Goal: Task Accomplishment & Management: Manage account settings

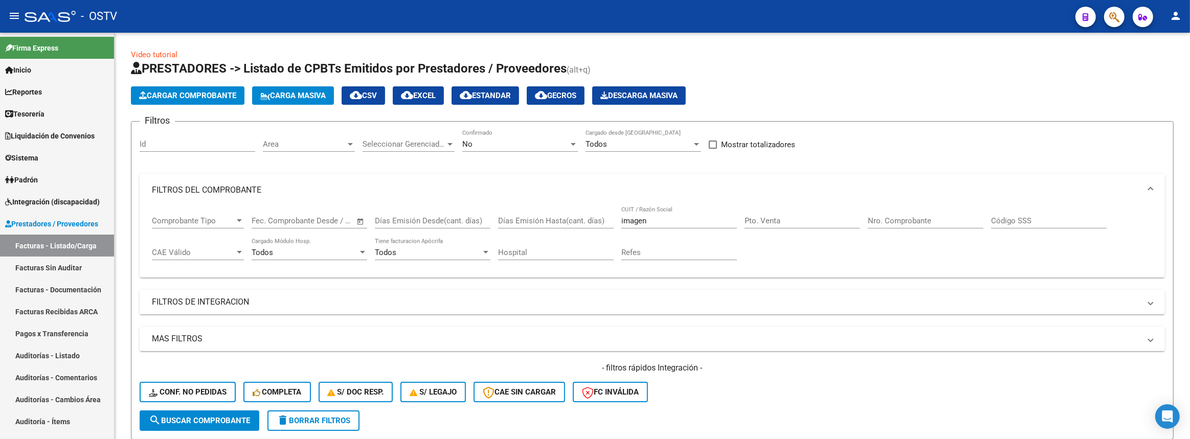
scroll to position [291, 0]
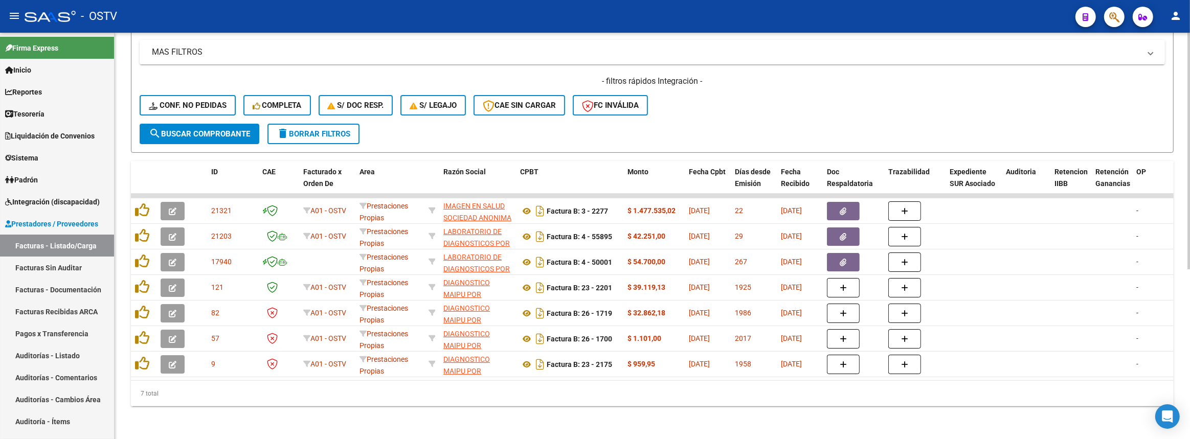
click at [790, 99] on div "- filtros rápidos Integración - Conf. no pedidas Completa S/ Doc Resp. S/ legaj…" at bounding box center [652, 100] width 1025 height 48
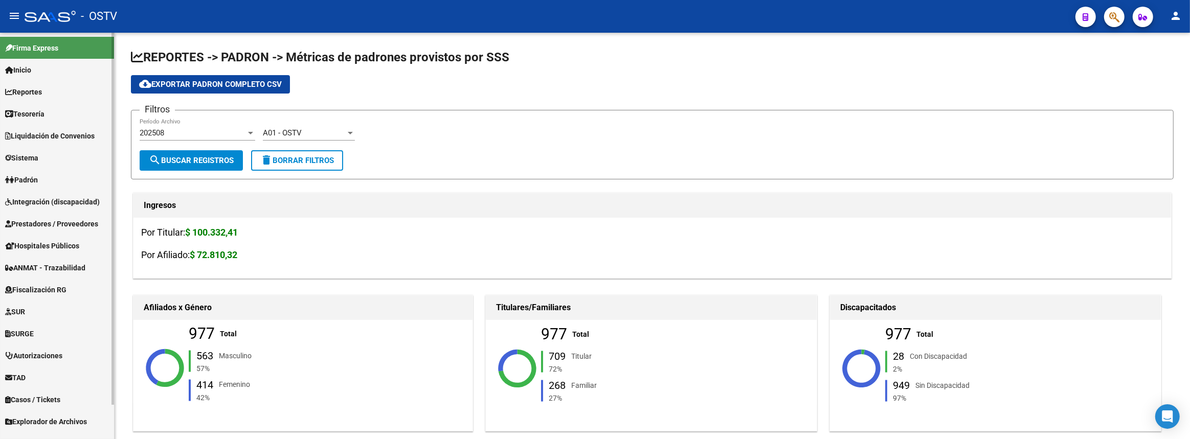
scroll to position [37, 0]
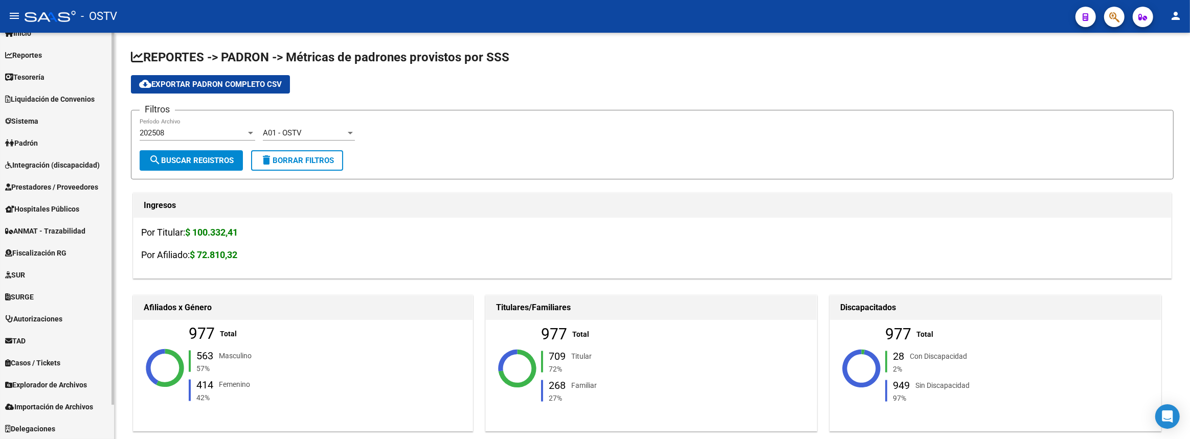
click at [29, 379] on span "Explorador de Archivos" at bounding box center [46, 384] width 82 height 11
click at [0, 374] on link "Explorador de Archivos" at bounding box center [57, 385] width 114 height 22
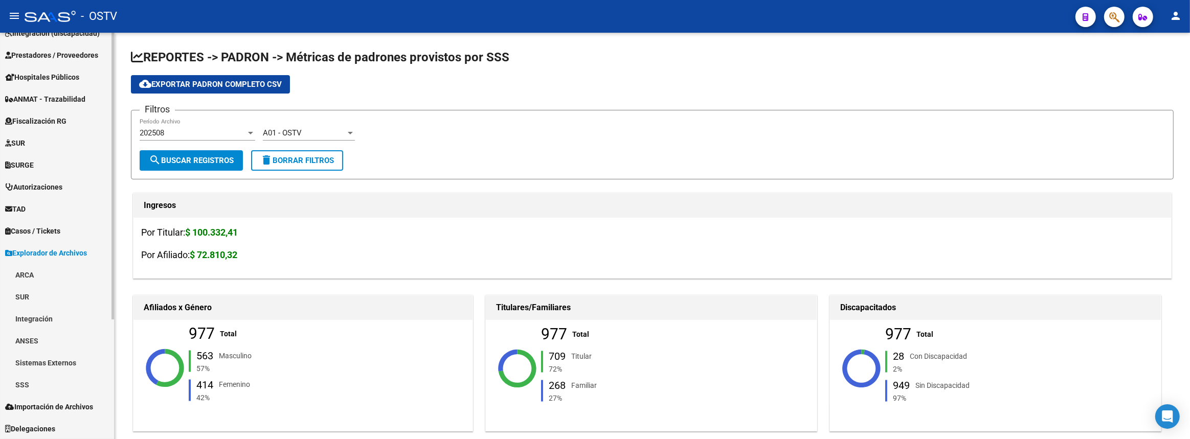
click at [39, 273] on link "ARCA" at bounding box center [57, 275] width 114 height 22
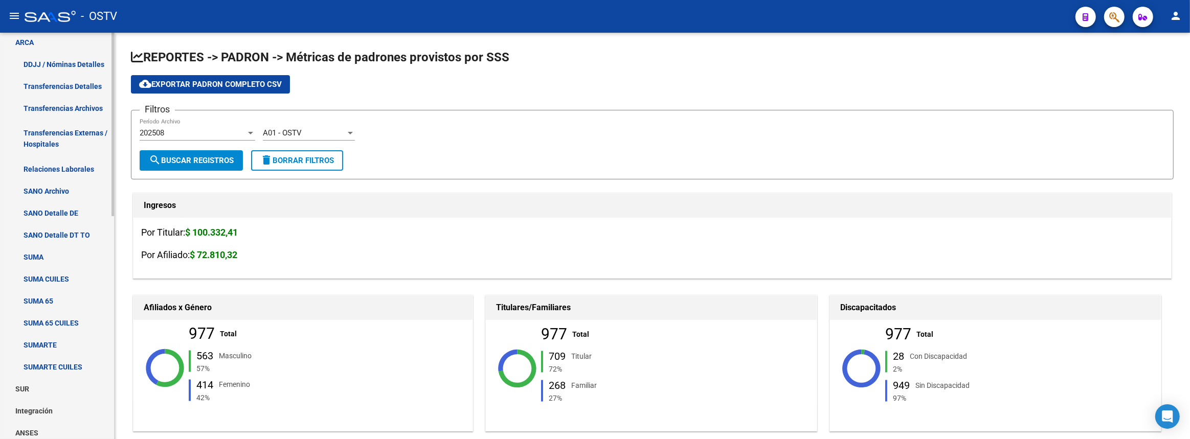
scroll to position [308, 0]
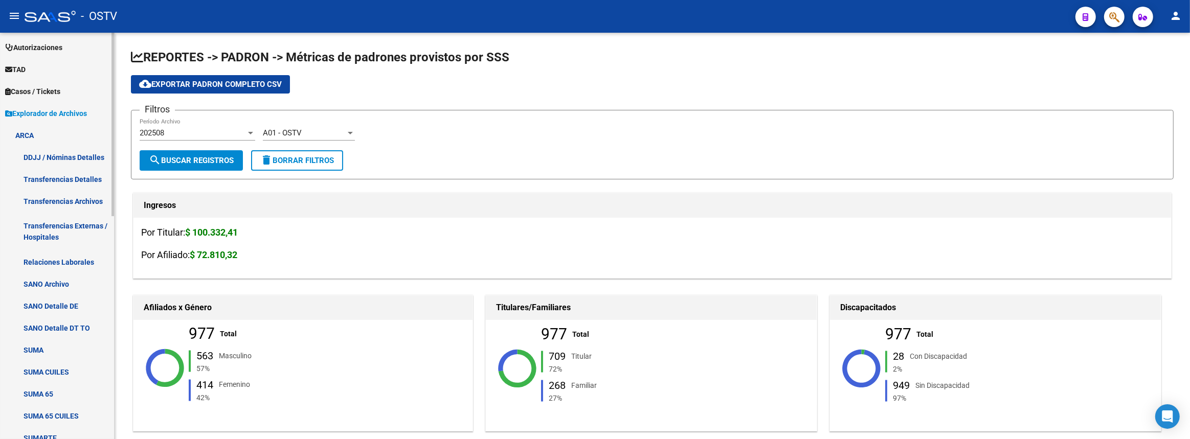
click at [77, 199] on link "Transferencias Archivos" at bounding box center [57, 201] width 114 height 22
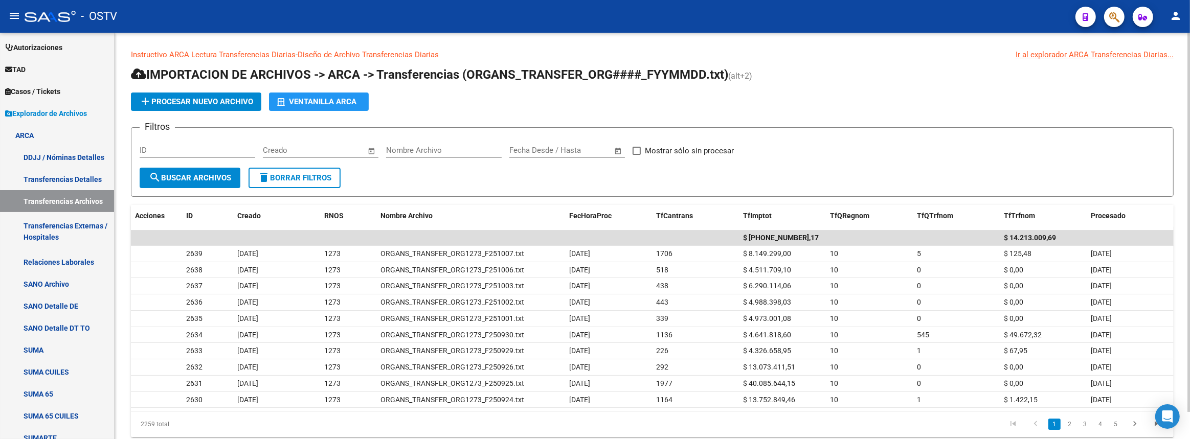
click at [278, 143] on div "Fecha inicio – Fecha fin Creado" at bounding box center [314, 147] width 103 height 22
drag, startPoint x: 294, startPoint y: 149, endPoint x: 187, endPoint y: 154, distance: 107.5
click at [187, 154] on div "Filtros ID seo seo – Fecha fin Creado Nombre Archivo Fecha inicio – Fecha fin F…" at bounding box center [652, 152] width 1025 height 32
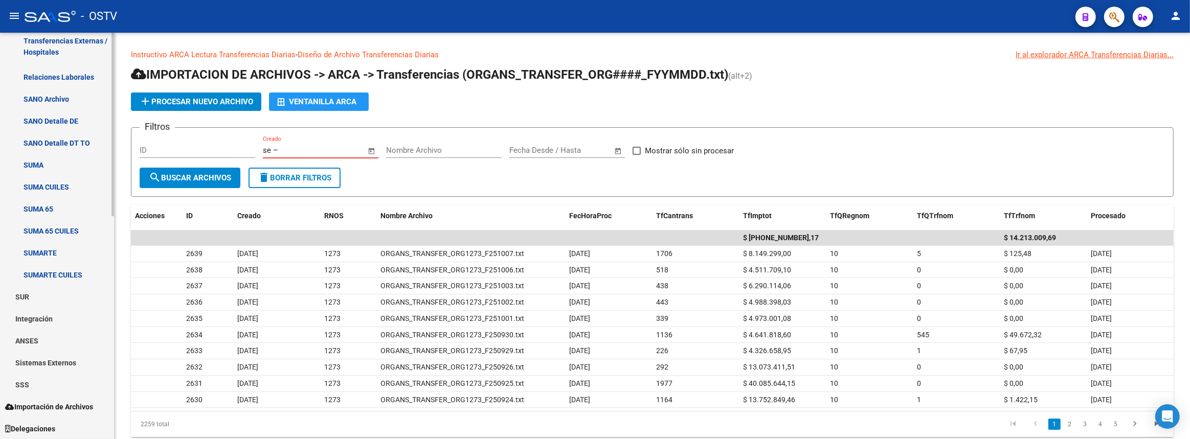
scroll to position [400, 0]
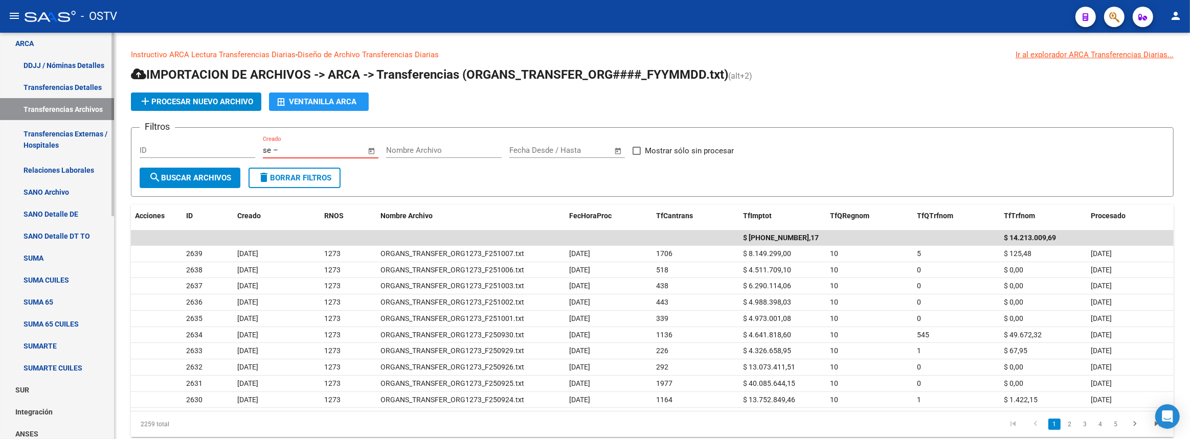
type input "se"
click at [59, 87] on link "Transferencias Detalles" at bounding box center [57, 87] width 114 height 22
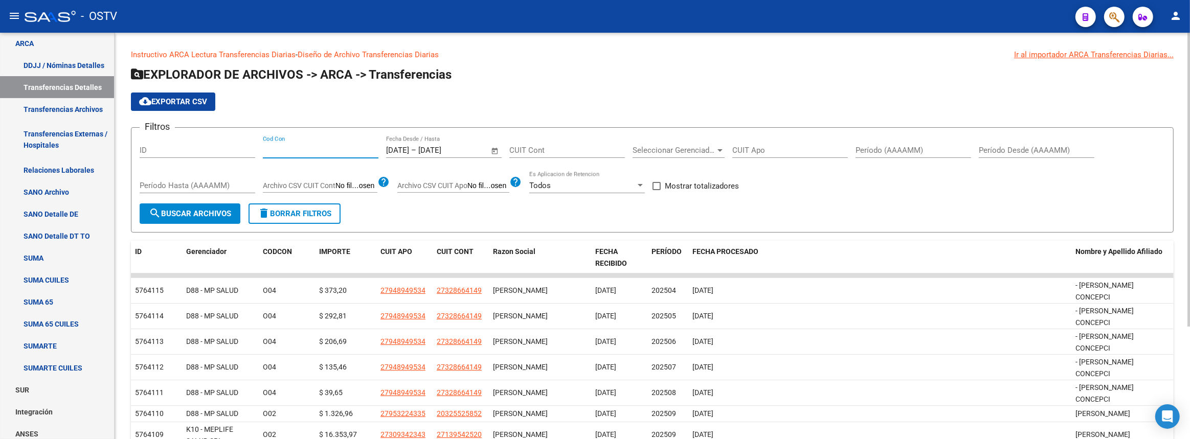
click at [326, 151] on input "Cod Con" at bounding box center [321, 150] width 116 height 9
type input "seo"
click at [409, 151] on input "01/10/2025" at bounding box center [397, 150] width 23 height 9
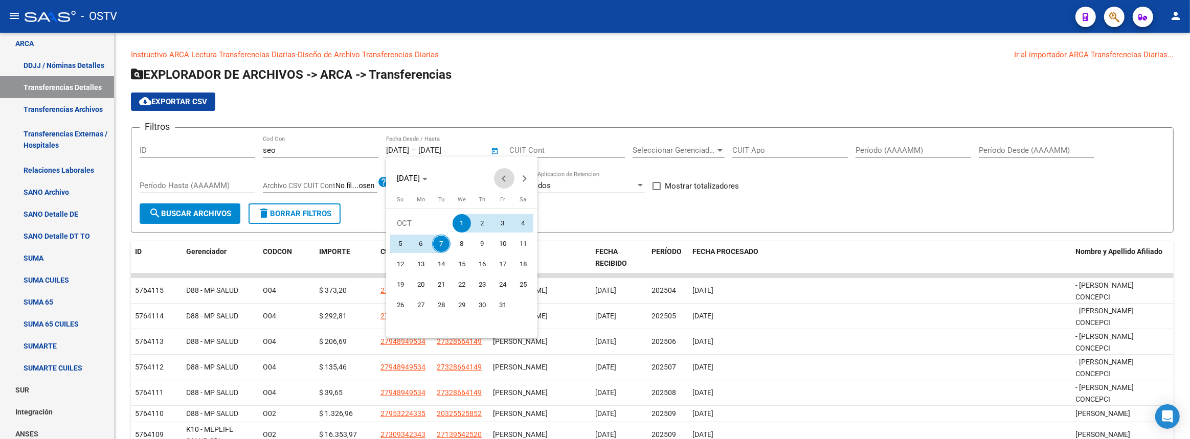
click at [510, 175] on span "Previous month" at bounding box center [504, 178] width 20 height 20
click at [421, 241] on span "1" at bounding box center [421, 244] width 18 height 18
type input "[DATE]"
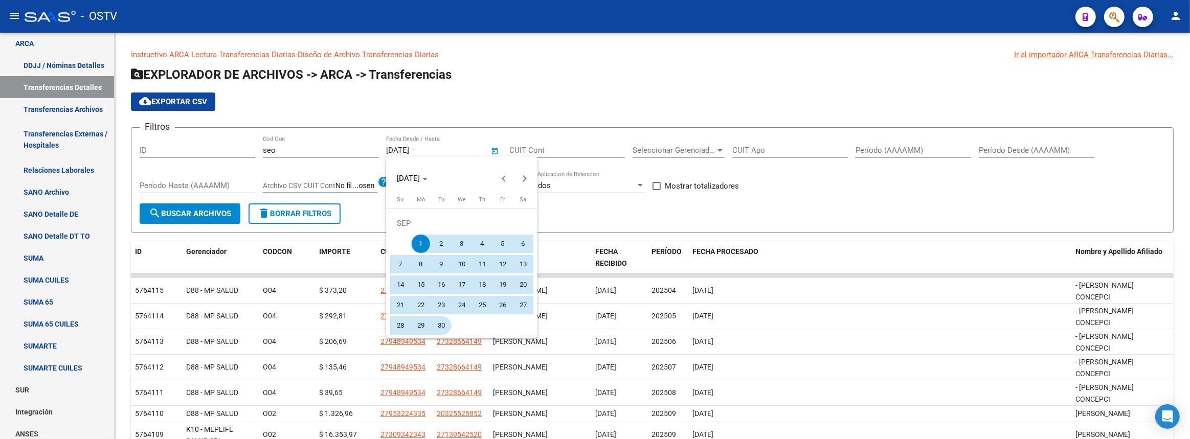
drag, startPoint x: 441, startPoint y: 324, endPoint x: 343, endPoint y: 269, distance: 111.9
click at [440, 323] on span "30" at bounding box center [441, 325] width 18 height 18
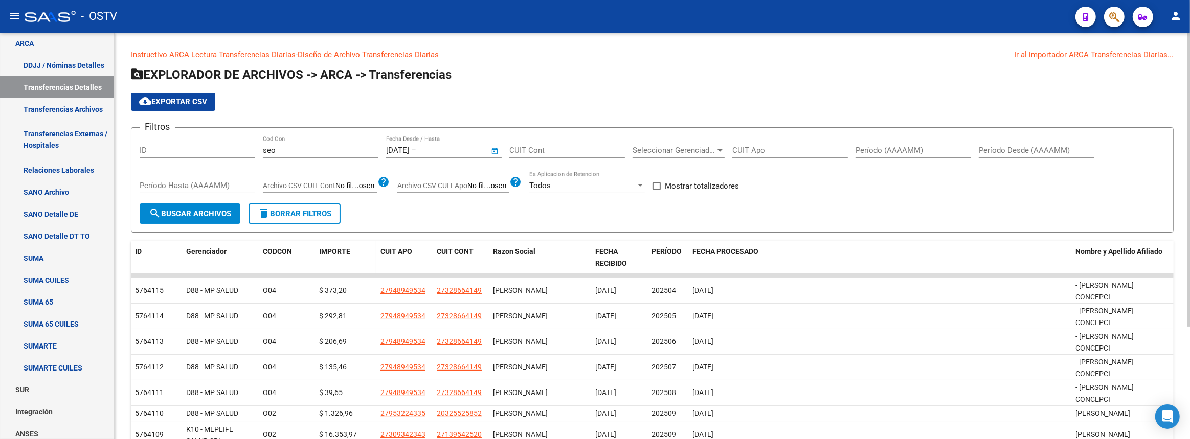
type input "30/09/2025"
click at [223, 215] on span "search Buscar Archivos" at bounding box center [190, 213] width 82 height 9
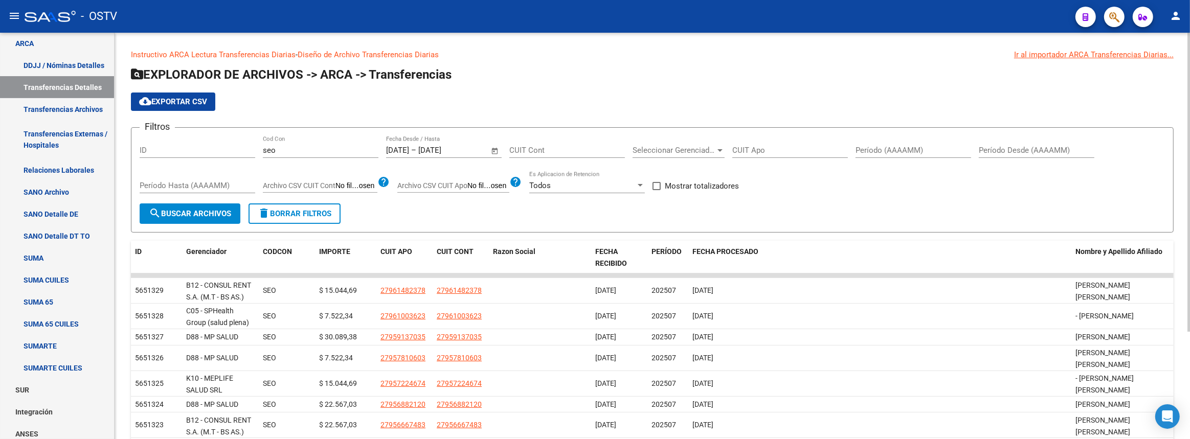
click at [701, 144] on div "Seleccionar Gerenciador Seleccionar Gerenciador" at bounding box center [678, 147] width 92 height 22
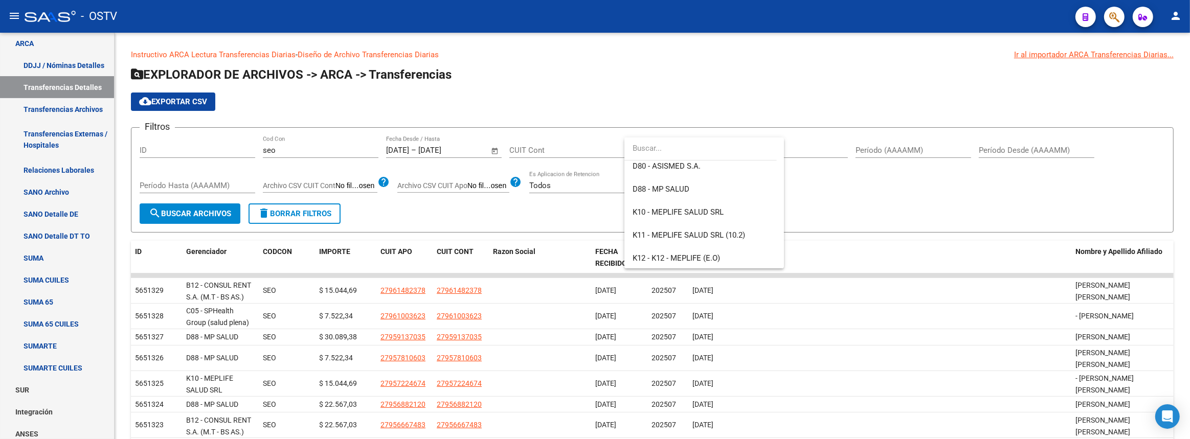
scroll to position [697, 0]
click at [694, 194] on span "K49 - CONSUL RENT S.A" at bounding box center [703, 188] width 143 height 23
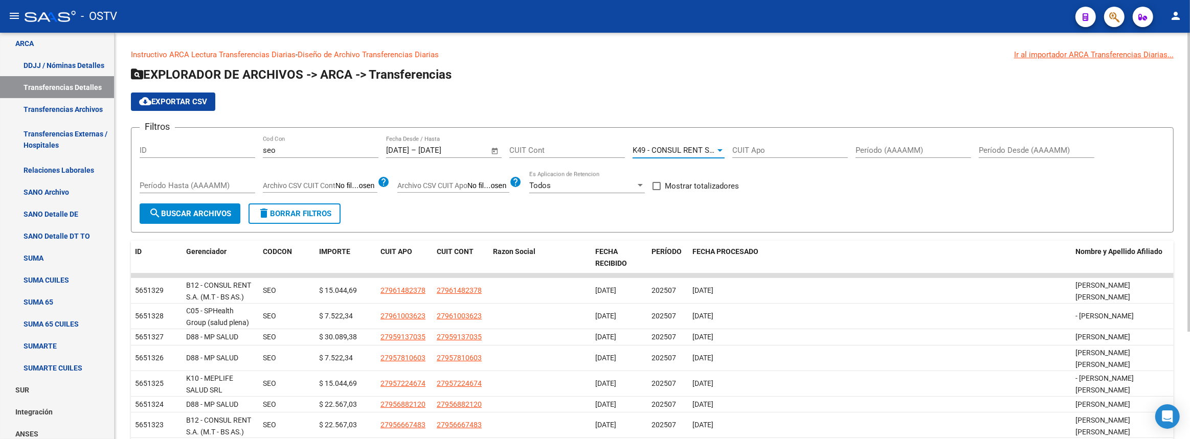
click at [237, 205] on button "search Buscar Archivos" at bounding box center [190, 213] width 101 height 20
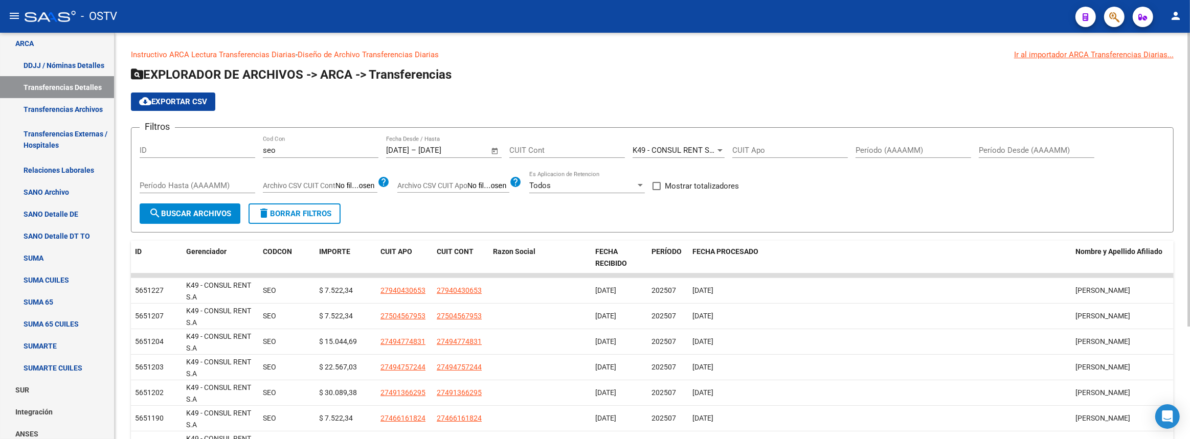
click at [670, 187] on span "Mostrar totalizadores" at bounding box center [702, 186] width 74 height 12
click at [656, 190] on input "Mostrar totalizadores" at bounding box center [656, 190] width 1 height 1
checkbox input "true"
click at [226, 209] on span "search Buscar Archivos" at bounding box center [190, 213] width 82 height 9
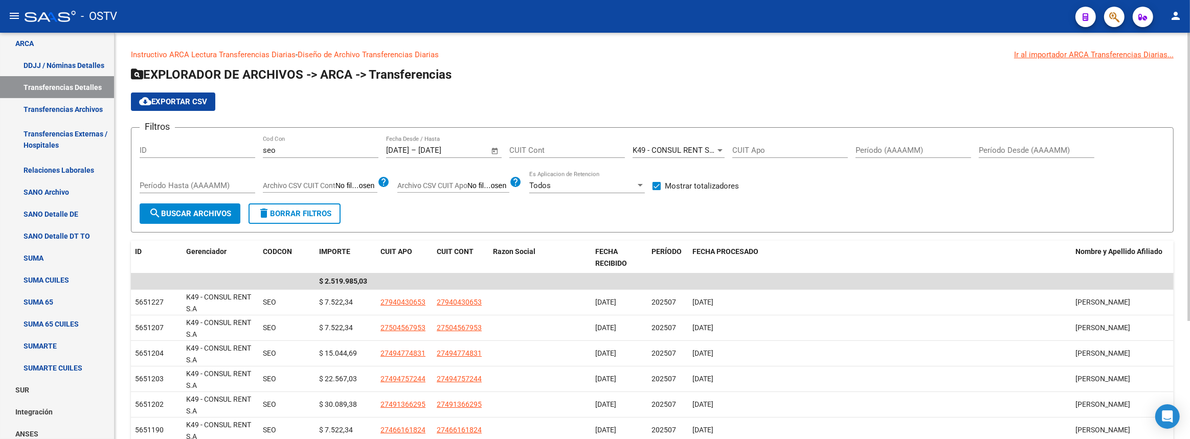
click at [145, 98] on mat-icon "cloud_download" at bounding box center [145, 101] width 12 height 12
drag, startPoint x: 297, startPoint y: 148, endPoint x: 176, endPoint y: 138, distance: 121.1
click at [179, 148] on div "Filtros ID seo Cod Con 01/09/2025 01/09/2025 – 30/09/2025 30/09/2025 Fecha Desd…" at bounding box center [652, 169] width 1025 height 67
click at [539, 146] on input "CUIT Cont" at bounding box center [567, 150] width 116 height 9
paste input "20-18857540-5"
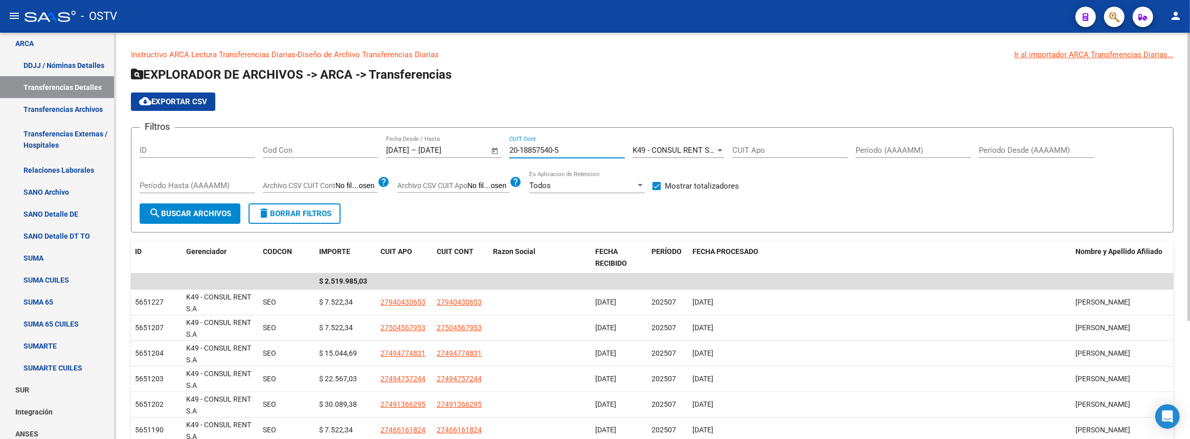
type input "20-18857540-5"
click at [231, 212] on span "search Buscar Archivos" at bounding box center [190, 213] width 82 height 9
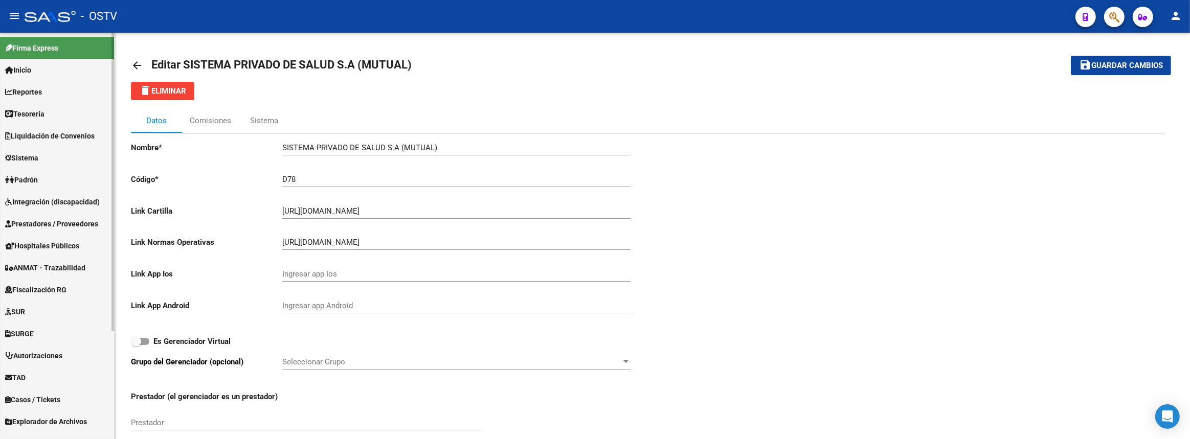
click at [80, 138] on span "Liquidación de Convenios" at bounding box center [49, 135] width 89 height 11
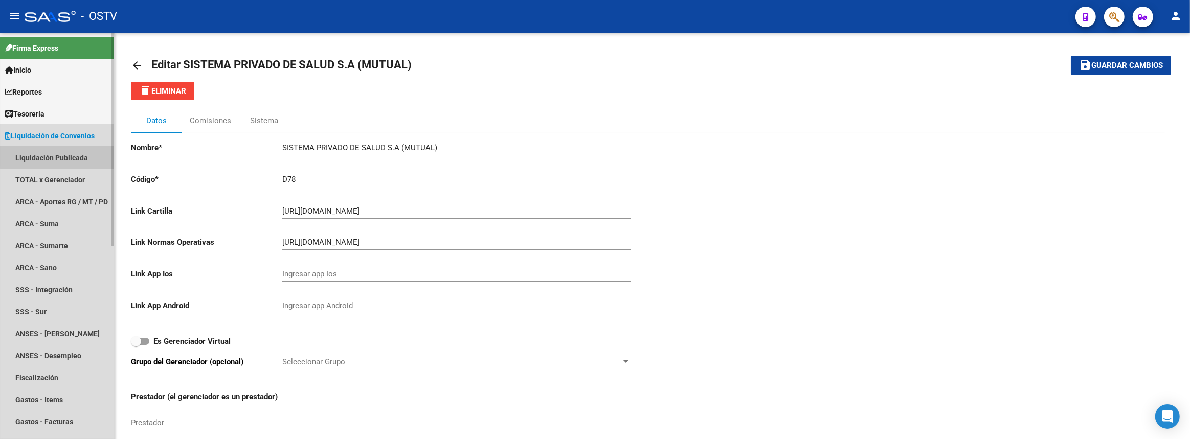
click at [74, 154] on link "Liquidación Publicada" at bounding box center [57, 158] width 114 height 22
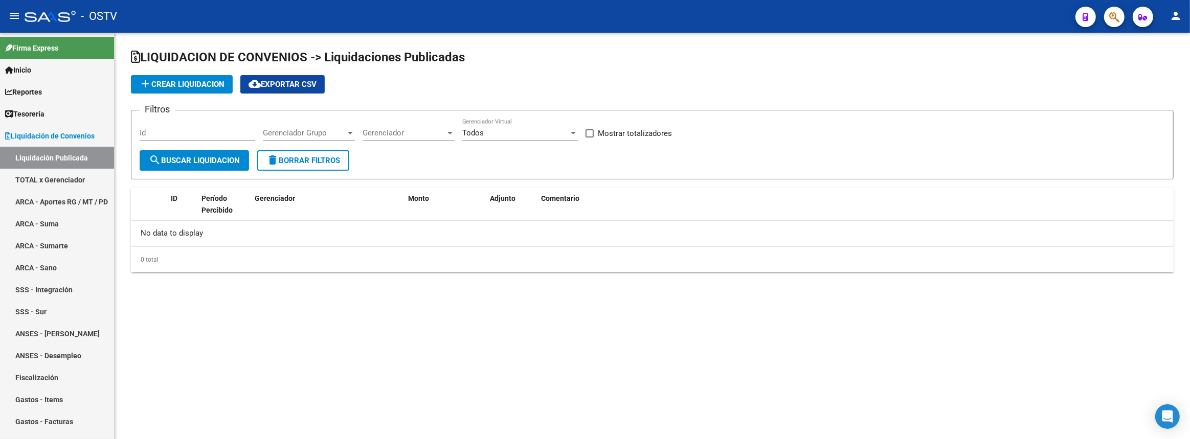
checkbox input "true"
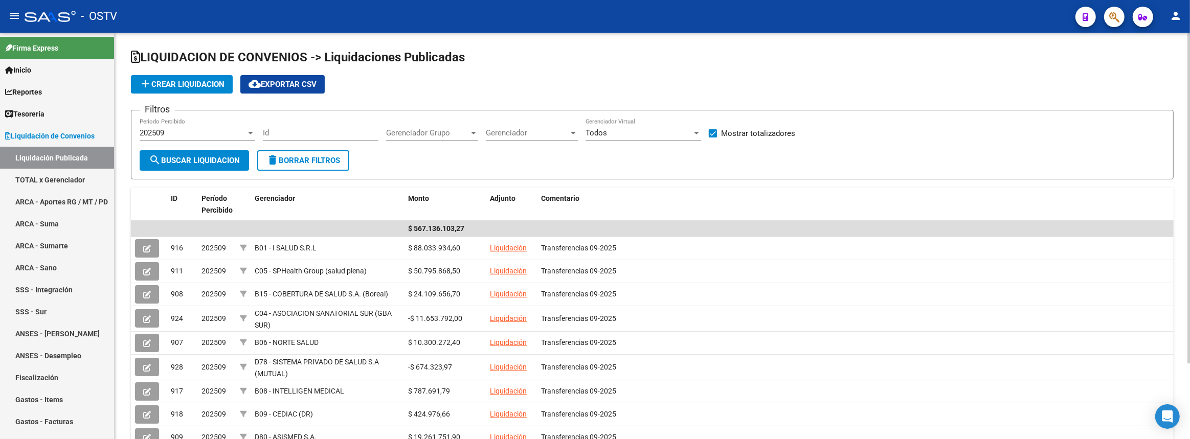
click at [504, 133] on span "Gerenciador" at bounding box center [527, 132] width 83 height 9
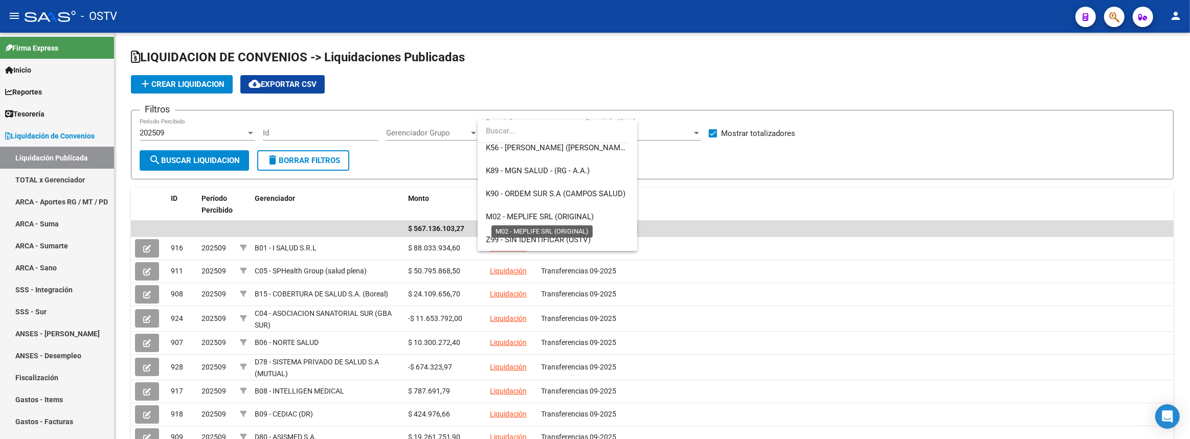
scroll to position [650, 0]
click at [545, 213] on span "K89 - MGN SALUD - (RG - A.A.)" at bounding box center [538, 217] width 104 height 9
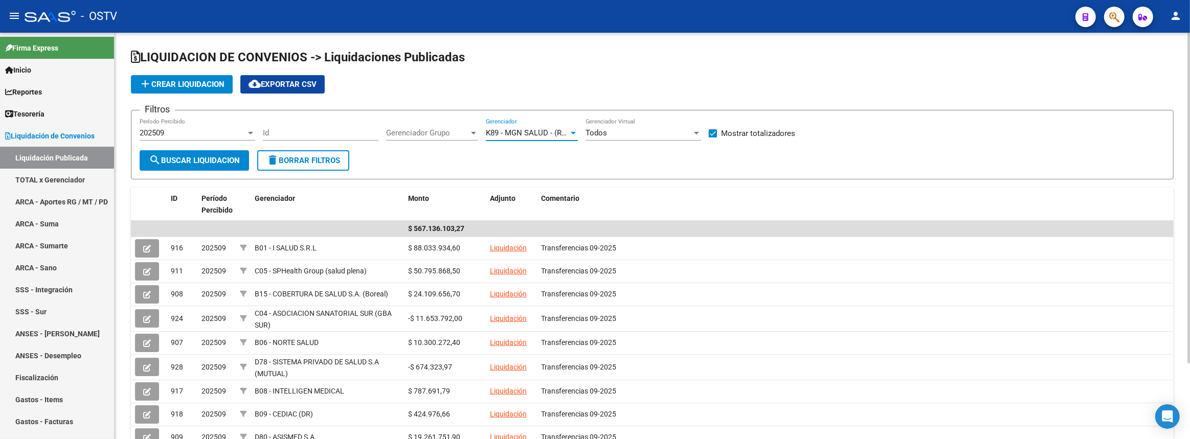
click at [229, 156] on span "search Buscar Liquidacion" at bounding box center [194, 160] width 91 height 9
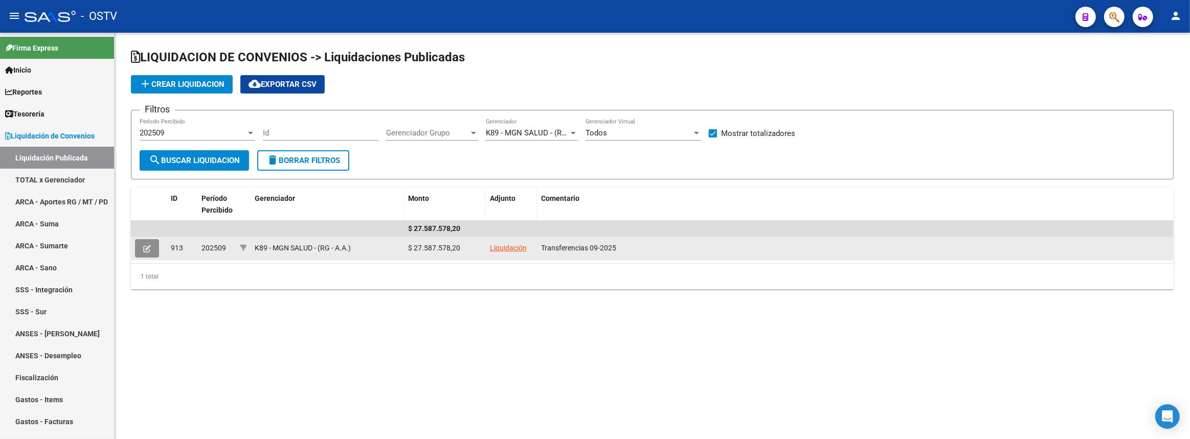
click at [145, 245] on icon at bounding box center [147, 249] width 8 height 8
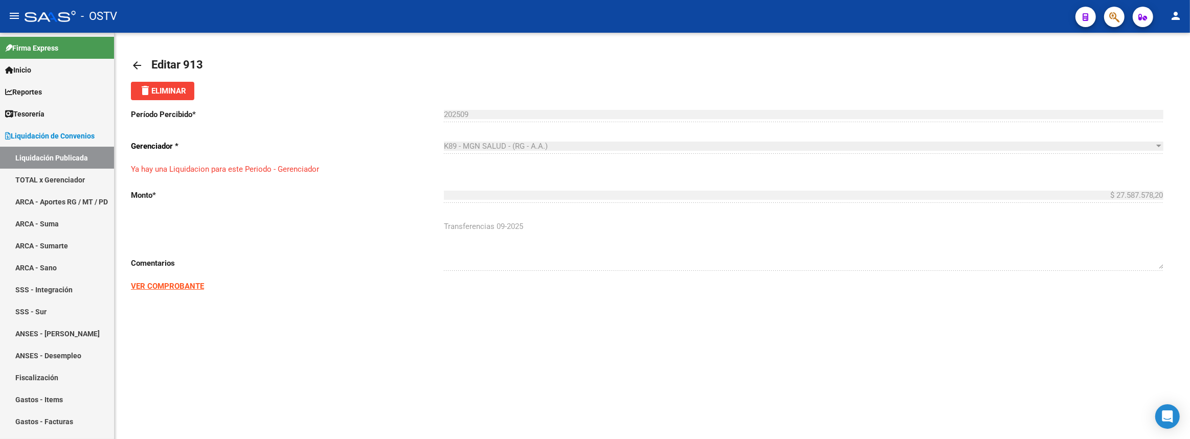
click at [139, 63] on mat-icon "arrow_back" at bounding box center [137, 65] width 12 height 12
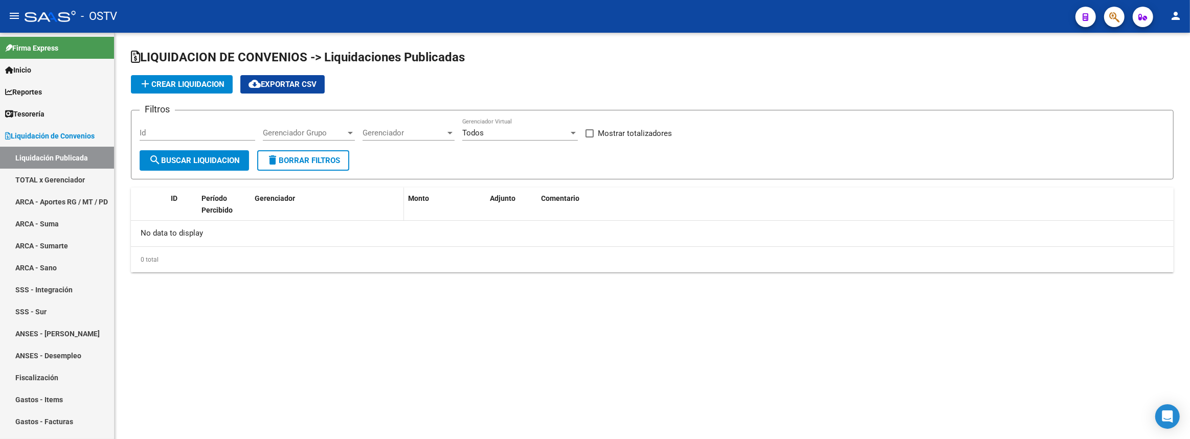
checkbox input "true"
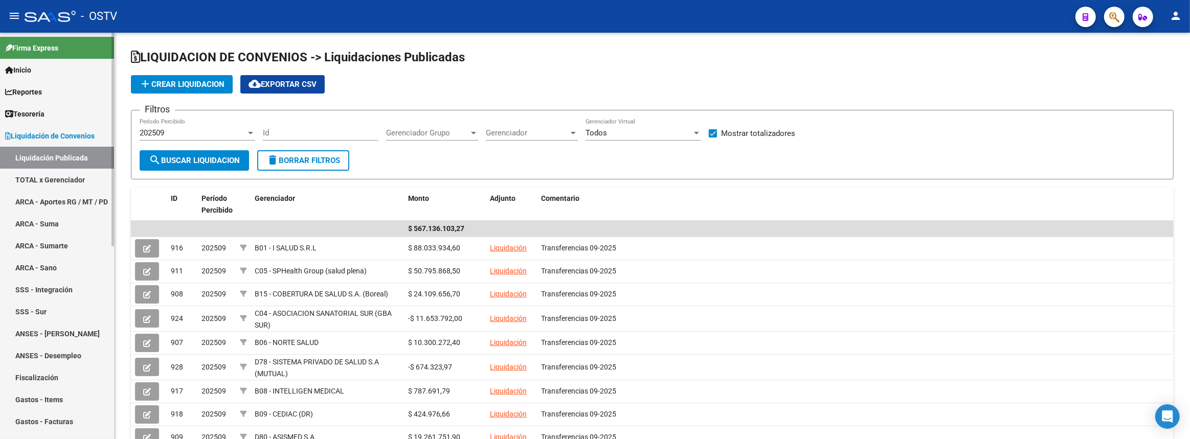
scroll to position [232, 0]
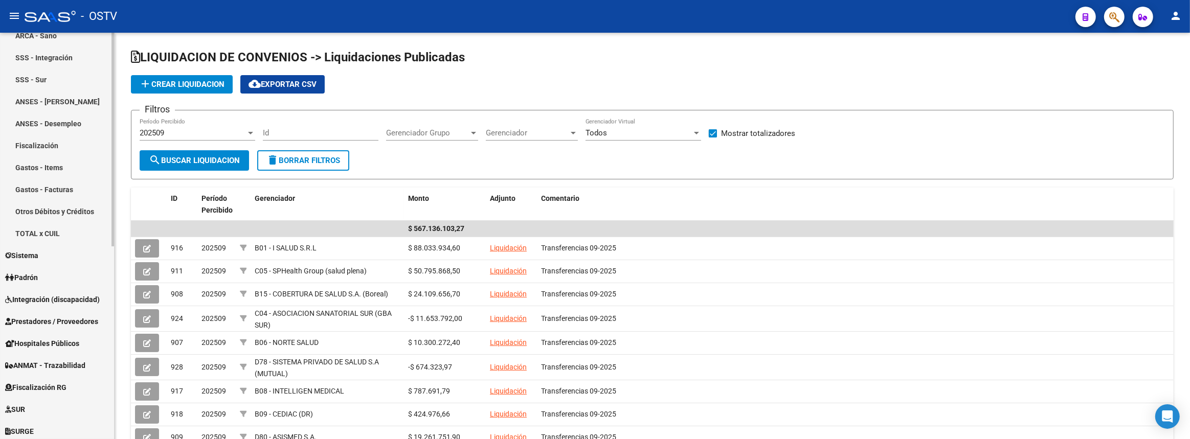
click at [61, 213] on link "Otros Débitos y Créditos" at bounding box center [57, 211] width 114 height 22
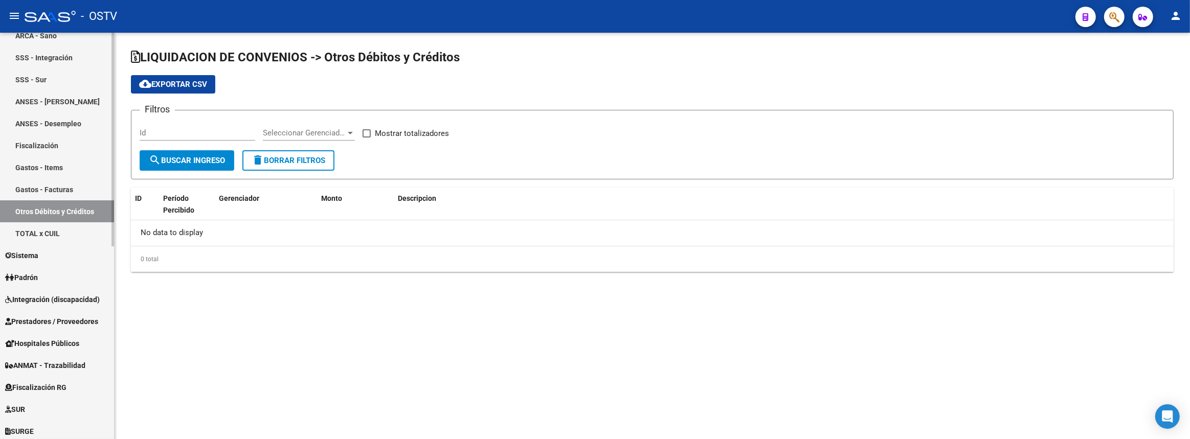
checkbox input "true"
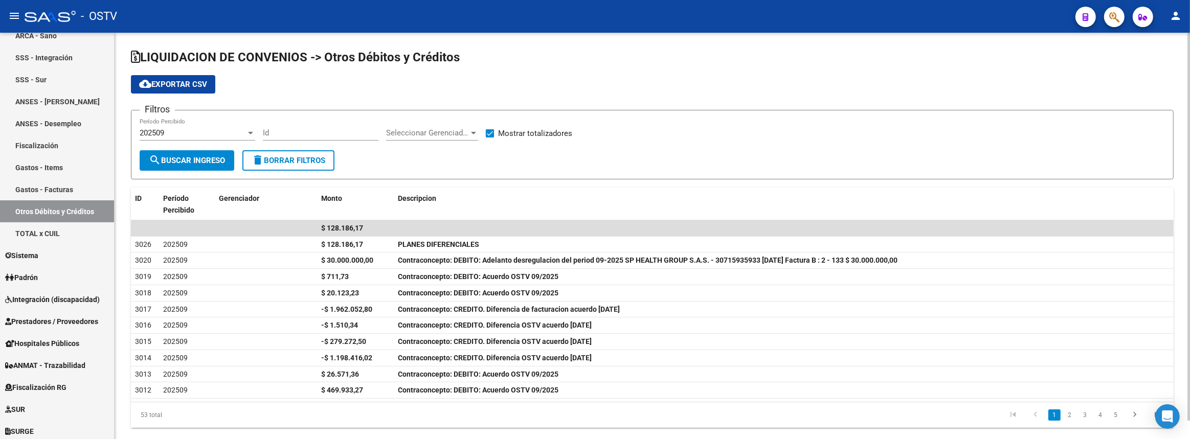
click at [404, 123] on div "Seleccionar Gerenciador Seleccionar Gerenciador" at bounding box center [432, 130] width 92 height 22
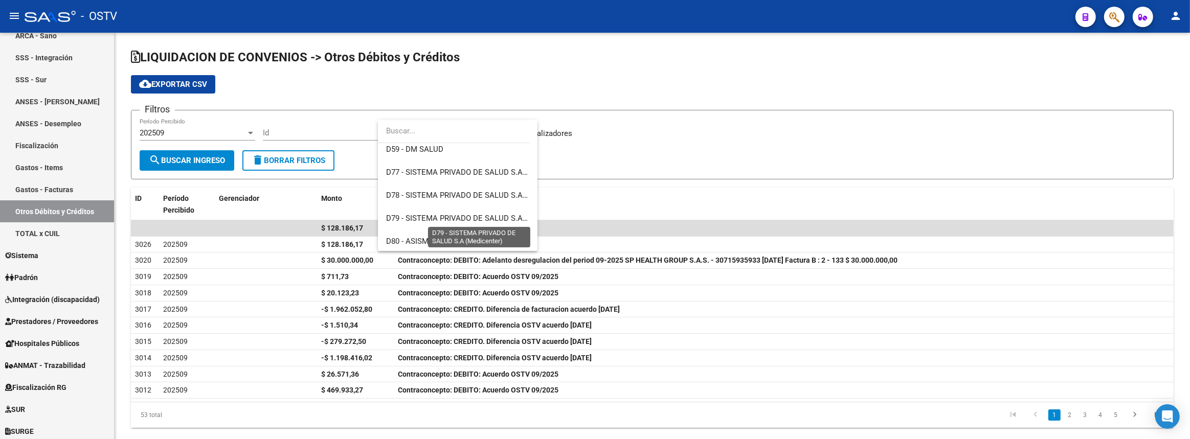
scroll to position [697, 0]
click at [488, 216] on span "K89 - MGN SALUD - (RG - A.A.)" at bounding box center [438, 216] width 104 height 9
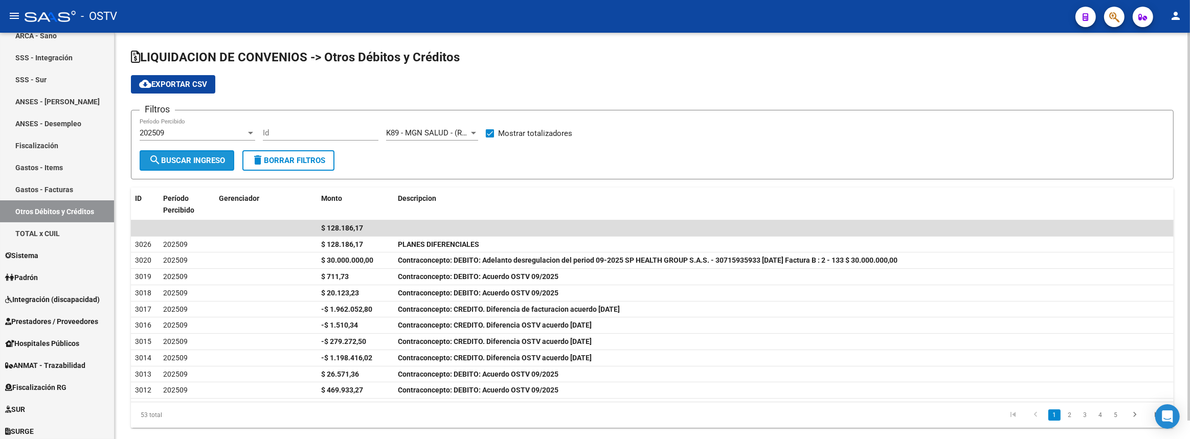
click at [201, 164] on button "search Buscar Ingreso" at bounding box center [187, 160] width 95 height 20
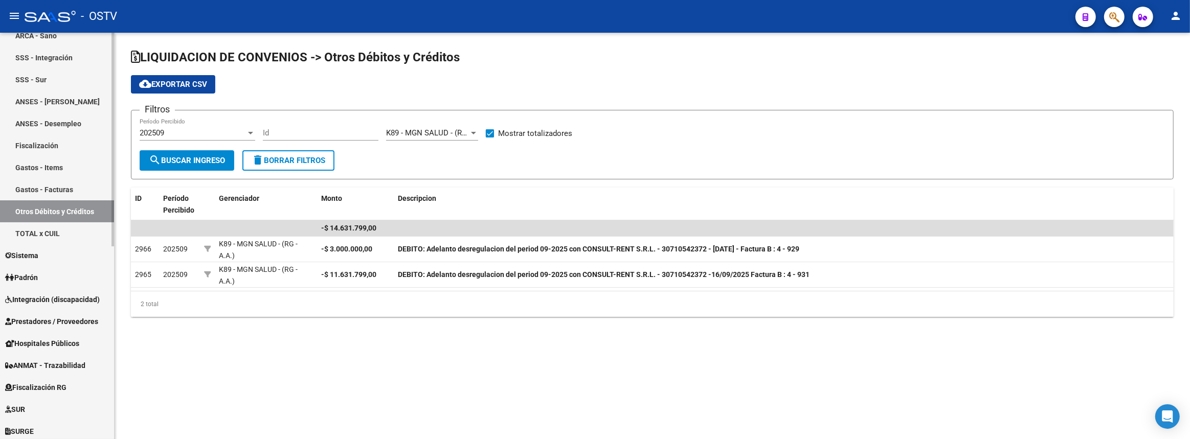
scroll to position [46, 0]
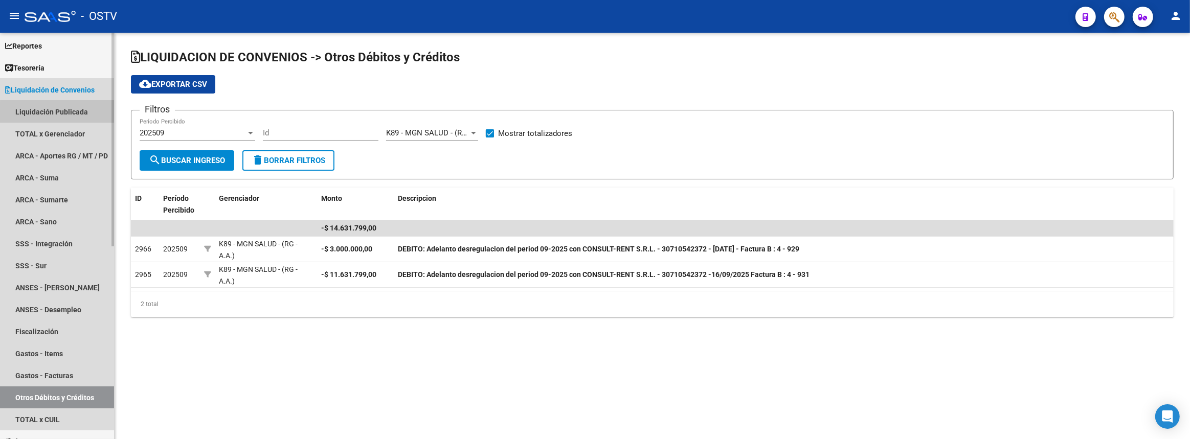
click at [78, 117] on link "Liquidación Publicada" at bounding box center [57, 112] width 114 height 22
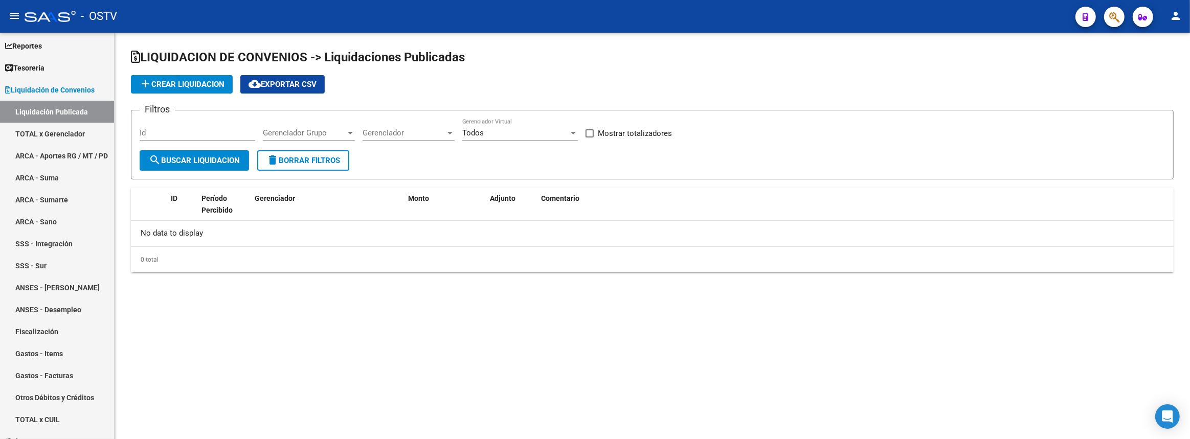
checkbox input "true"
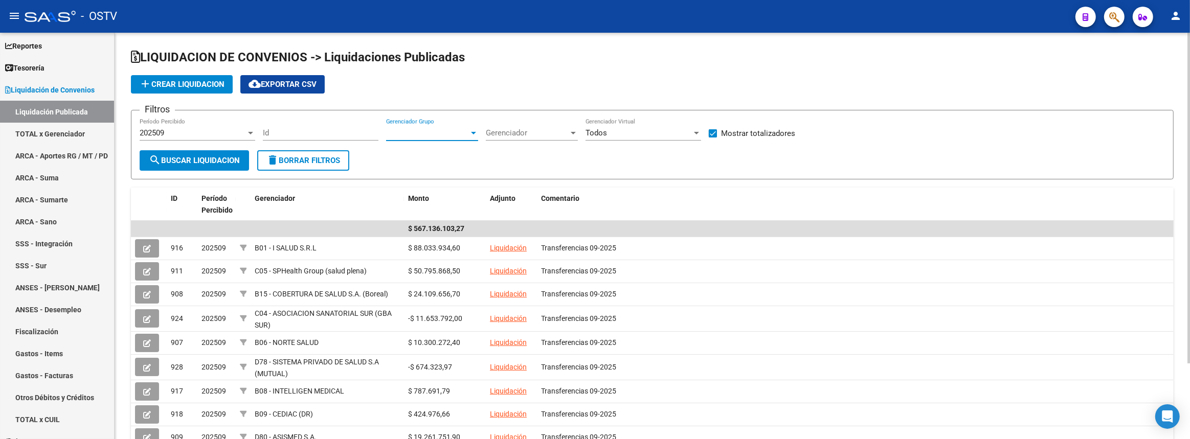
click at [424, 128] on span "Gerenciador Grupo" at bounding box center [427, 132] width 83 height 9
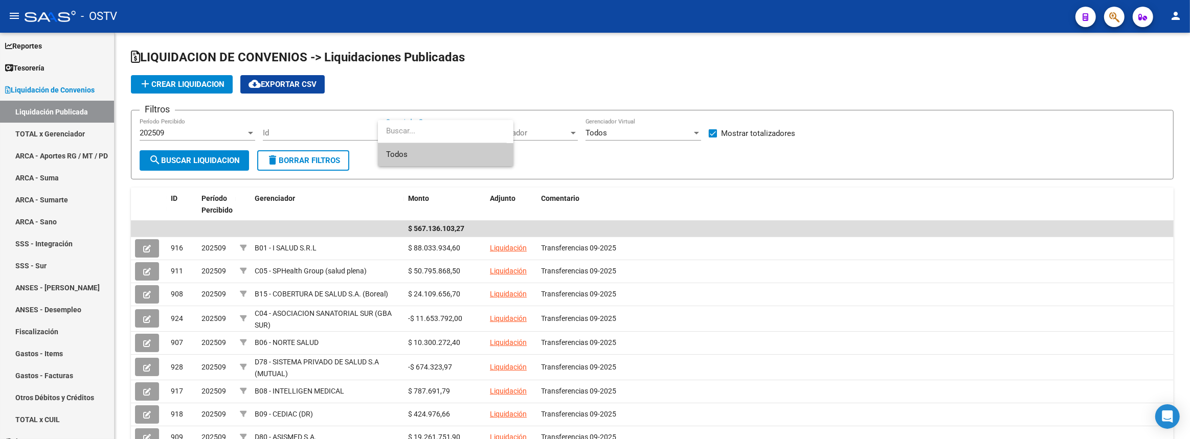
click at [532, 143] on div at bounding box center [595, 219] width 1190 height 439
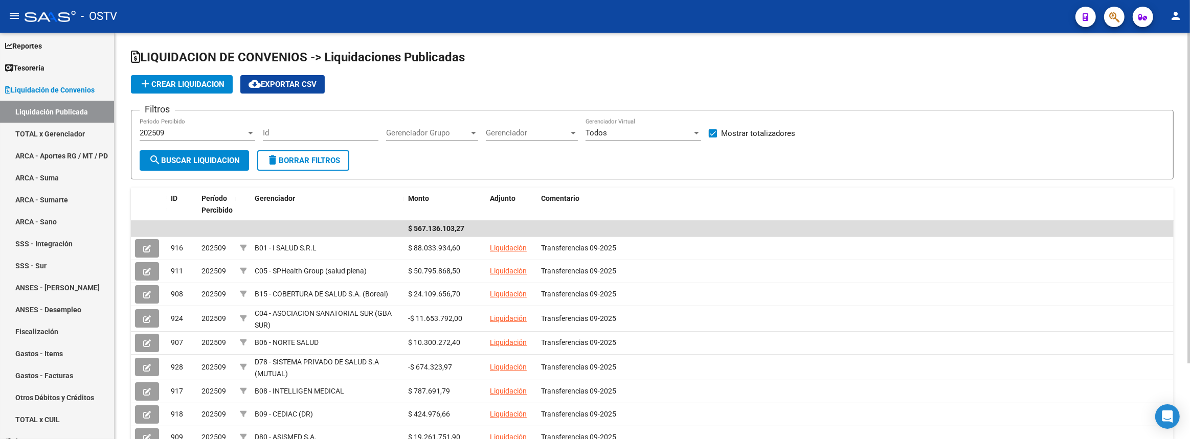
click at [532, 133] on span "Gerenciador" at bounding box center [527, 132] width 83 height 9
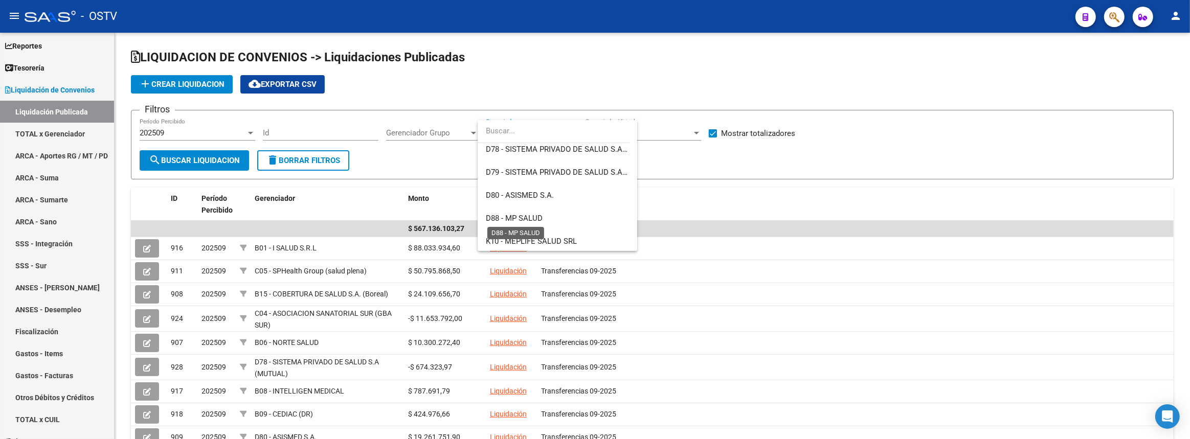
scroll to position [650, 0]
click at [537, 213] on span "K89 - MGN SALUD - (RG - A.A.)" at bounding box center [538, 217] width 104 height 9
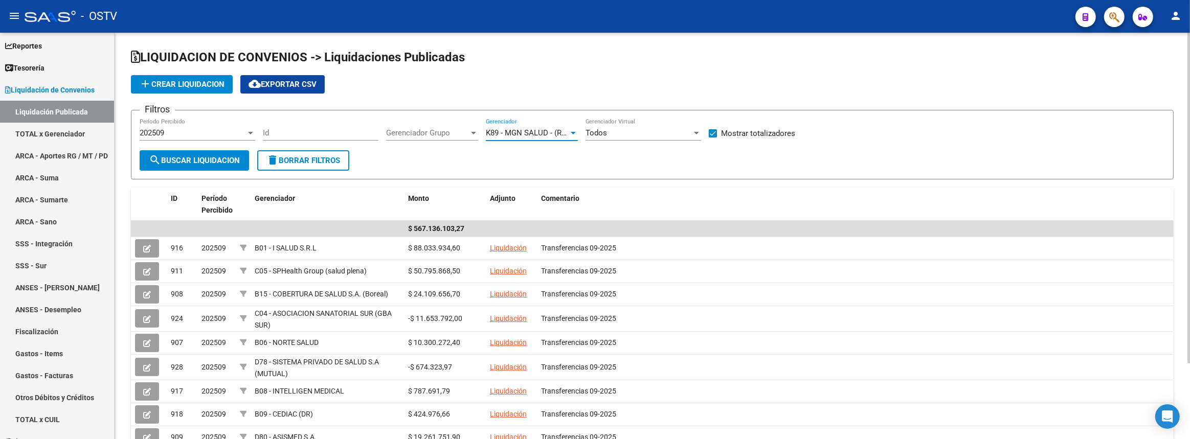
click at [240, 164] on button "search Buscar Liquidacion" at bounding box center [194, 160] width 109 height 20
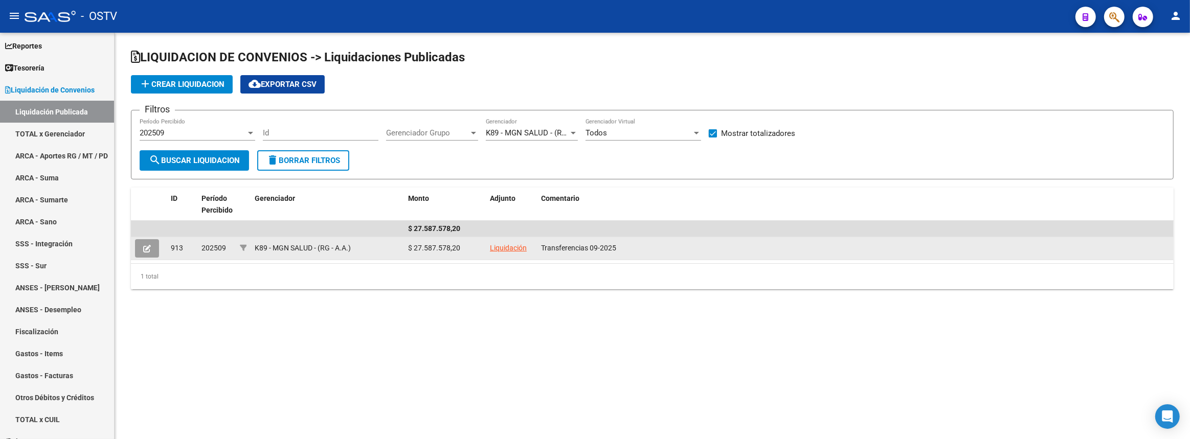
click at [507, 244] on link "Liquidación" at bounding box center [508, 248] width 37 height 8
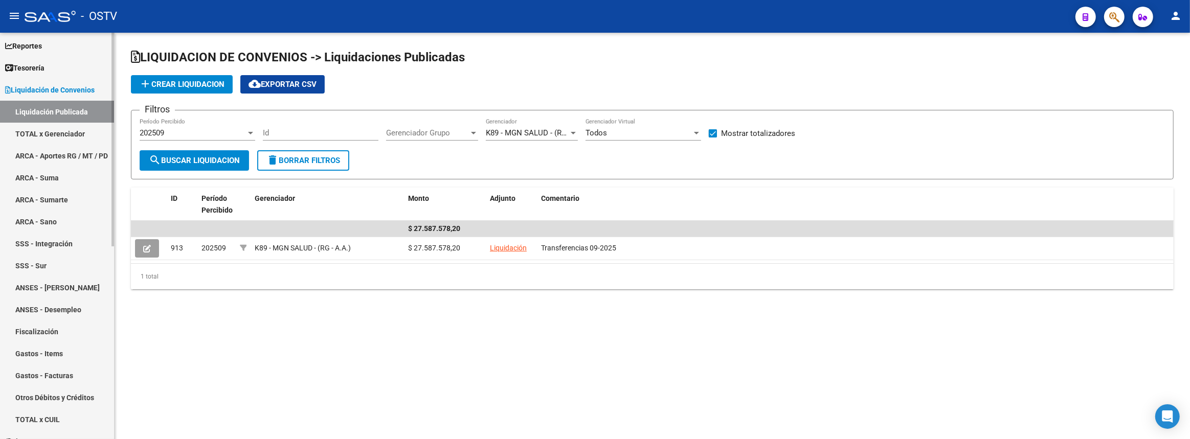
scroll to position [232, 0]
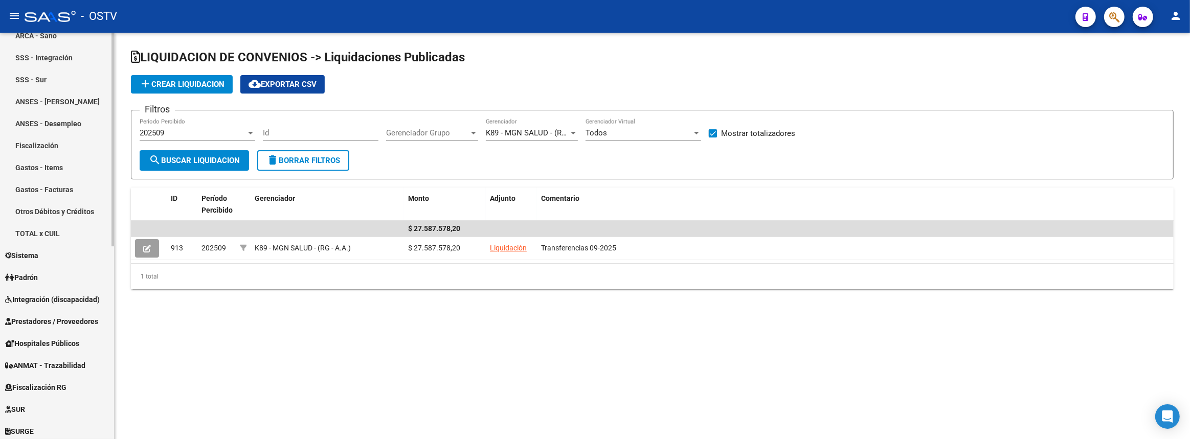
click at [55, 316] on span "Prestadores / Proveedores" at bounding box center [51, 321] width 93 height 11
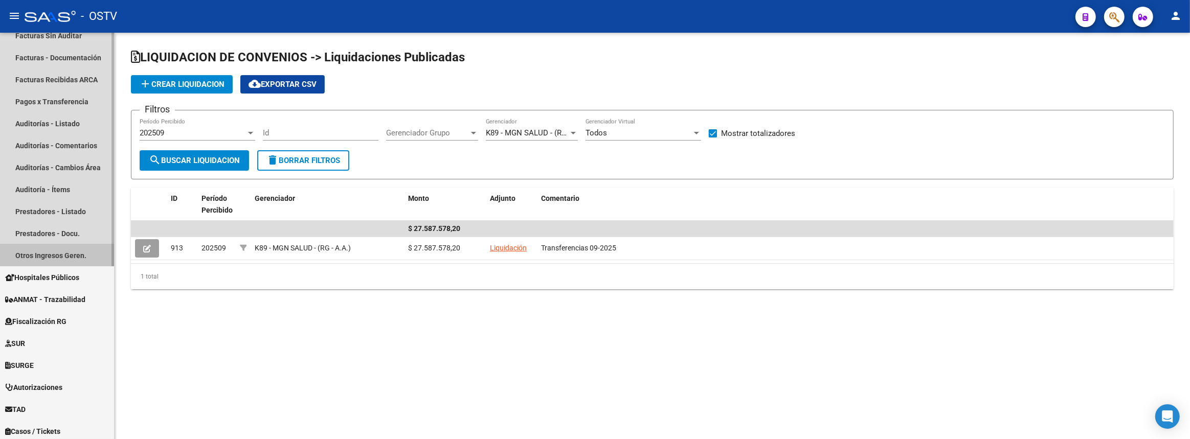
click at [45, 255] on link "Otros Ingresos Geren." at bounding box center [57, 255] width 114 height 22
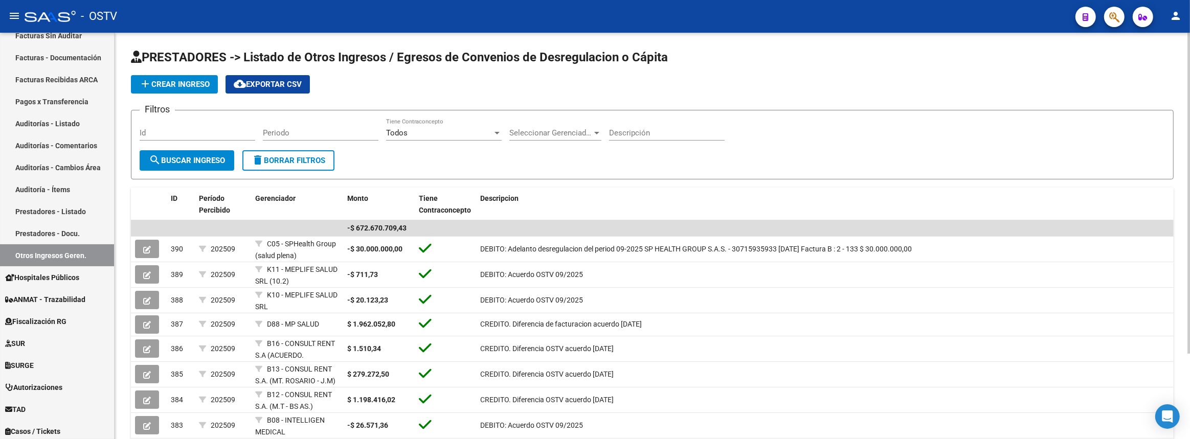
click at [184, 85] on span "add Crear Ingreso" at bounding box center [174, 84] width 71 height 9
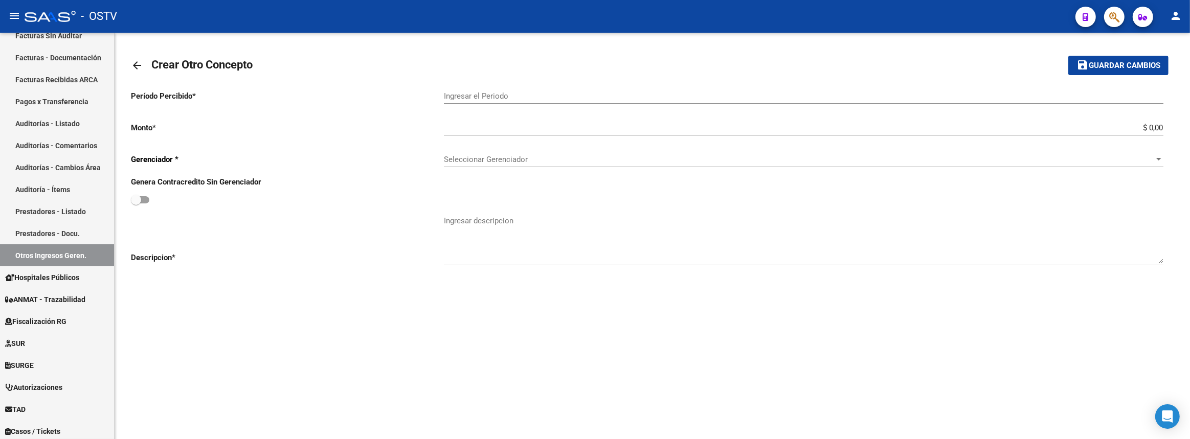
click at [480, 96] on input "Ingresar el Periodo" at bounding box center [803, 96] width 719 height 9
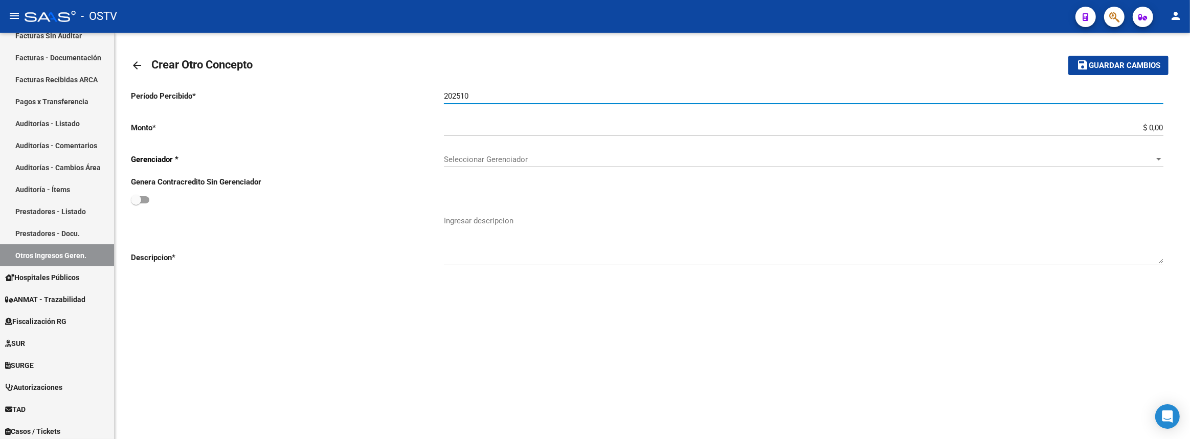
type input "202510"
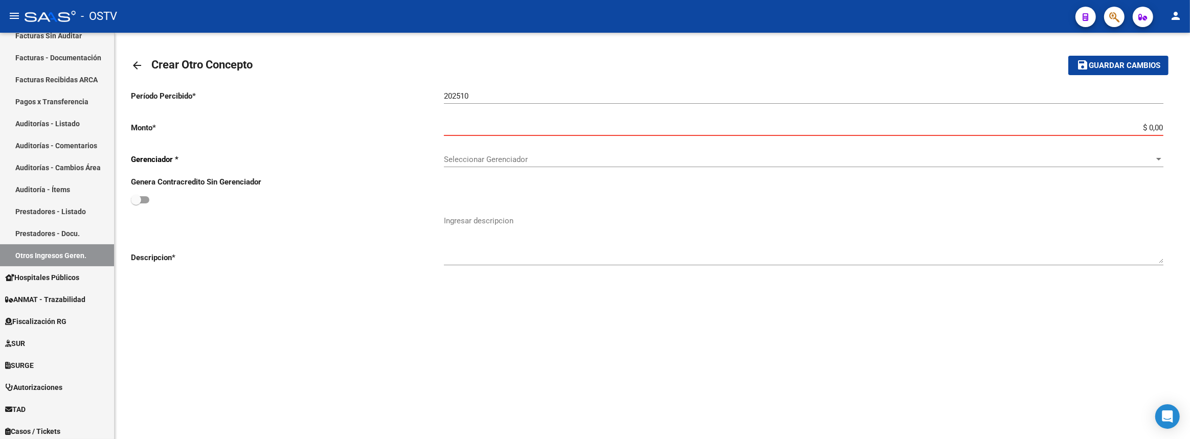
paste input "14.033.152"
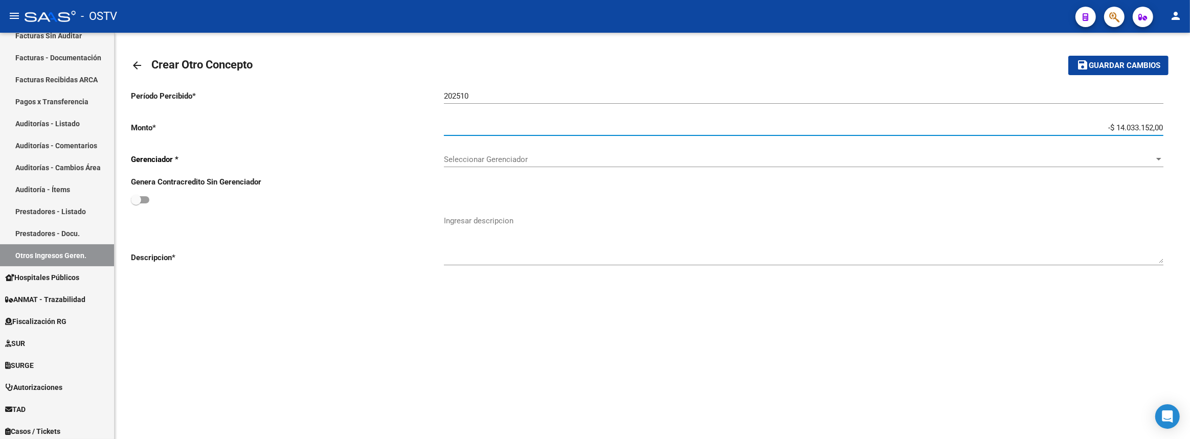
type input "-$ 14.033.152,00"
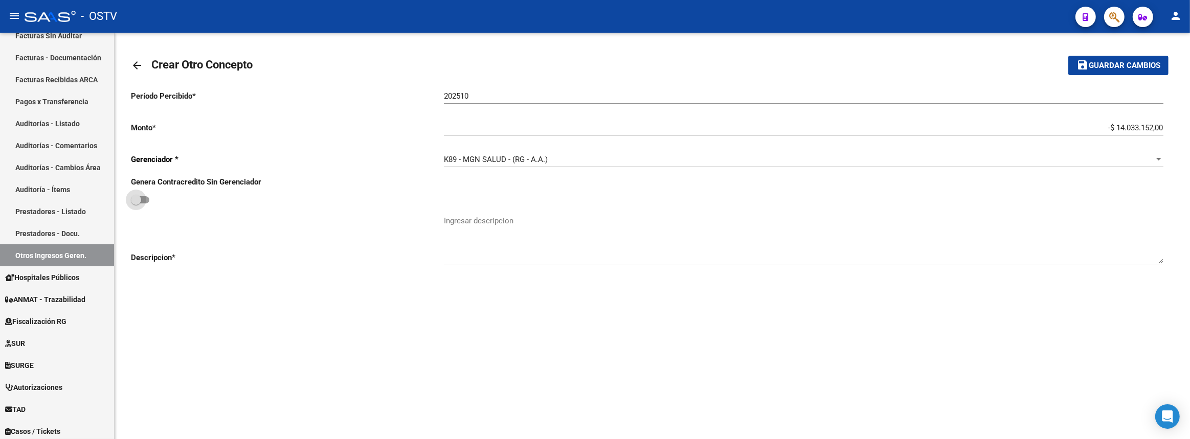
click at [135, 203] on input "checkbox" at bounding box center [135, 203] width 1 height 1
checkbox input "true"
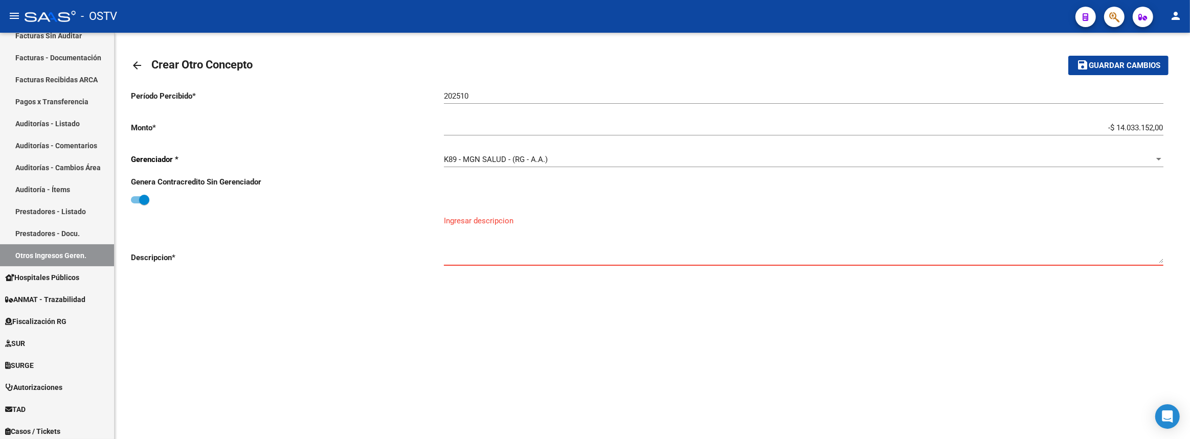
paste textarea "DEBITO: Adelanto desregulacion del period 09-2025 con CONSULT-RENT S.R.L. - 307…"
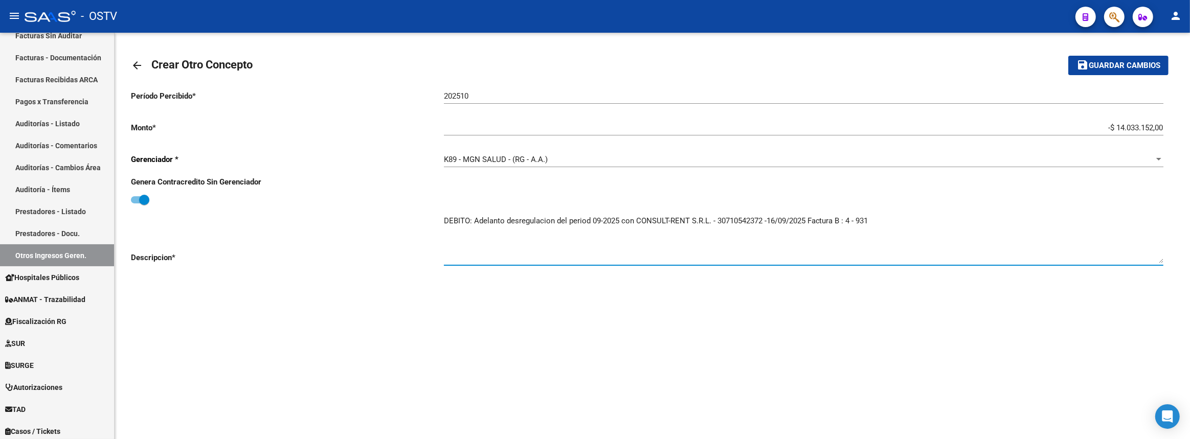
click at [605, 217] on textarea "DEBITO: Adelanto desregulacion del period 09-2025 con CONSULT-RENT S.R.L. - 307…" at bounding box center [803, 239] width 719 height 48
click at [788, 218] on textarea "DEBITO: Adelanto desregulacion del period 09-2025 con CONSULT-RENT S.R.L. - 307…" at bounding box center [803, 239] width 719 height 48
type textarea "DEBITO: Adelanto desregulacion del period 09-2025 con CONSULT-RENT S.R.L. - 307…"
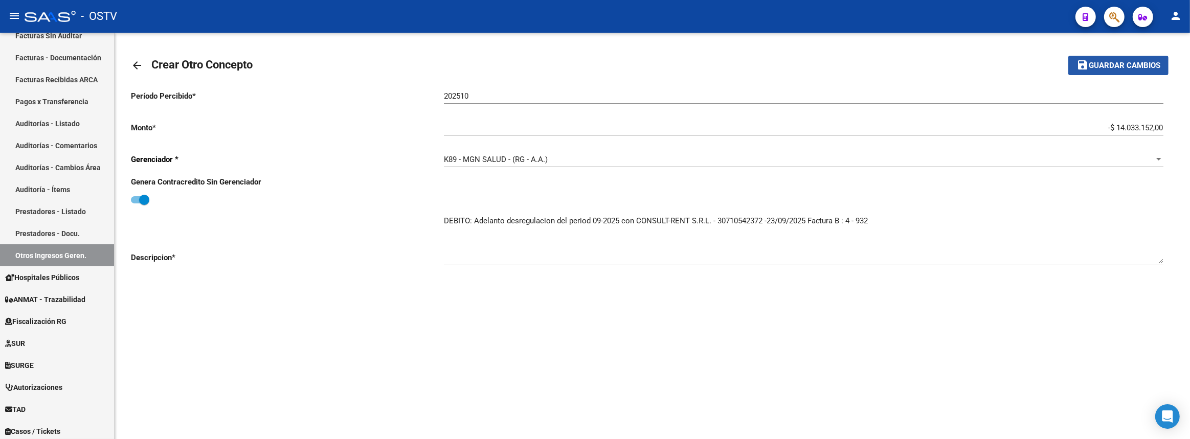
click at [1101, 64] on span "Guardar cambios" at bounding box center [1124, 65] width 72 height 9
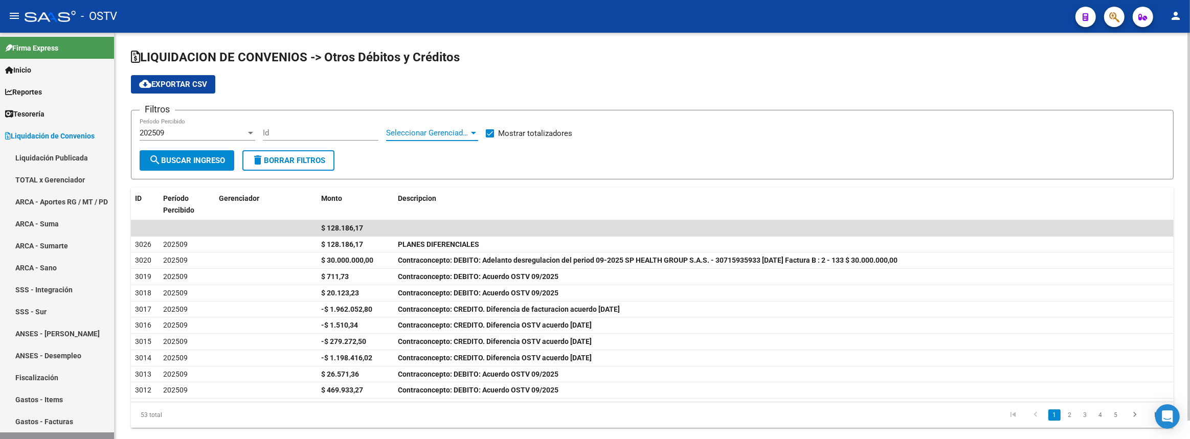
click at [406, 129] on span "Seleccionar Gerenciador" at bounding box center [427, 132] width 83 height 9
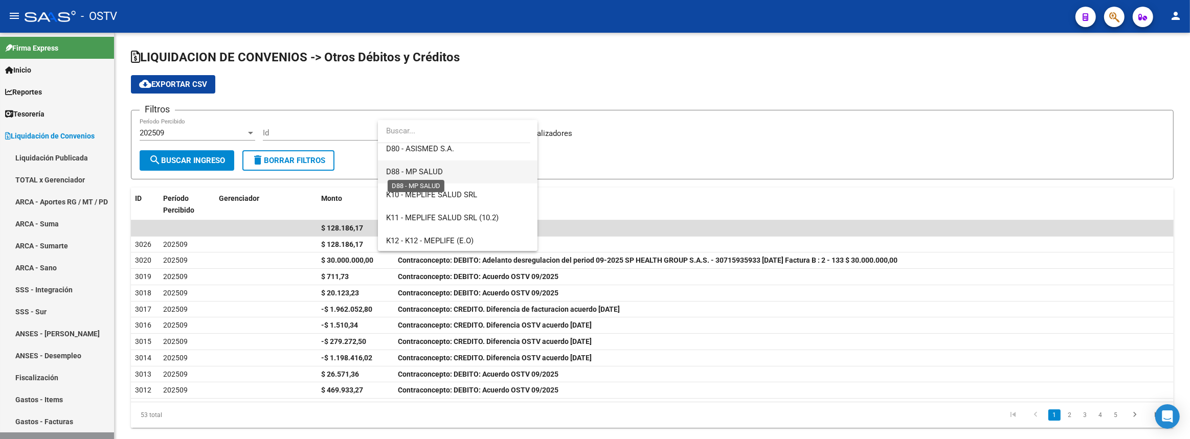
scroll to position [697, 0]
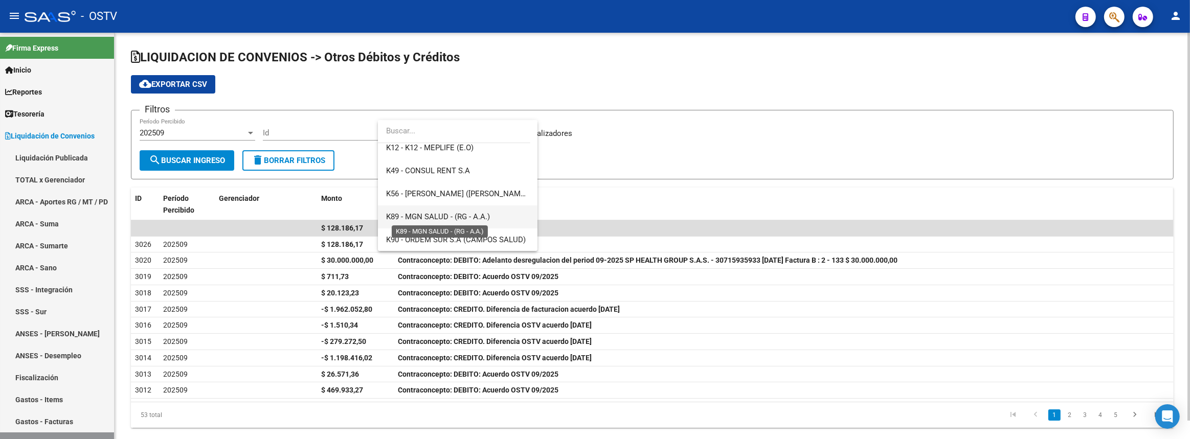
click at [437, 215] on span "K89 - MGN SALUD - (RG - A.A.)" at bounding box center [438, 216] width 104 height 9
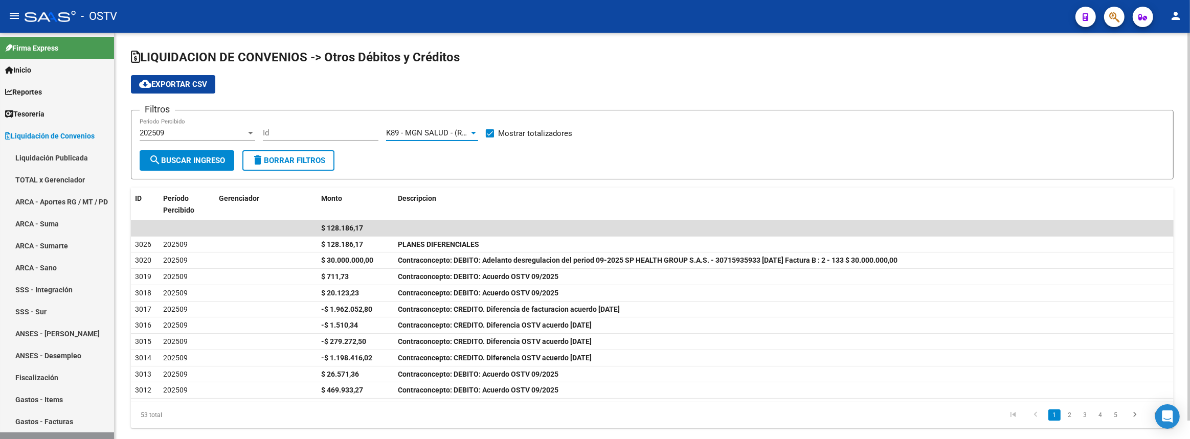
click at [210, 158] on span "search Buscar Ingreso" at bounding box center [187, 160] width 76 height 9
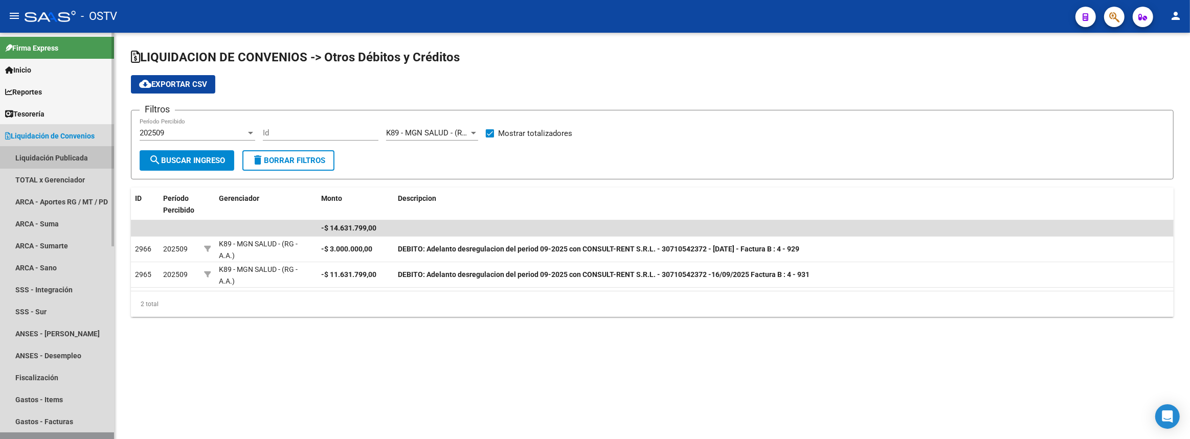
click at [49, 157] on link "Liquidación Publicada" at bounding box center [57, 158] width 114 height 22
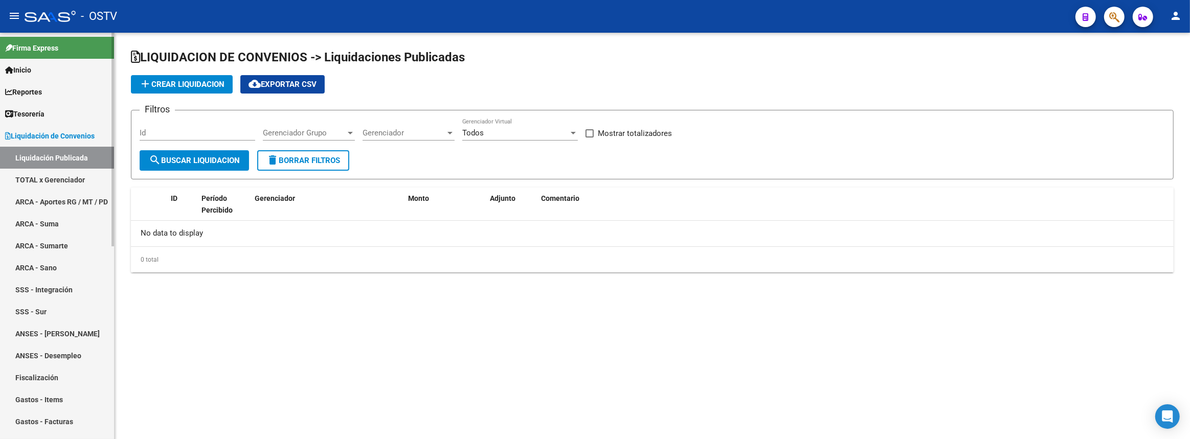
checkbox input "true"
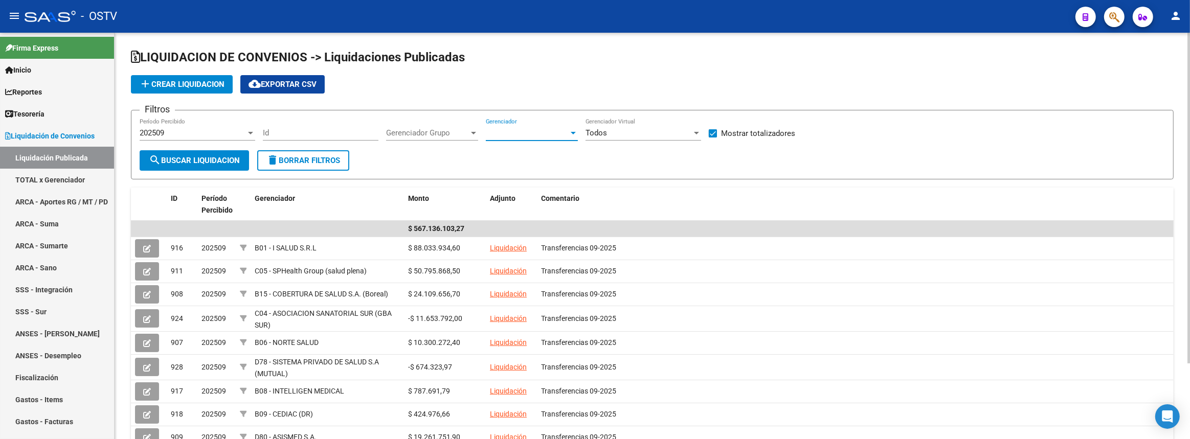
click at [509, 133] on span "Gerenciador" at bounding box center [527, 132] width 83 height 9
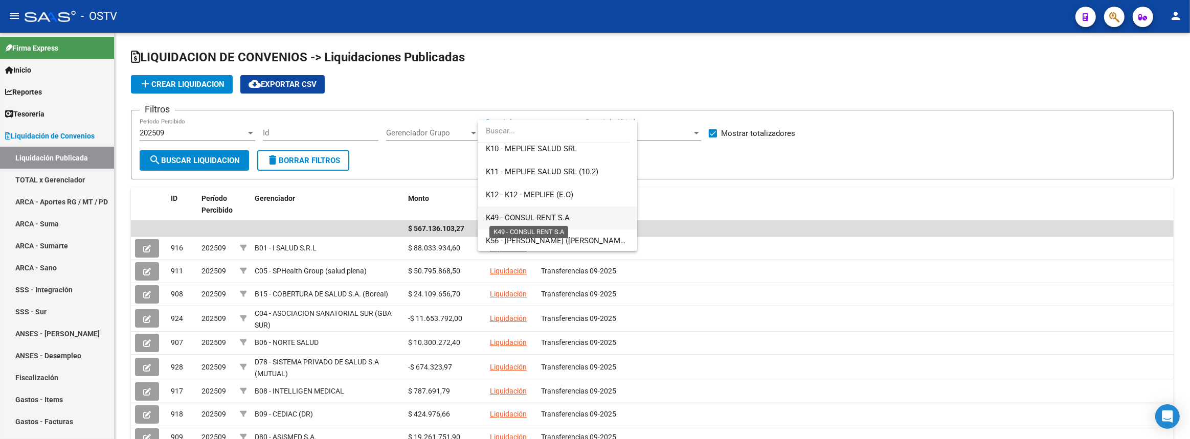
scroll to position [697, 0]
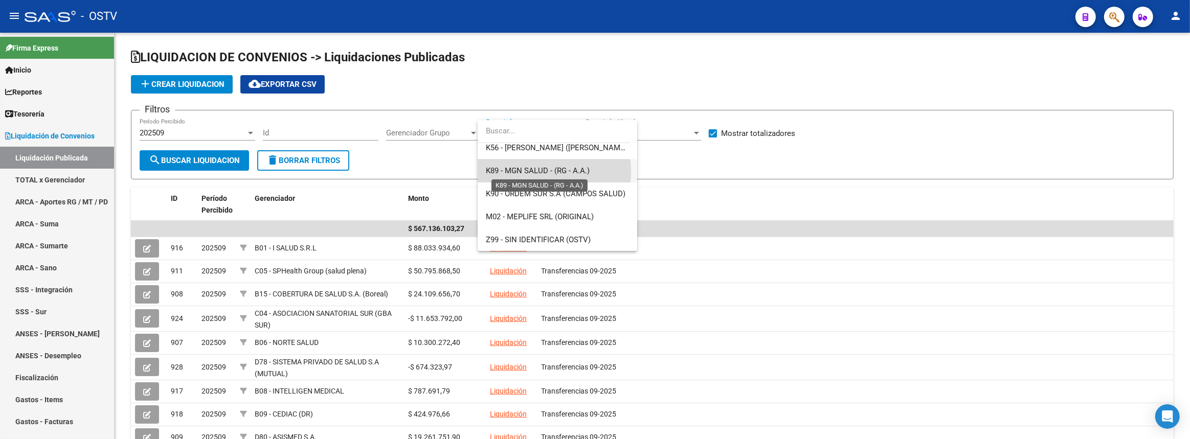
click at [534, 171] on span "K89 - MGN SALUD - (RG - A.A.)" at bounding box center [538, 170] width 104 height 9
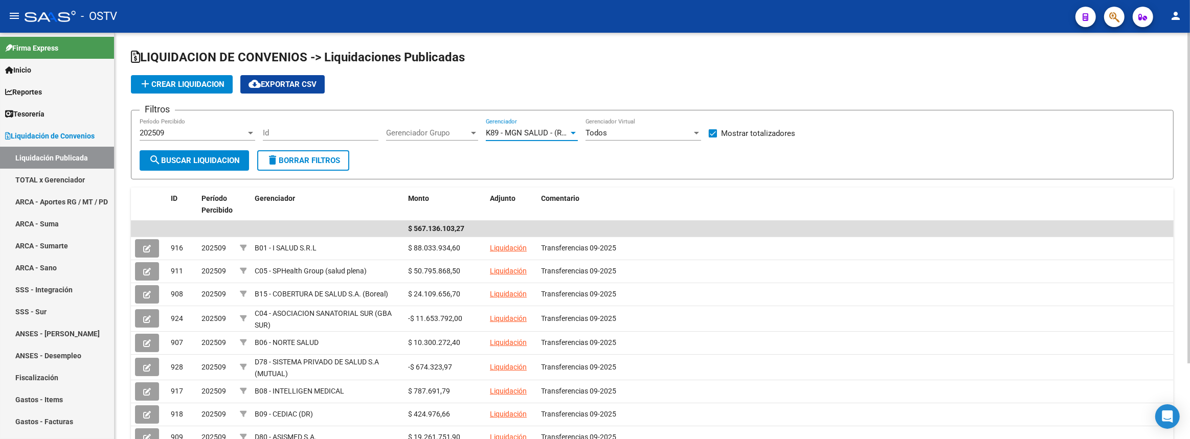
click at [229, 161] on span "search Buscar Liquidacion" at bounding box center [194, 160] width 91 height 9
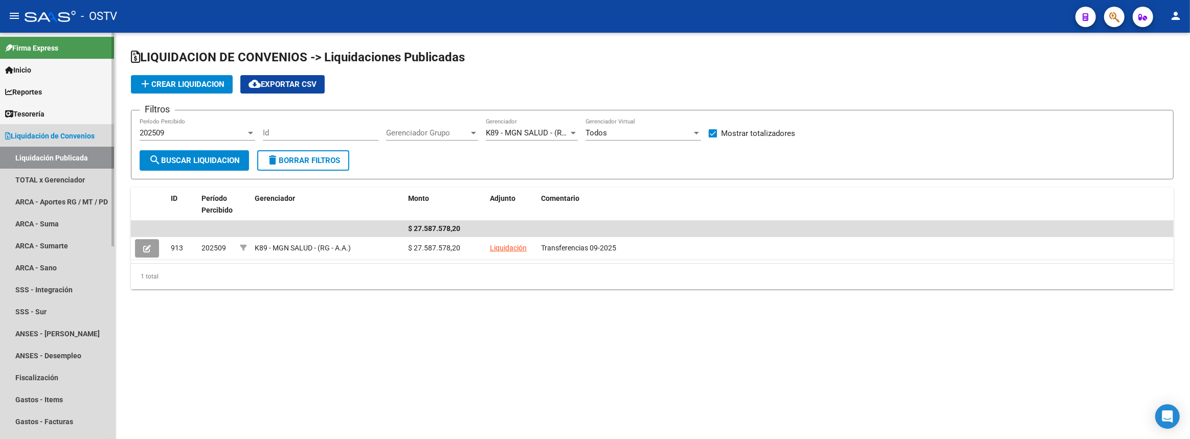
click at [61, 138] on span "Liquidación de Convenios" at bounding box center [49, 135] width 89 height 11
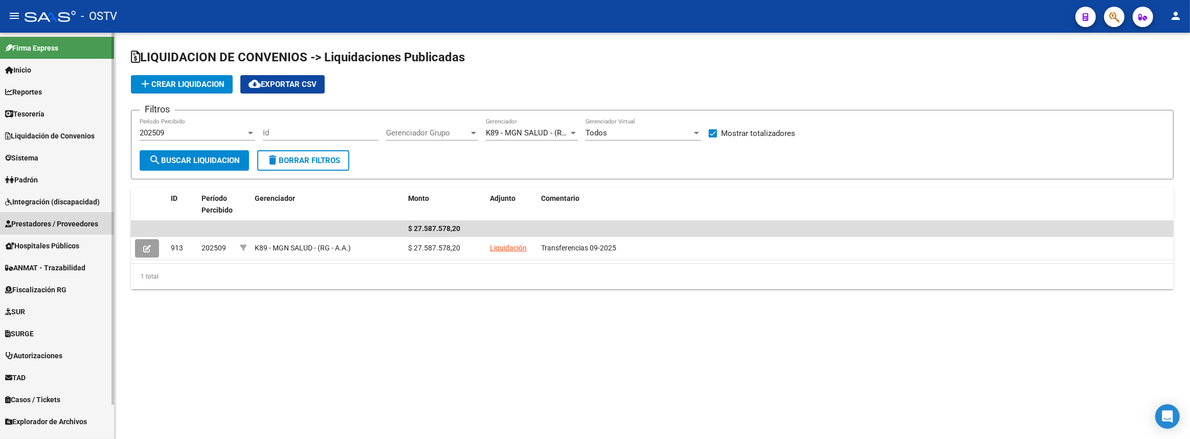
click at [54, 219] on span "Prestadores / Proveedores" at bounding box center [51, 223] width 93 height 11
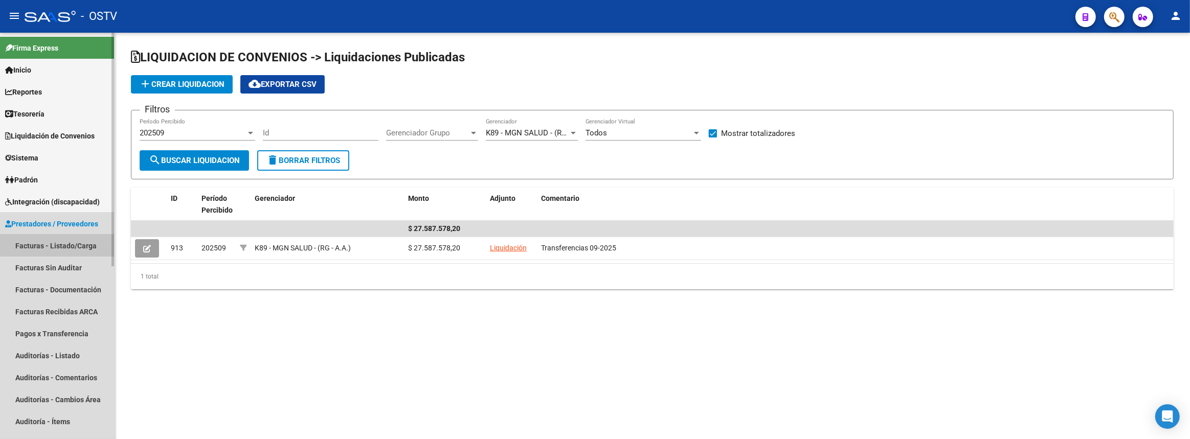
click at [56, 240] on link "Facturas - Listado/Carga" at bounding box center [57, 246] width 114 height 22
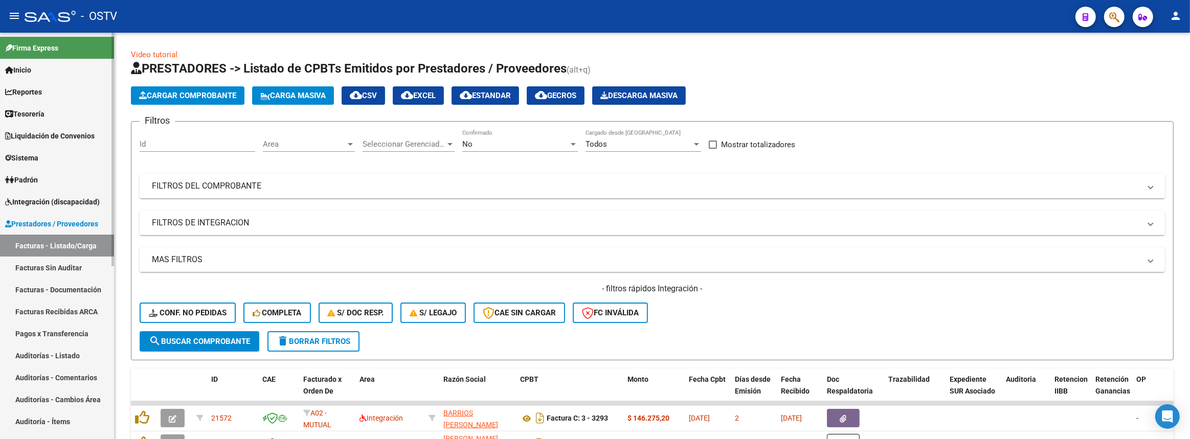
click at [48, 143] on link "Liquidación de Convenios" at bounding box center [57, 136] width 114 height 22
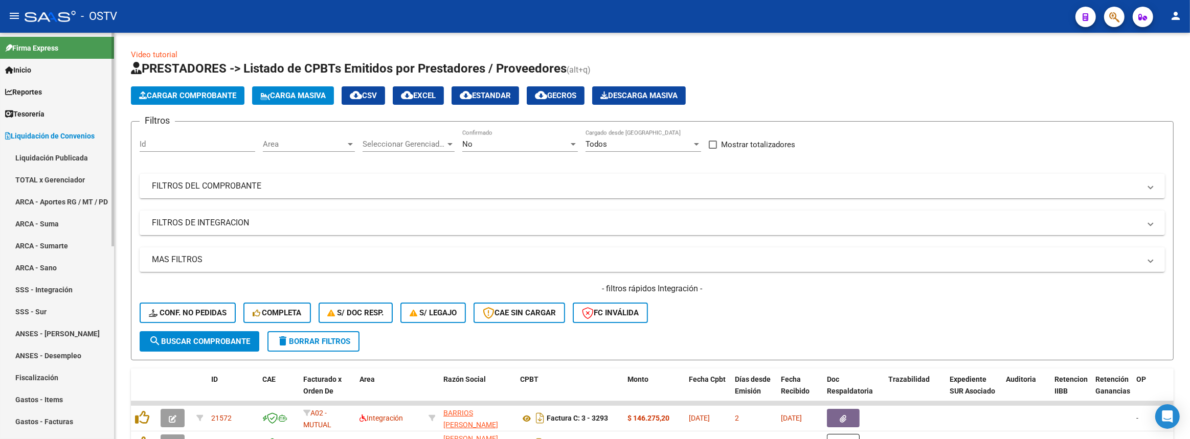
scroll to position [186, 0]
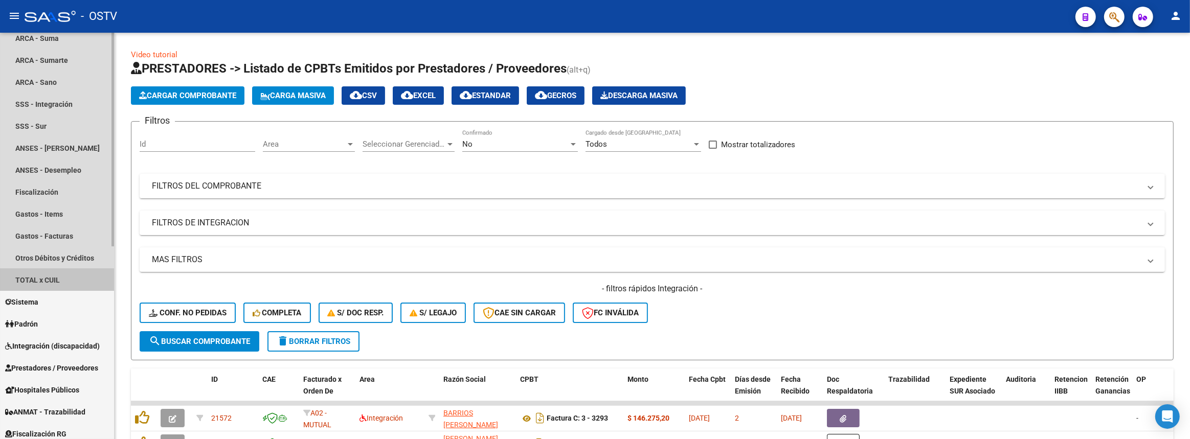
click at [51, 281] on link "TOTAL x CUIL" at bounding box center [57, 280] width 114 height 22
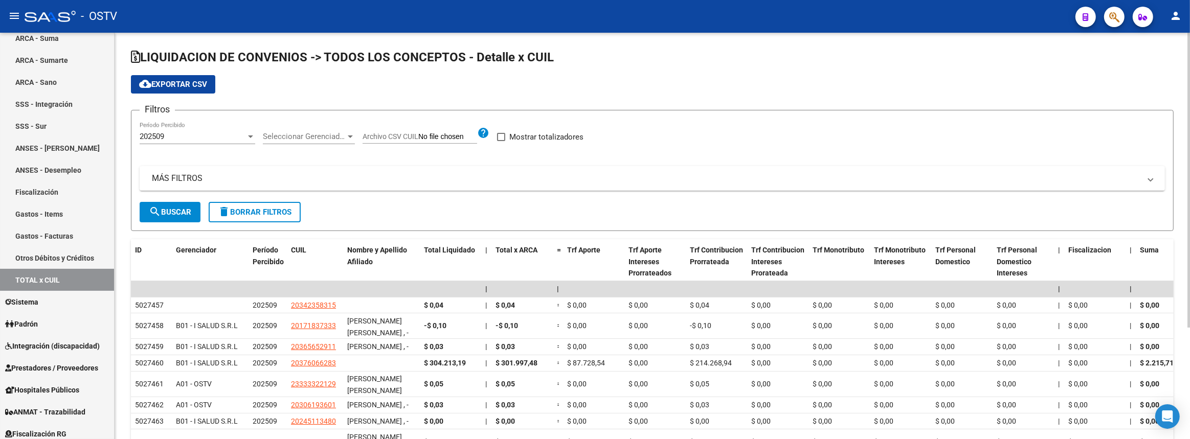
click at [322, 137] on span "Seleccionar Gerenciador" at bounding box center [304, 136] width 83 height 9
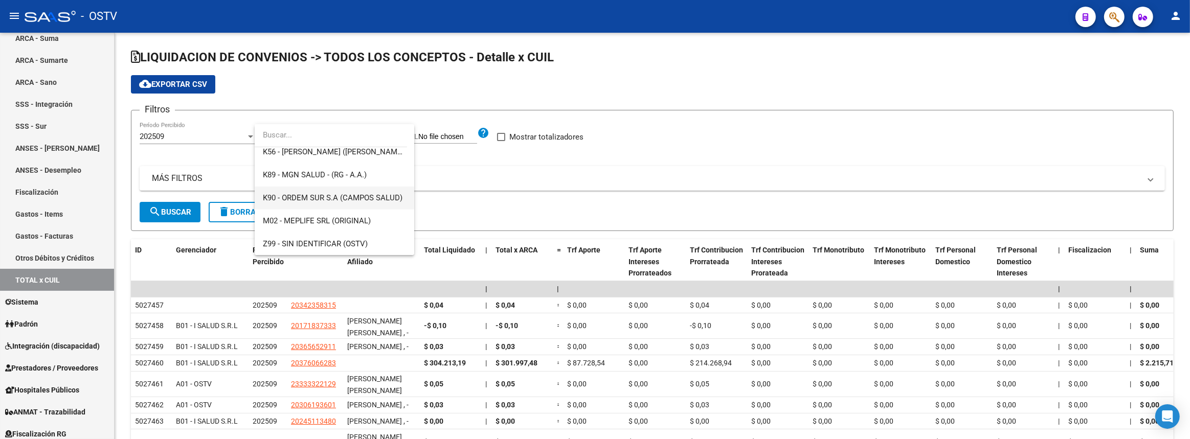
scroll to position [697, 0]
click at [490, 175] on div at bounding box center [595, 219] width 1190 height 439
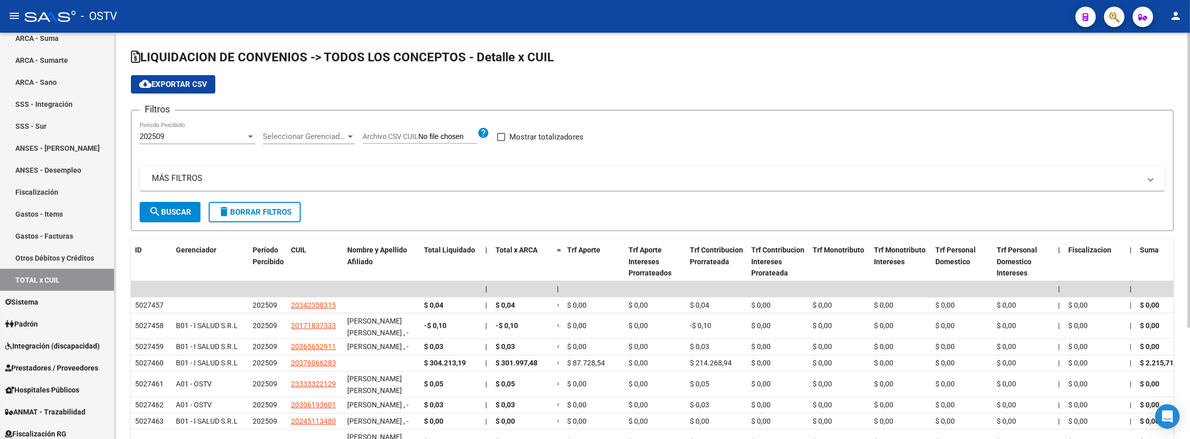
click at [452, 136] on input "Archivo CSV CUIL" at bounding box center [447, 136] width 59 height 9
type input "C:\fakepath\alberttt.csv"
click at [538, 138] on label "Mostrar totalizadores" at bounding box center [572, 137] width 86 height 12
click at [533, 141] on input "Mostrar totalizadores" at bounding box center [533, 141] width 1 height 1
checkbox input "true"
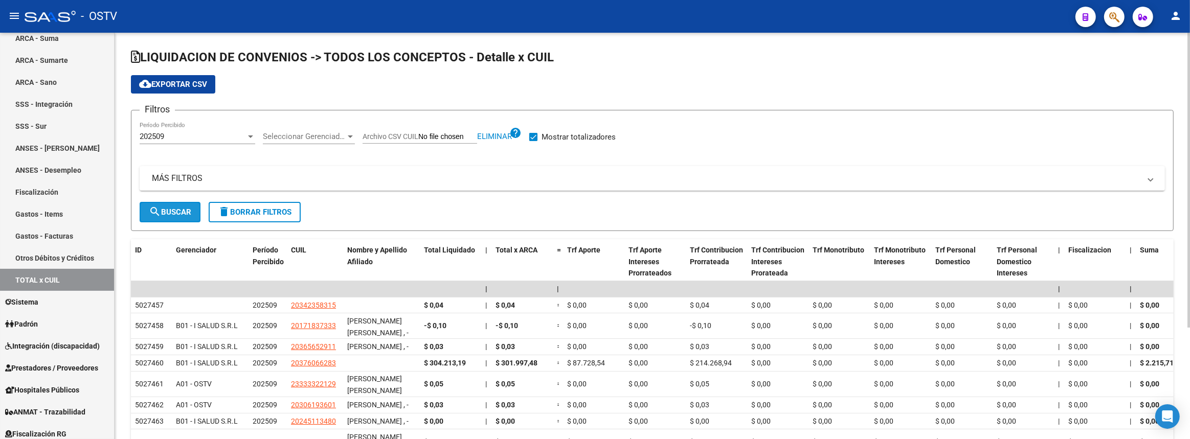
click at [190, 208] on span "search Buscar" at bounding box center [170, 212] width 42 height 9
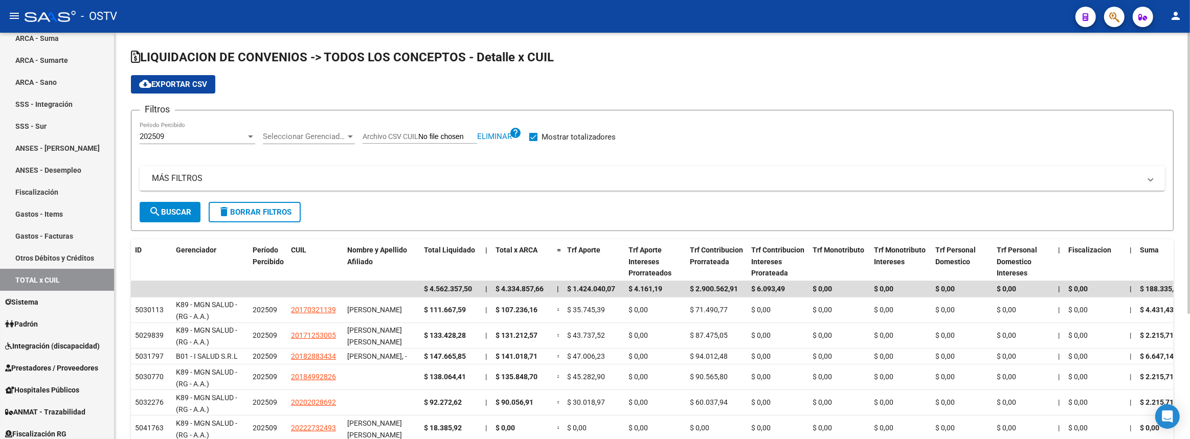
click at [207, 84] on span "cloud_download Exportar CSV" at bounding box center [173, 84] width 68 height 9
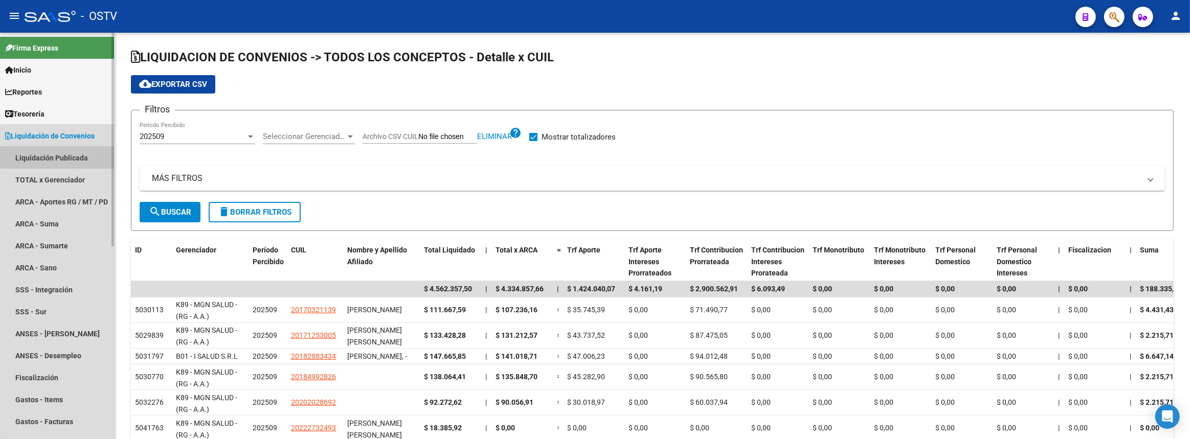
click at [65, 147] on link "Liquidación Publicada" at bounding box center [57, 158] width 114 height 22
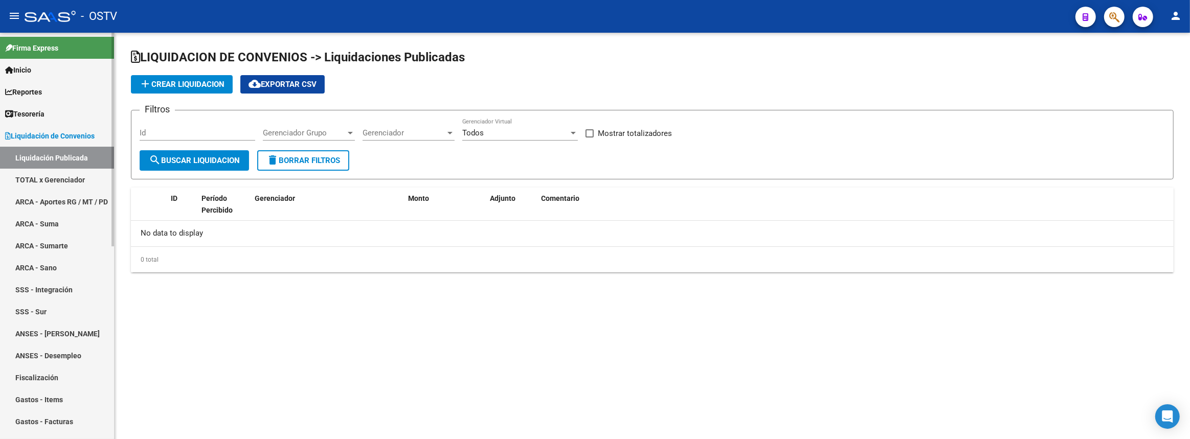
click at [64, 140] on span "Liquidación de Convenios" at bounding box center [49, 135] width 89 height 11
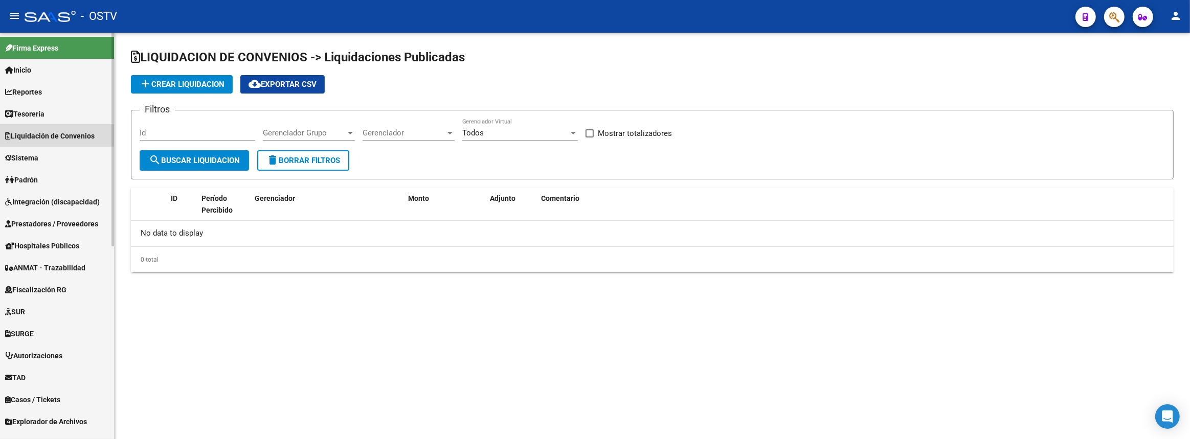
checkbox input "true"
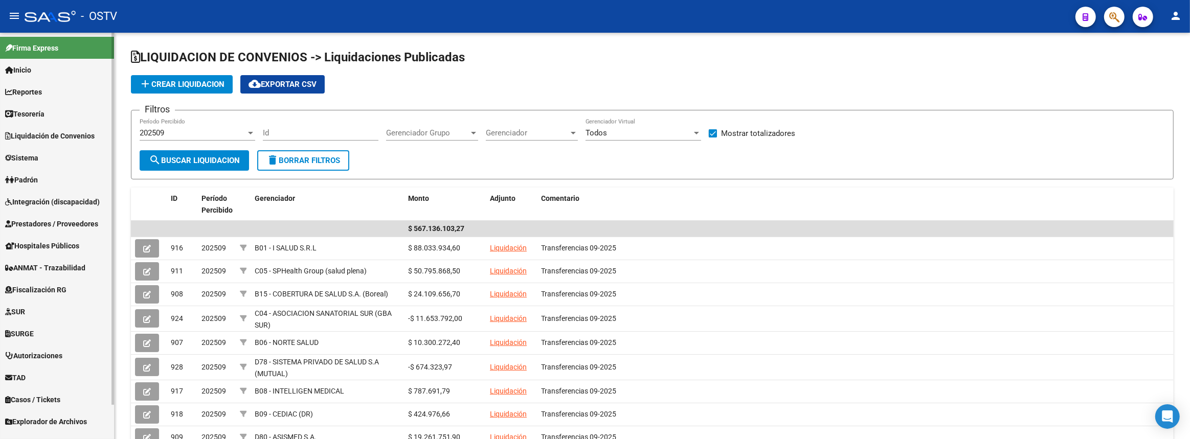
click at [43, 227] on span "Prestadores / Proveedores" at bounding box center [51, 223] width 93 height 11
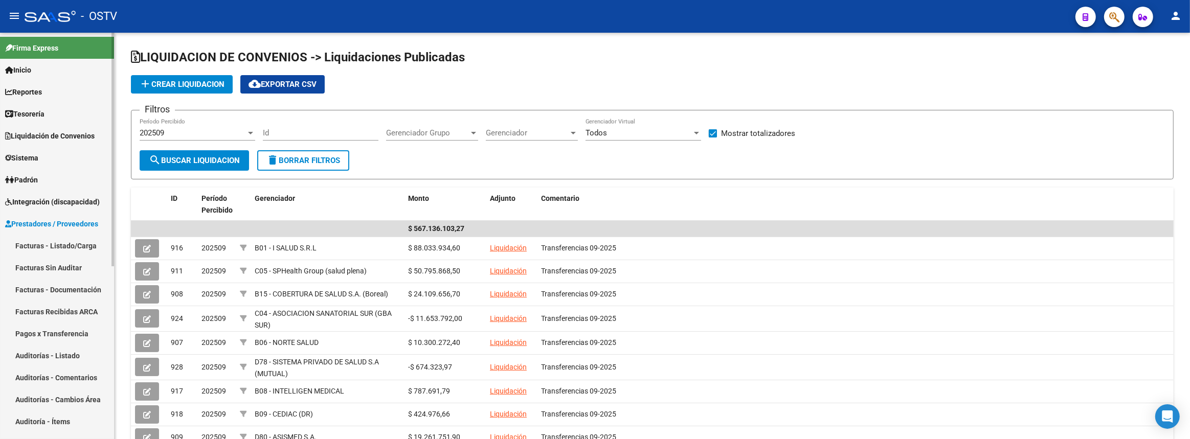
scroll to position [232, 0]
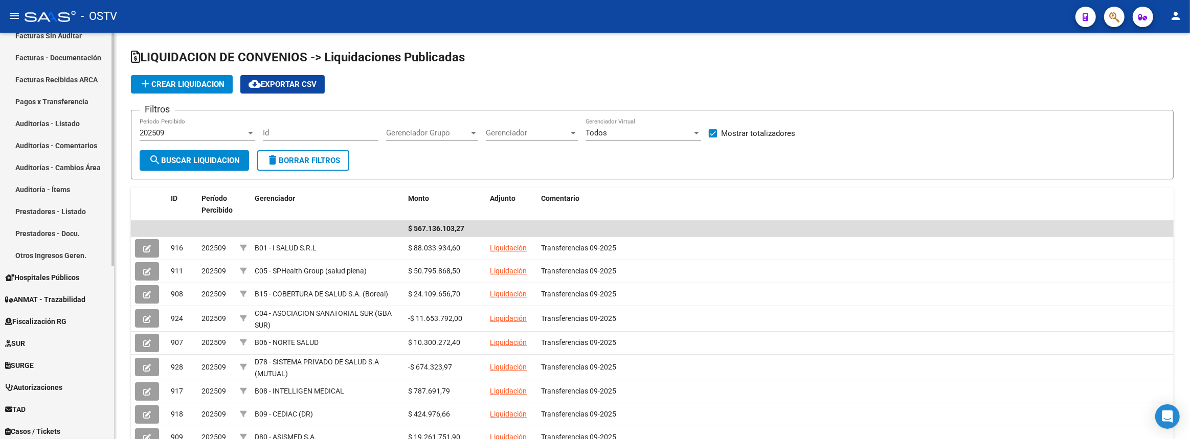
click at [51, 258] on link "Otros Ingresos Geren." at bounding box center [57, 255] width 114 height 22
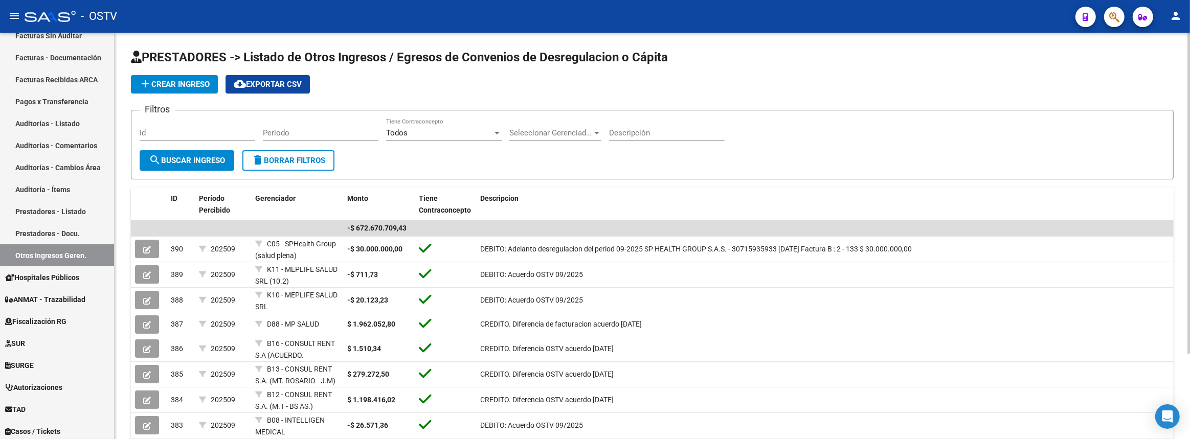
click at [534, 131] on span "Seleccionar Gerenciador" at bounding box center [550, 132] width 83 height 9
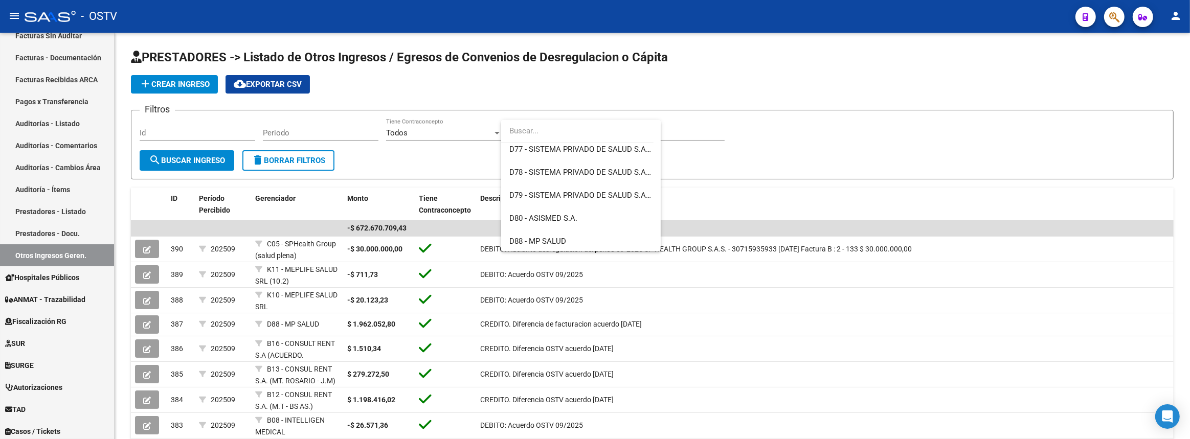
scroll to position [650, 0]
click at [548, 230] on span "K89 - MGN SALUD - (RG - A.A.)" at bounding box center [580, 240] width 143 height 23
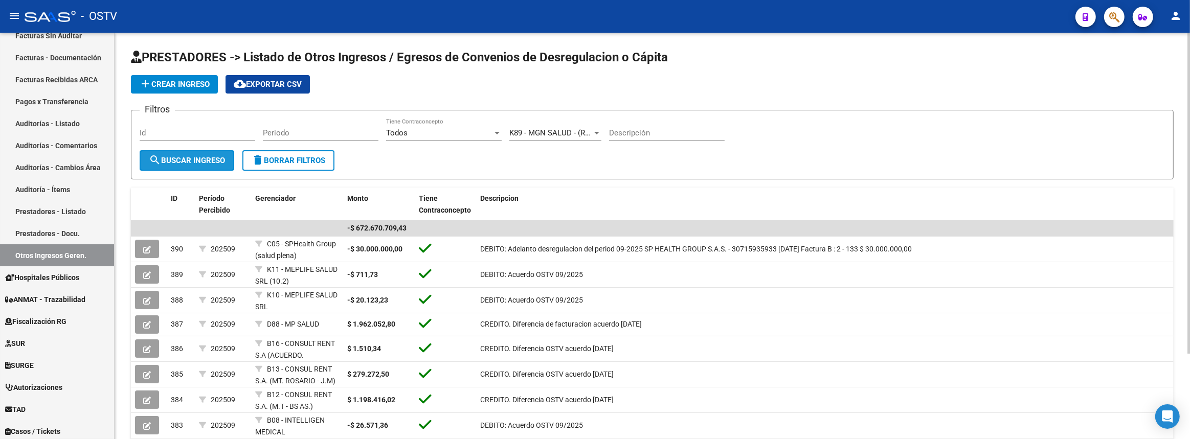
click at [221, 150] on button "search Buscar Ingreso" at bounding box center [187, 160] width 95 height 20
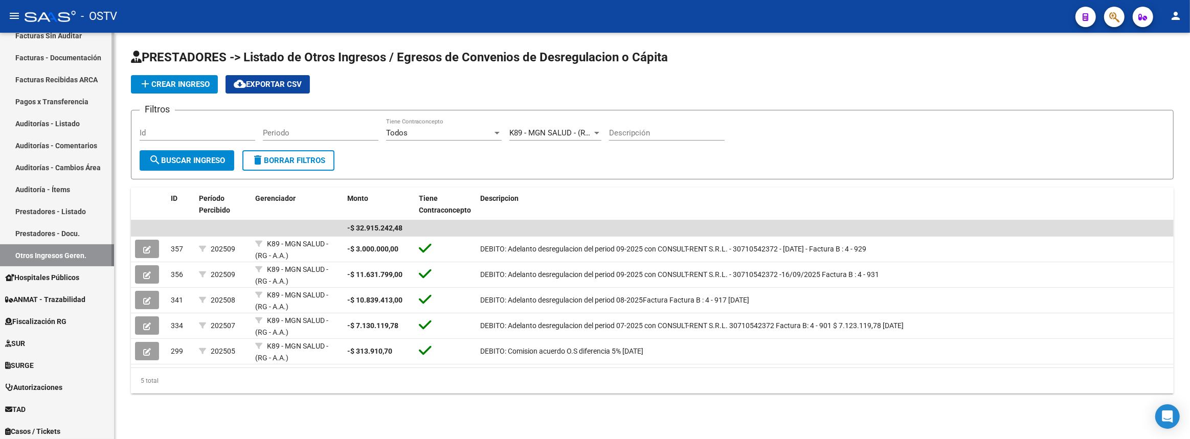
scroll to position [46, 0]
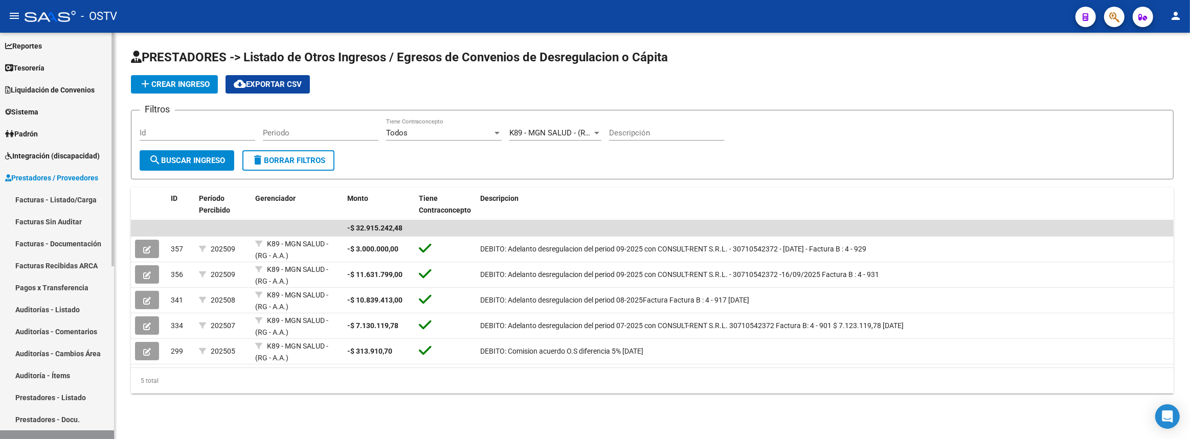
click at [60, 194] on link "Facturas - Listado/Carga" at bounding box center [57, 200] width 114 height 22
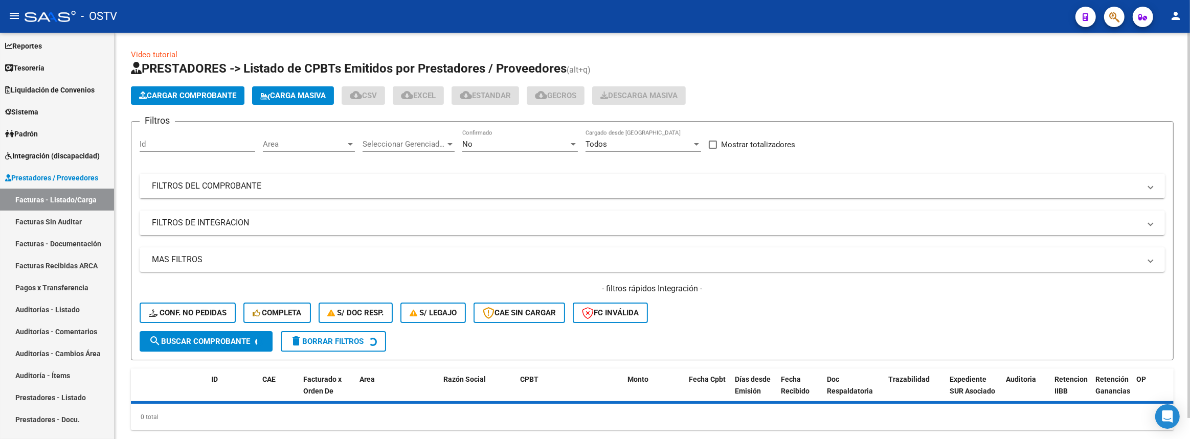
click at [246, 183] on mat-panel-title "FILTROS DEL COMPROBANTE" at bounding box center [646, 185] width 988 height 11
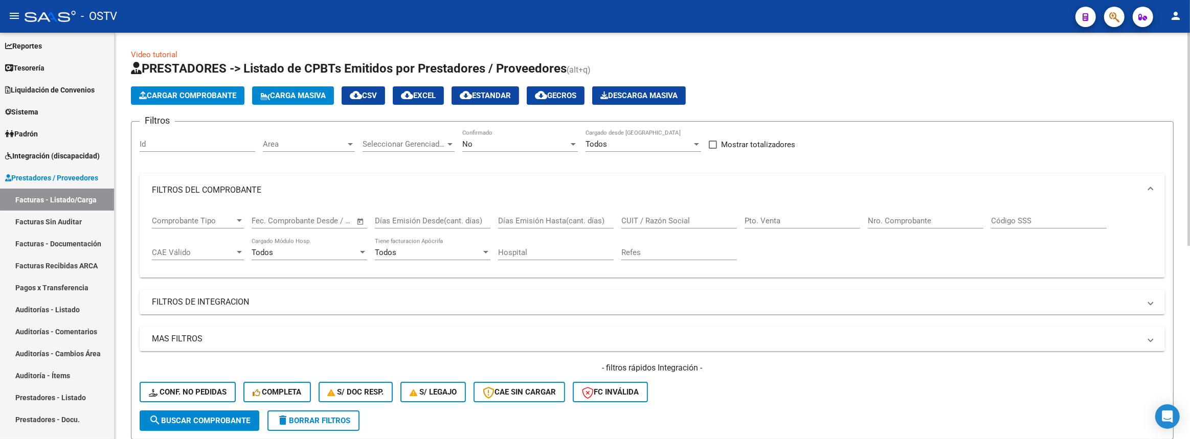
click at [897, 218] on input "Nro. Comprobante" at bounding box center [925, 220] width 116 height 9
type input "932"
click at [513, 145] on div "No" at bounding box center [515, 144] width 106 height 9
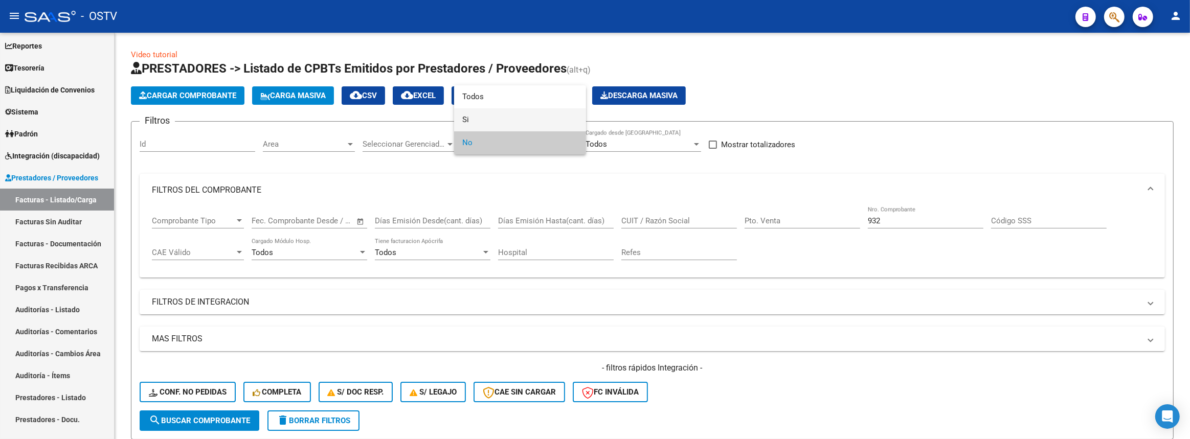
click at [500, 127] on span "Si" at bounding box center [520, 119] width 116 height 23
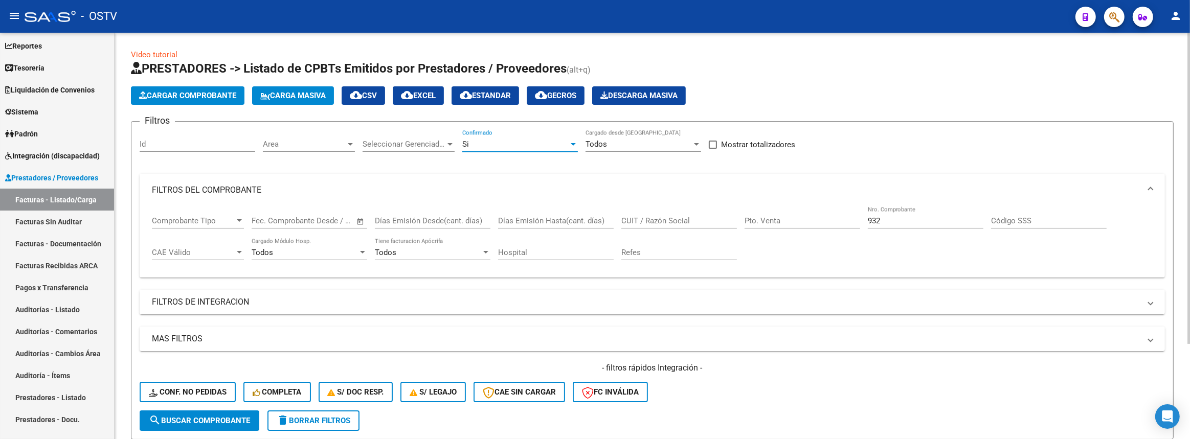
click at [208, 413] on button "search Buscar Comprobante" at bounding box center [200, 420] width 120 height 20
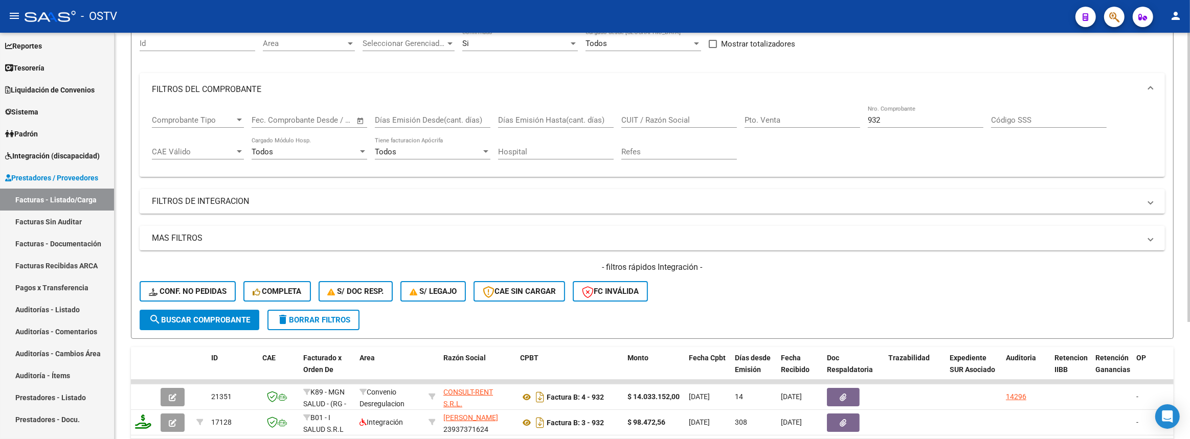
scroll to position [164, 0]
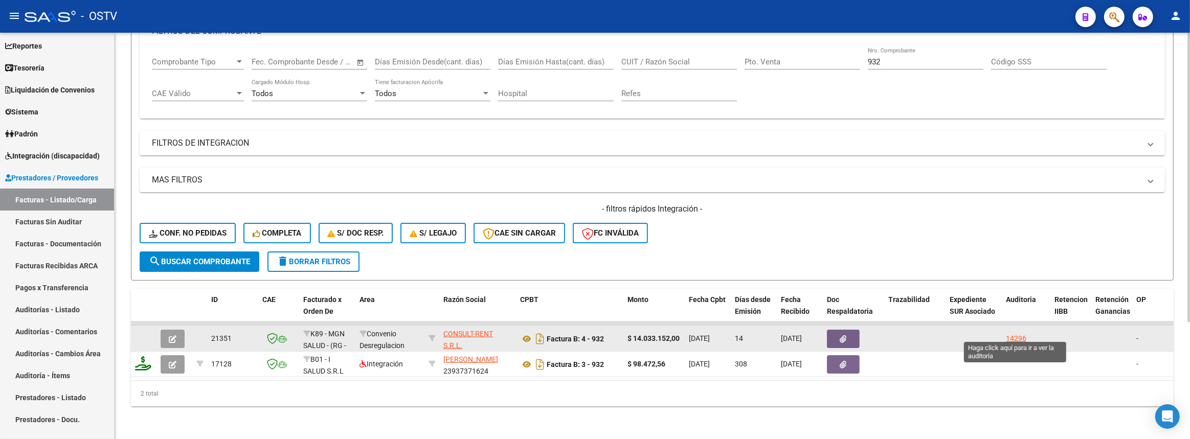
click at [1015, 333] on div "14296" at bounding box center [1016, 339] width 20 height 12
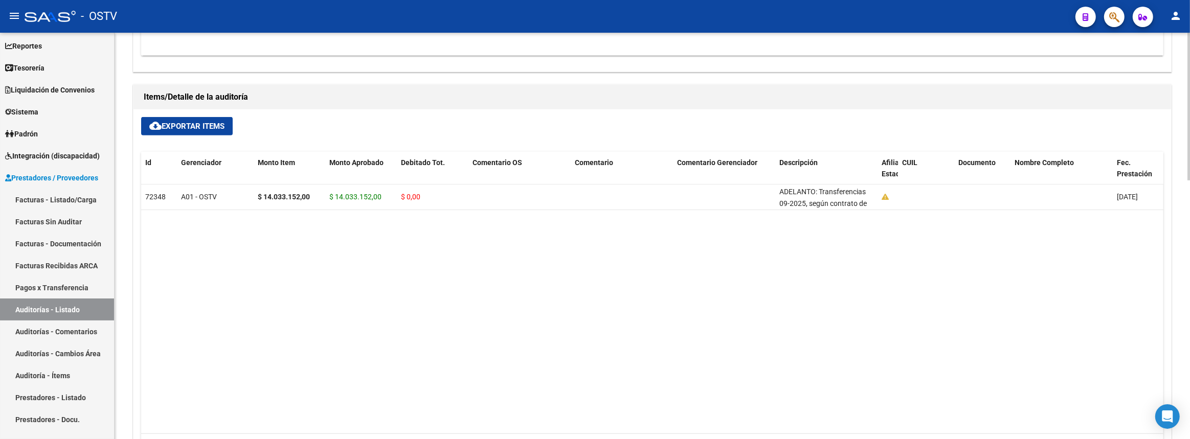
scroll to position [465, 0]
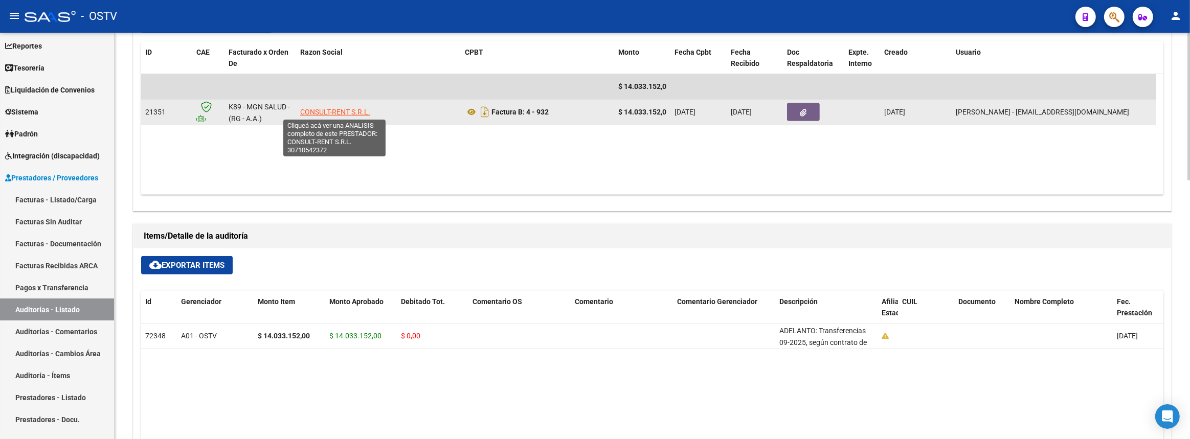
click at [330, 108] on span "CONSULT-RENT S.R.L." at bounding box center [335, 112] width 70 height 8
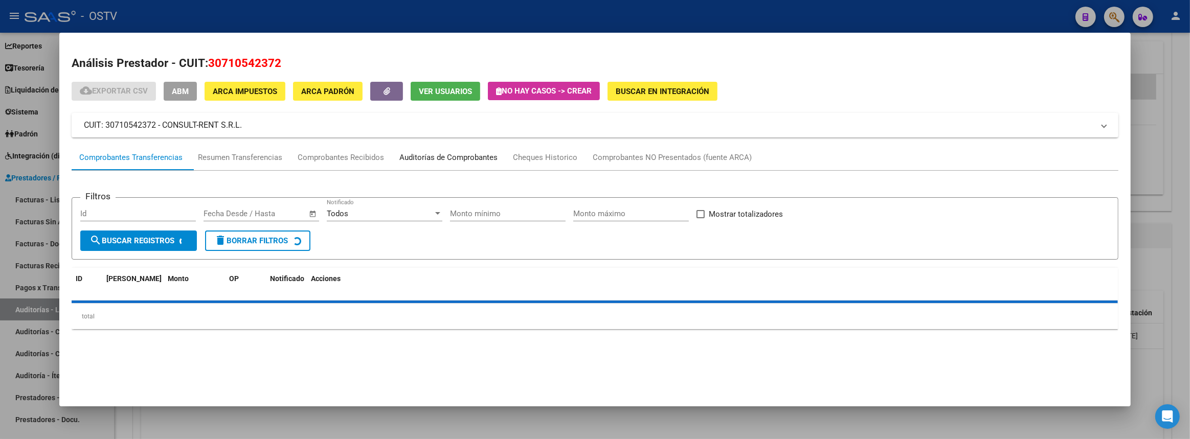
click at [462, 152] on div "Auditorías de Comprobantes" at bounding box center [448, 158] width 98 height 12
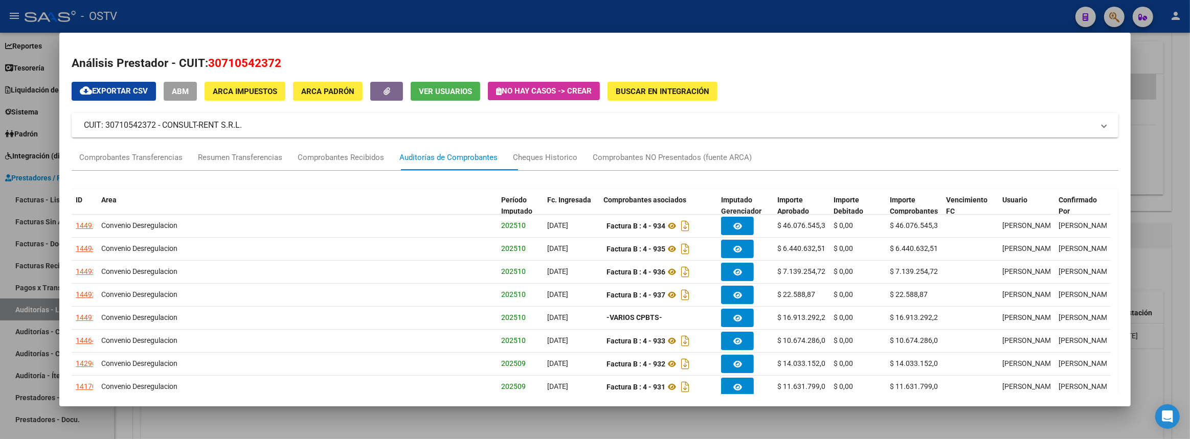
scroll to position [93, 0]
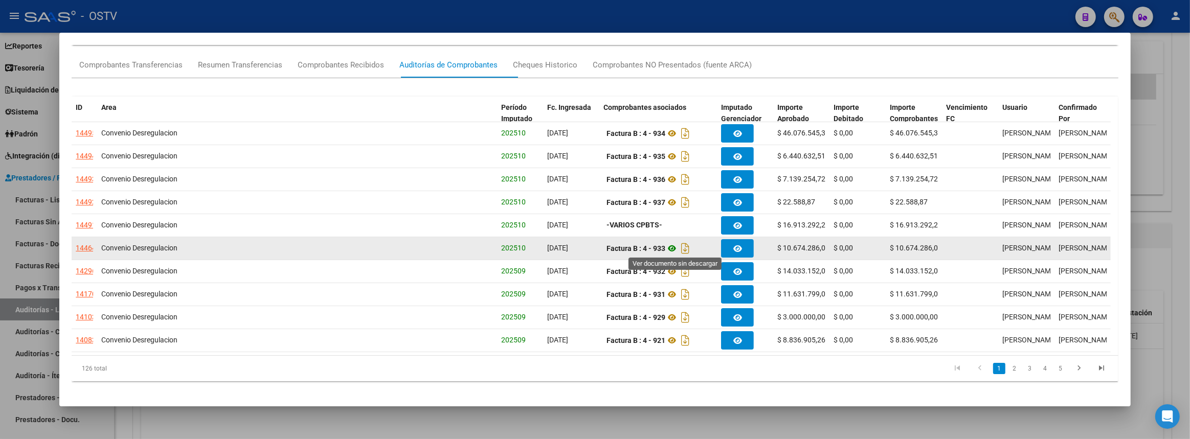
click at [673, 248] on icon at bounding box center [671, 248] width 13 height 12
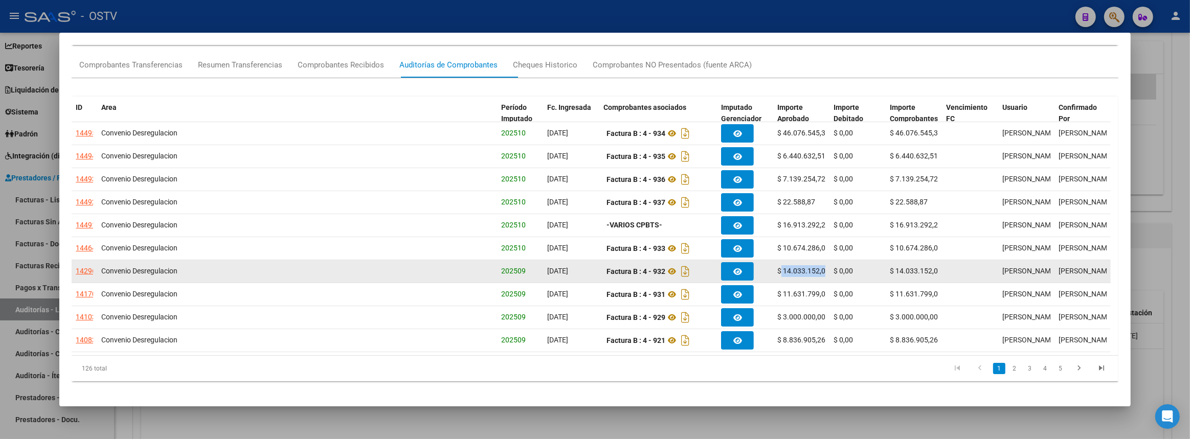
drag, startPoint x: 781, startPoint y: 269, endPoint x: 831, endPoint y: 268, distance: 50.1
click at [831, 268] on div "14296 Convenio Desregulacion 202509 23/09/2025 Factura B : 4 - 932 $ 14.033.152…" at bounding box center [591, 271] width 1039 height 23
copy span "14.033.152,00"
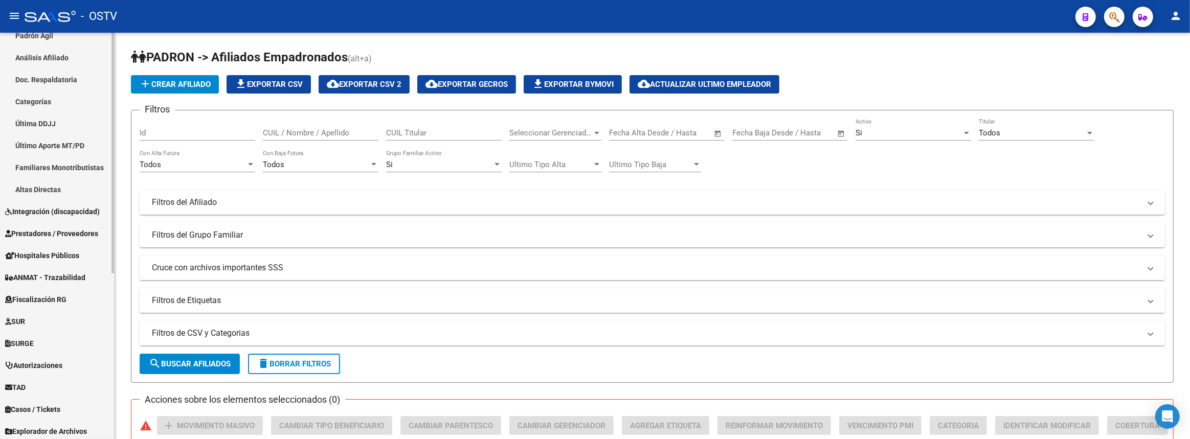
scroll to position [279, 0]
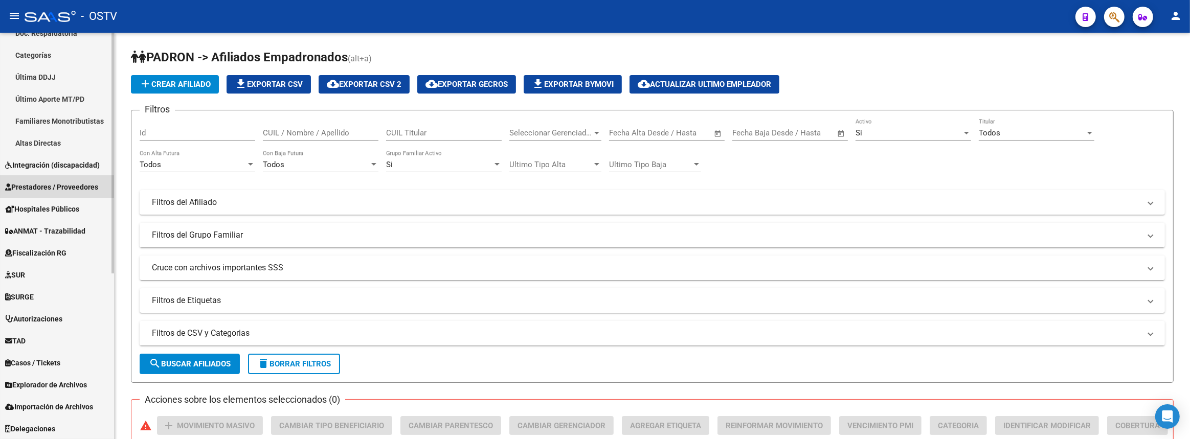
click at [41, 190] on span "Prestadores / Proveedores" at bounding box center [51, 186] width 93 height 11
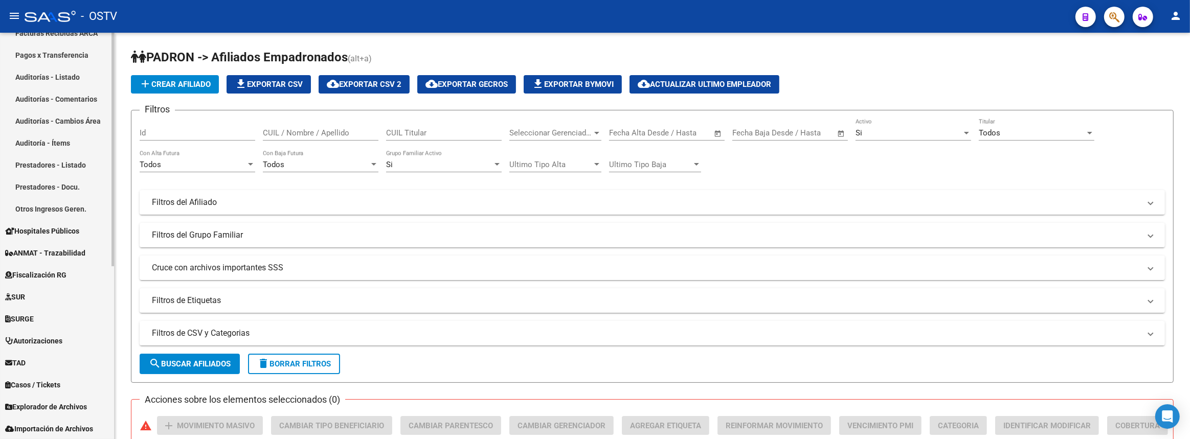
click at [49, 209] on link "Otros Ingresos Geren." at bounding box center [57, 209] width 114 height 22
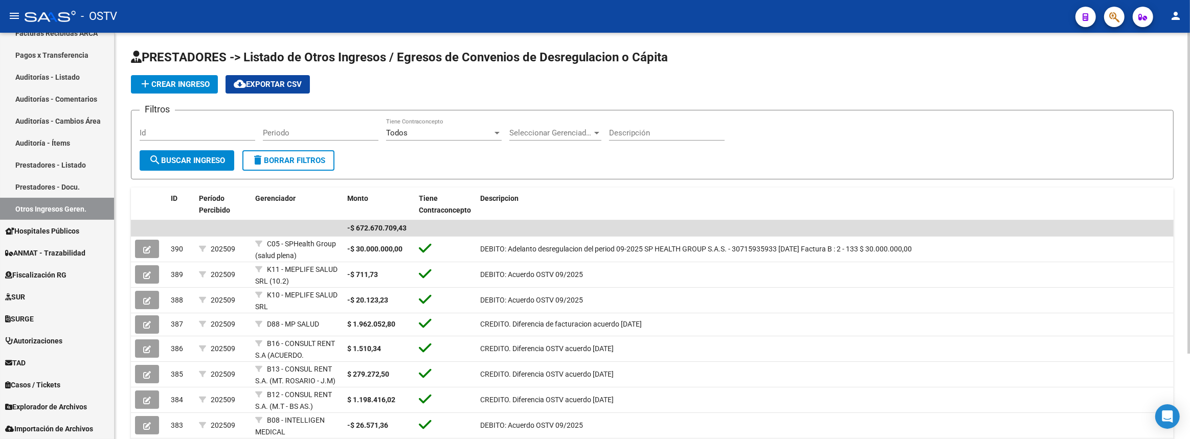
click at [527, 120] on div "Seleccionar Gerenciador Seleccionar Gerenciador" at bounding box center [555, 130] width 92 height 22
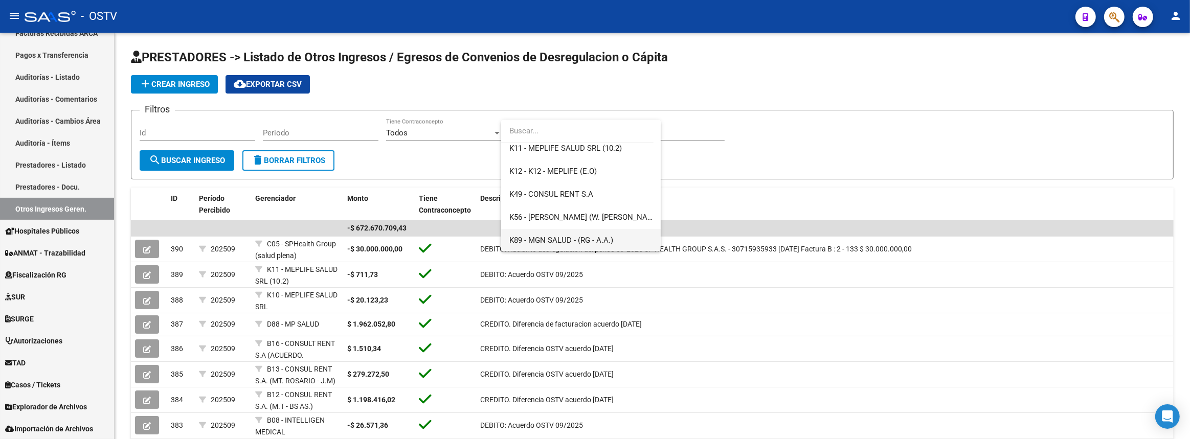
scroll to position [697, 0]
click at [537, 199] on span "K89 - MGN SALUD - (RG - A.A.)" at bounding box center [580, 193] width 143 height 23
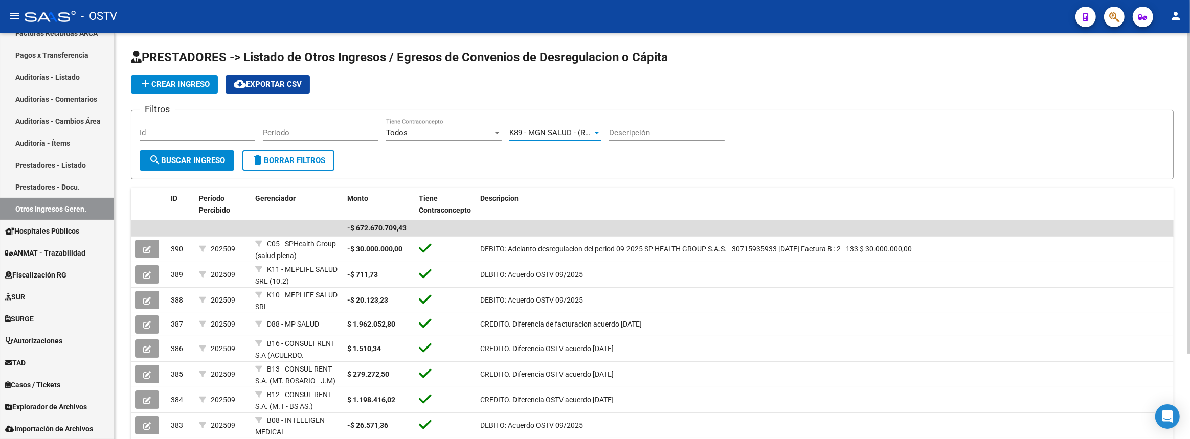
click at [224, 161] on span "search Buscar Ingreso" at bounding box center [187, 160] width 76 height 9
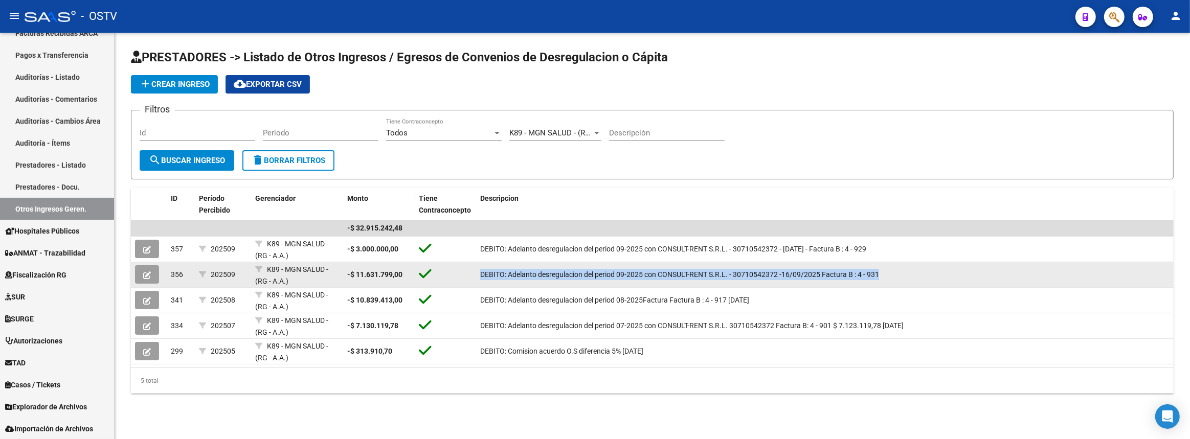
drag, startPoint x: 478, startPoint y: 272, endPoint x: 872, endPoint y: 272, distance: 393.1
click at [872, 272] on datatable-body-cell "DEBITO: Adelanto desregulacion del period 09-2025 con CONSULT-RENT S.R.L. - 307…" at bounding box center [824, 274] width 697 height 25
copy span "DEBITO: Adelanto desregulacion del period 09-2025 con CONSULT-RENT S.R.L. - 307…"
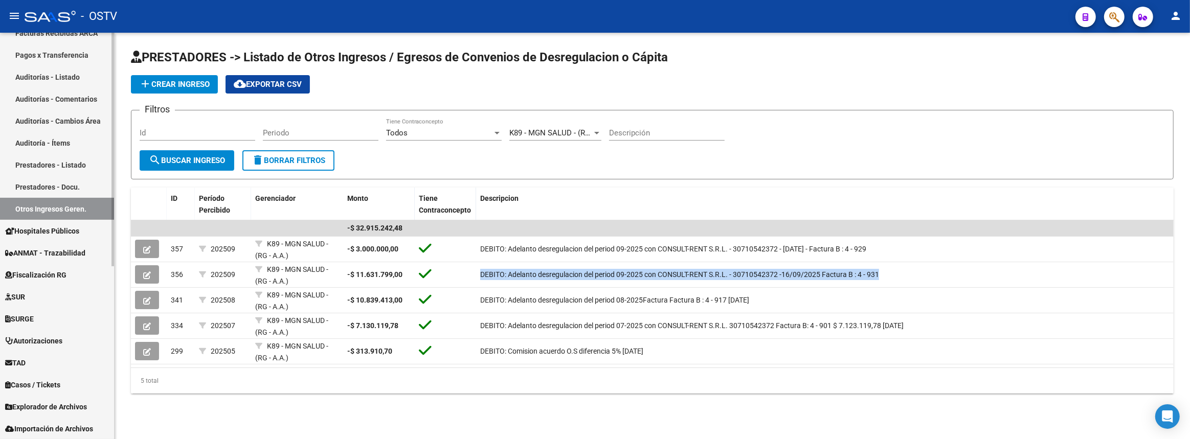
scroll to position [139, 0]
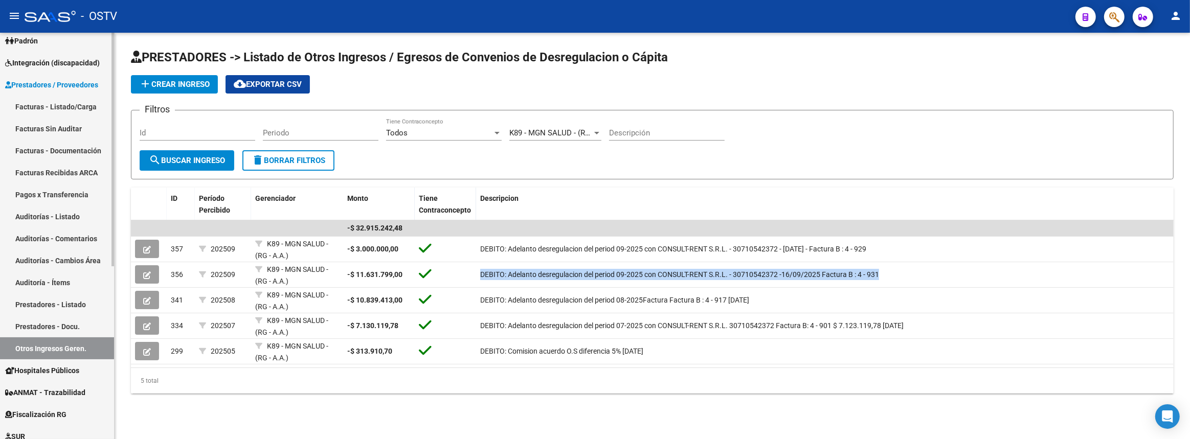
click at [82, 106] on link "Facturas - Listado/Carga" at bounding box center [57, 107] width 114 height 22
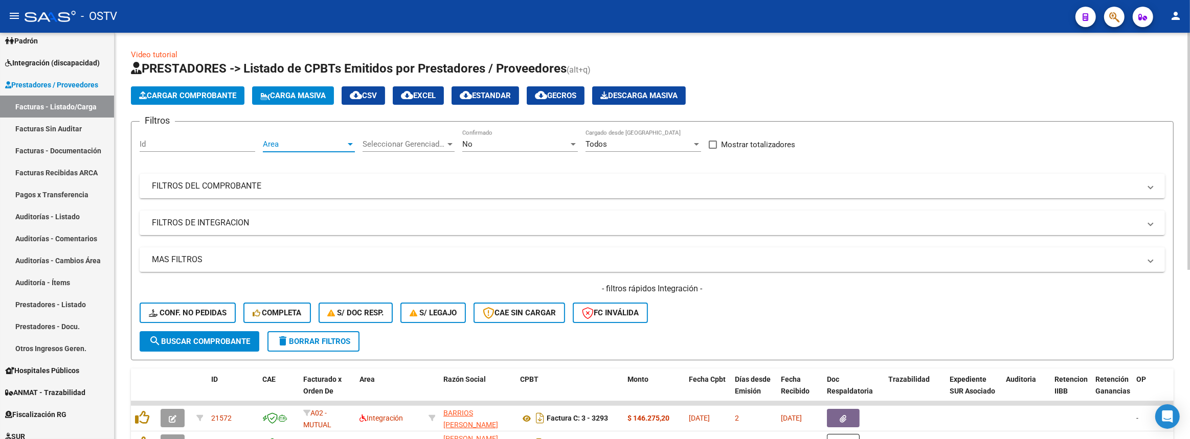
click at [336, 145] on span "Area" at bounding box center [304, 144] width 83 height 9
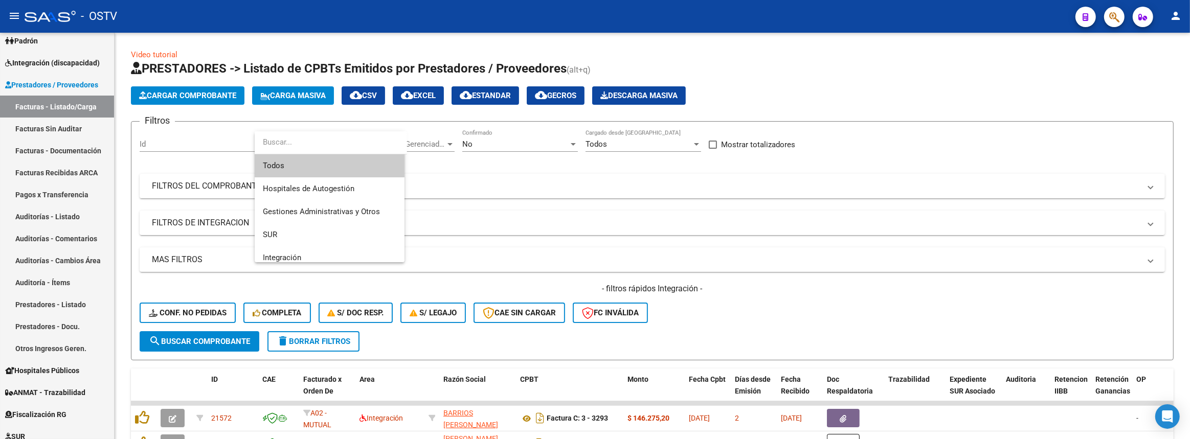
click at [545, 180] on div at bounding box center [595, 219] width 1190 height 439
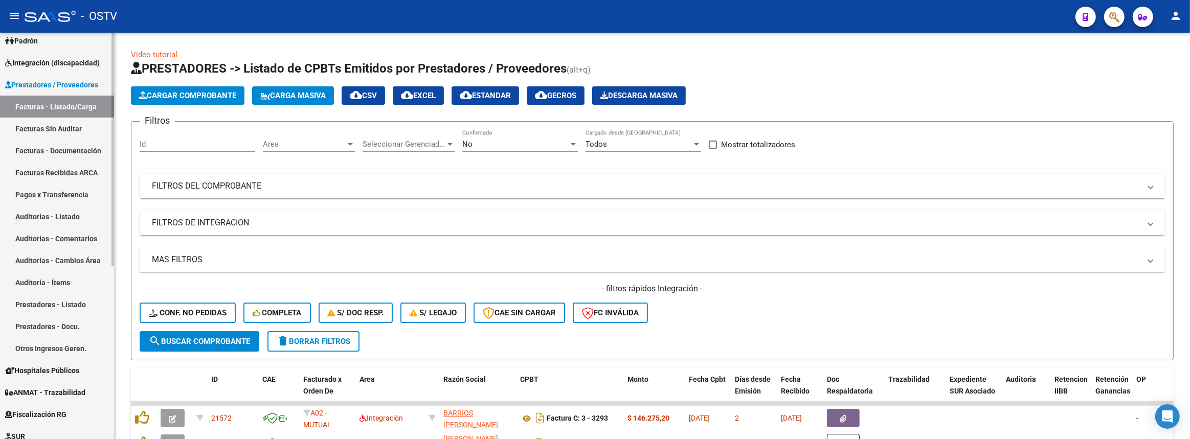
scroll to position [46, 0]
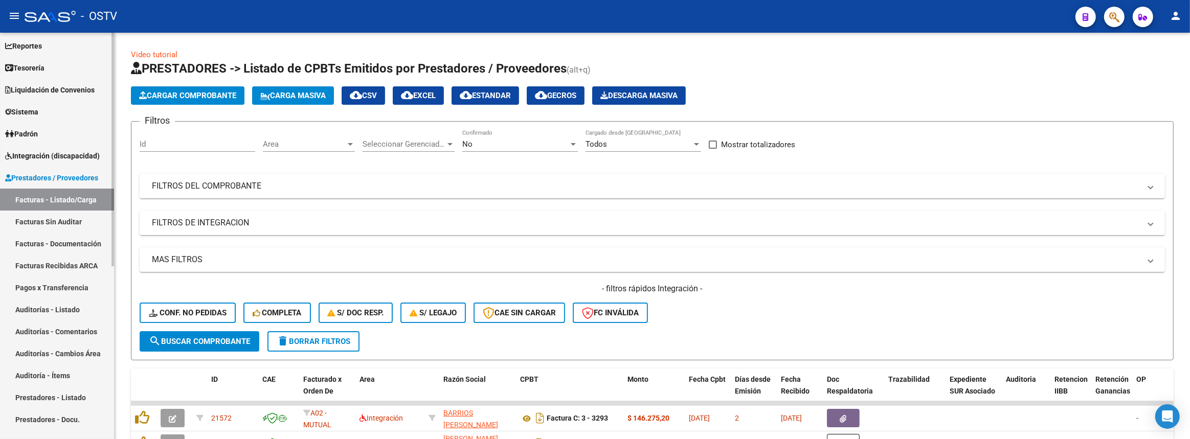
click at [61, 85] on span "Liquidación de Convenios" at bounding box center [49, 89] width 89 height 11
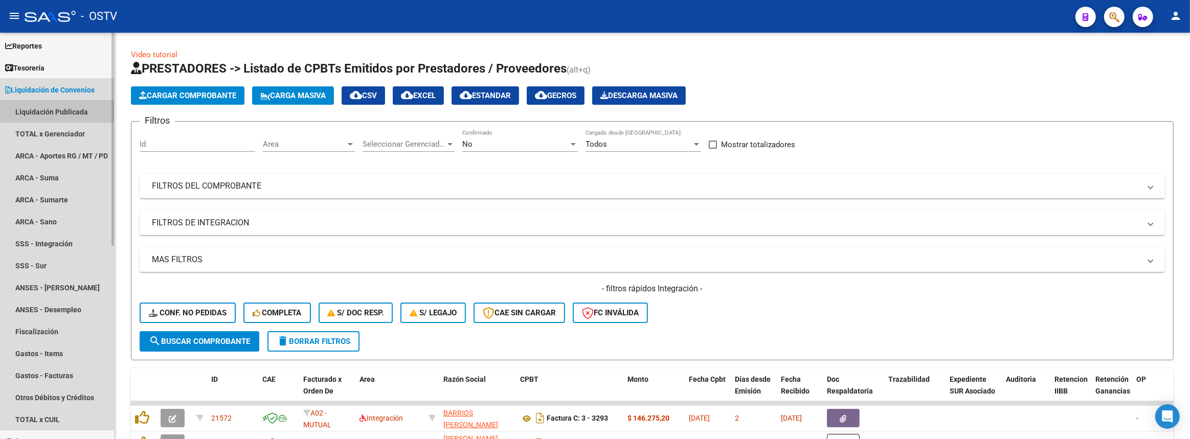
click at [57, 105] on link "Liquidación Publicada" at bounding box center [57, 112] width 114 height 22
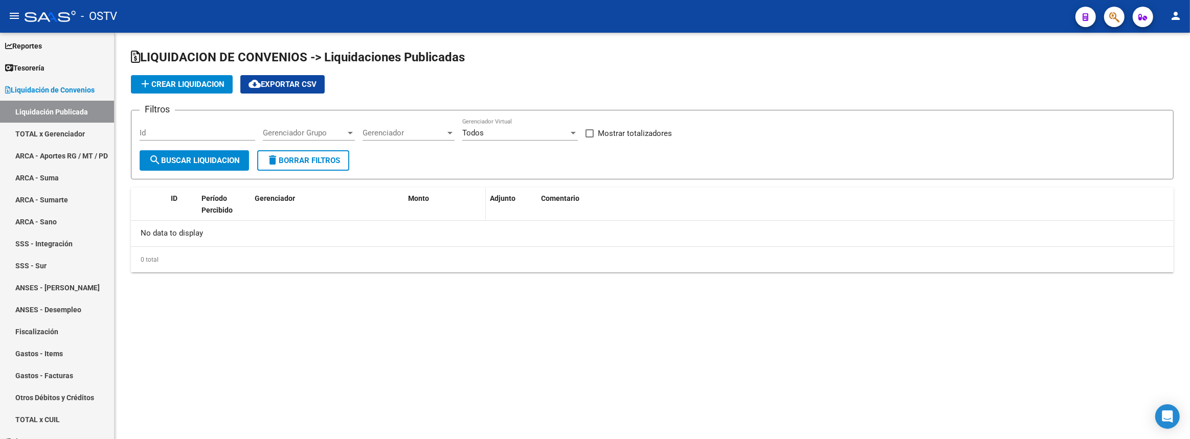
checkbox input "true"
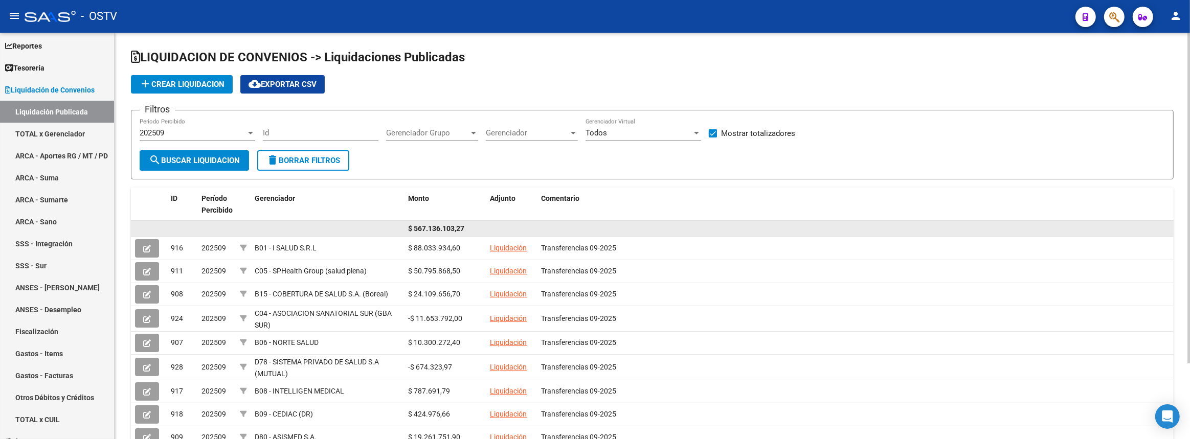
scroll to position [46, 0]
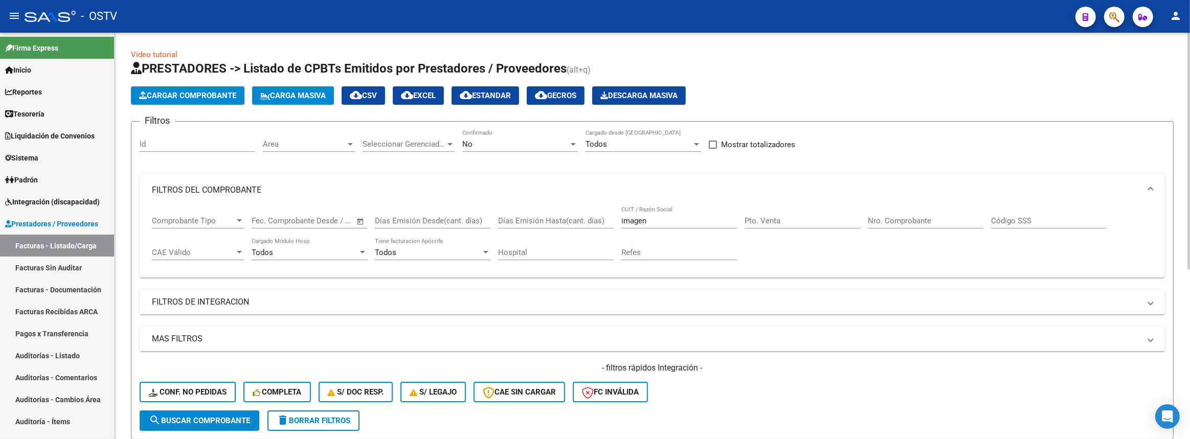
scroll to position [291, 0]
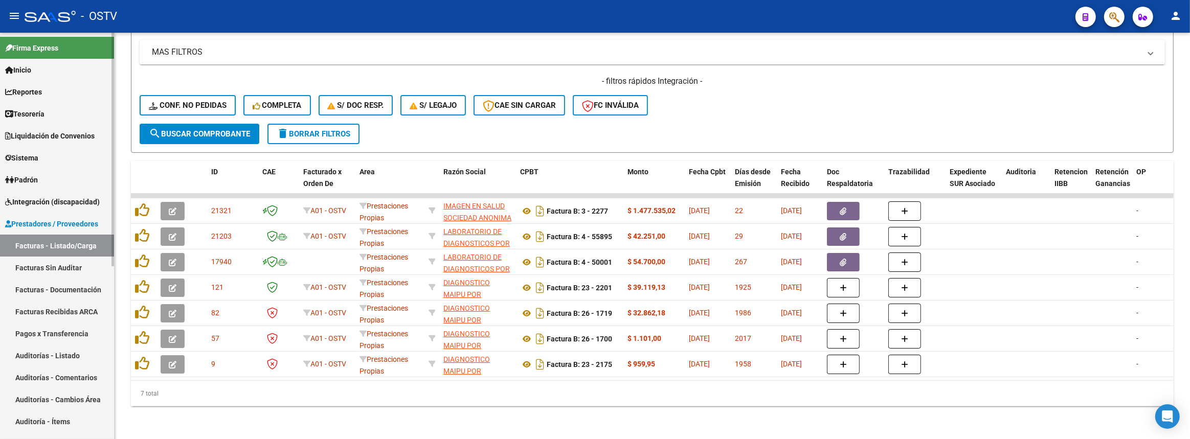
click at [53, 126] on link "Liquidación de Convenios" at bounding box center [57, 136] width 114 height 22
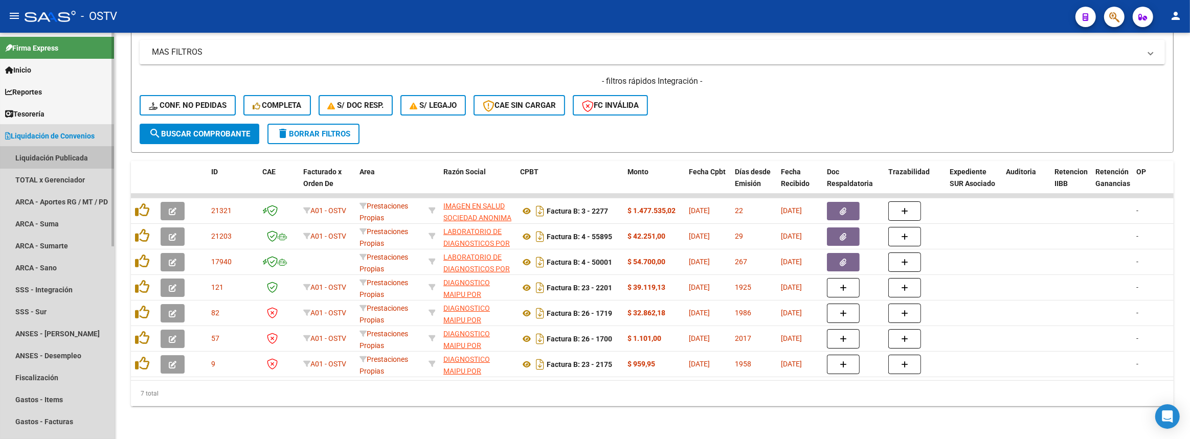
click at [55, 160] on link "Liquidación Publicada" at bounding box center [57, 158] width 114 height 22
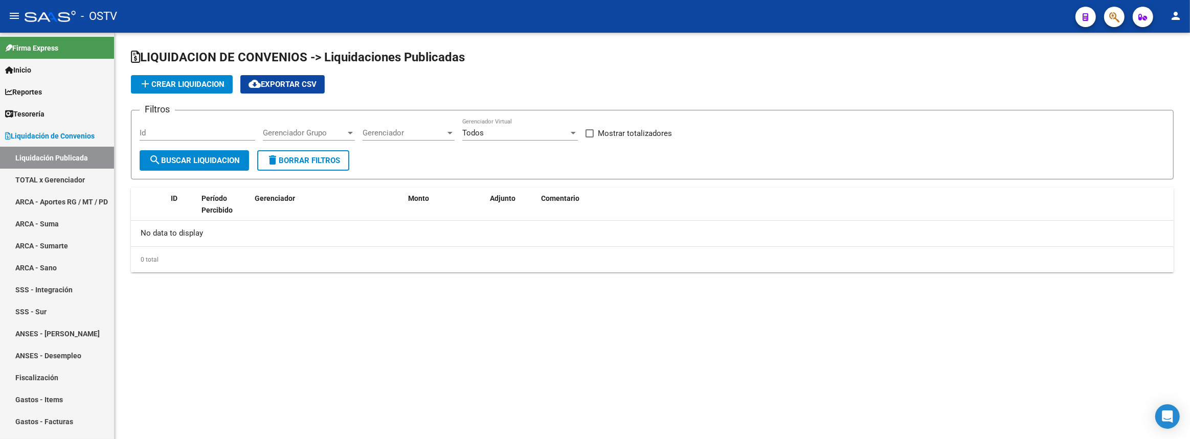
checkbox input "true"
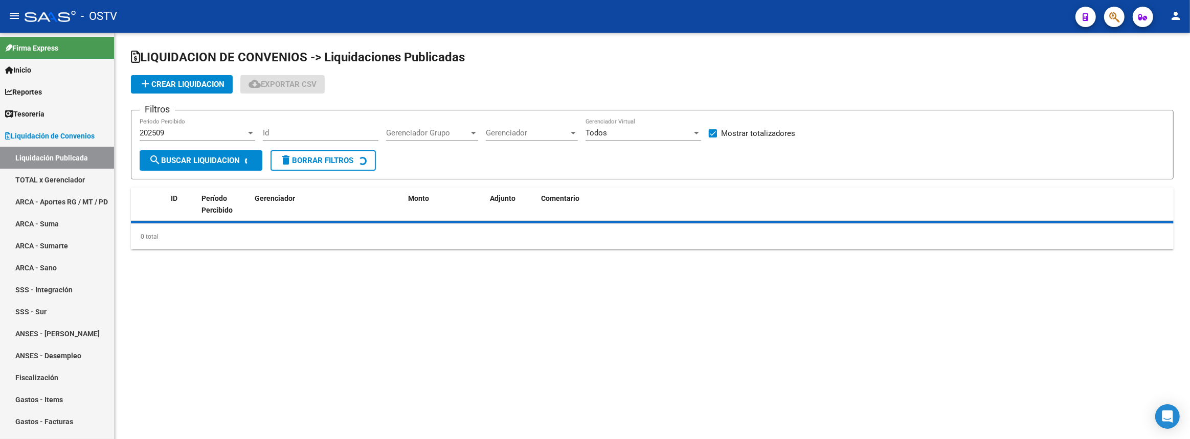
click at [412, 131] on span "Gerenciador Grupo" at bounding box center [427, 132] width 83 height 9
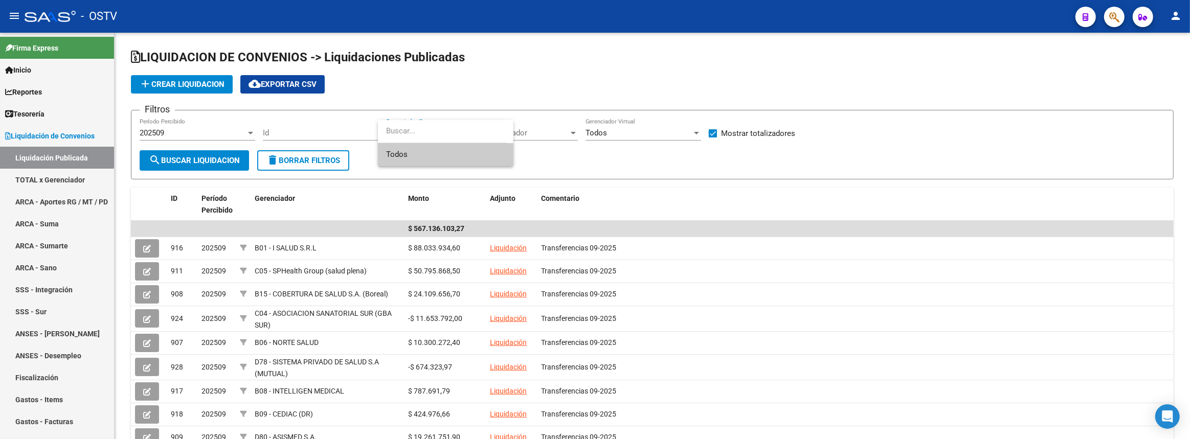
click at [549, 141] on div at bounding box center [595, 219] width 1190 height 439
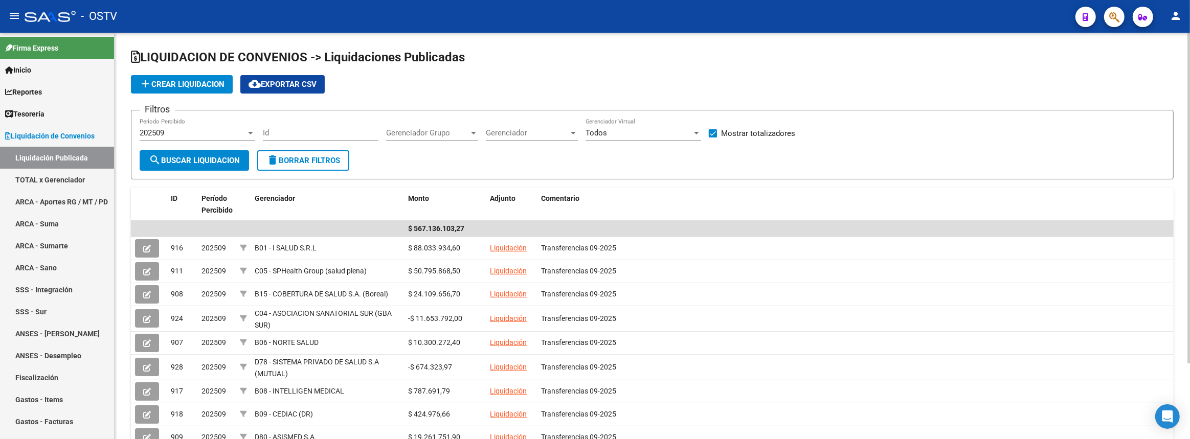
click at [537, 131] on span "Gerenciador" at bounding box center [527, 132] width 83 height 9
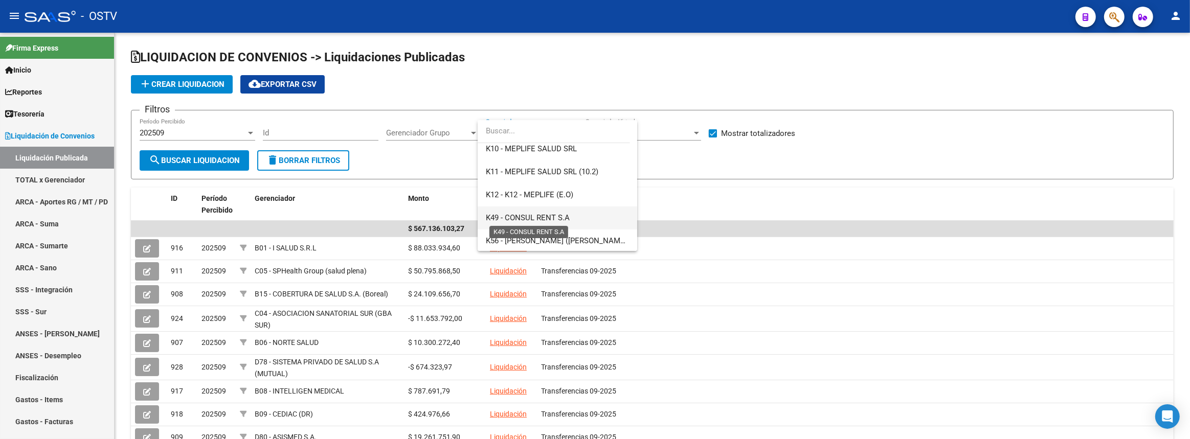
scroll to position [650, 0]
click at [540, 214] on span "K89 - MGN SALUD - (RG - A.A.)" at bounding box center [538, 217] width 104 height 9
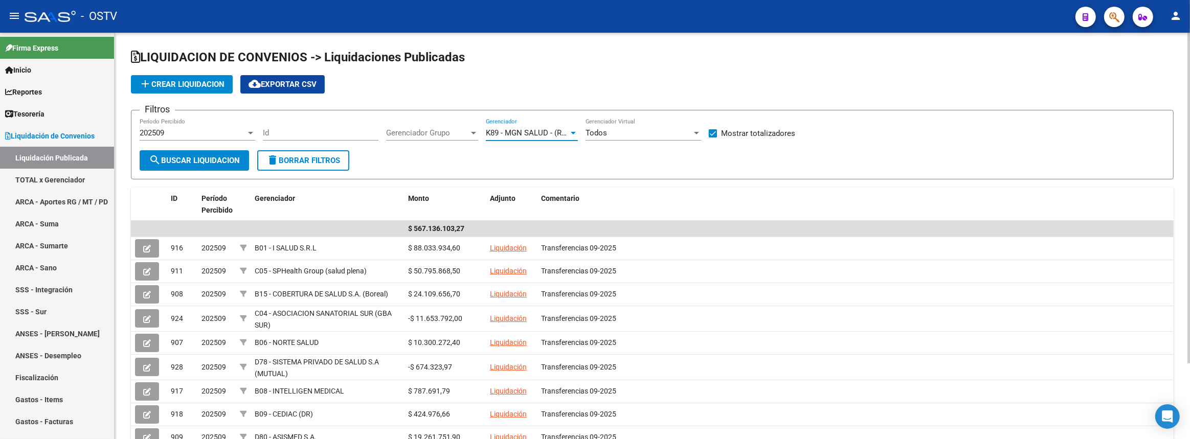
click at [185, 150] on button "search Buscar Liquidacion" at bounding box center [194, 160] width 109 height 20
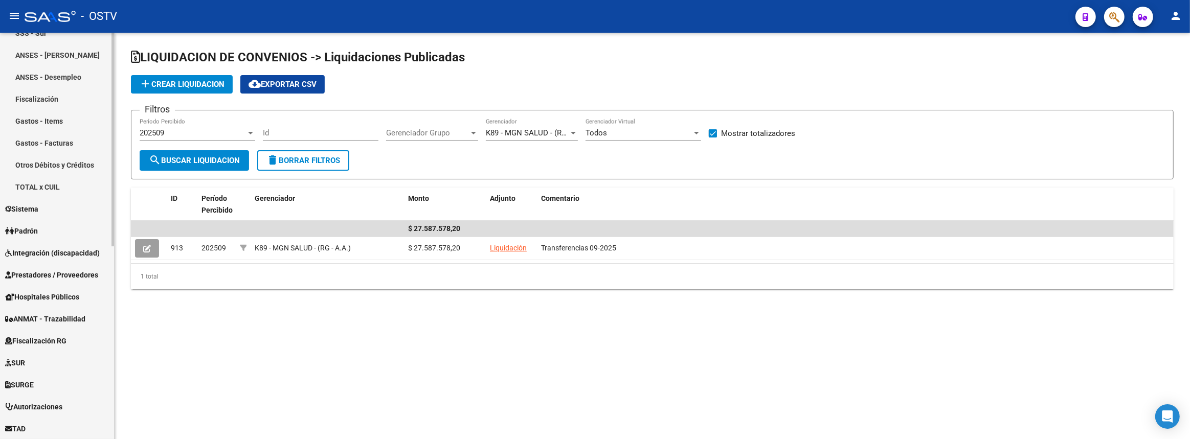
scroll to position [367, 0]
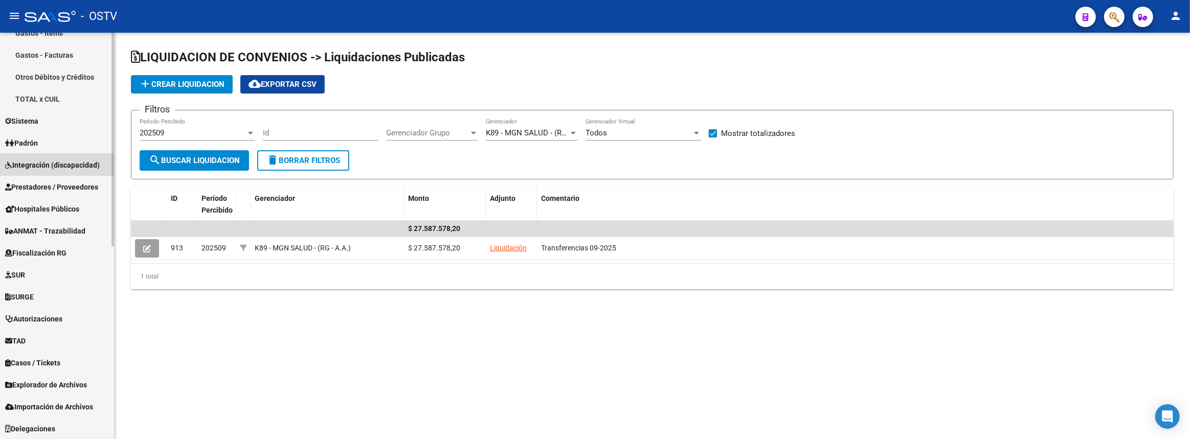
click at [26, 169] on span "Integración (discapacidad)" at bounding box center [52, 164] width 95 height 11
click at [41, 189] on span "Prestadores / Proveedores" at bounding box center [51, 186] width 93 height 11
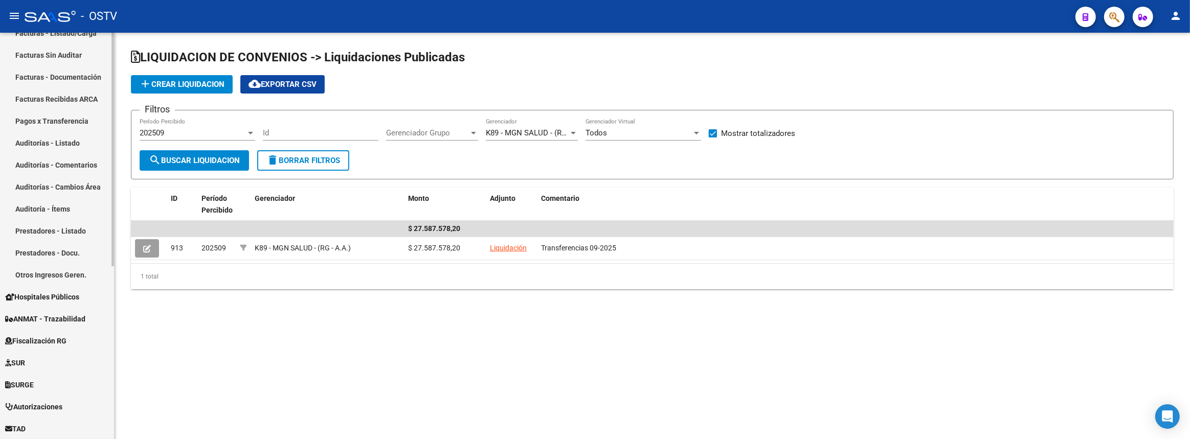
scroll to position [166, 0]
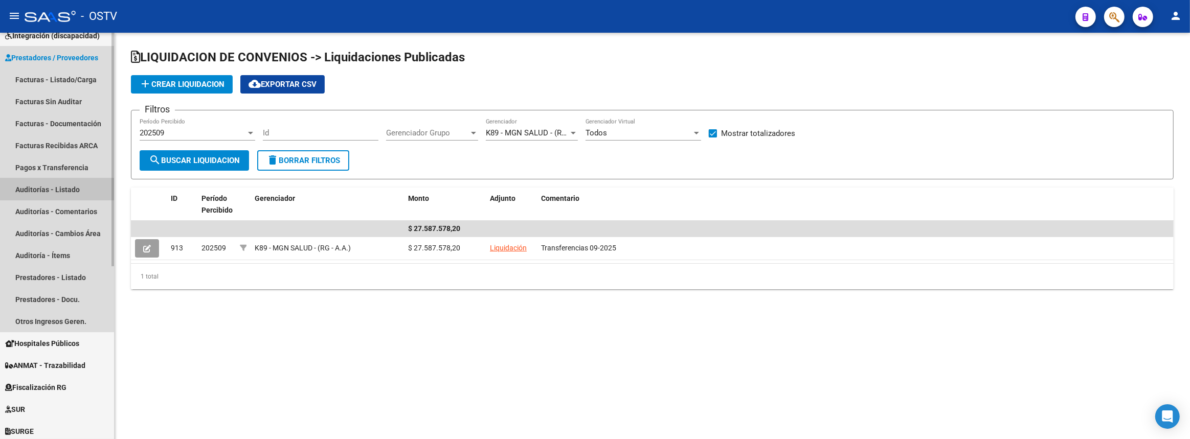
click at [30, 189] on link "Auditorías - Listado" at bounding box center [57, 189] width 114 height 22
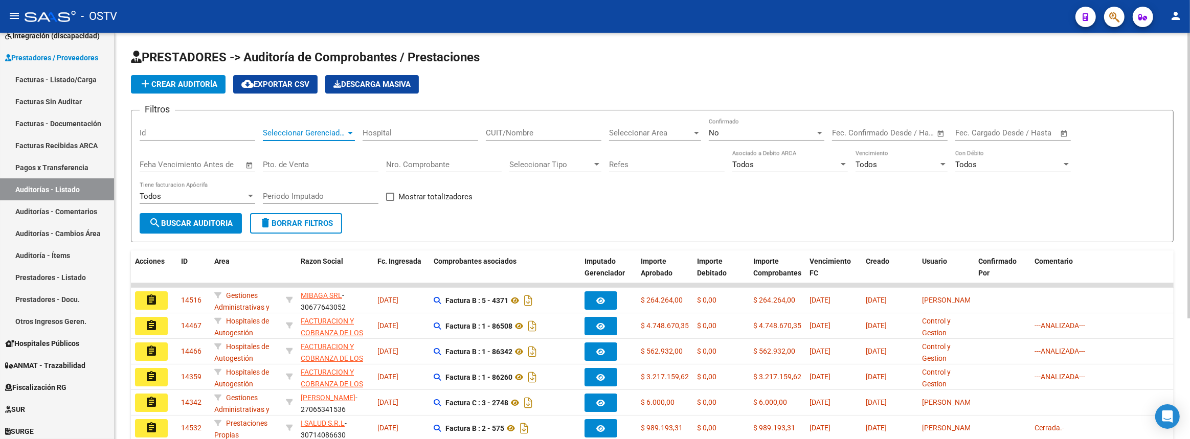
click at [322, 133] on span "Seleccionar Gerenciador" at bounding box center [304, 132] width 83 height 9
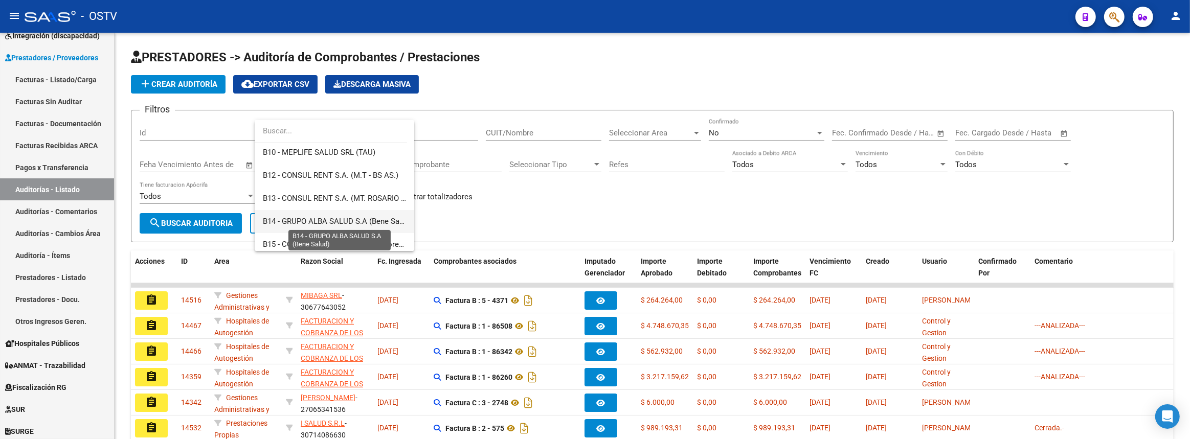
scroll to position [372, 0]
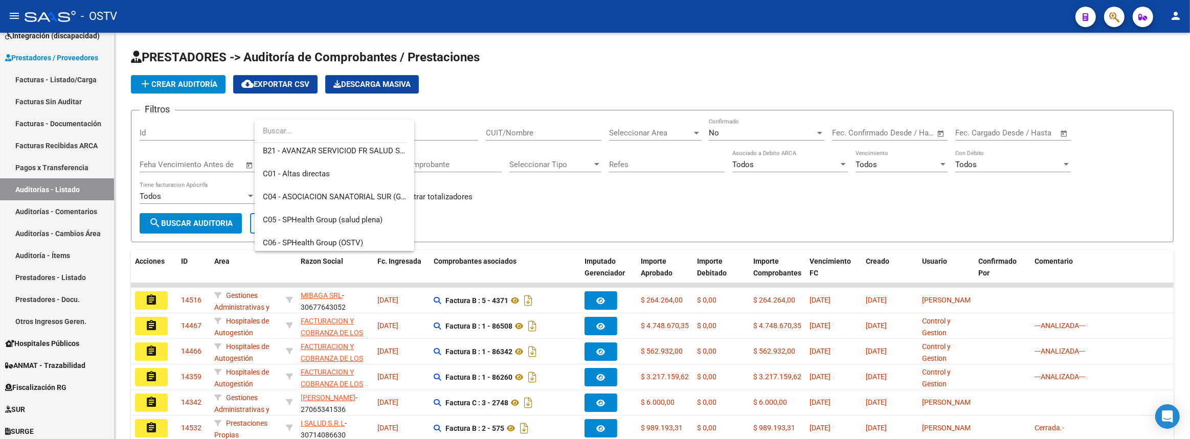
click at [699, 129] on div at bounding box center [595, 219] width 1190 height 439
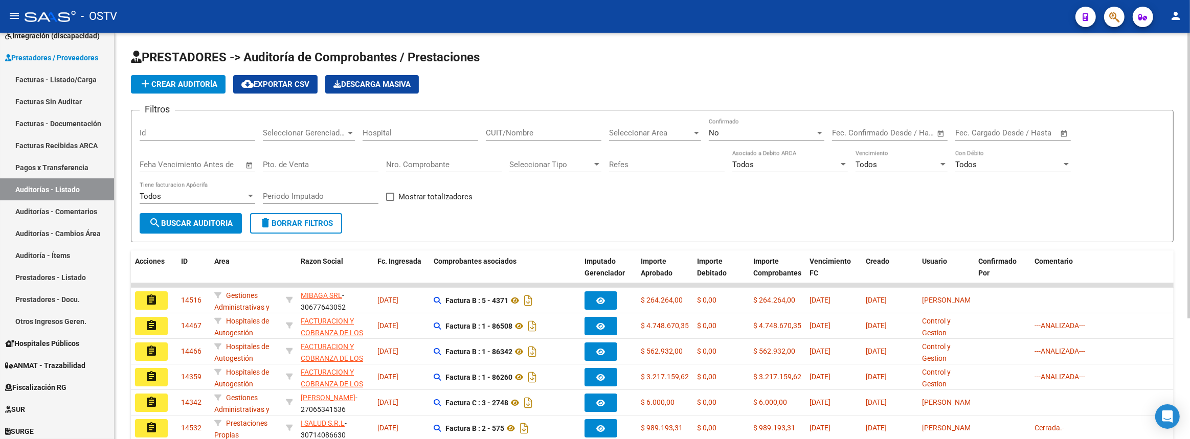
click at [660, 131] on span "Seleccionar Area" at bounding box center [650, 132] width 83 height 9
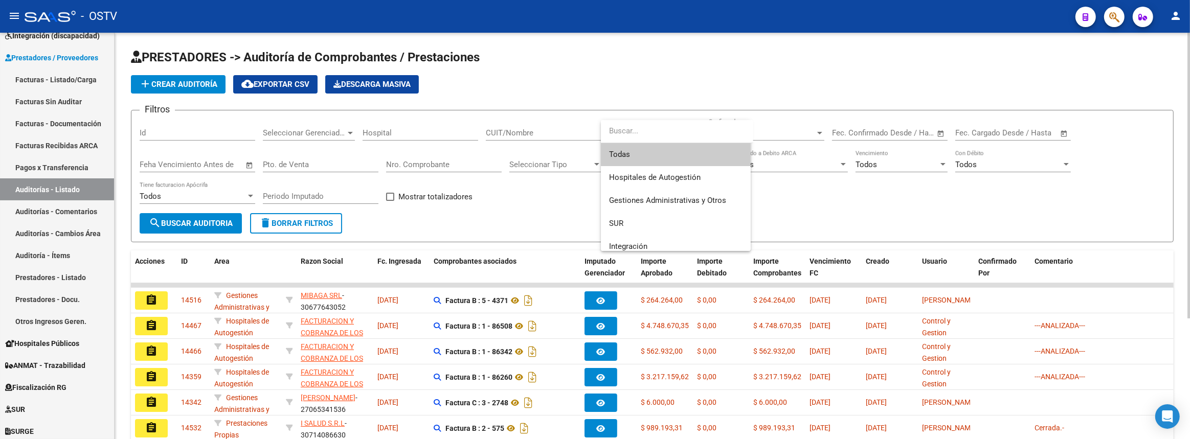
click at [890, 174] on div at bounding box center [595, 219] width 1190 height 439
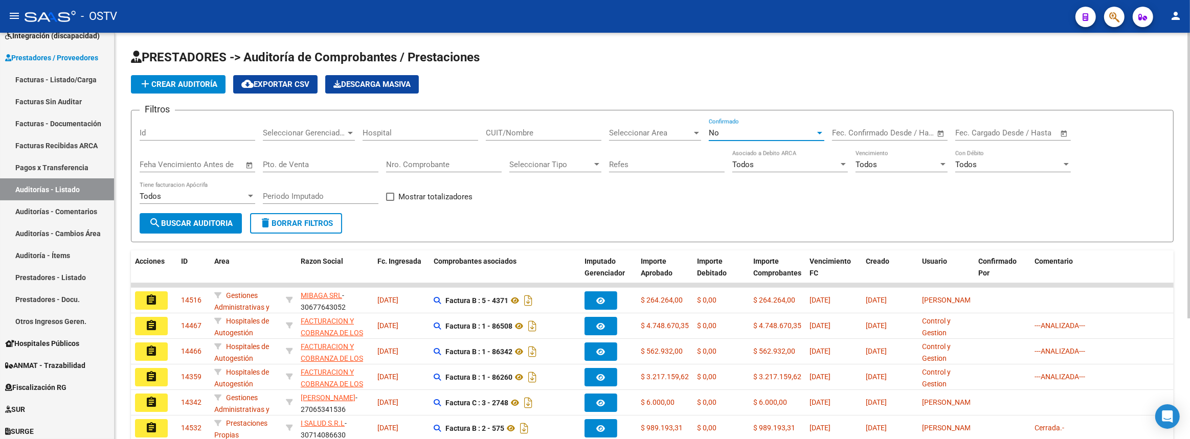
click at [741, 128] on div "No" at bounding box center [762, 132] width 106 height 9
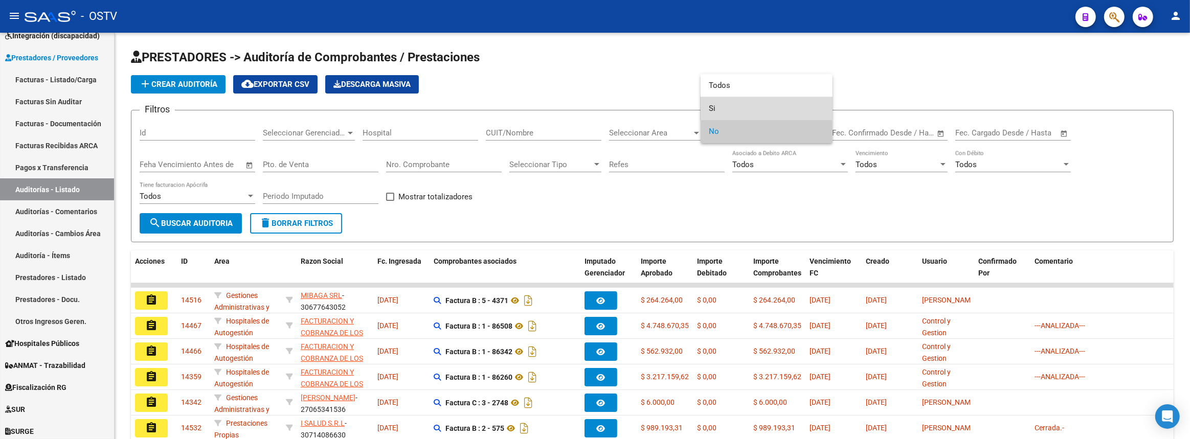
click at [732, 107] on span "Si" at bounding box center [767, 108] width 116 height 23
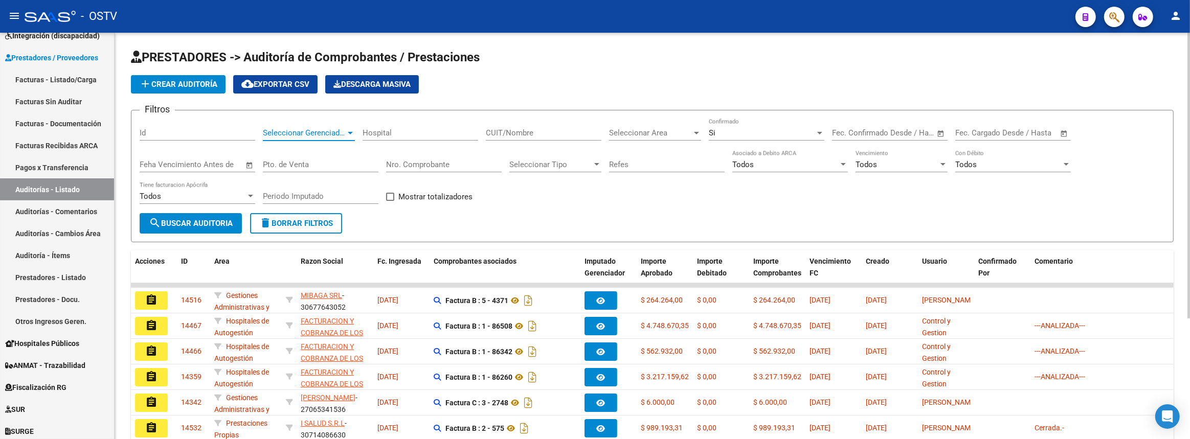
click at [345, 132] on span "Seleccionar Gerenciador" at bounding box center [304, 132] width 83 height 9
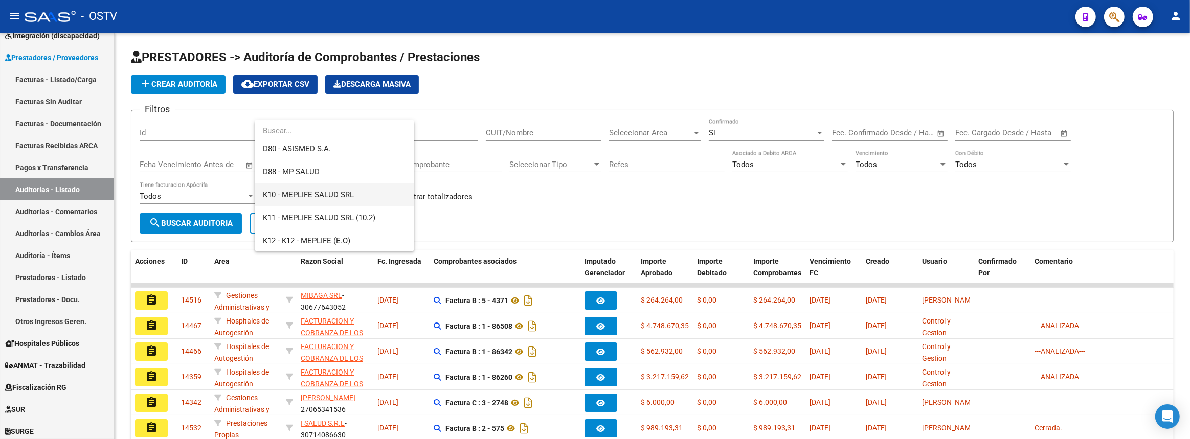
scroll to position [743, 0]
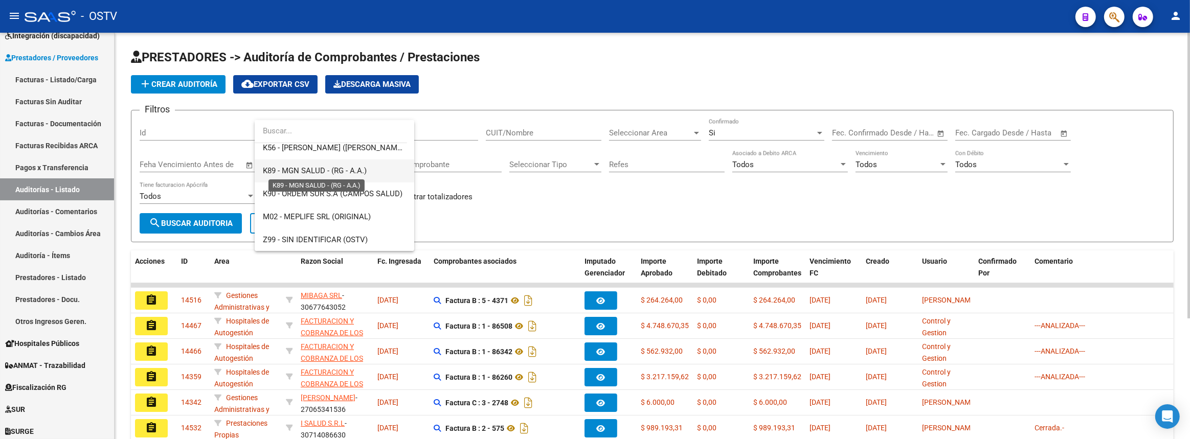
drag, startPoint x: 328, startPoint y: 174, endPoint x: 309, endPoint y: 180, distance: 20.4
click at [328, 174] on span "K89 - MGN SALUD - (RG - A.A.)" at bounding box center [315, 170] width 104 height 9
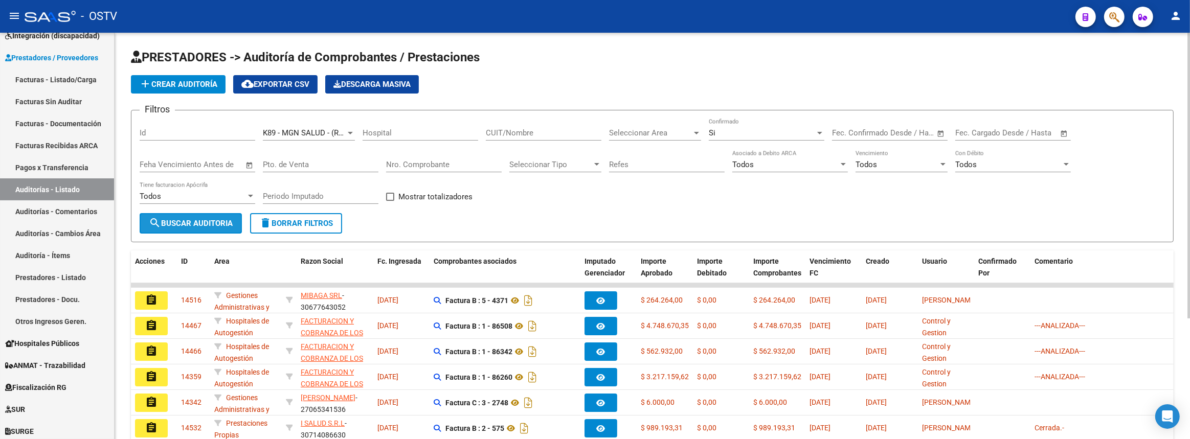
click at [207, 219] on span "search Buscar Auditoria" at bounding box center [191, 223] width 84 height 9
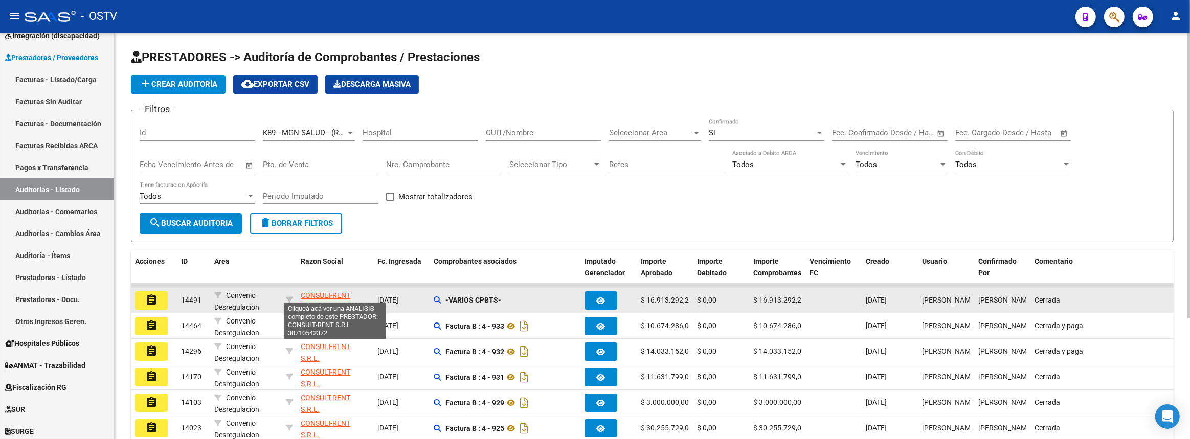
click at [349, 291] on span "CONSULT-RENT S.R.L." at bounding box center [326, 301] width 50 height 20
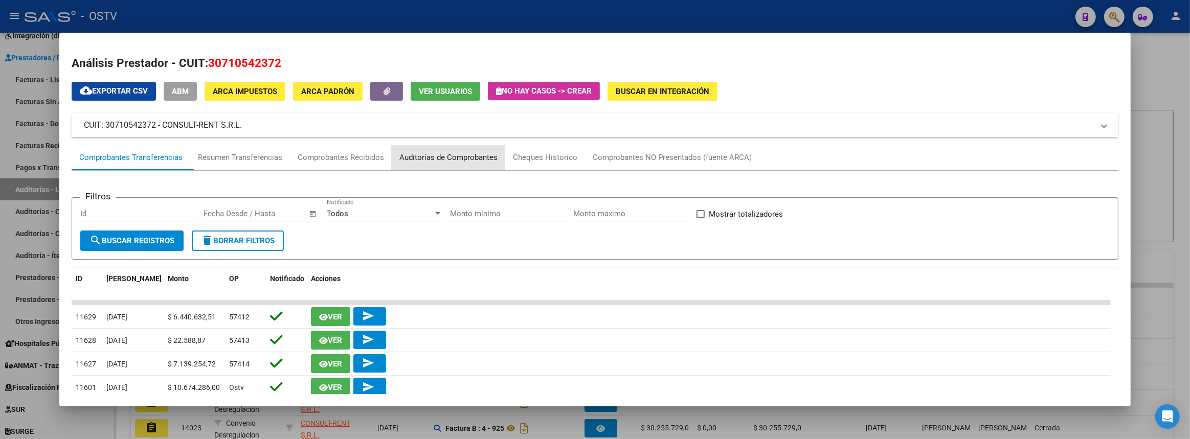
click at [433, 158] on div "Auditorías de Comprobantes" at bounding box center [448, 158] width 98 height 12
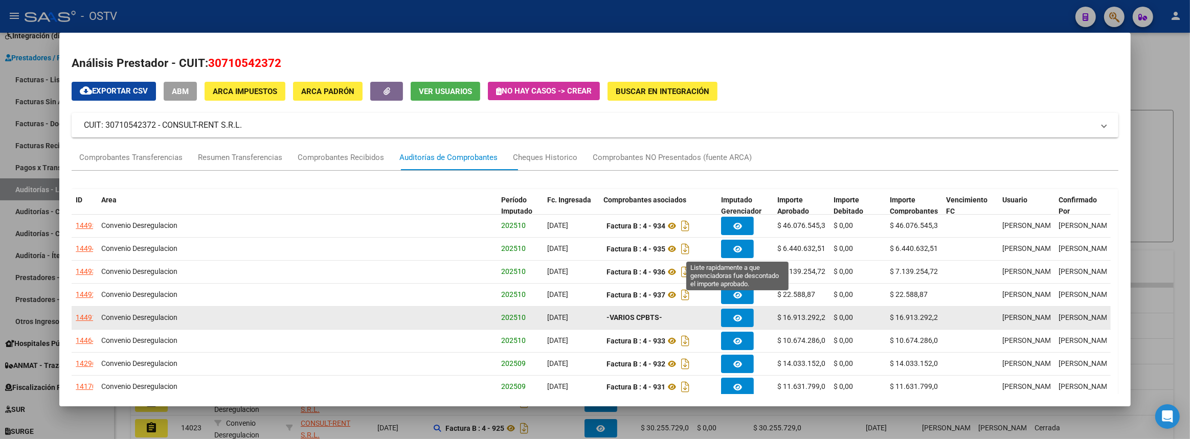
scroll to position [46, 0]
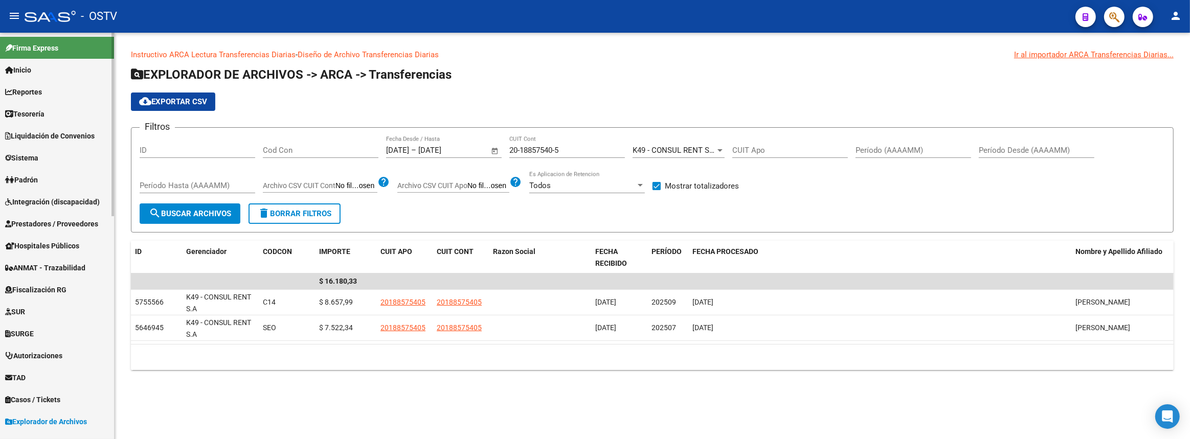
click at [24, 215] on link "Prestadores / Proveedores" at bounding box center [57, 224] width 114 height 22
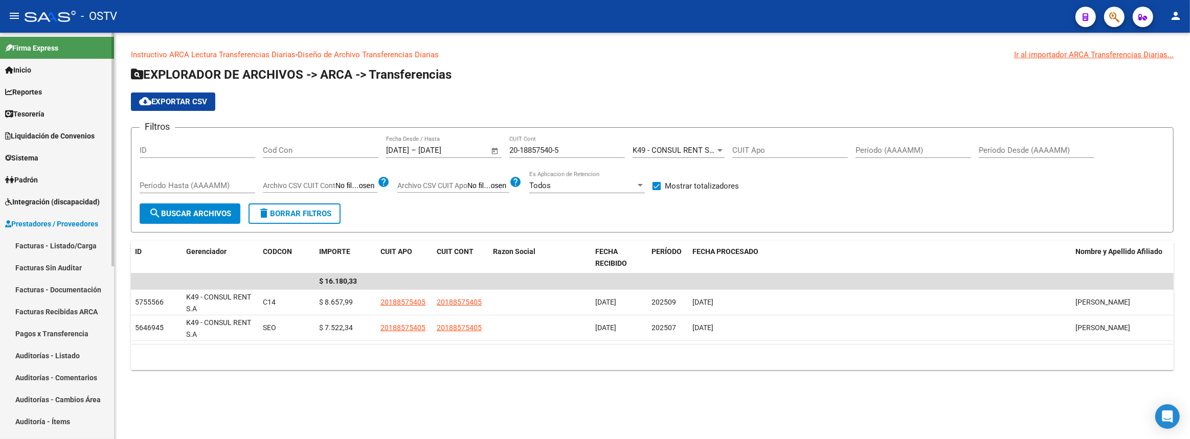
click at [33, 247] on link "Facturas - Listado/Carga" at bounding box center [57, 246] width 114 height 22
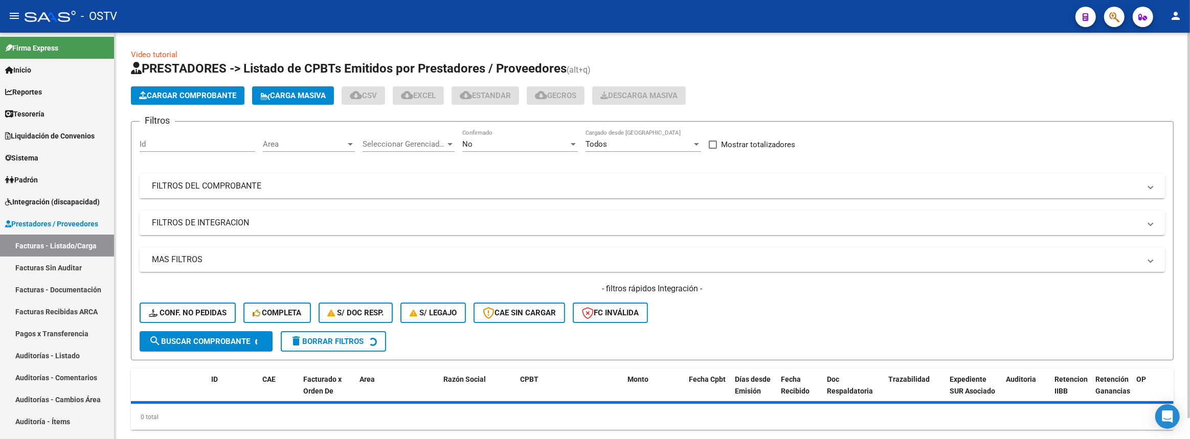
click at [346, 191] on mat-expansion-panel-header "FILTROS DEL COMPROBANTE" at bounding box center [652, 186] width 1025 height 25
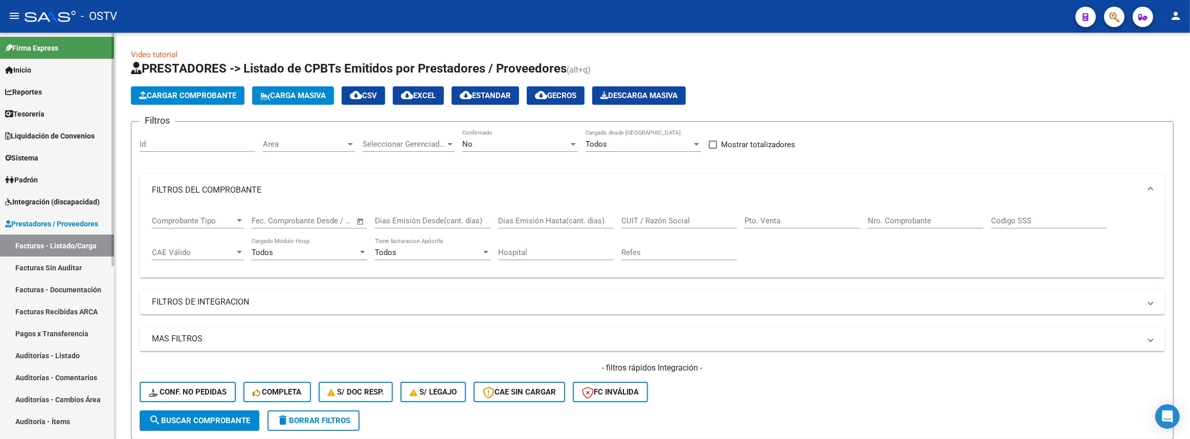
scroll to position [279, 0]
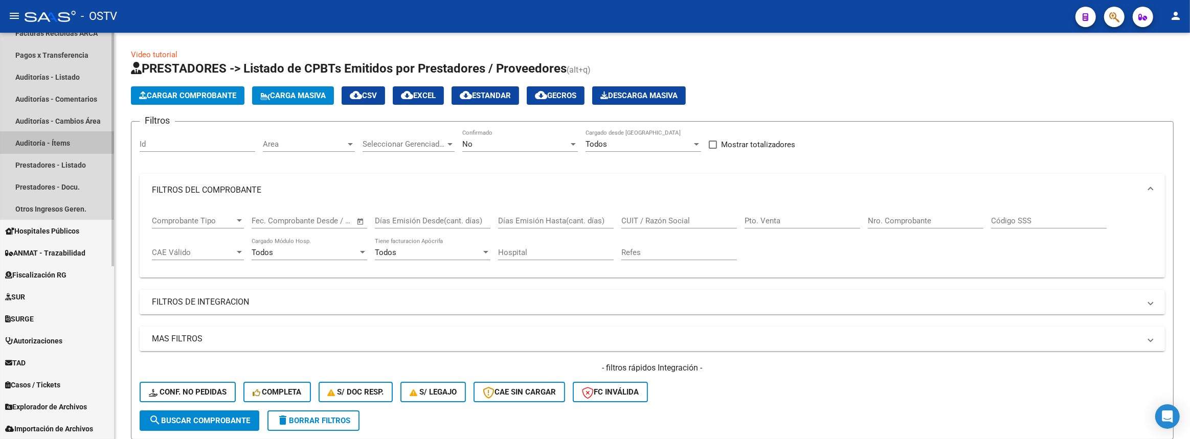
click at [29, 140] on link "Auditoría - Ítems" at bounding box center [57, 143] width 114 height 22
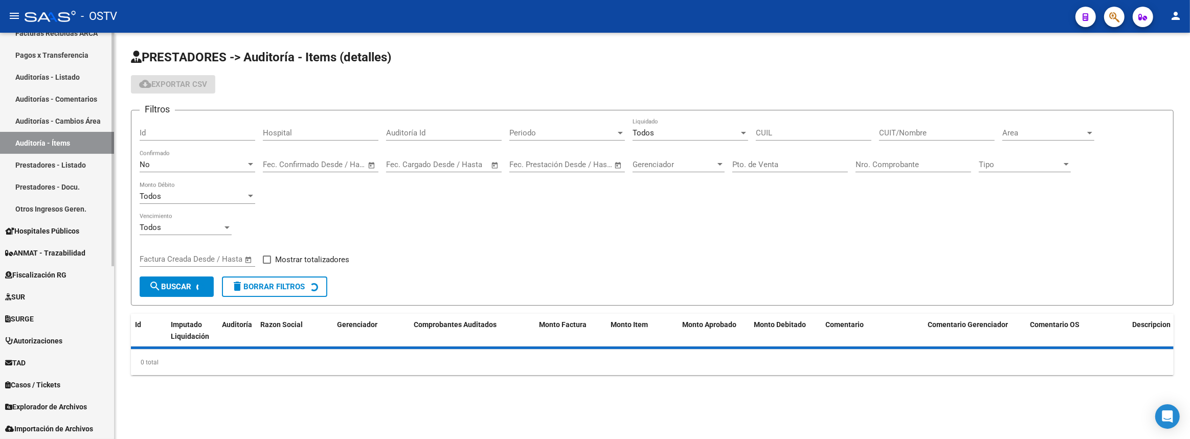
click at [30, 162] on link "Prestadores - Listado" at bounding box center [57, 165] width 114 height 22
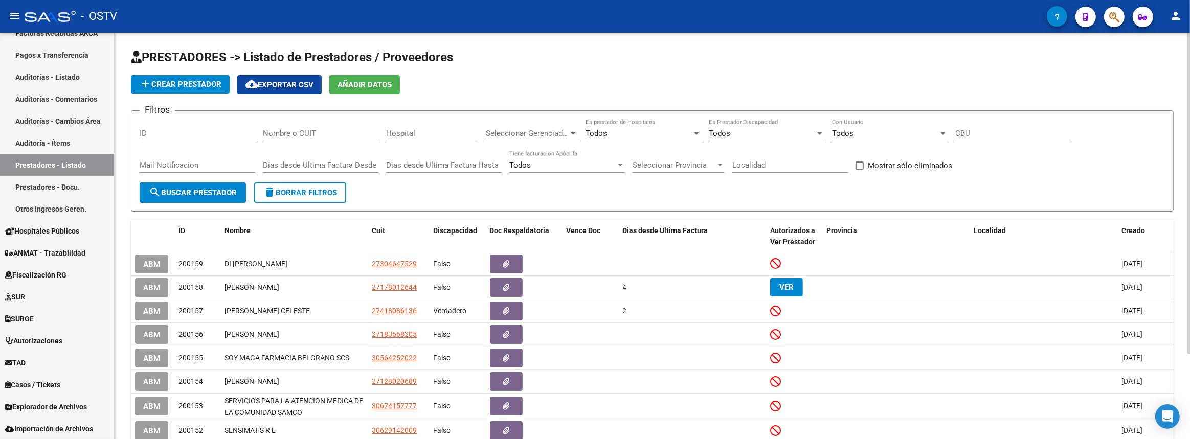
click at [313, 129] on input "Nombre o CUIT" at bounding box center [321, 133] width 116 height 9
paste input "30589663256"
type input "30589663256"
drag, startPoint x: 201, startPoint y: 177, endPoint x: 196, endPoint y: 185, distance: 8.8
click at [200, 177] on div "Mail Notificacion" at bounding box center [198, 167] width 116 height 32
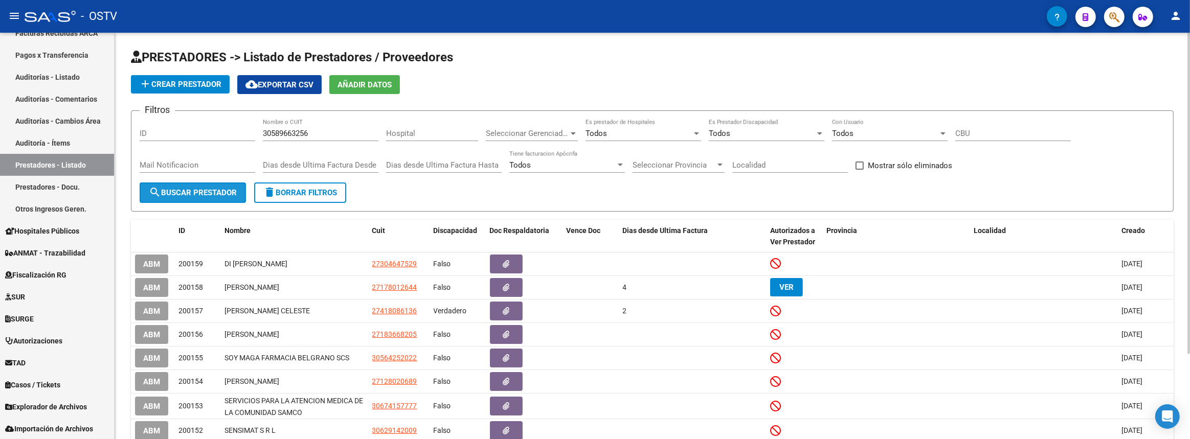
click at [196, 185] on button "search Buscar Prestador" at bounding box center [193, 192] width 106 height 20
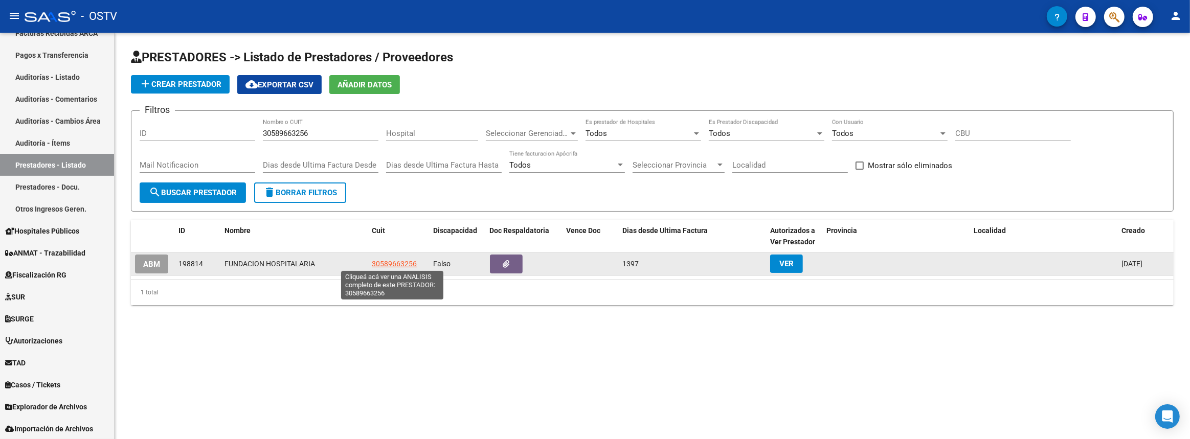
click at [397, 264] on span "30589663256" at bounding box center [394, 264] width 45 height 8
type textarea "30589663256"
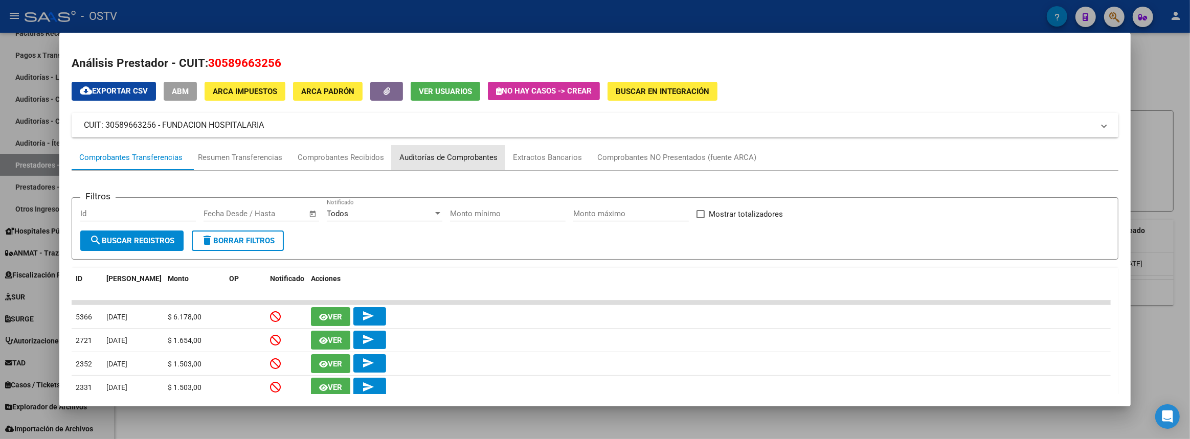
click at [432, 158] on div "Auditorías de Comprobantes" at bounding box center [448, 158] width 98 height 12
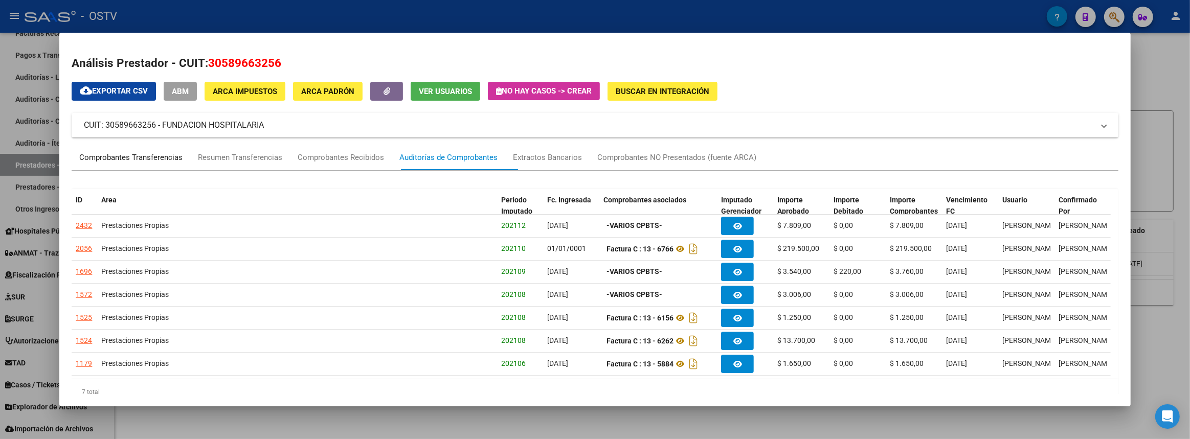
click at [176, 156] on div "Comprobantes Transferencias" at bounding box center [130, 158] width 103 height 12
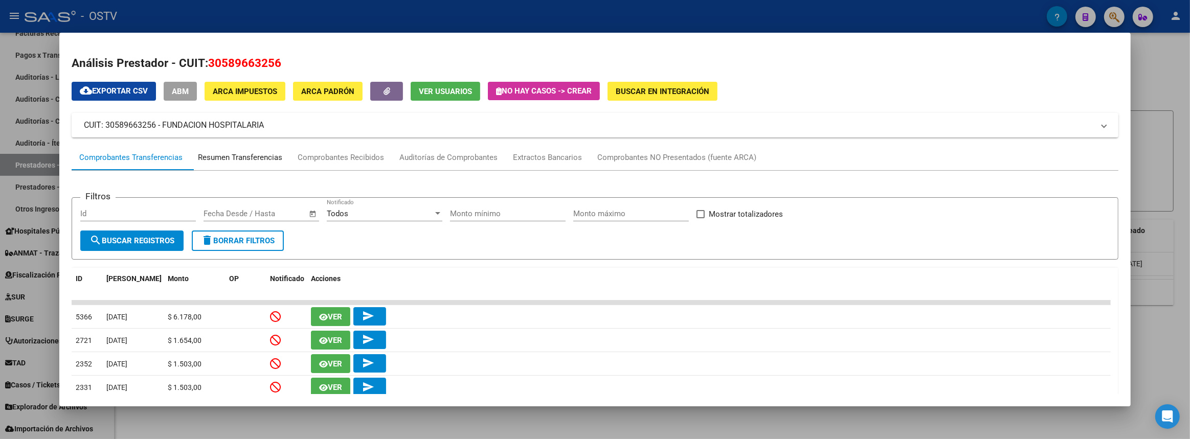
click at [250, 150] on div "Resumen Transferencias" at bounding box center [240, 158] width 100 height 25
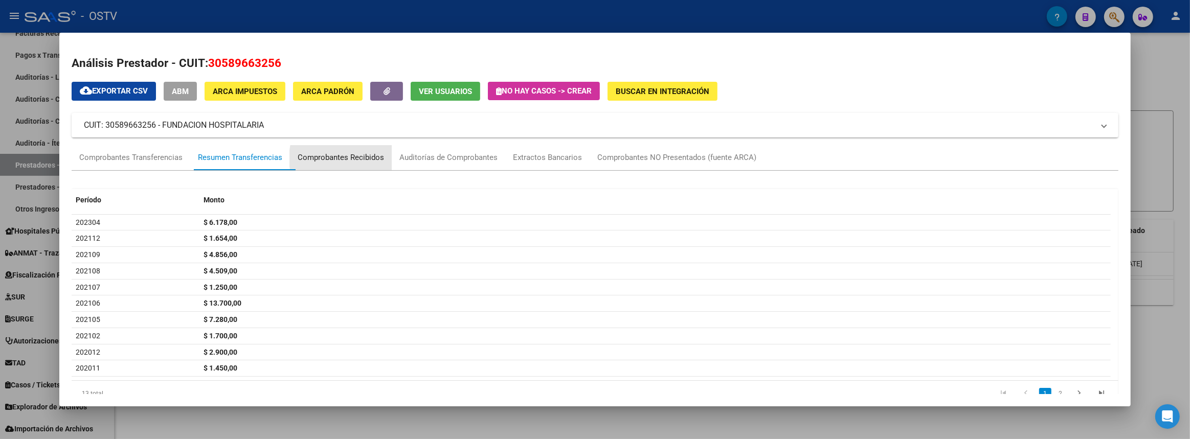
click at [363, 158] on div "Comprobantes Recibidos" at bounding box center [341, 158] width 86 height 12
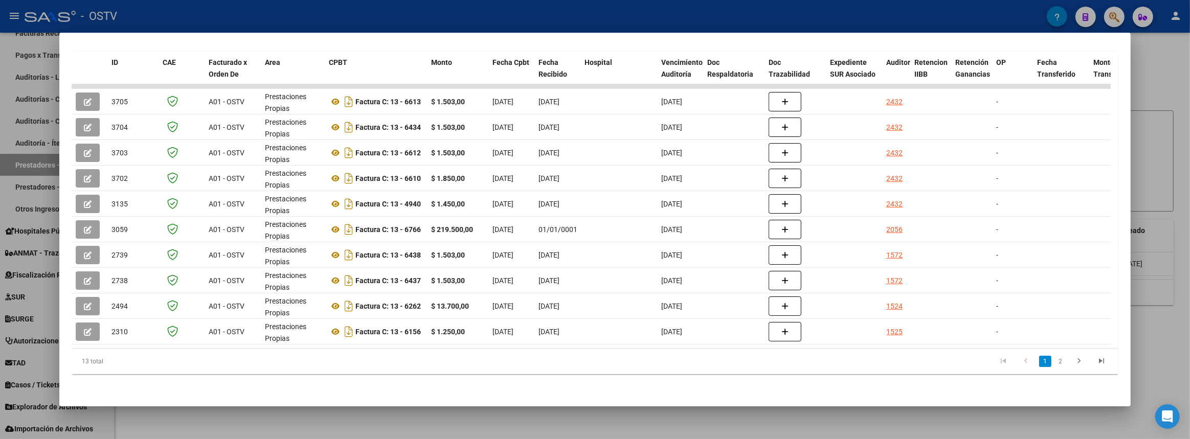
click at [1189, 254] on div at bounding box center [595, 219] width 1190 height 439
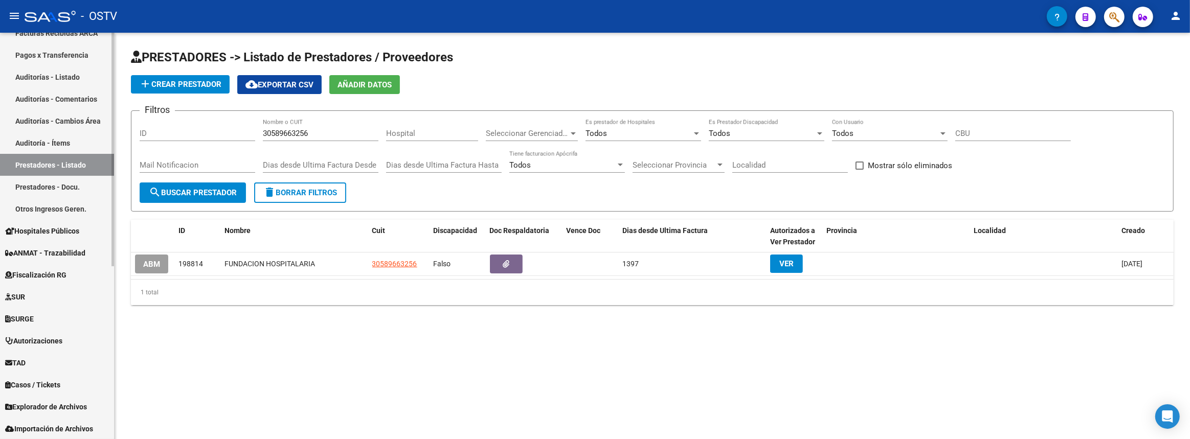
scroll to position [186, 0]
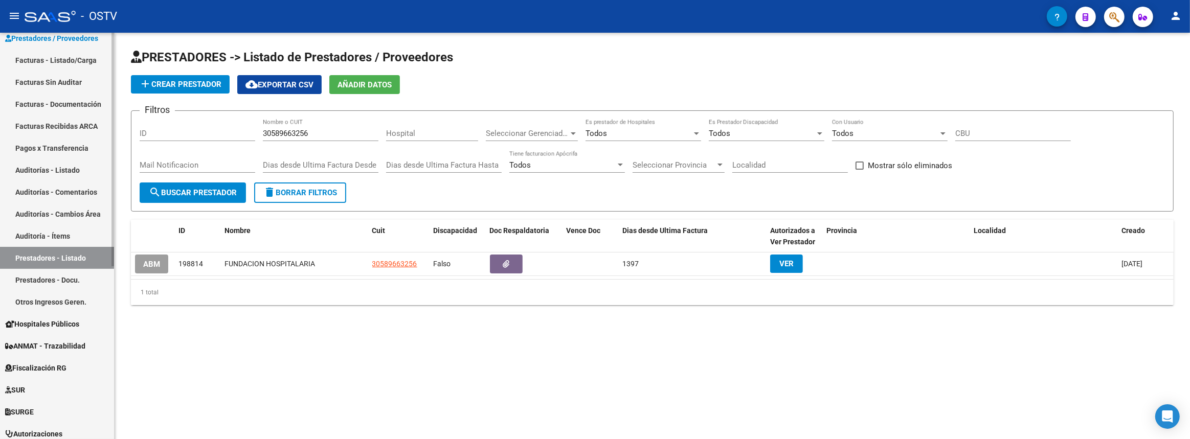
click at [33, 166] on link "Auditorías - Listado" at bounding box center [57, 170] width 114 height 22
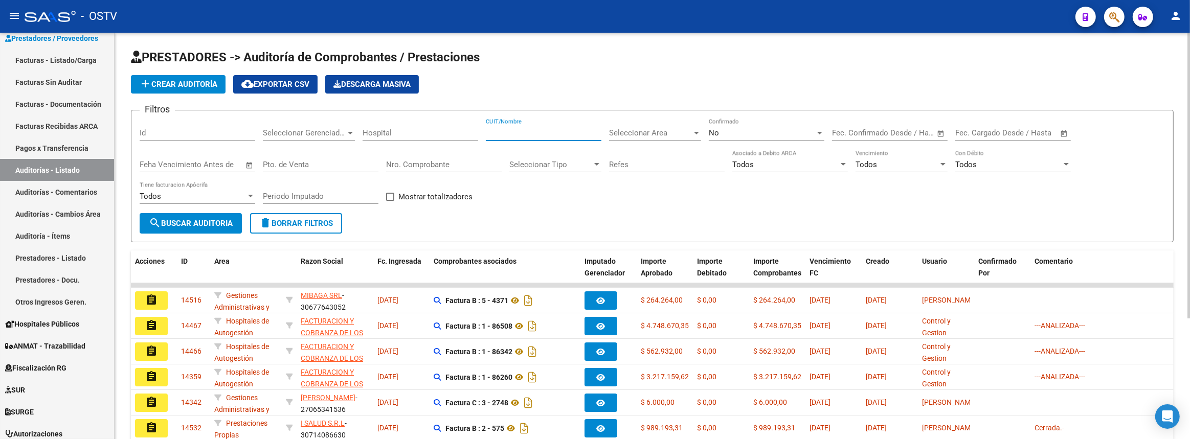
click at [508, 129] on input "CUIT/Nombre" at bounding box center [544, 132] width 116 height 9
paste input "30589663256"
type input "30589663256"
click at [186, 219] on span "search Buscar Auditoria" at bounding box center [191, 223] width 84 height 9
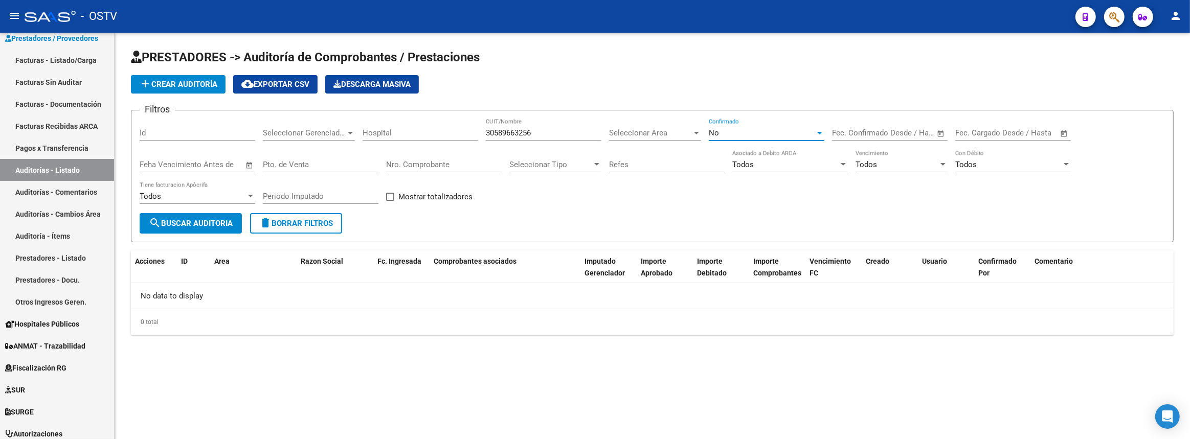
click at [746, 128] on div "No" at bounding box center [762, 132] width 106 height 9
click at [66, 59] on div at bounding box center [595, 219] width 1190 height 439
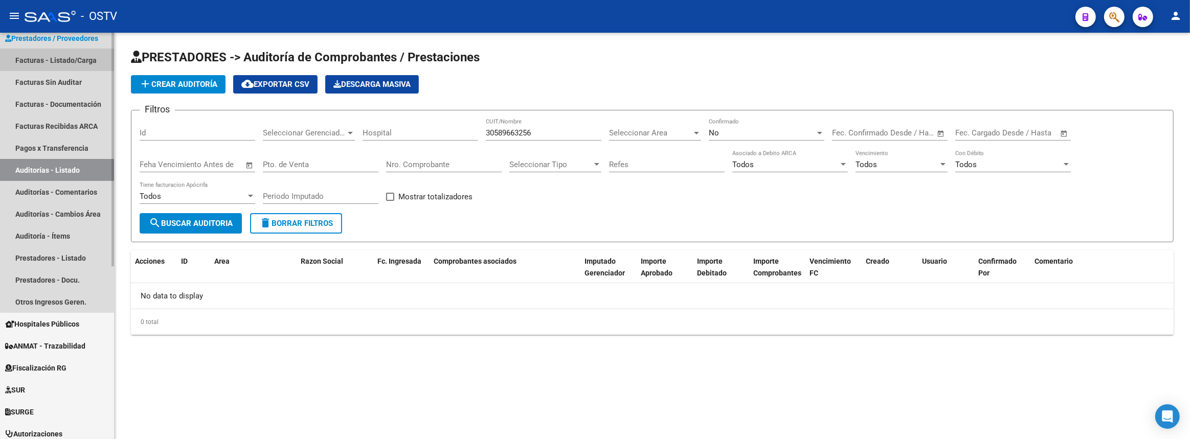
click at [72, 56] on link "Facturas - Listado/Carga" at bounding box center [57, 60] width 114 height 22
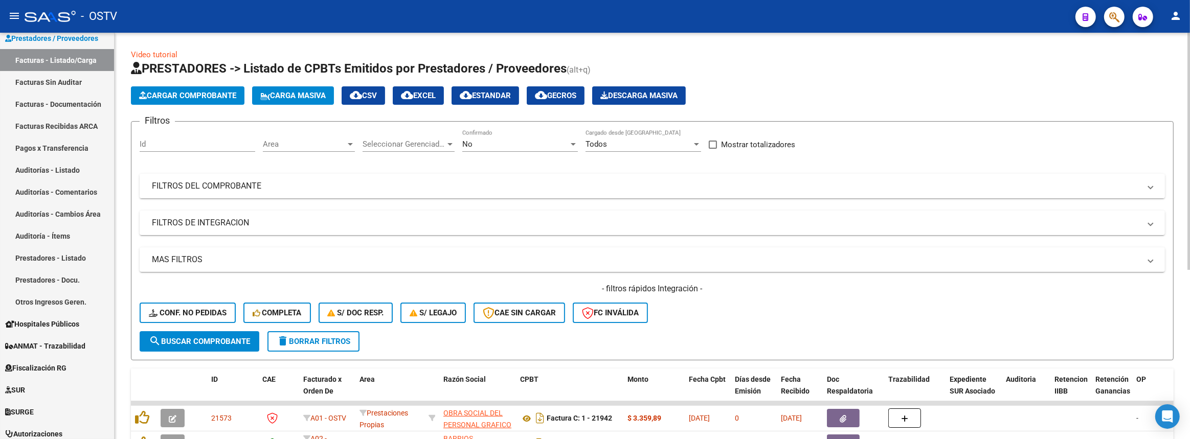
click at [299, 180] on mat-panel-title "FILTROS DEL COMPROBANTE" at bounding box center [646, 185] width 988 height 11
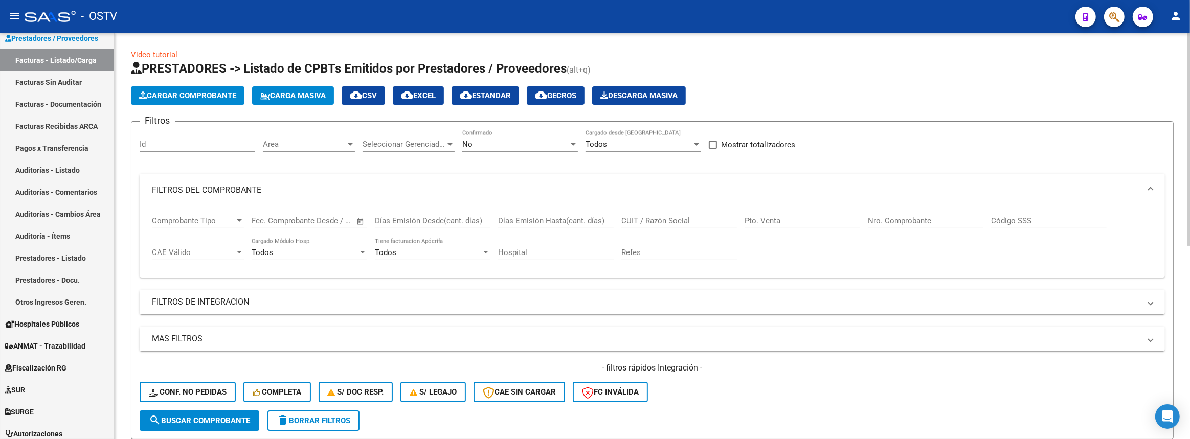
click at [693, 217] on input "CUIT / Razón Social" at bounding box center [679, 220] width 116 height 9
paste input "30589663256"
type input "30589663256"
click at [193, 422] on span "search Buscar Comprobante" at bounding box center [199, 420] width 101 height 9
click at [493, 136] on div "No Confirmado" at bounding box center [520, 141] width 116 height 22
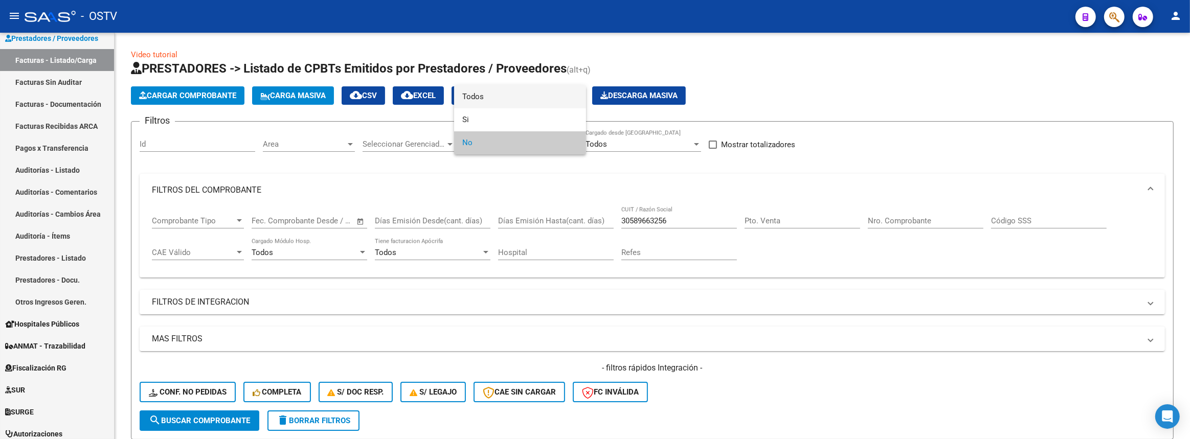
click at [478, 102] on span "Todos" at bounding box center [520, 96] width 116 height 23
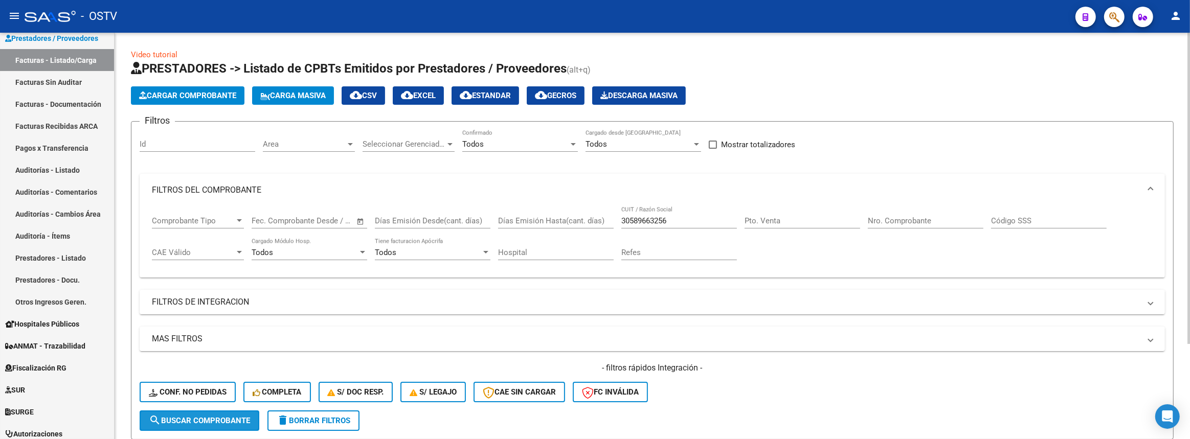
click at [229, 425] on button "search Buscar Comprobante" at bounding box center [200, 420] width 120 height 20
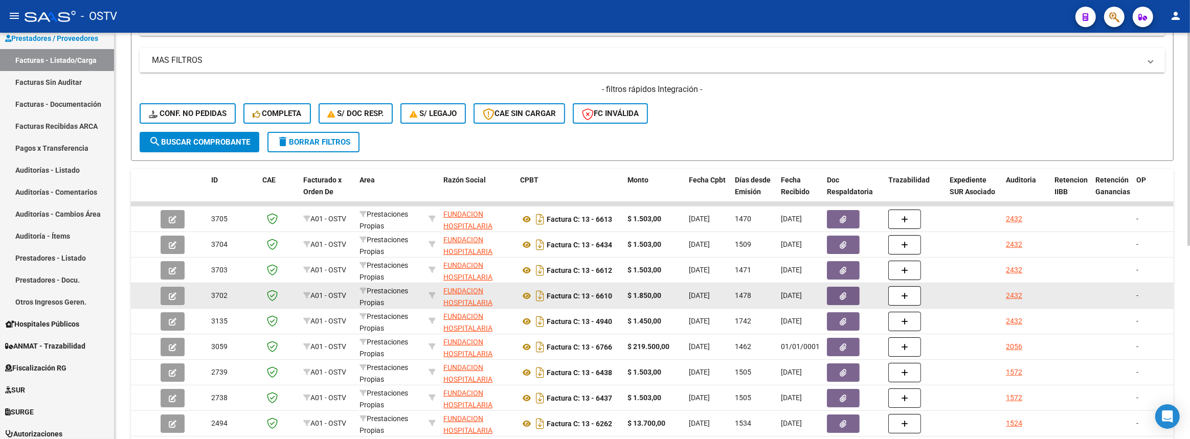
scroll to position [368, 0]
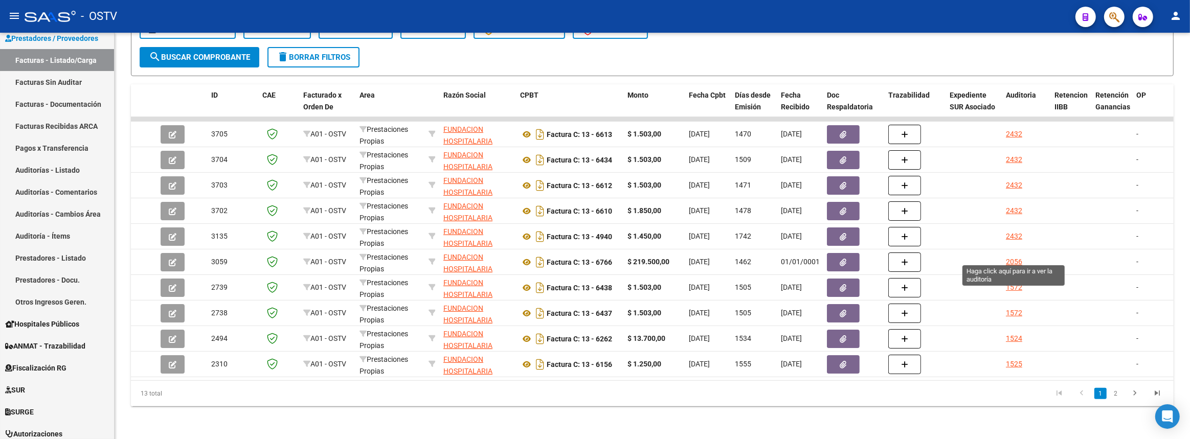
click at [1012, 257] on div "2056" at bounding box center [1014, 262] width 16 height 12
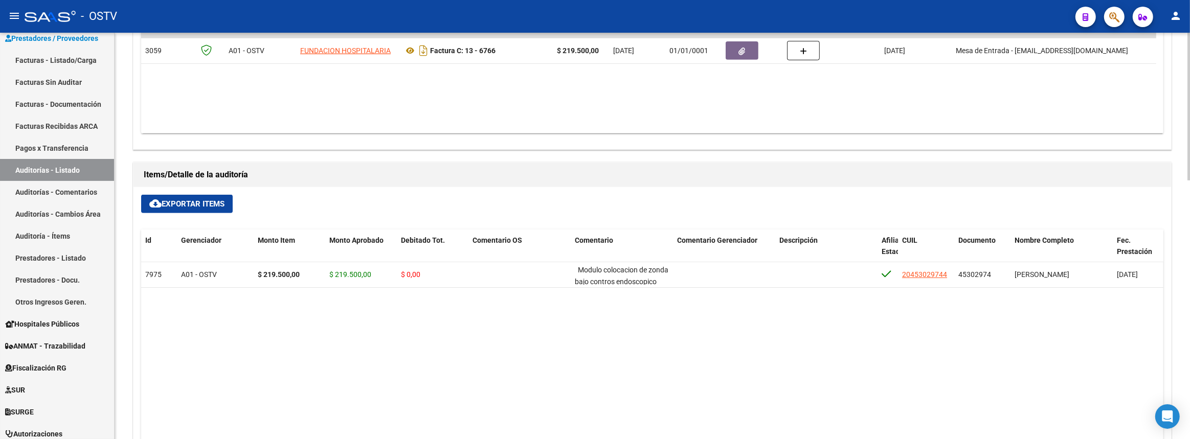
scroll to position [433, 0]
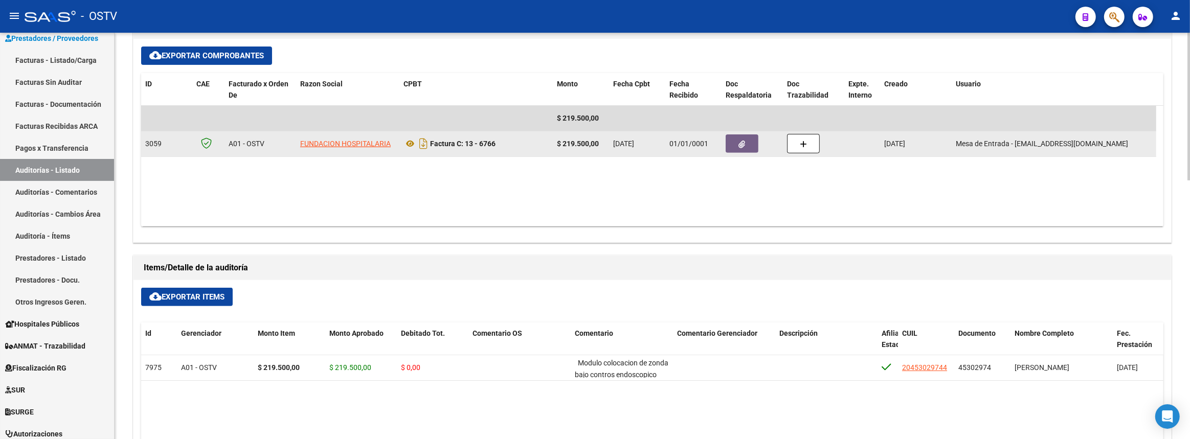
click at [751, 143] on button "button" at bounding box center [741, 143] width 33 height 18
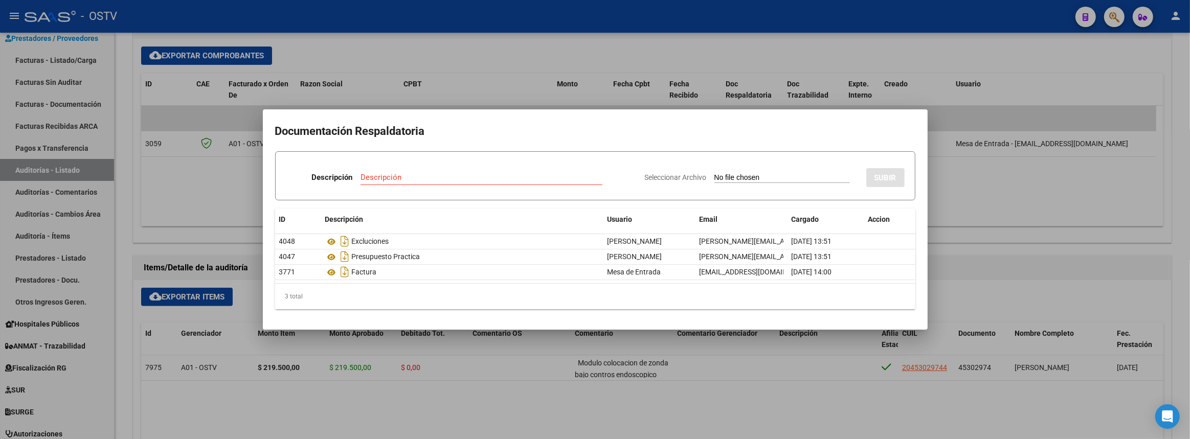
click at [359, 393] on div at bounding box center [595, 219] width 1190 height 439
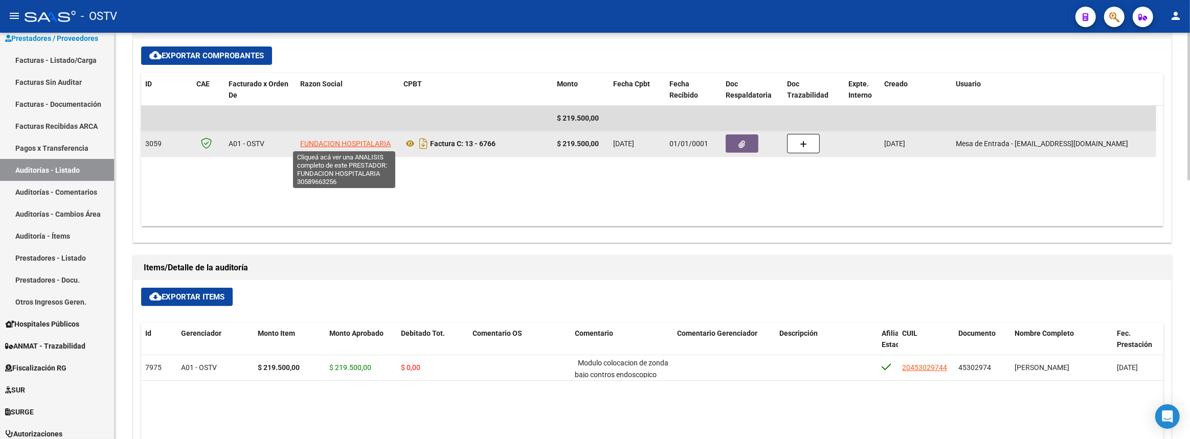
click at [324, 143] on span "FUNDACION HOSPITALARIA" at bounding box center [345, 144] width 90 height 8
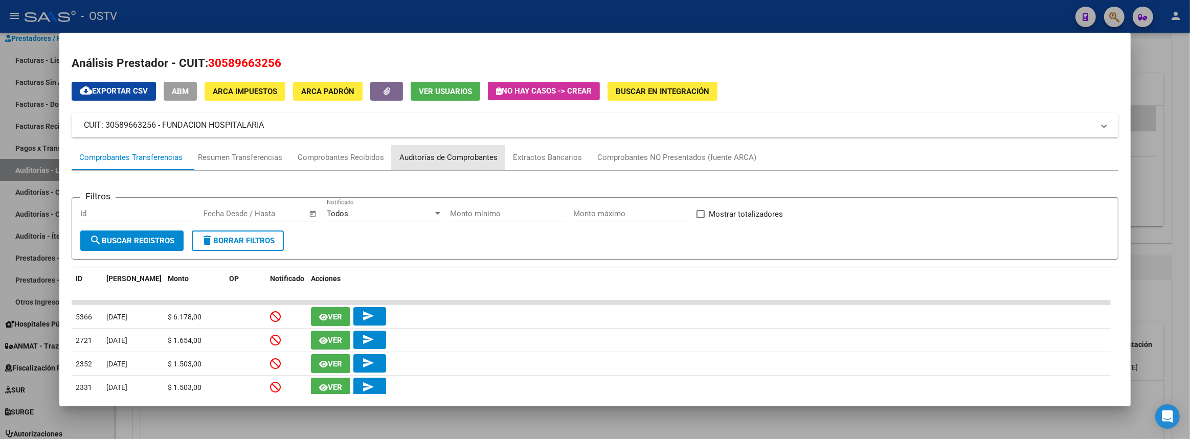
click at [435, 165] on div "Auditorías de Comprobantes" at bounding box center [448, 158] width 113 height 25
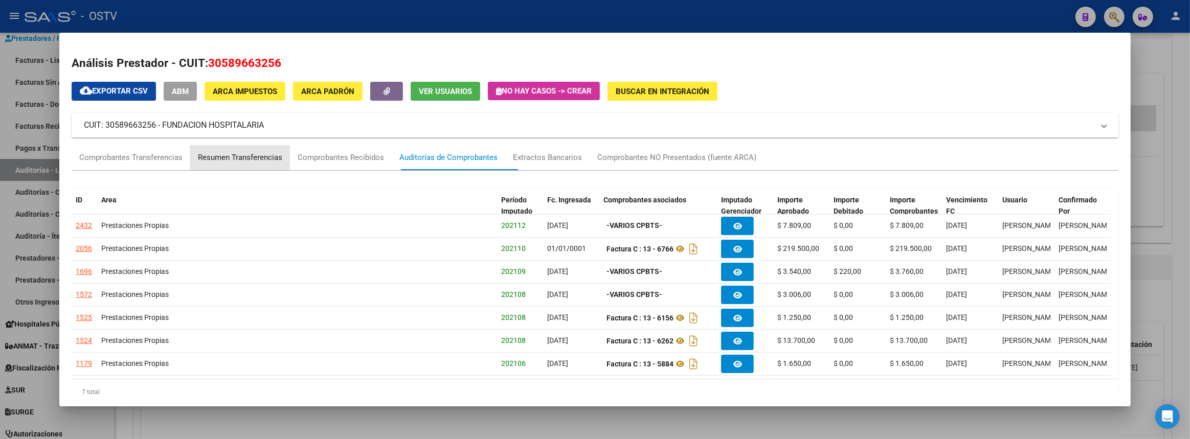
click at [208, 158] on div "Resumen Transferencias" at bounding box center [240, 158] width 84 height 12
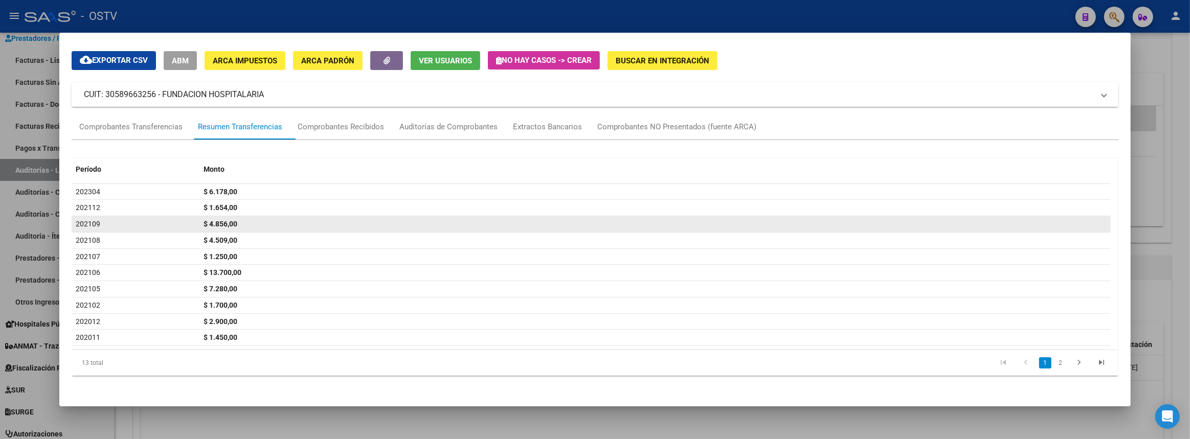
scroll to position [0, 0]
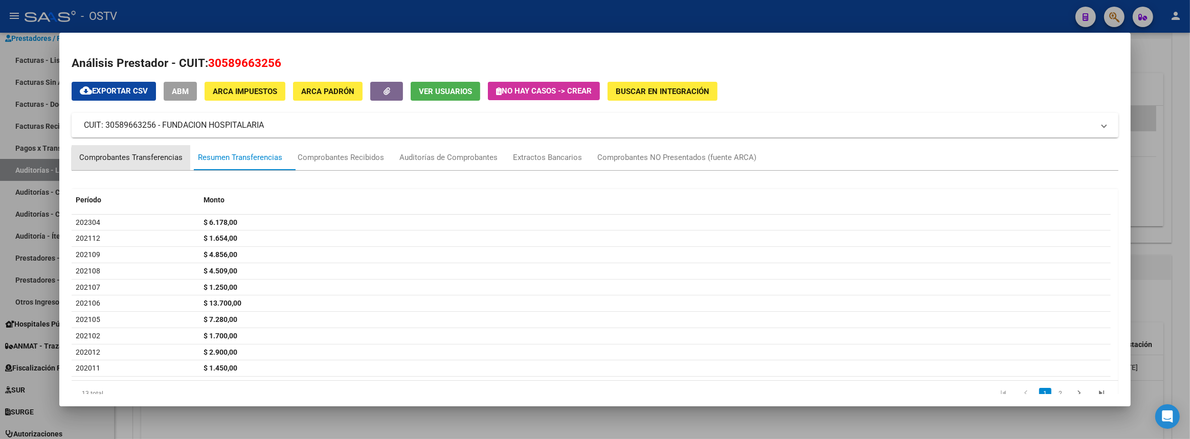
click at [169, 162] on div "Comprobantes Transferencias" at bounding box center [130, 158] width 103 height 12
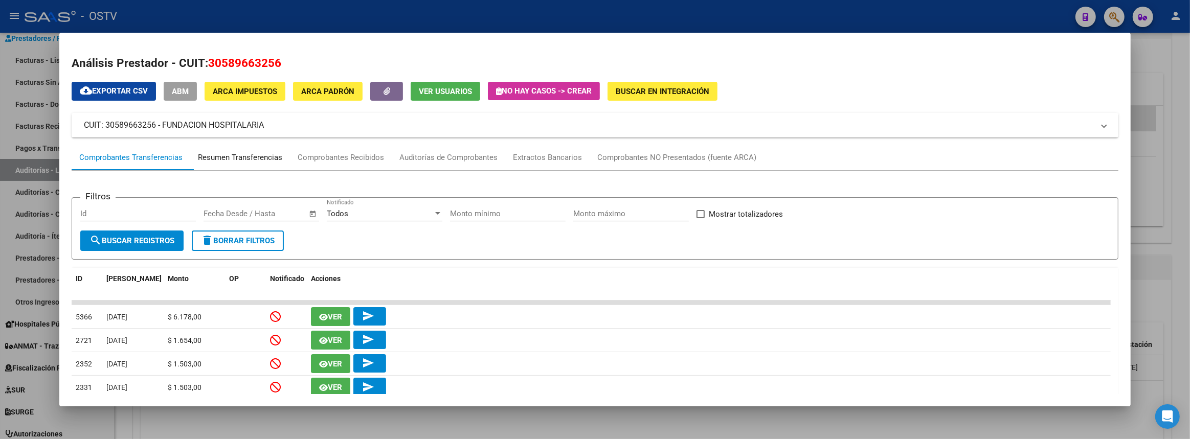
click at [270, 163] on div "Resumen Transferencias" at bounding box center [240, 158] width 84 height 12
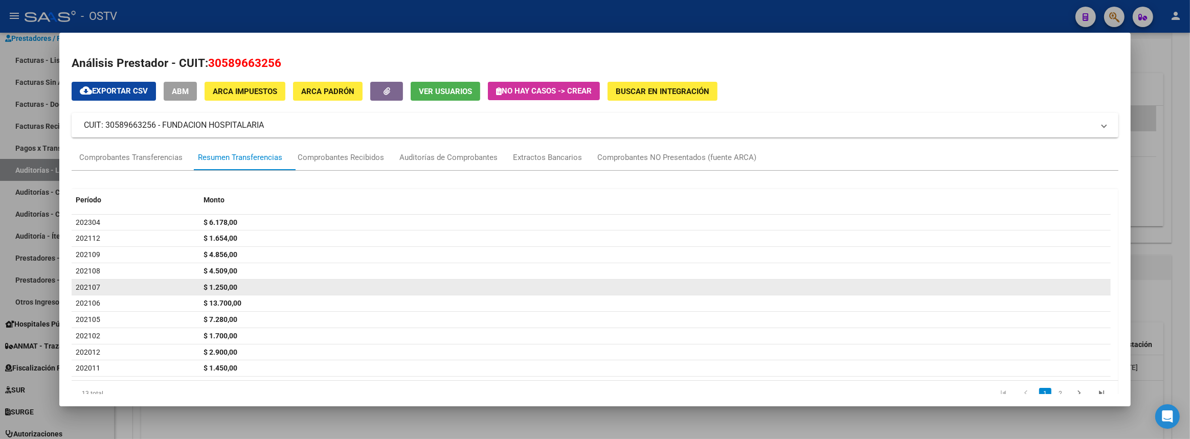
scroll to position [31, 0]
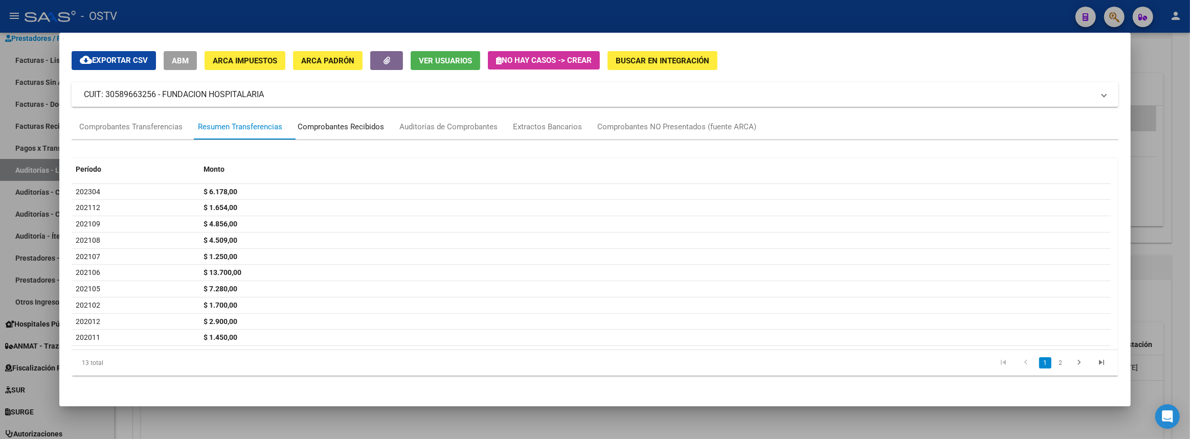
click at [362, 130] on div "Comprobantes Recibidos" at bounding box center [341, 127] width 86 height 12
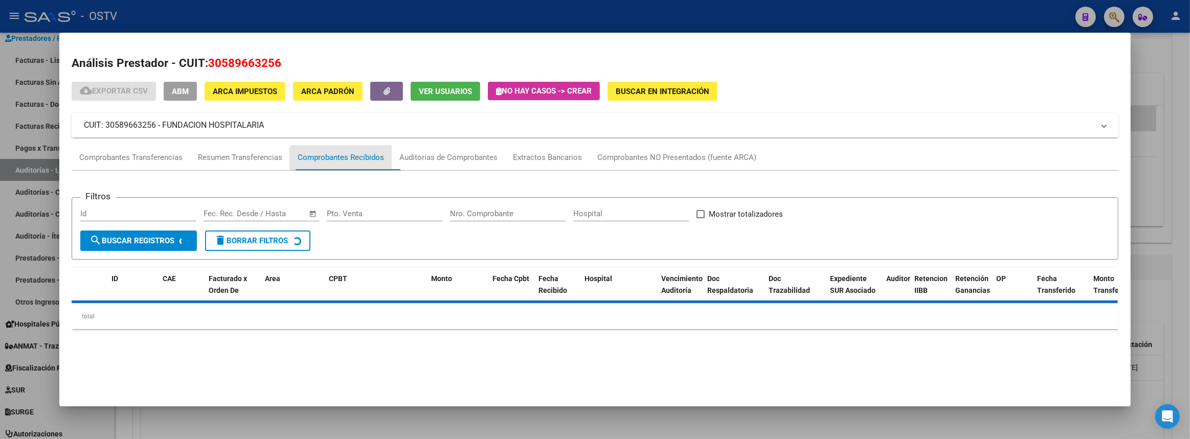
scroll to position [0, 0]
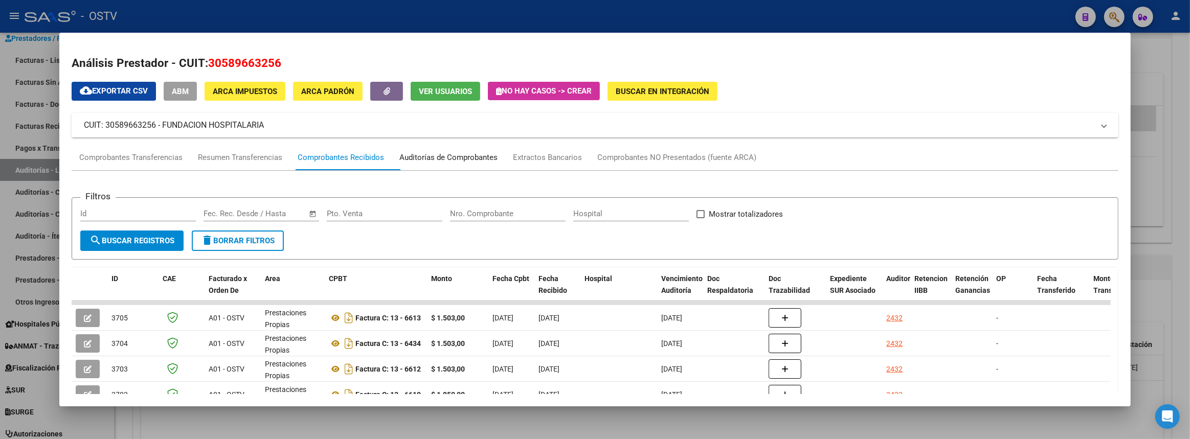
click at [468, 148] on div "Auditorías de Comprobantes" at bounding box center [448, 158] width 113 height 25
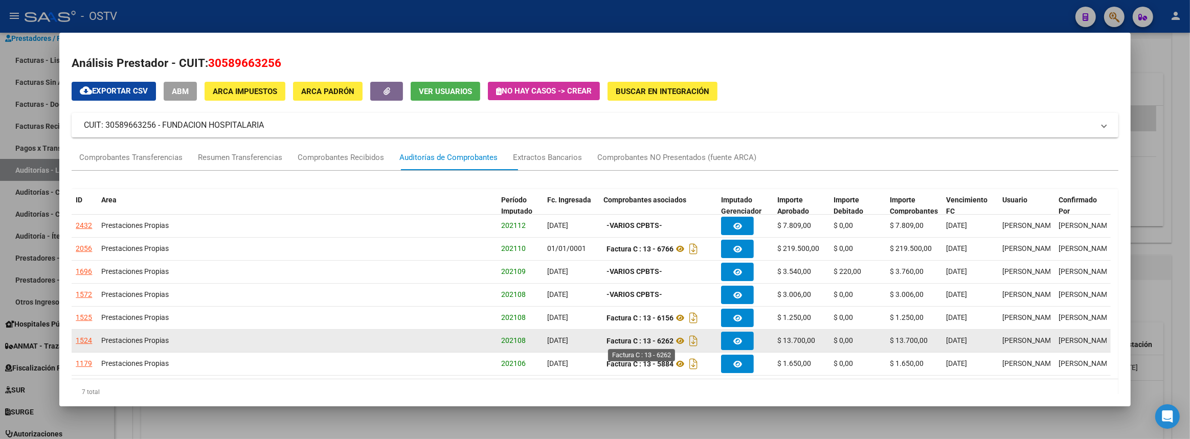
scroll to position [30, 0]
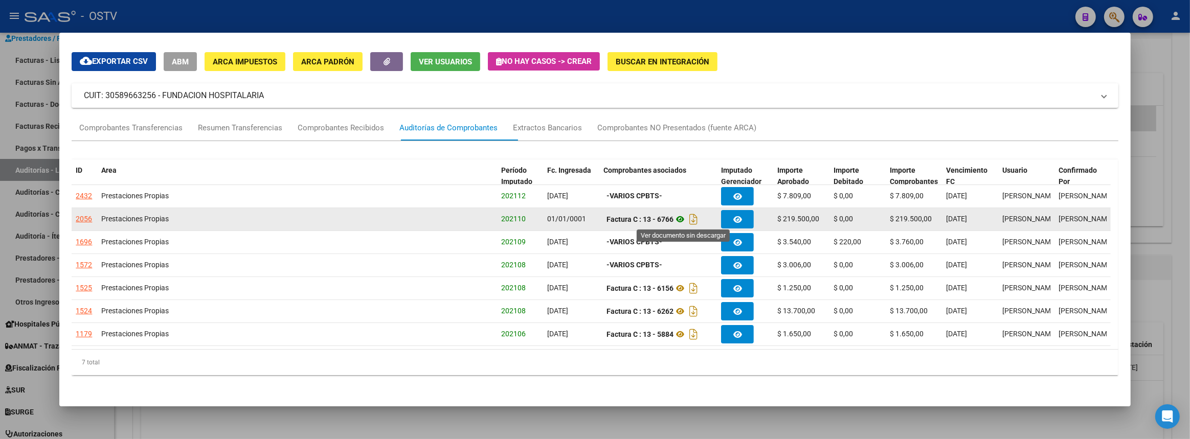
click at [679, 219] on icon at bounding box center [679, 219] width 13 height 12
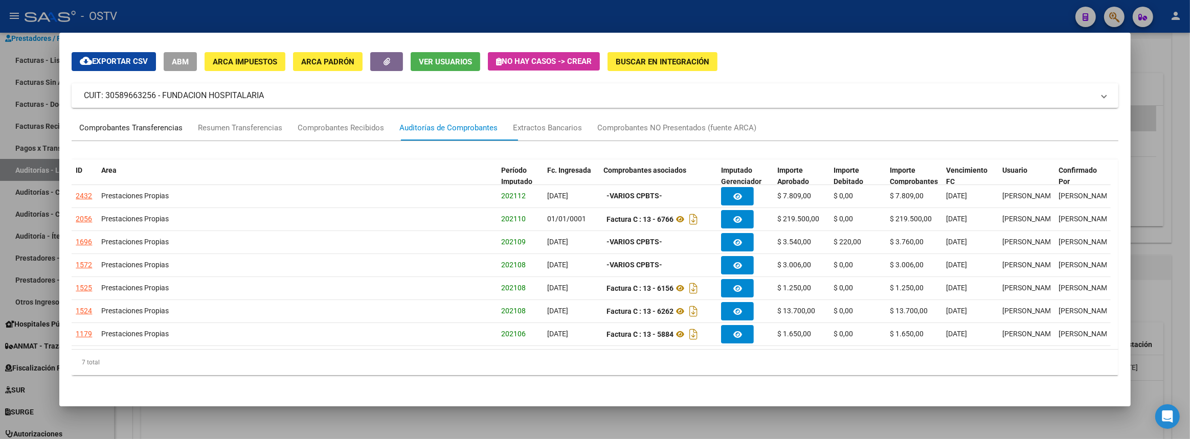
click at [154, 125] on div "Comprobantes Transferencias" at bounding box center [130, 128] width 103 height 12
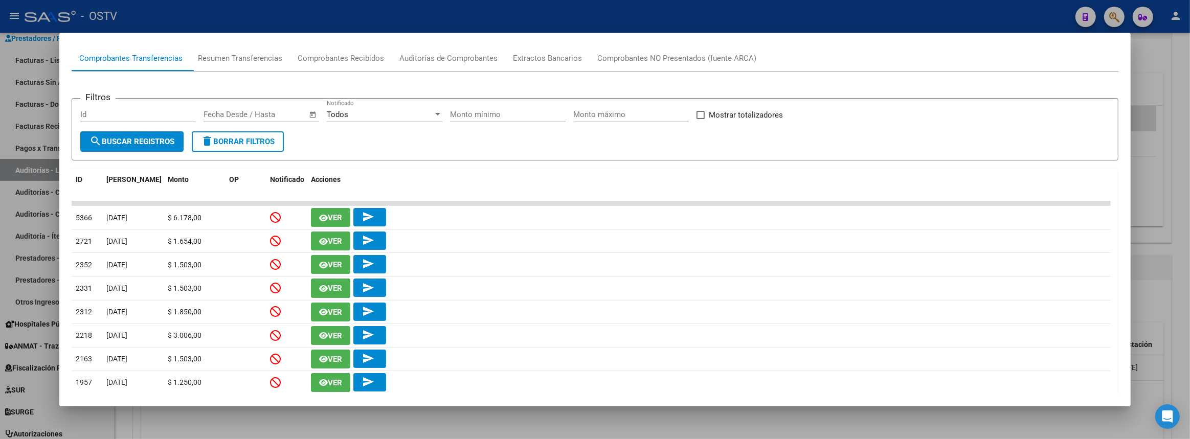
scroll to position [53, 0]
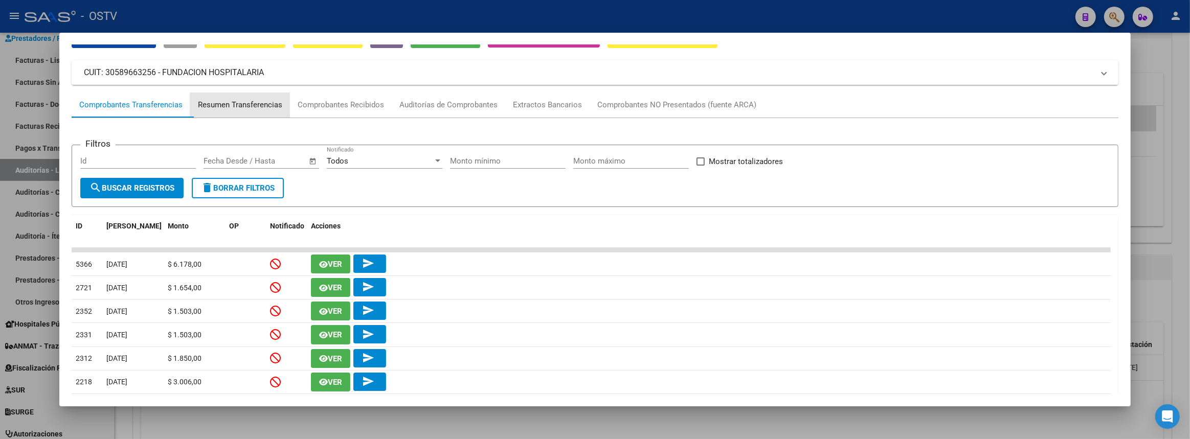
click at [230, 108] on div "Resumen Transferencias" at bounding box center [240, 105] width 84 height 12
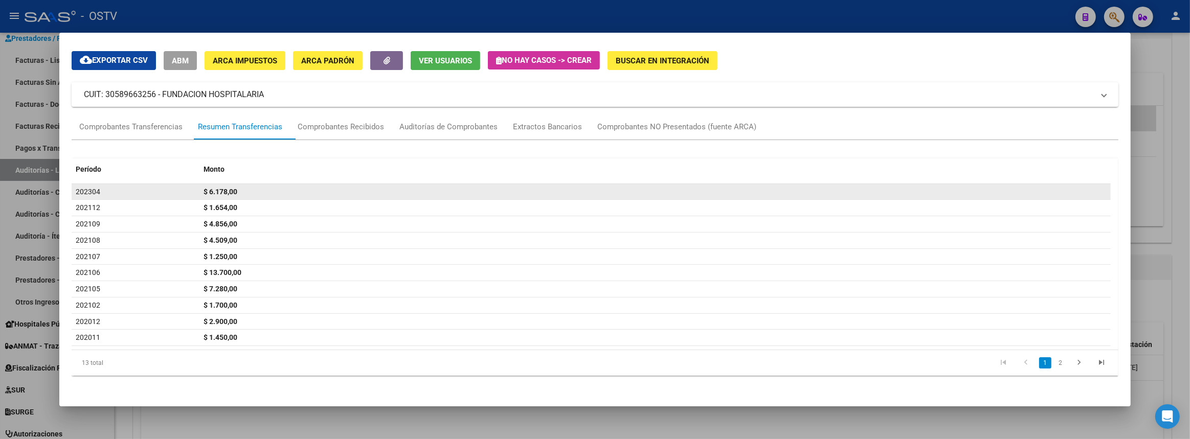
scroll to position [0, 0]
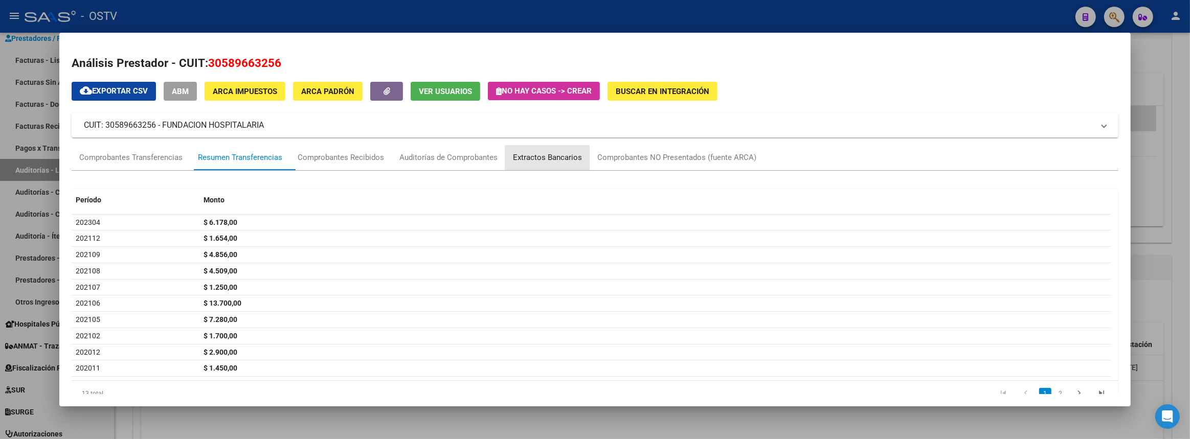
click at [553, 163] on div "Extractos Bancarios" at bounding box center [547, 158] width 69 height 12
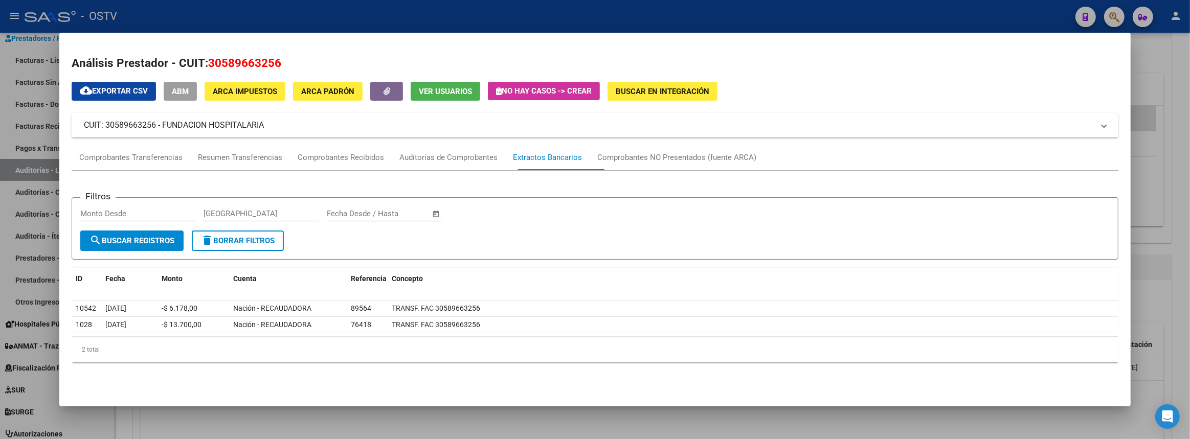
click at [1189, 185] on div at bounding box center [595, 219] width 1190 height 439
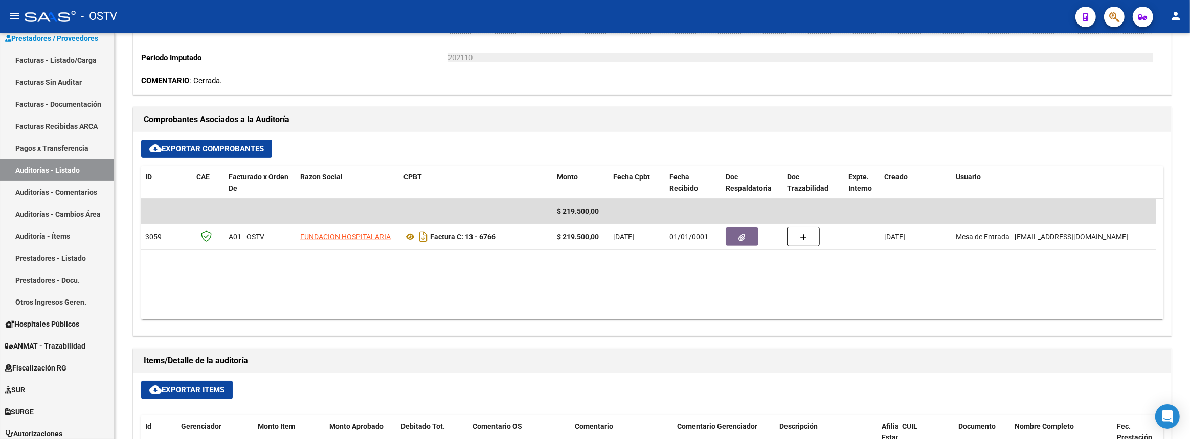
scroll to position [46, 0]
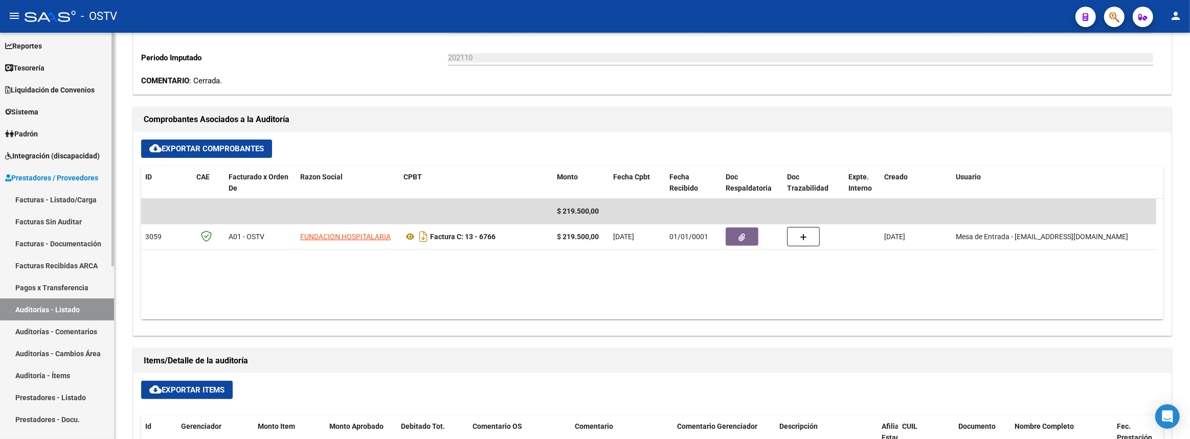
click at [43, 82] on link "Liquidación de Convenios" at bounding box center [57, 90] width 114 height 22
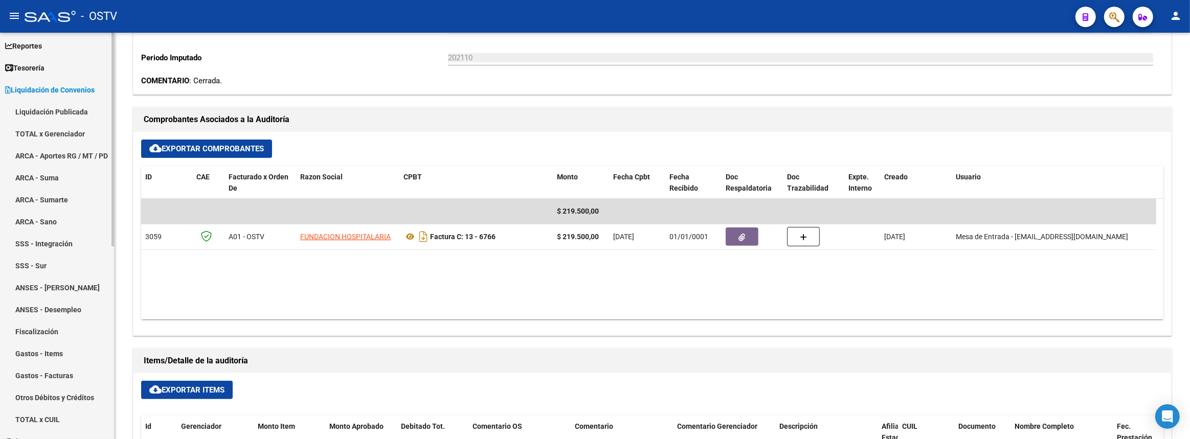
click at [60, 114] on link "Liquidación Publicada" at bounding box center [57, 112] width 114 height 22
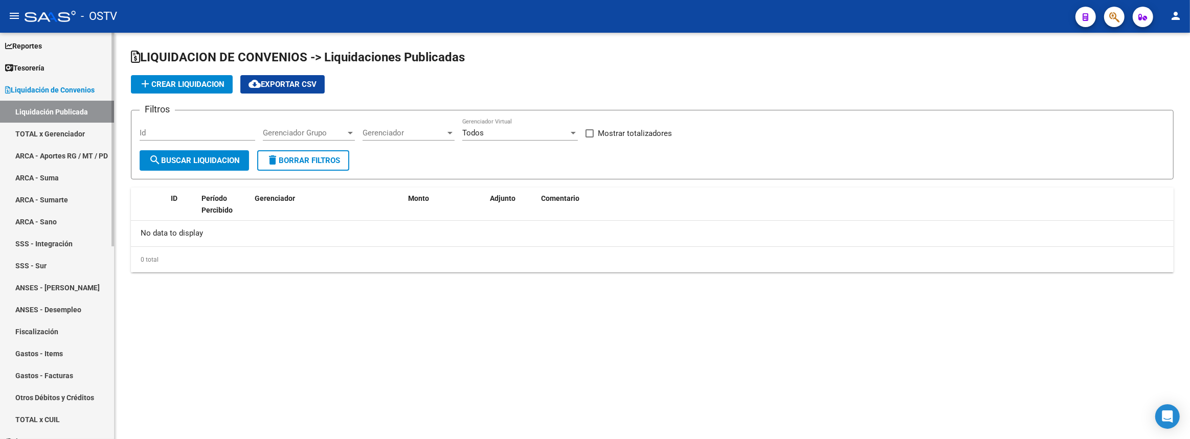
checkbox input "true"
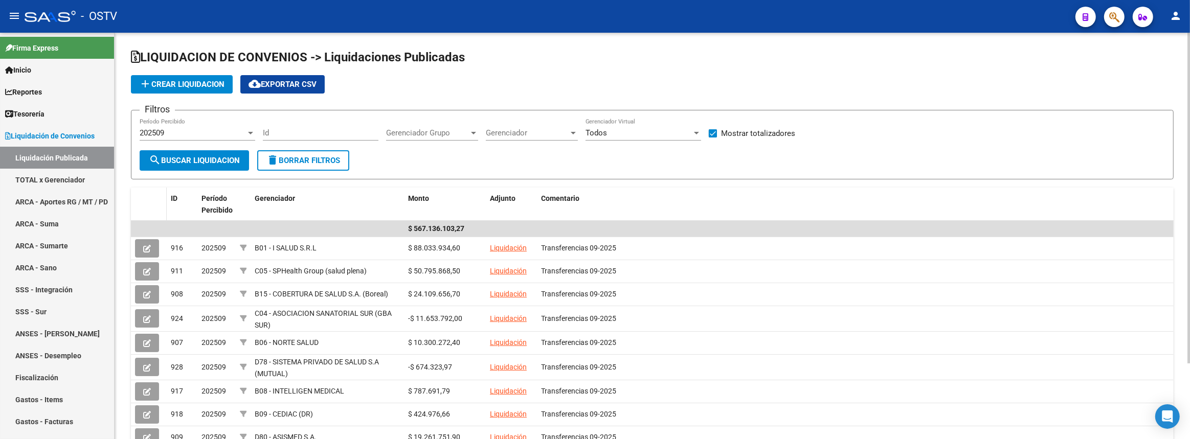
scroll to position [46, 0]
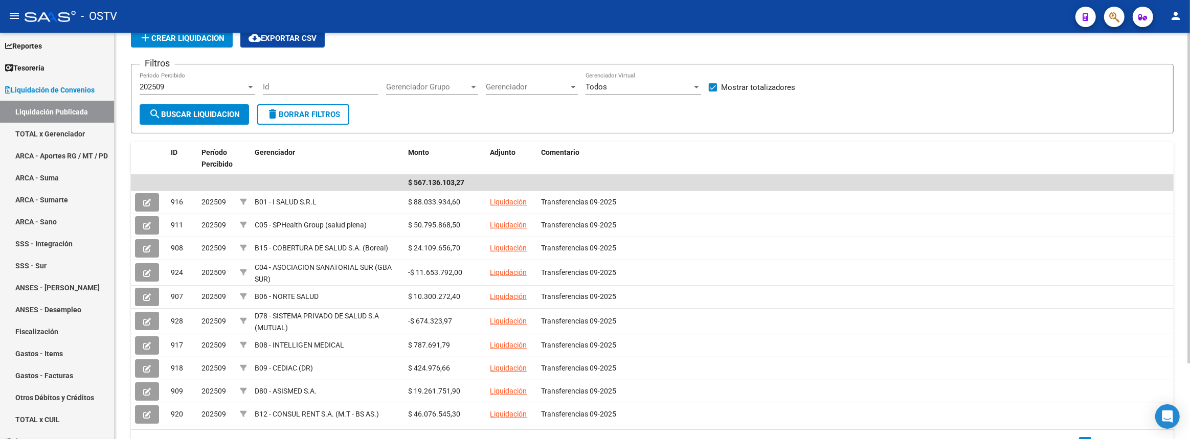
click at [518, 82] on span "Gerenciador" at bounding box center [527, 86] width 83 height 9
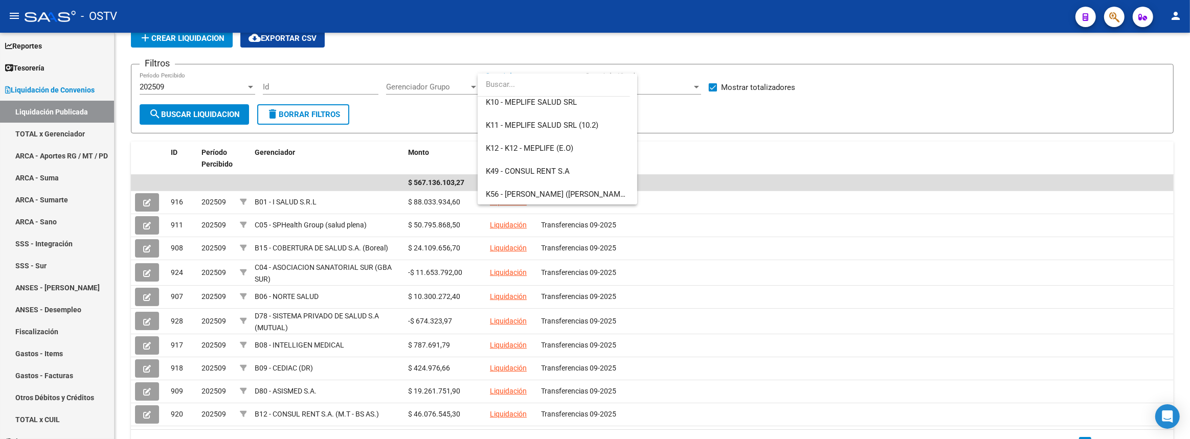
scroll to position [650, 0]
click at [547, 168] on span "K89 - MGN SALUD - (RG - A.A.)" at bounding box center [538, 170] width 104 height 9
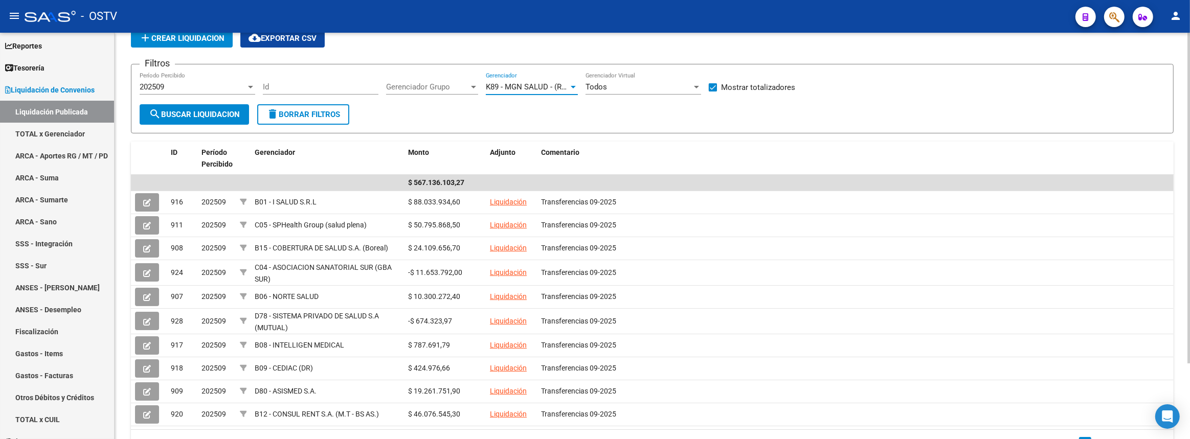
click at [229, 117] on button "search Buscar Liquidacion" at bounding box center [194, 114] width 109 height 20
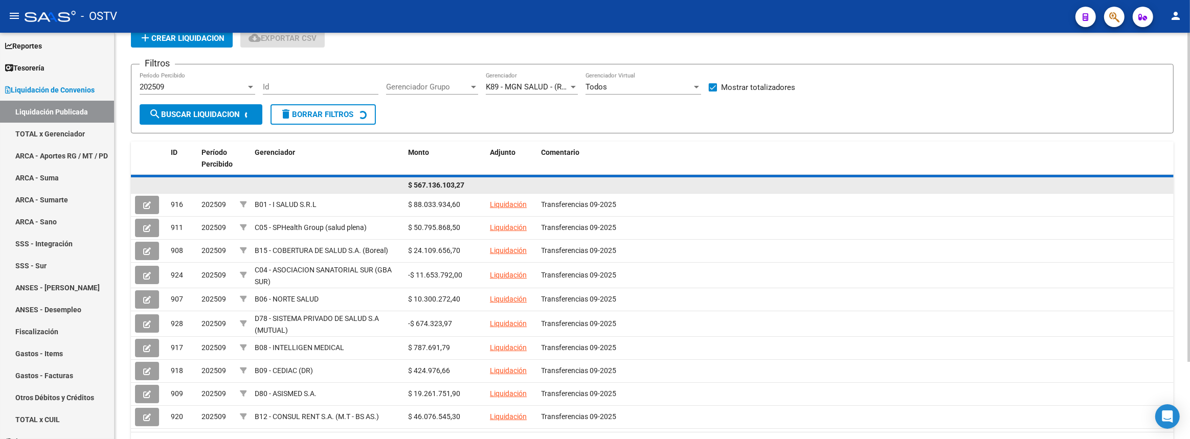
scroll to position [0, 0]
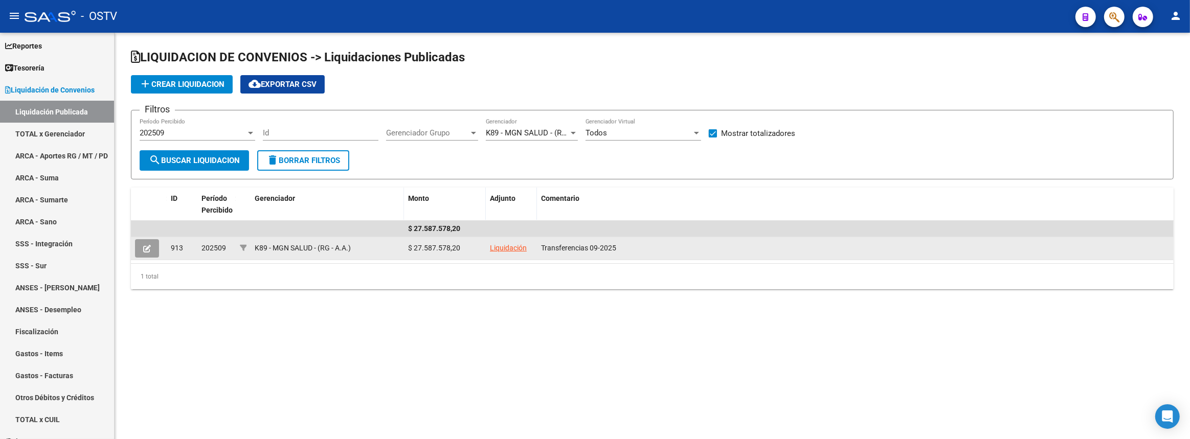
click at [499, 248] on link "Liquidación" at bounding box center [508, 248] width 37 height 8
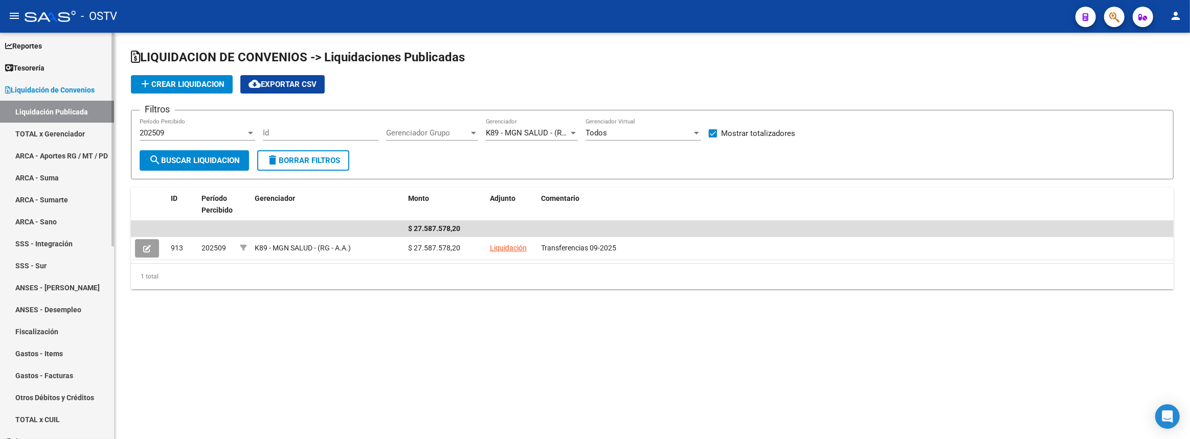
click at [52, 82] on link "Liquidación de Convenios" at bounding box center [57, 90] width 114 height 22
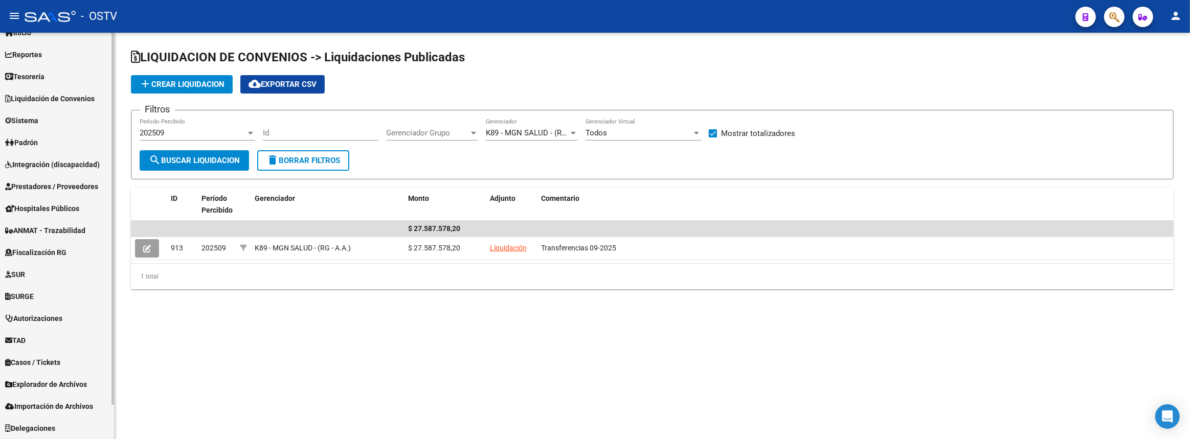
scroll to position [37, 0]
click at [31, 185] on span "Prestadores / Proveedores" at bounding box center [51, 186] width 93 height 11
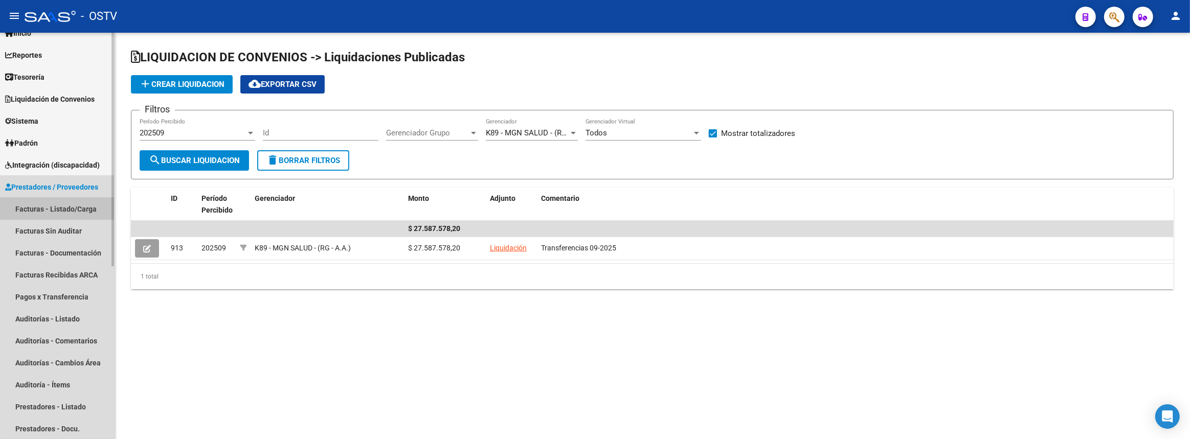
click at [30, 206] on link "Facturas - Listado/Carga" at bounding box center [57, 209] width 114 height 22
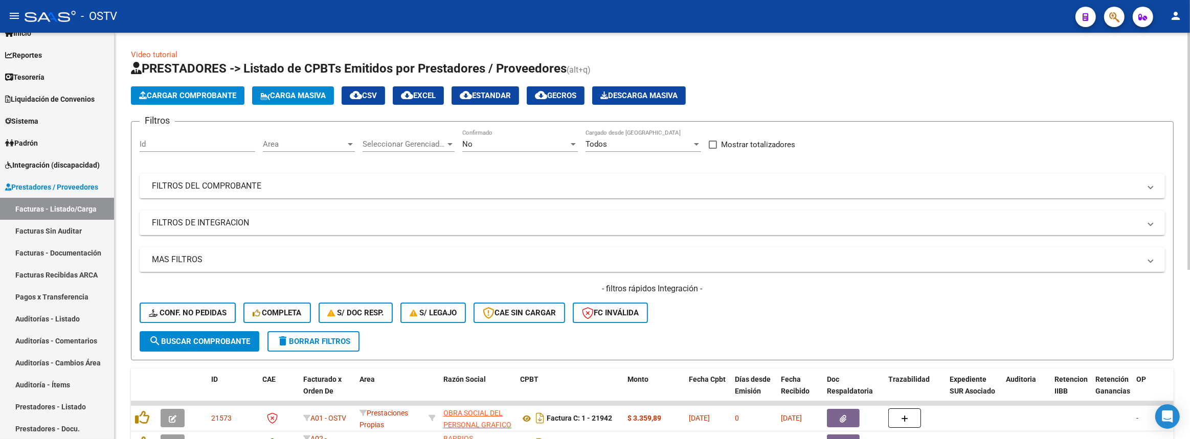
click at [300, 144] on span "Area" at bounding box center [304, 144] width 83 height 9
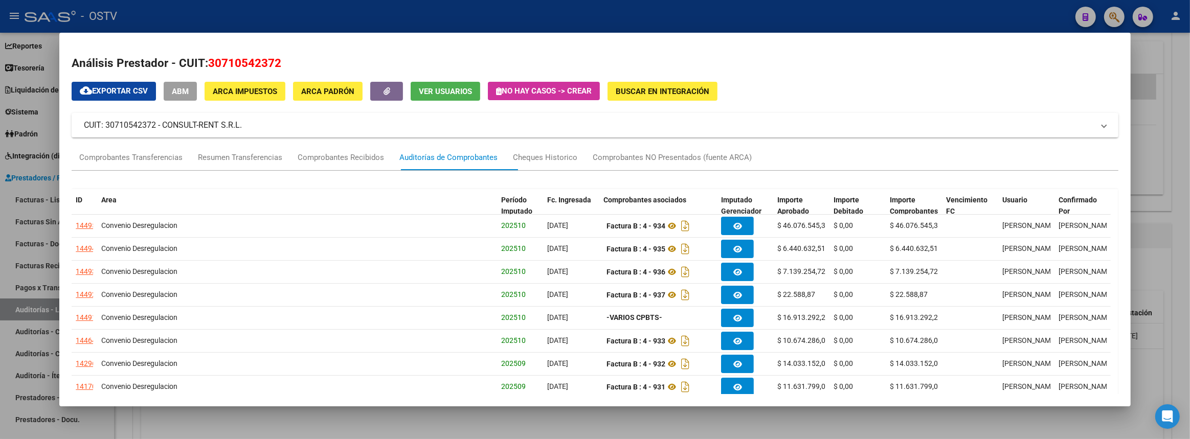
click at [1175, 241] on div at bounding box center [595, 219] width 1190 height 439
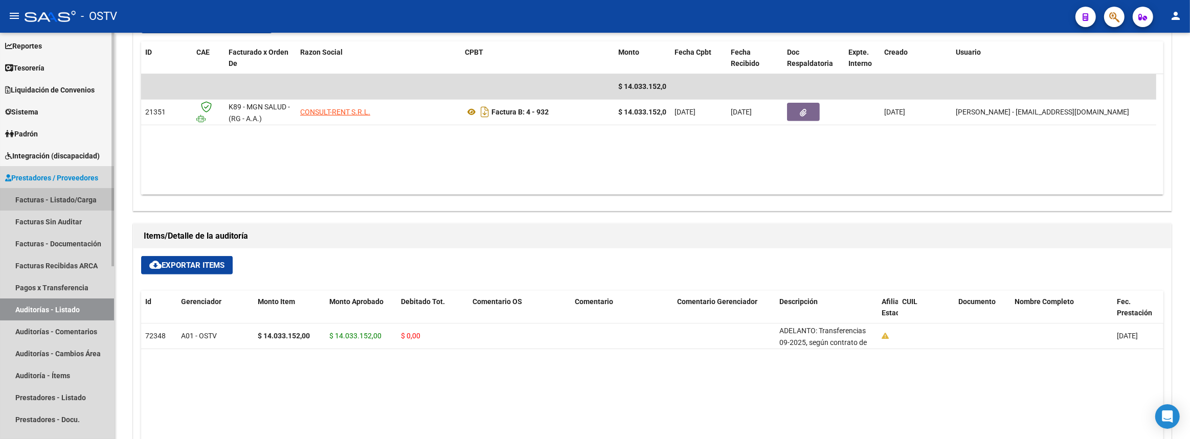
click at [29, 199] on link "Facturas - Listado/Carga" at bounding box center [57, 200] width 114 height 22
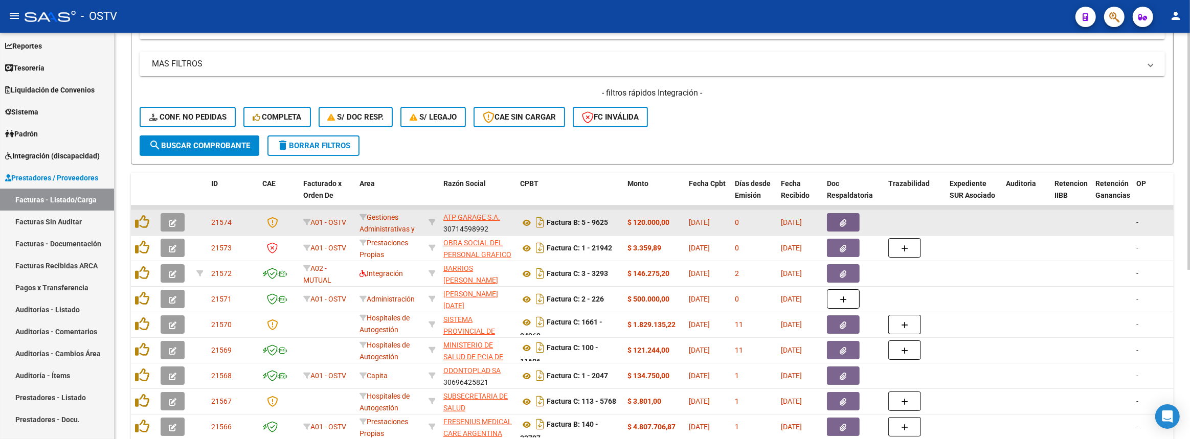
scroll to position [242, 0]
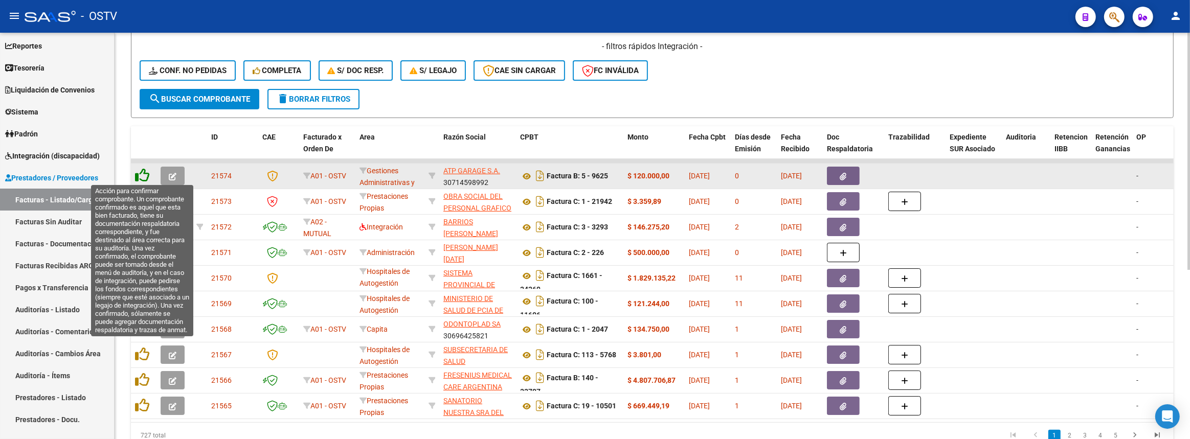
click at [138, 174] on icon at bounding box center [142, 175] width 14 height 14
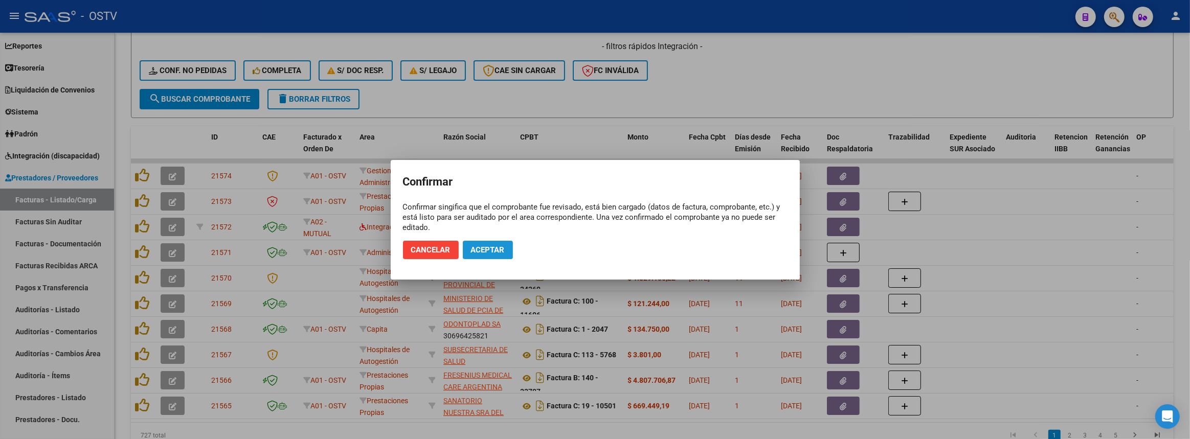
click at [477, 245] on span "Aceptar" at bounding box center [488, 249] width 34 height 9
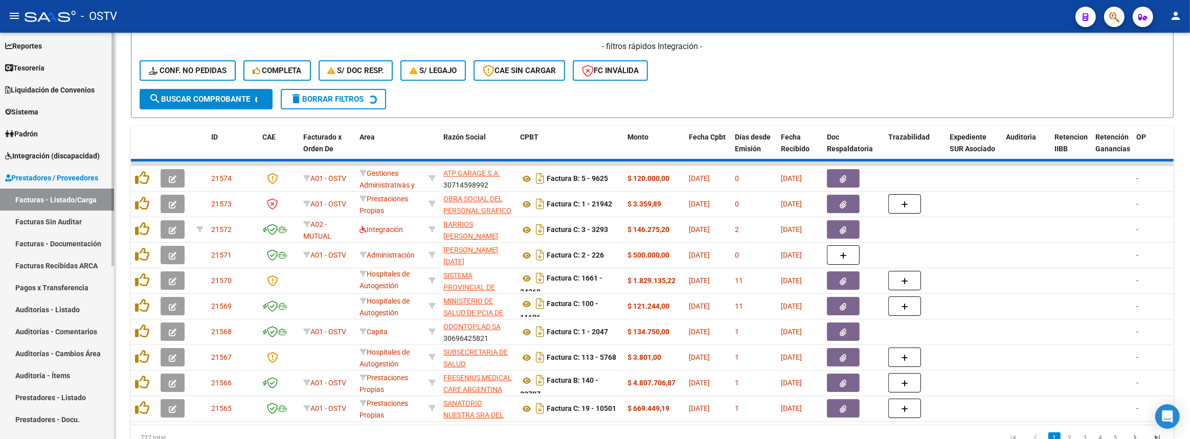
click at [55, 303] on link "Auditorías - Listado" at bounding box center [57, 310] width 114 height 22
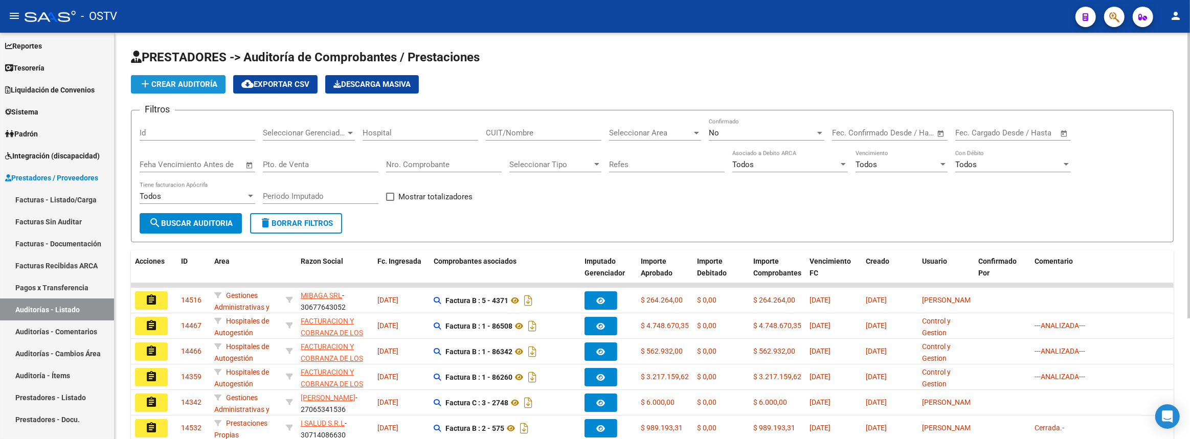
click at [162, 80] on span "add Crear Auditoría" at bounding box center [178, 84] width 78 height 9
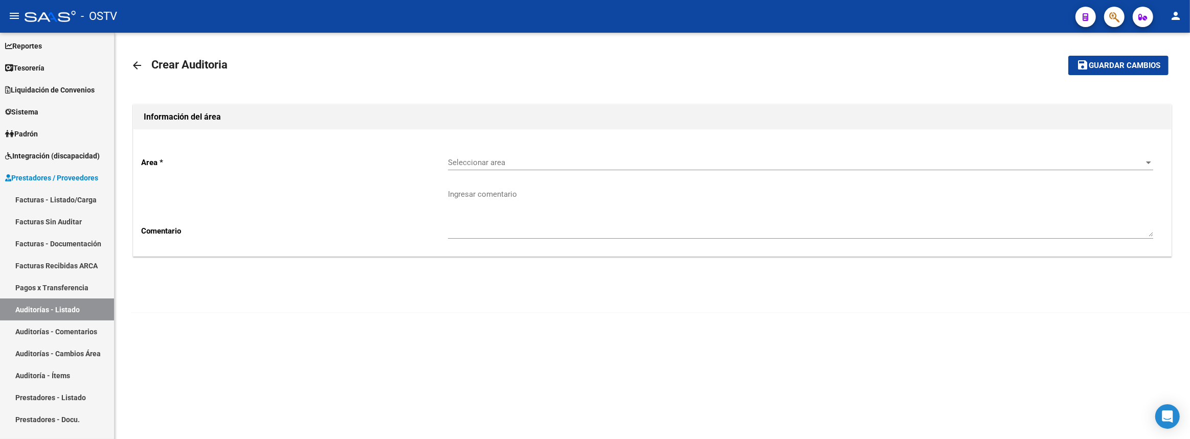
click at [465, 158] on span "Seleccionar area" at bounding box center [796, 162] width 696 height 9
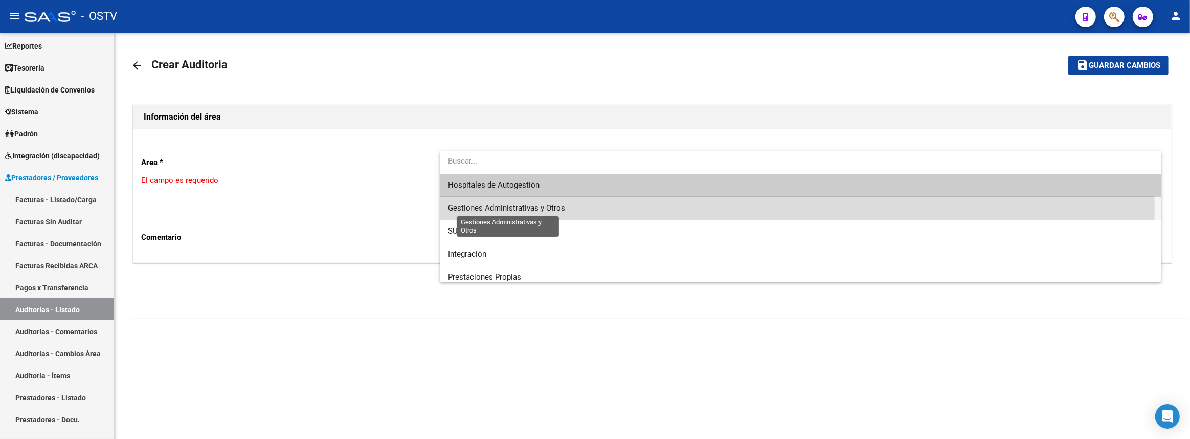
click at [516, 210] on span "Gestiones Administrativas y Otros" at bounding box center [506, 207] width 117 height 9
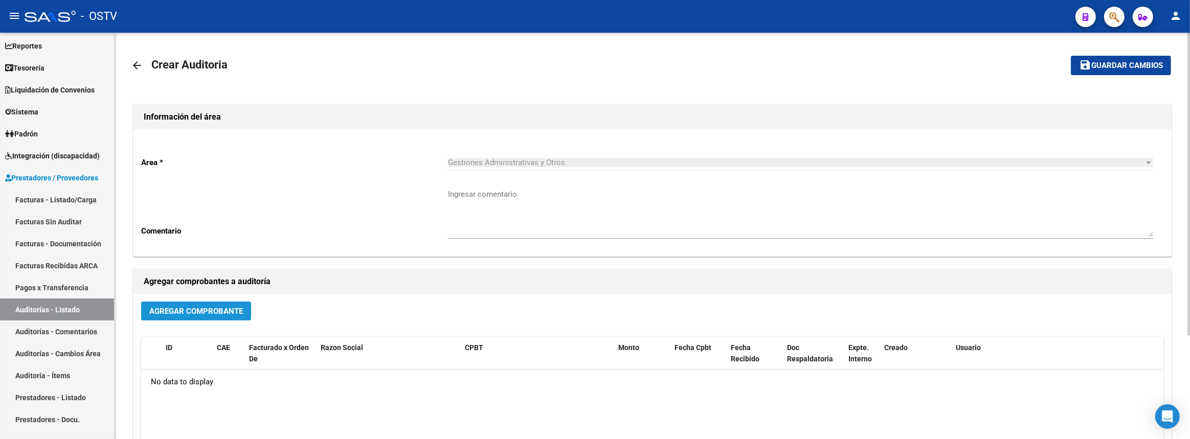
click at [240, 316] on button "Agregar Comprobante" at bounding box center [196, 311] width 110 height 19
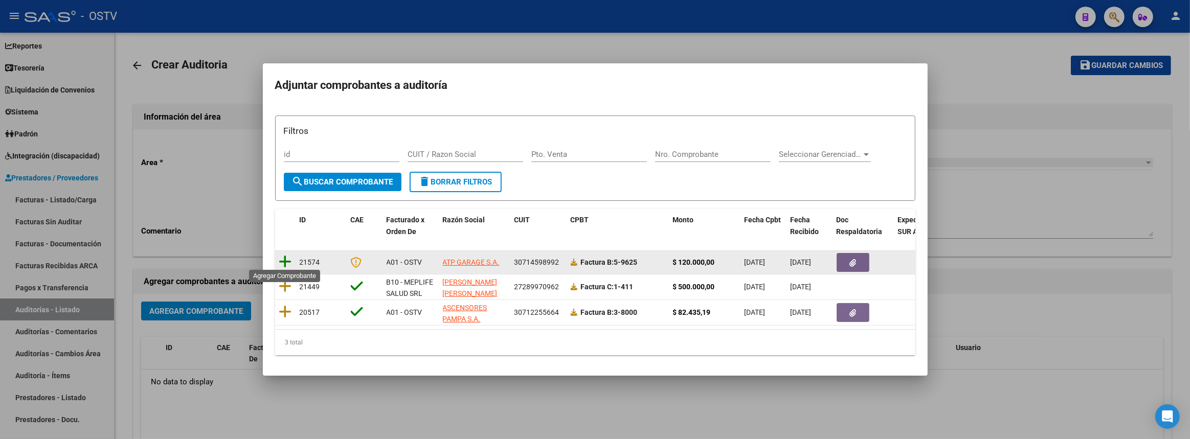
click at [286, 260] on icon at bounding box center [285, 262] width 13 height 14
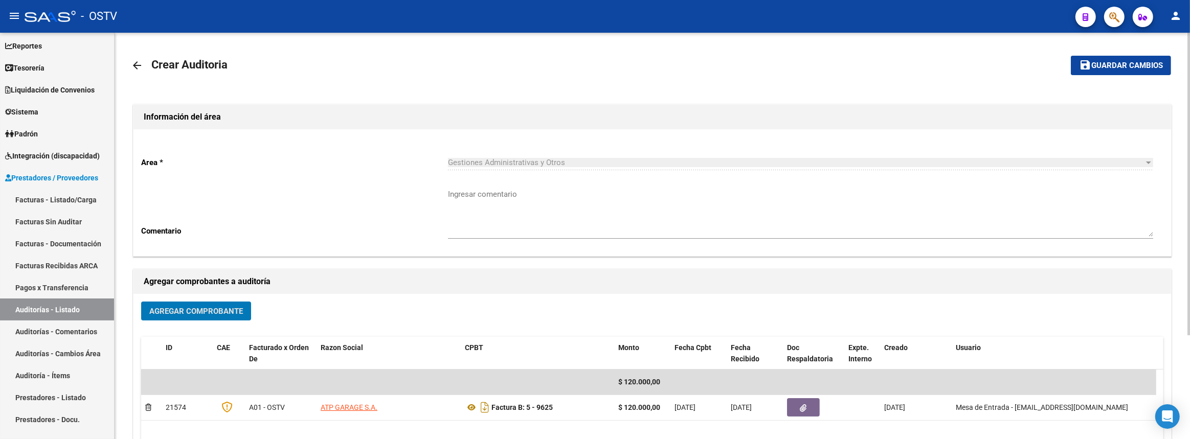
click at [1135, 62] on span "Guardar cambios" at bounding box center [1127, 65] width 72 height 9
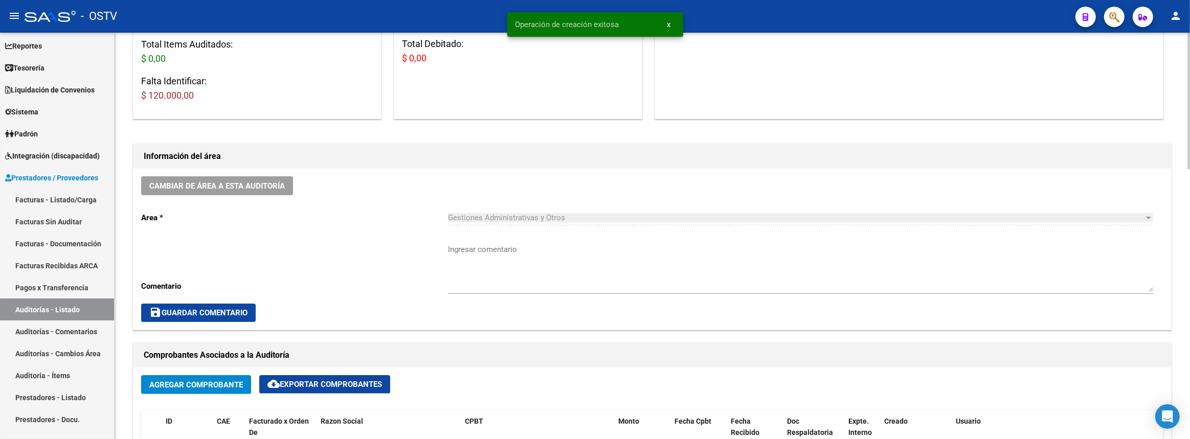
scroll to position [232, 0]
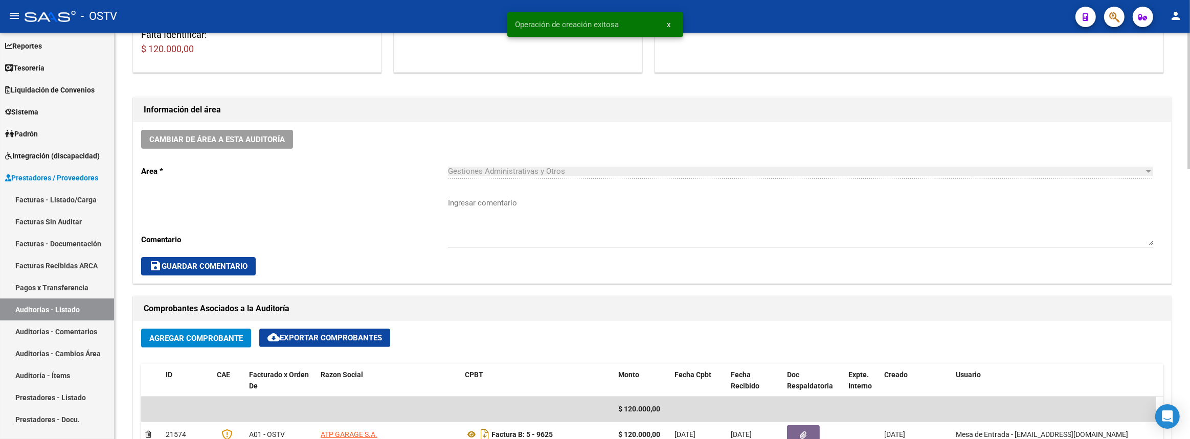
click at [535, 221] on textarea "Ingresar comentario" at bounding box center [800, 221] width 705 height 48
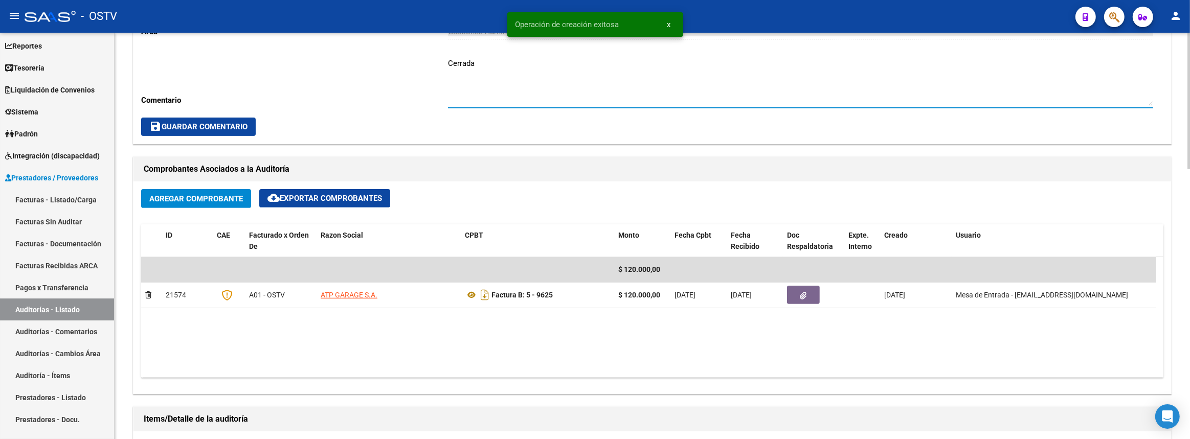
scroll to position [511, 0]
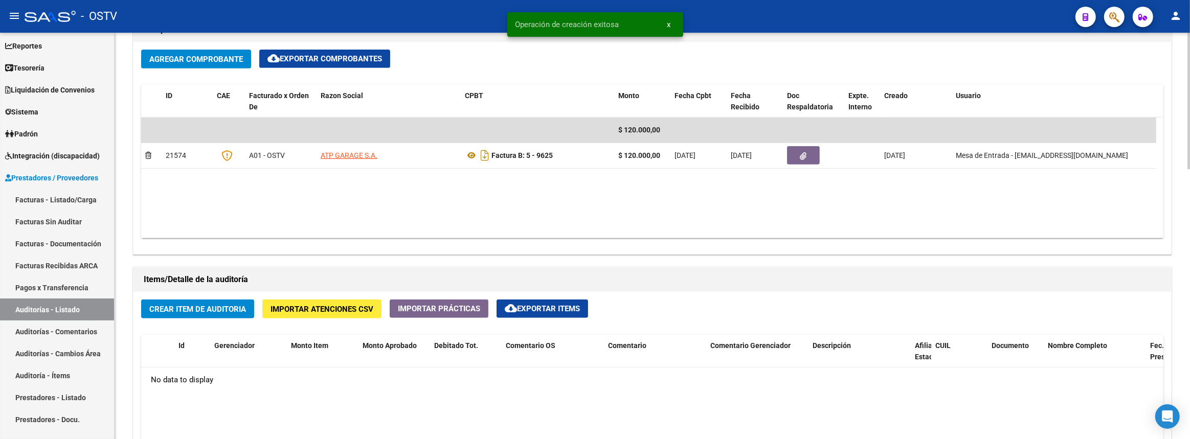
type textarea "Cerrada"
click at [235, 305] on span "Crear Item de Auditoria" at bounding box center [197, 309] width 97 height 9
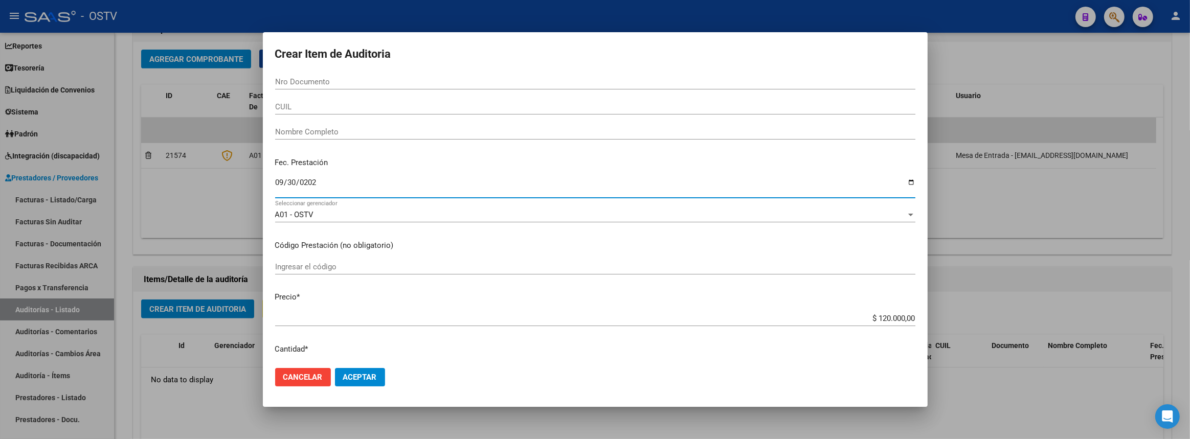
type input "[DATE]"
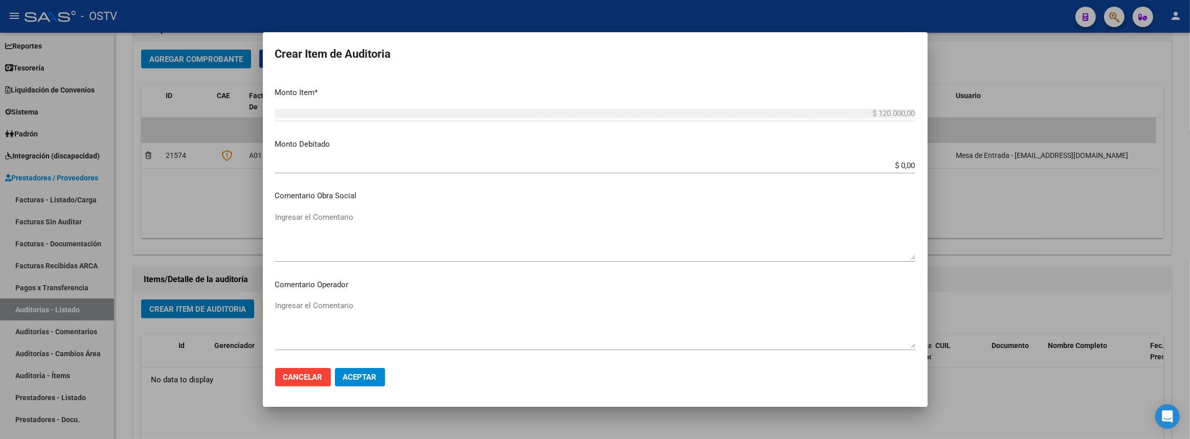
scroll to position [574, 0]
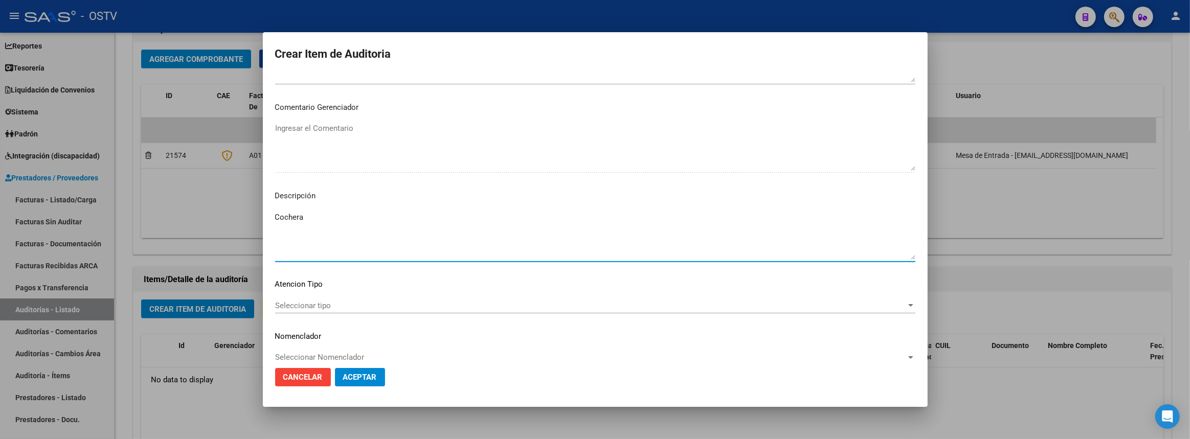
drag, startPoint x: 279, startPoint y: 217, endPoint x: 346, endPoint y: 213, distance: 67.1
click at [346, 213] on textarea "Cochera" at bounding box center [595, 236] width 640 height 48
paste textarea "mensual OSTV (nuevo lugar)"
type textarea "Cochera mensual OSTV (nuevo lugar)"
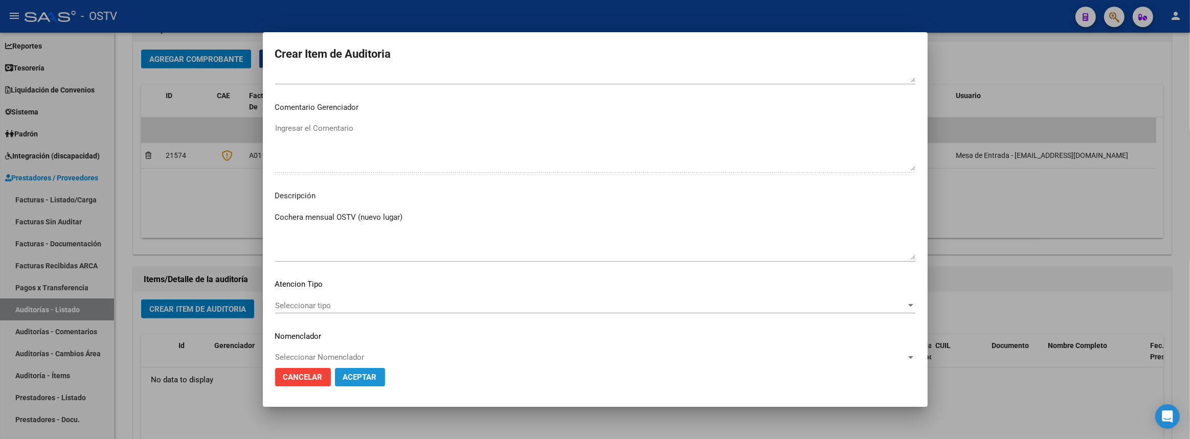
click at [370, 380] on span "Aceptar" at bounding box center [360, 377] width 34 height 9
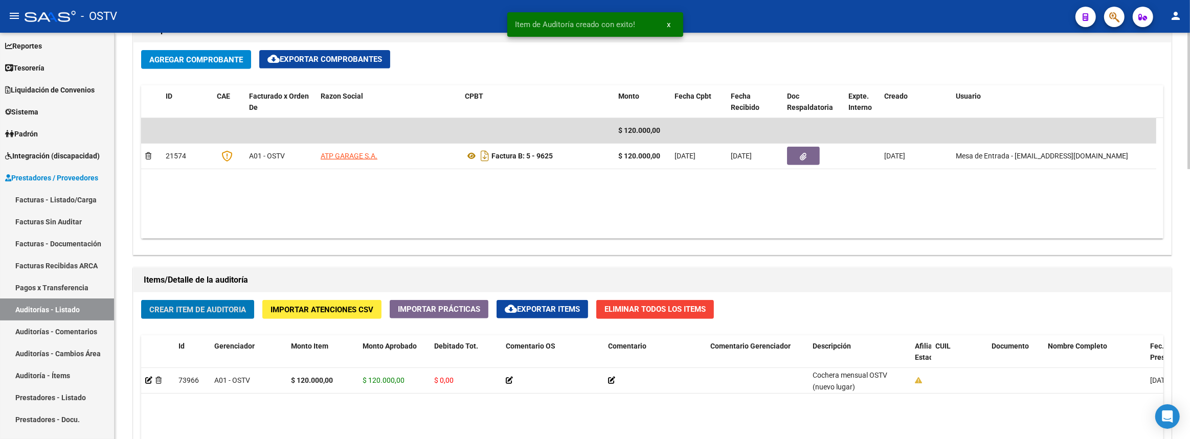
scroll to position [802, 0]
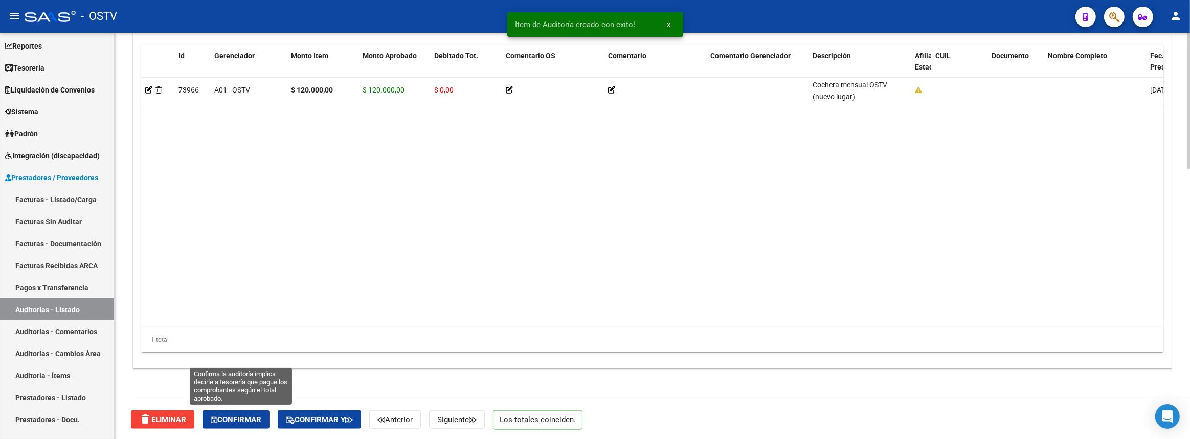
click at [255, 415] on span "Confirmar" at bounding box center [236, 419] width 51 height 9
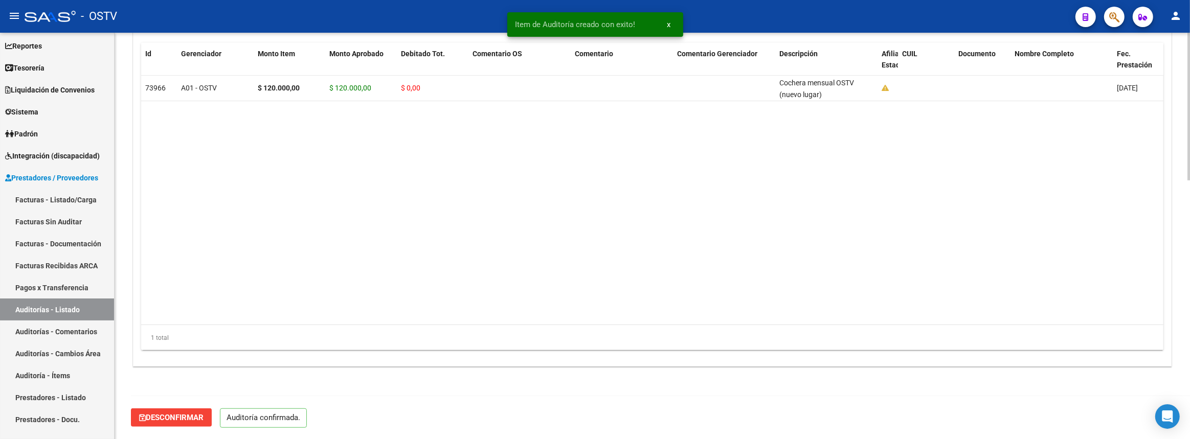
scroll to position [711, 0]
type input "202510"
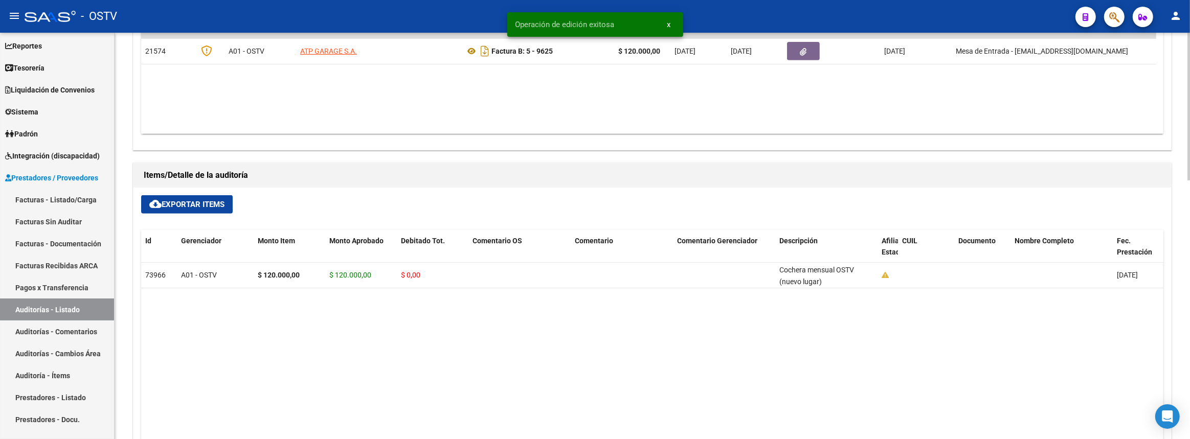
scroll to position [386, 0]
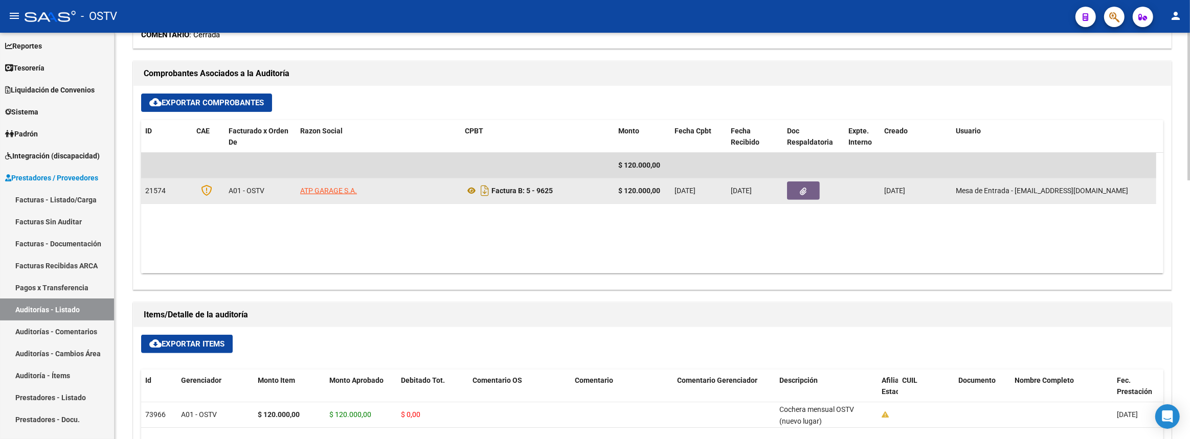
drag, startPoint x: 315, startPoint y: 191, endPoint x: 661, endPoint y: 198, distance: 346.2
click at [661, 198] on div "21574 A01 - OSTV ATP GARAGE S.A. Factura B: 5 - 9625 $ 120.000,00 07/10/2025 07…" at bounding box center [648, 191] width 1015 height 26
copy div "ATP GARAGE S.A. Factura B: 5 - 9625 $ 120.000,00"
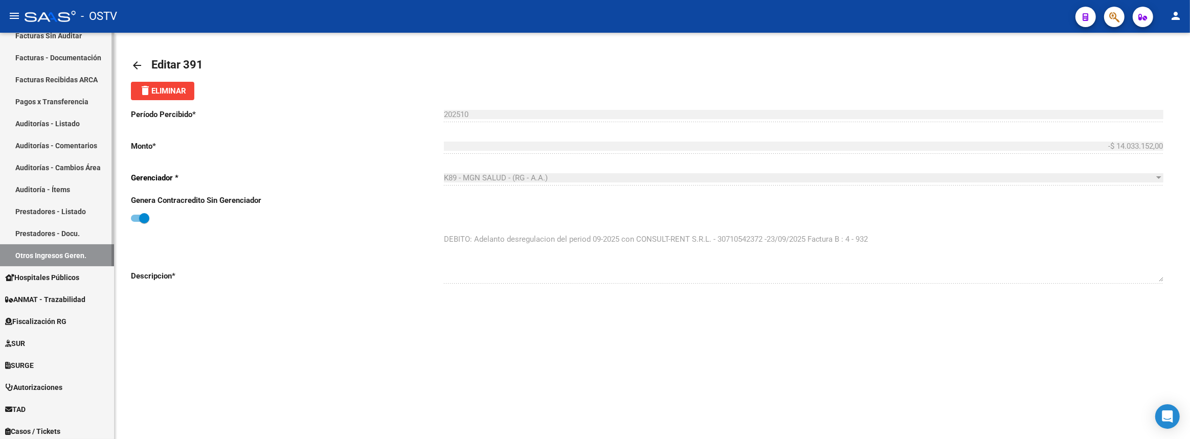
scroll to position [93, 0]
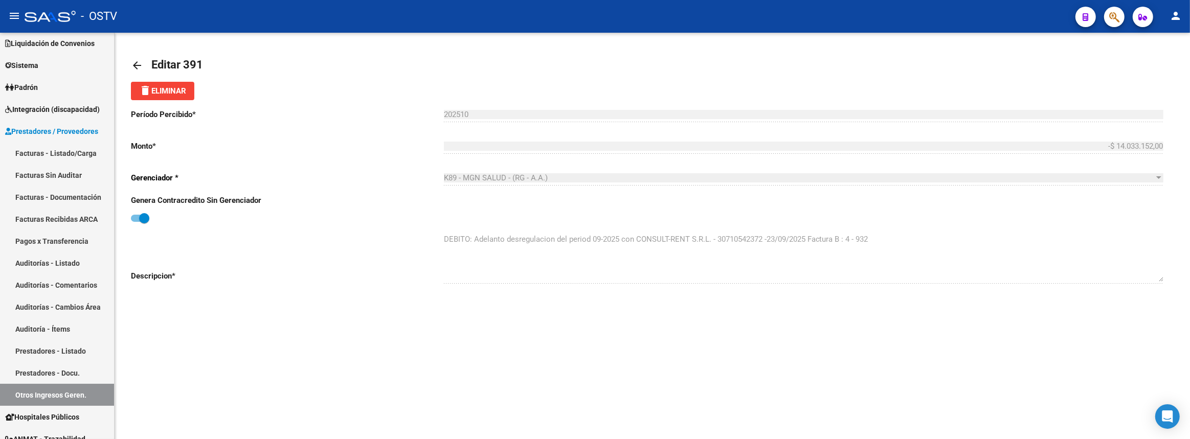
click at [139, 65] on mat-icon "arrow_back" at bounding box center [137, 65] width 12 height 12
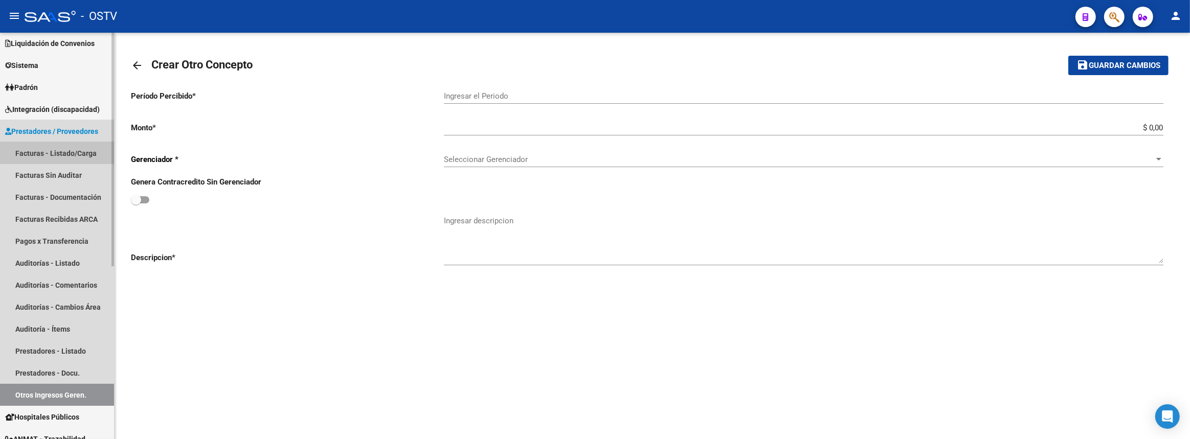
click at [48, 146] on link "Facturas - Listado/Carga" at bounding box center [57, 153] width 114 height 22
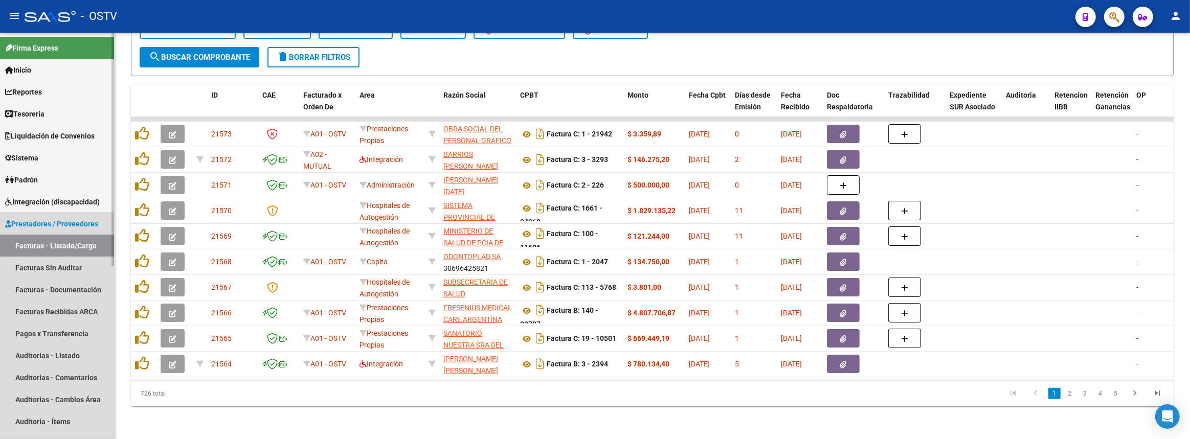
click at [72, 222] on span "Prestadores / Proveedores" at bounding box center [51, 223] width 93 height 11
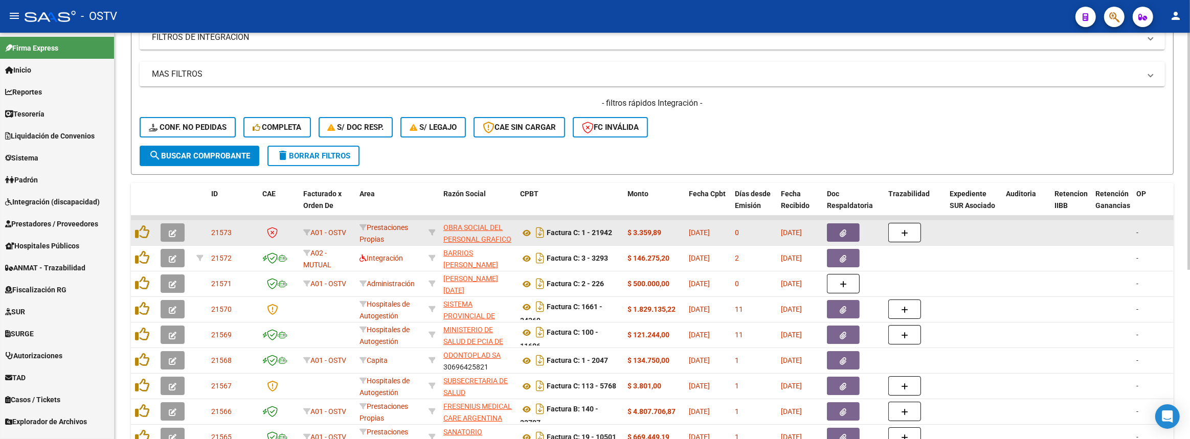
scroll to position [232, 0]
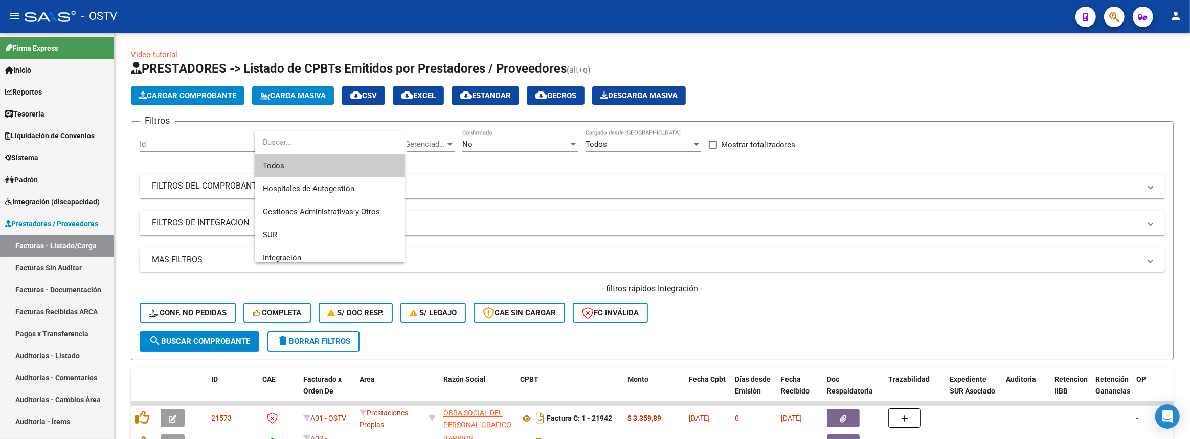
scroll to position [37, 0]
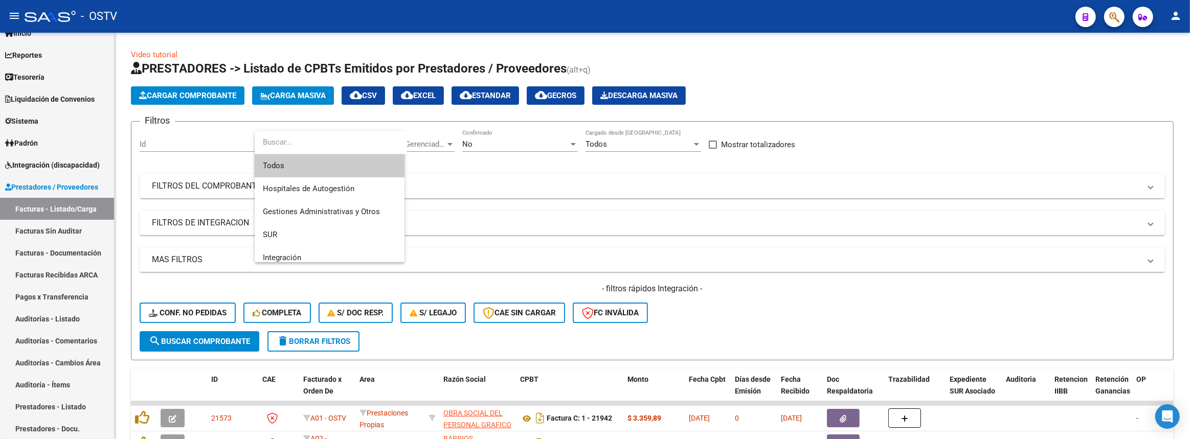
click at [51, 311] on div at bounding box center [595, 219] width 1190 height 439
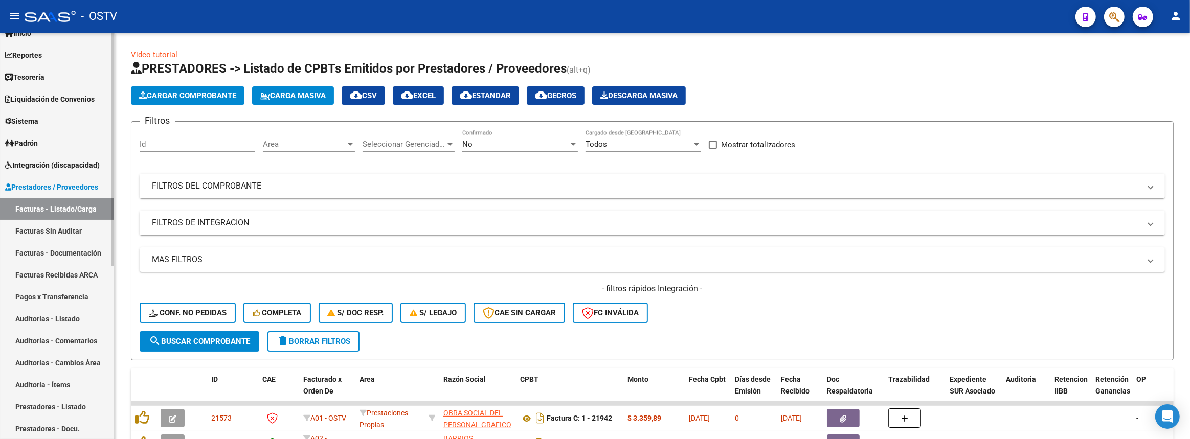
click at [51, 313] on link "Auditorías - Listado" at bounding box center [57, 319] width 114 height 22
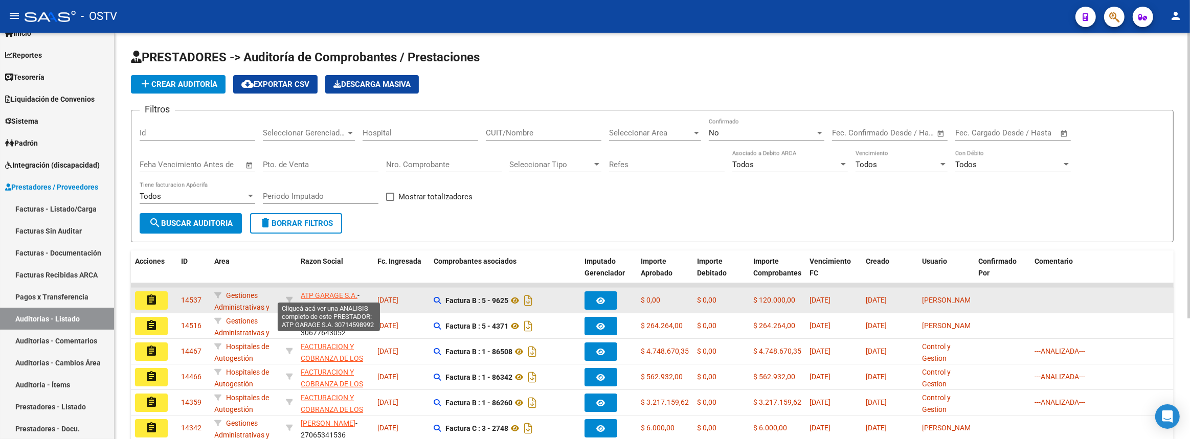
click at [326, 293] on span "ATP GARAGE S.A." at bounding box center [329, 295] width 57 height 8
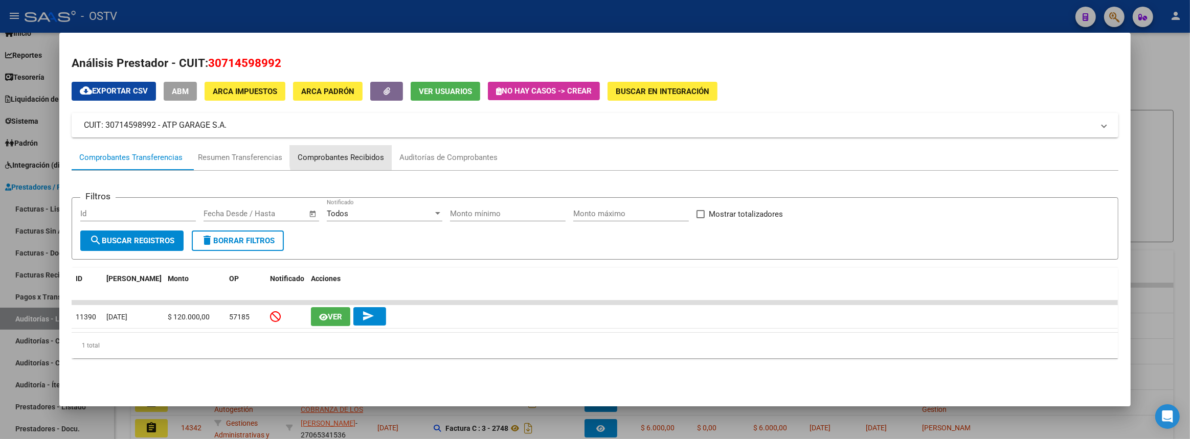
click at [366, 153] on div "Comprobantes Recibidos" at bounding box center [341, 158] width 86 height 12
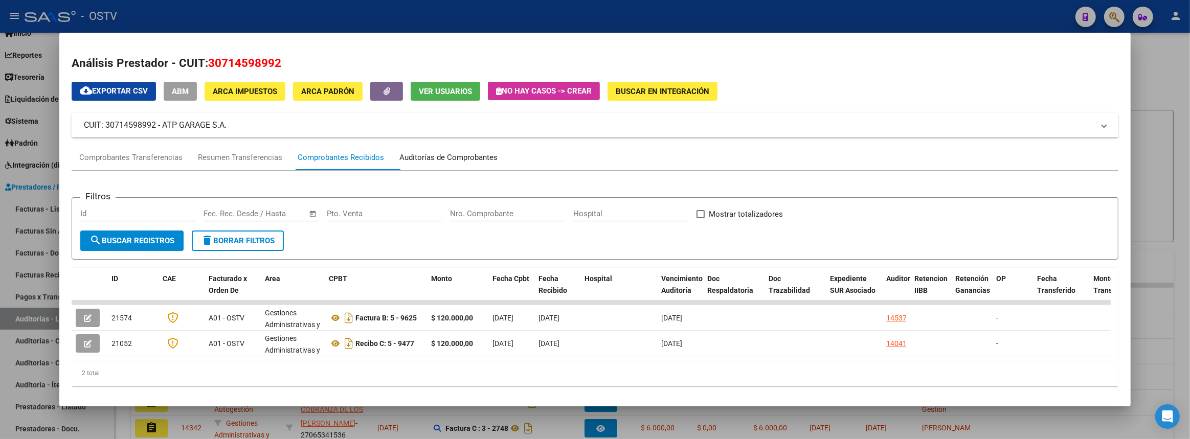
click at [476, 152] on div "Auditorías de Comprobantes" at bounding box center [448, 158] width 98 height 12
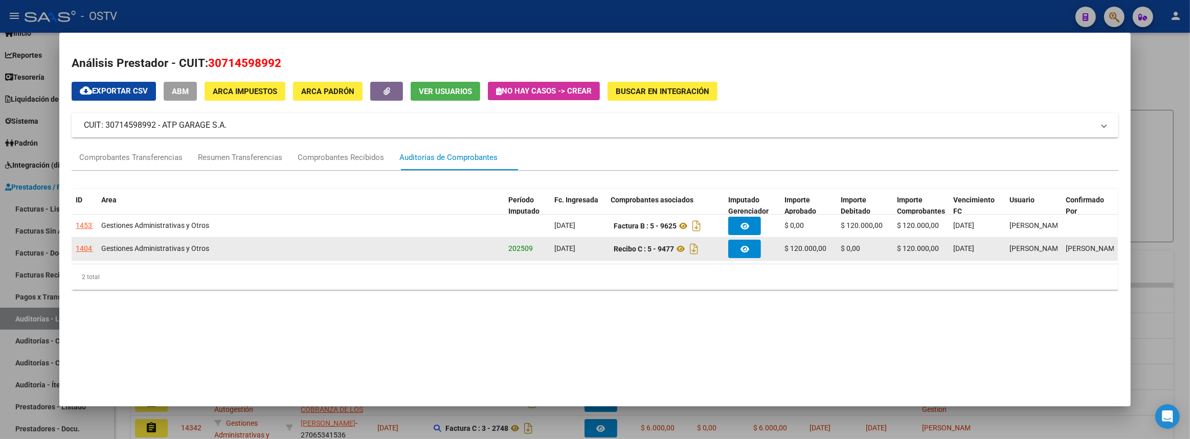
click at [87, 247] on div "14041" at bounding box center [86, 249] width 20 height 12
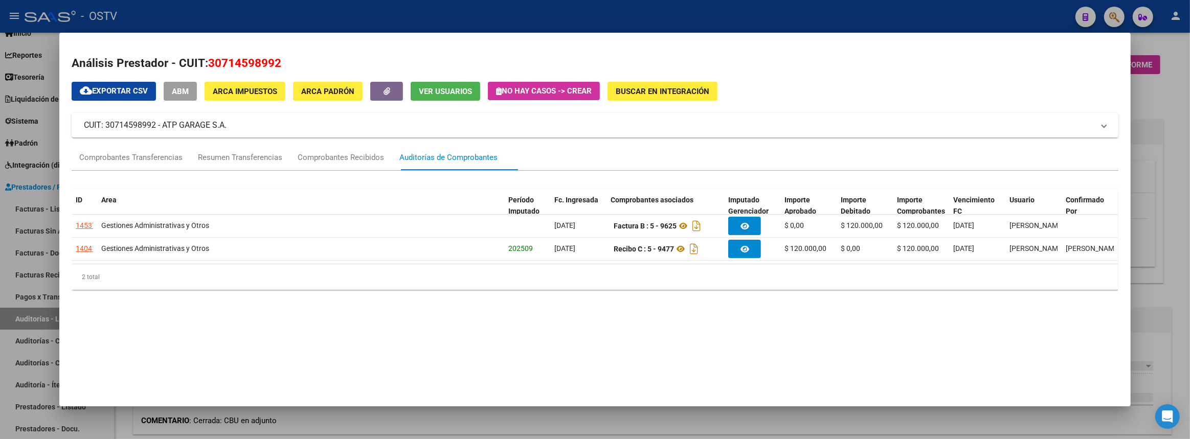
click at [1183, 327] on div at bounding box center [595, 219] width 1190 height 439
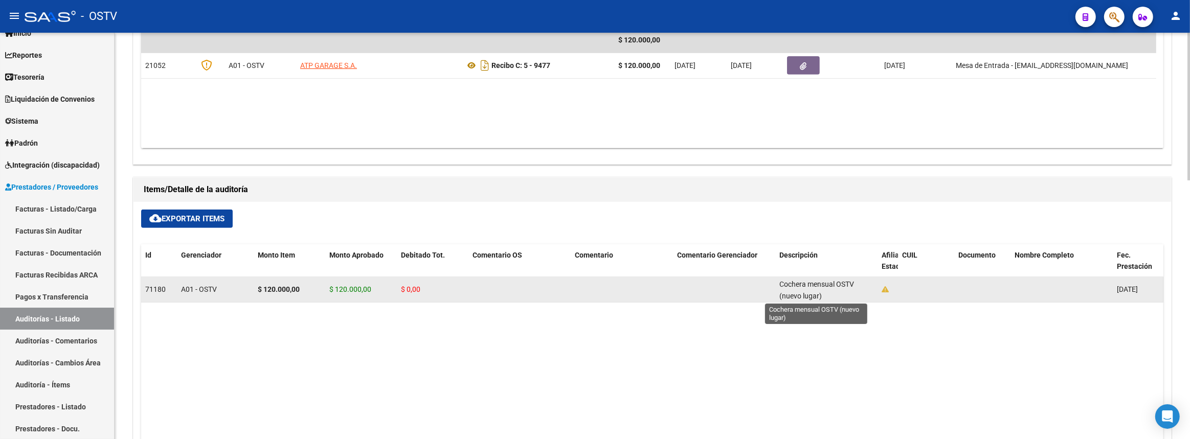
scroll to position [2, 0]
drag, startPoint x: 781, startPoint y: 285, endPoint x: 825, endPoint y: 295, distance: 45.6
click at [825, 295] on div "Cochera mensual OSTV (nuevo lugar)" at bounding box center [826, 289] width 94 height 21
copy span "Cochera mensual OSTV (nuevo lugar)"
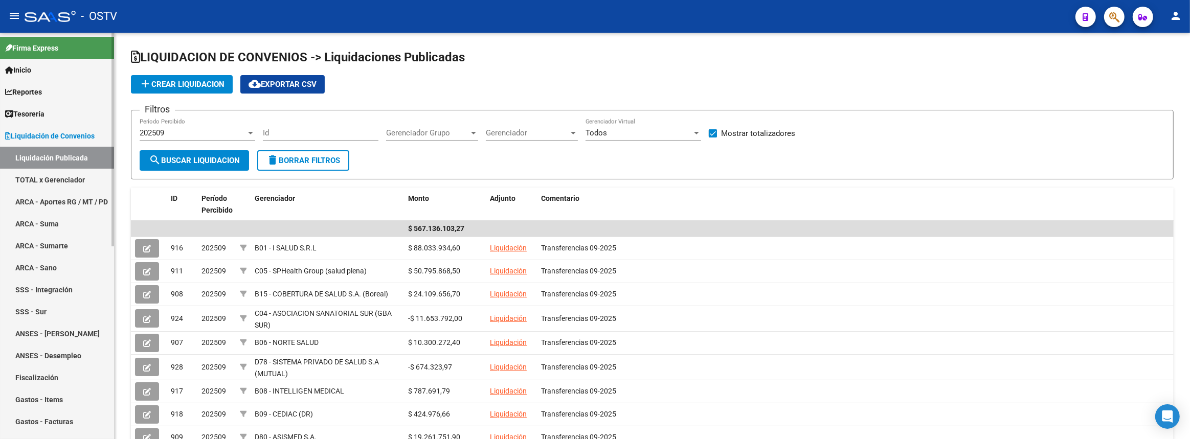
click at [43, 85] on link "Reportes" at bounding box center [57, 92] width 114 height 22
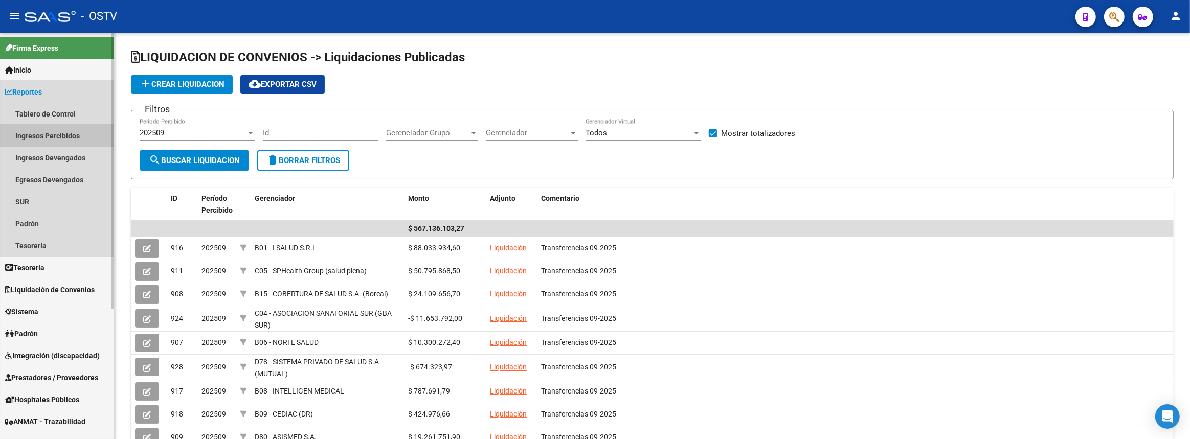
drag, startPoint x: 34, startPoint y: 144, endPoint x: 31, endPoint y: 153, distance: 10.4
click at [34, 144] on link "Ingresos Percibidos" at bounding box center [57, 136] width 114 height 22
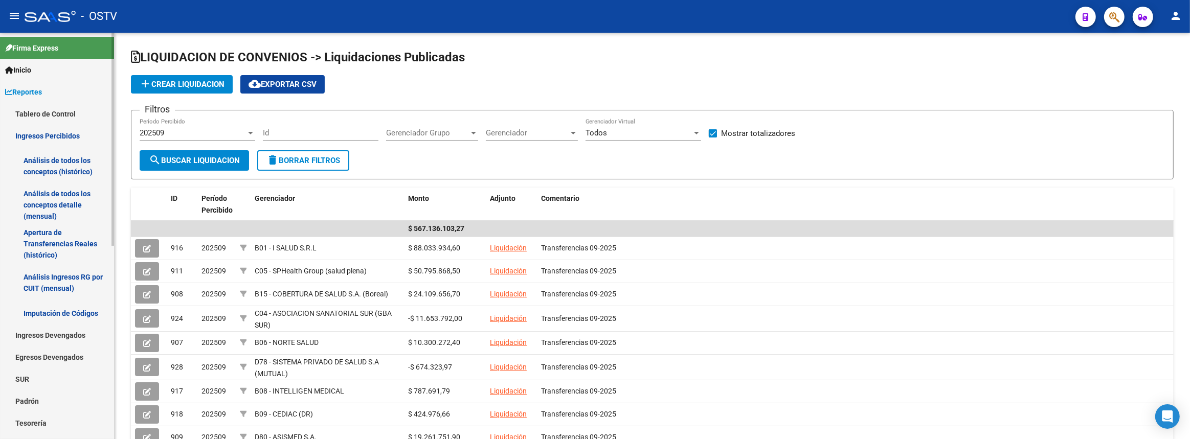
click at [30, 205] on link "Análisis de todos los conceptos detalle (mensual)" at bounding box center [57, 205] width 114 height 39
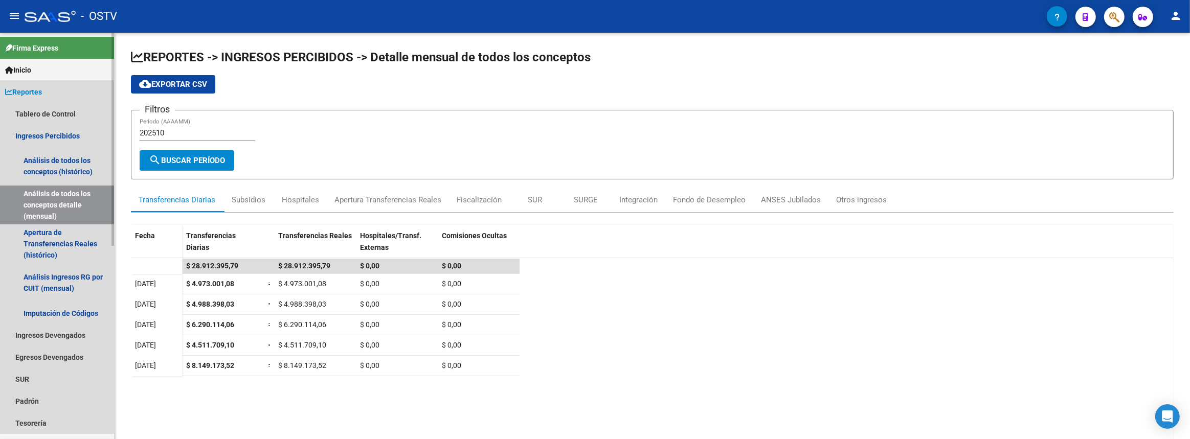
click at [30, 90] on span "Reportes" at bounding box center [23, 91] width 37 height 11
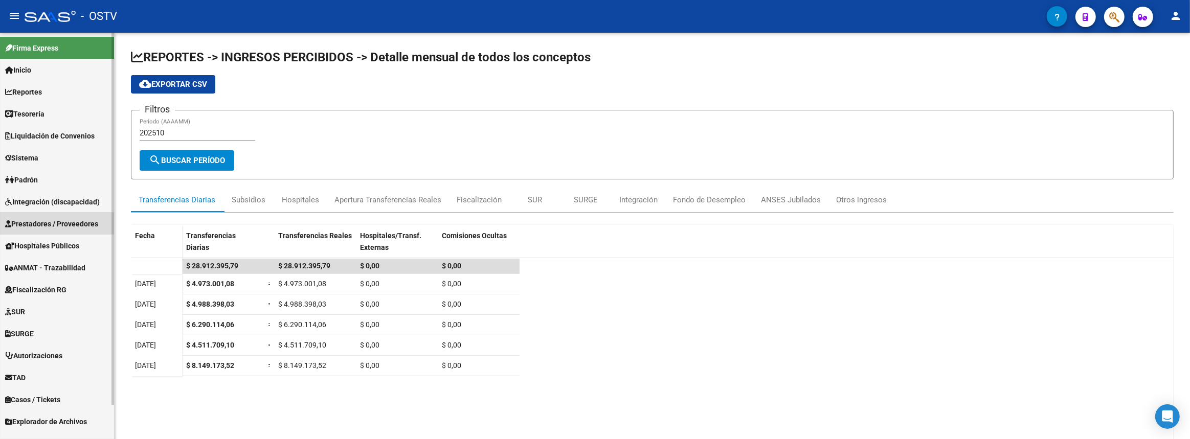
click at [33, 225] on span "Prestadores / Proveedores" at bounding box center [51, 223] width 93 height 11
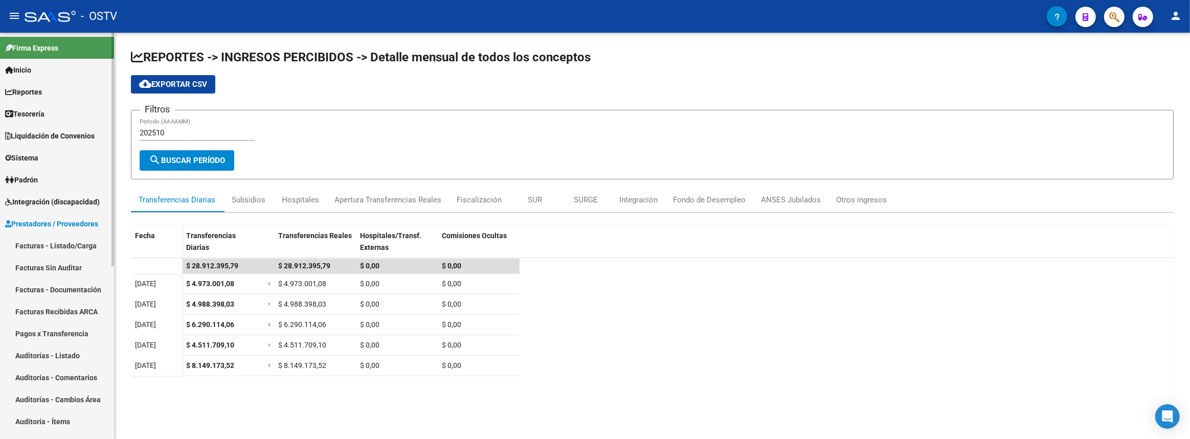
click at [41, 352] on link "Auditorías - Listado" at bounding box center [57, 356] width 114 height 22
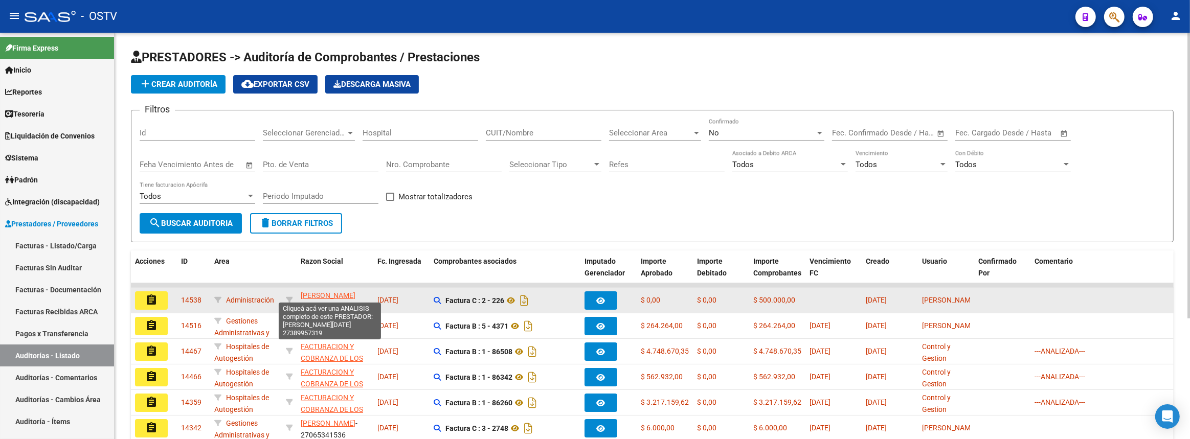
click at [317, 291] on span "[PERSON_NAME][DATE]" at bounding box center [328, 301] width 55 height 20
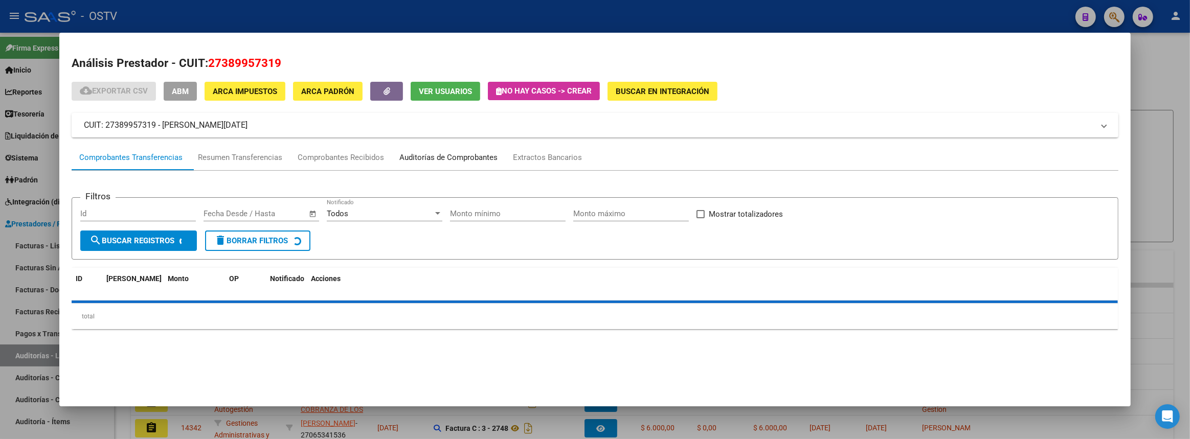
click at [475, 158] on div "Auditorías de Comprobantes" at bounding box center [448, 158] width 98 height 12
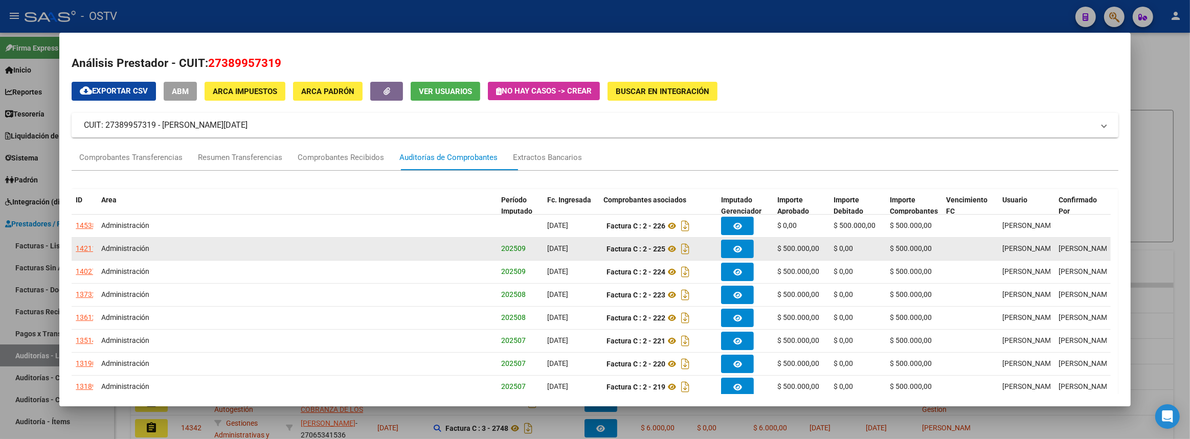
click at [84, 250] on div "14211" at bounding box center [86, 249] width 20 height 12
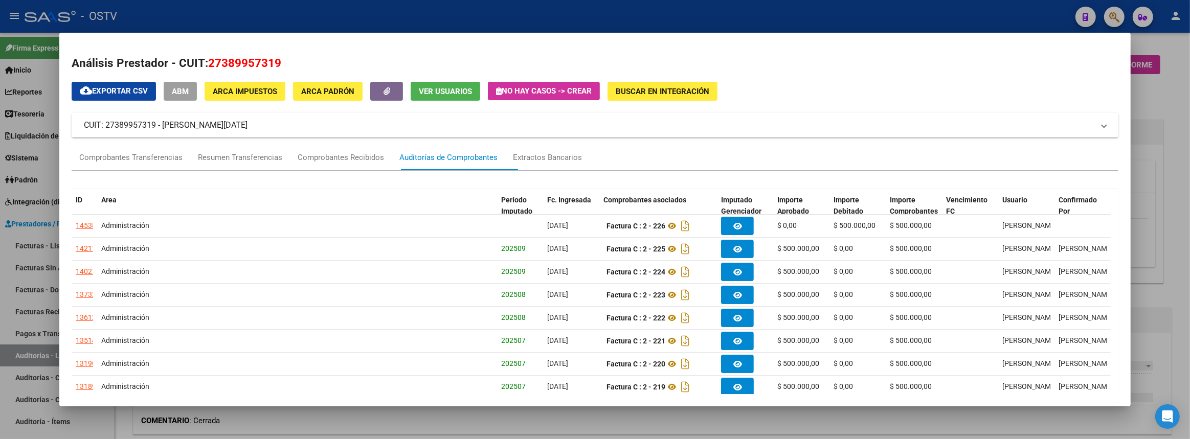
click at [1173, 231] on div at bounding box center [595, 219] width 1190 height 439
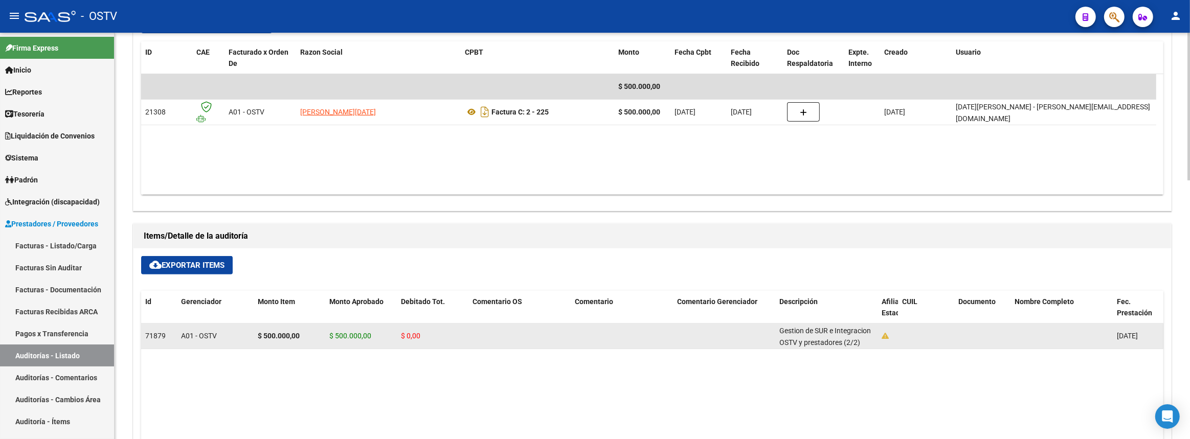
scroll to position [2, 0]
drag, startPoint x: 777, startPoint y: 328, endPoint x: 859, endPoint y: 341, distance: 83.5
click at [859, 341] on datatable-body-cell "Gestion de SUR e Integracion OSTV y prestadores (2/2)" at bounding box center [826, 336] width 102 height 25
copy span "Gestion de SUR e Integracion OSTV y prestadores (2/2)"
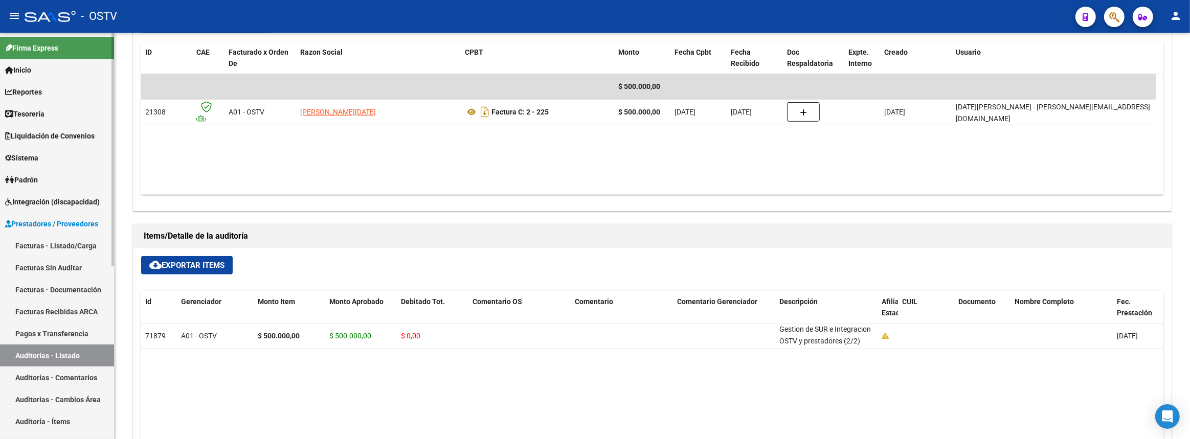
click at [66, 127] on link "Liquidación de Convenios" at bounding box center [57, 136] width 114 height 22
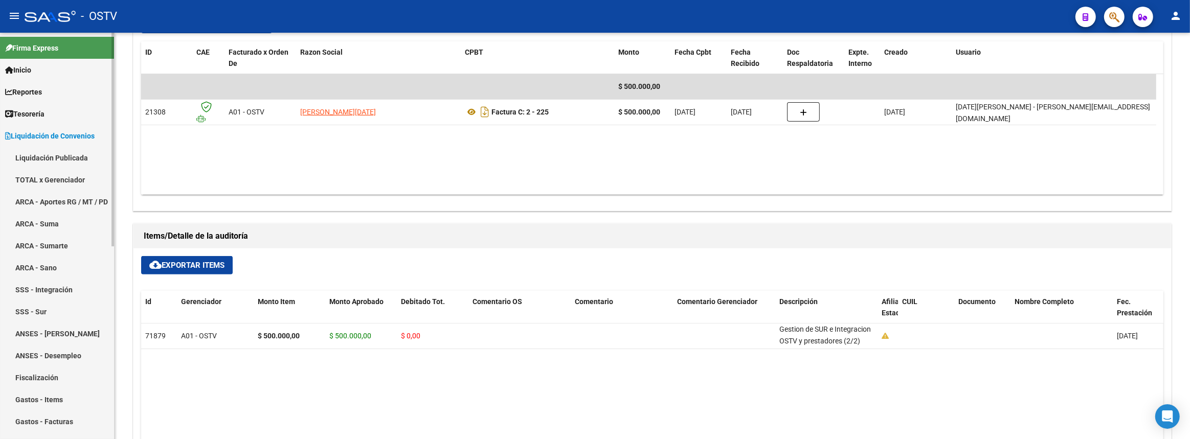
click at [64, 156] on link "Liquidación Publicada" at bounding box center [57, 158] width 114 height 22
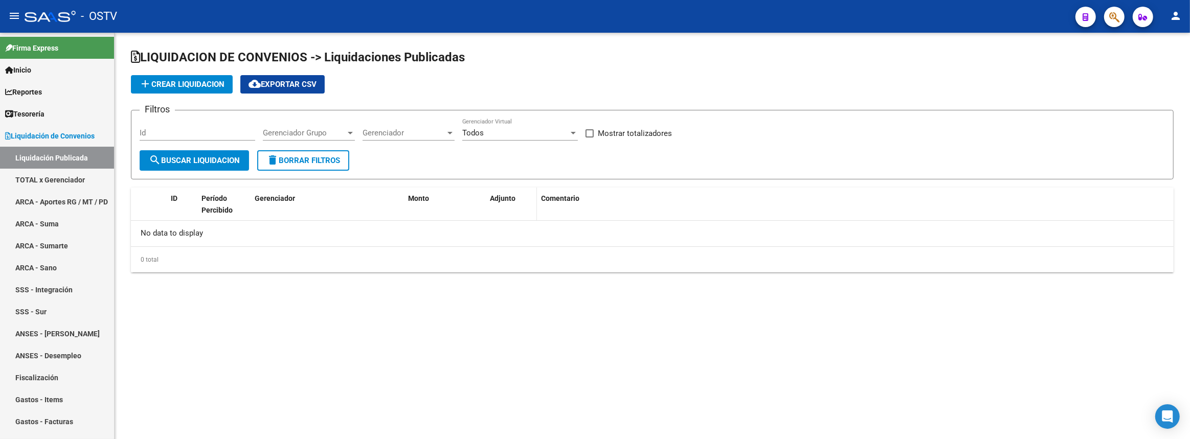
checkbox input "true"
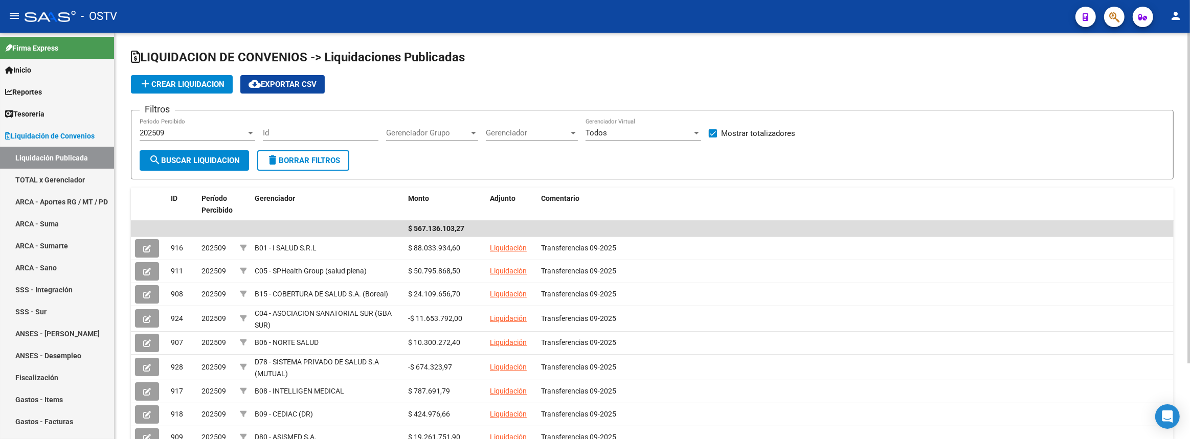
click at [463, 136] on div "Gerenciador Grupo Gerenciador Grupo" at bounding box center [432, 130] width 92 height 22
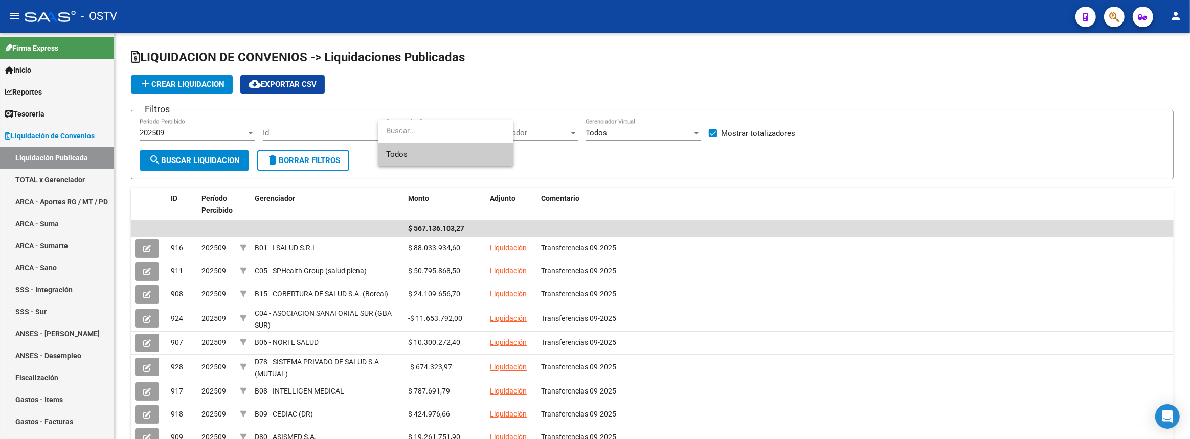
click at [556, 152] on div at bounding box center [595, 219] width 1190 height 439
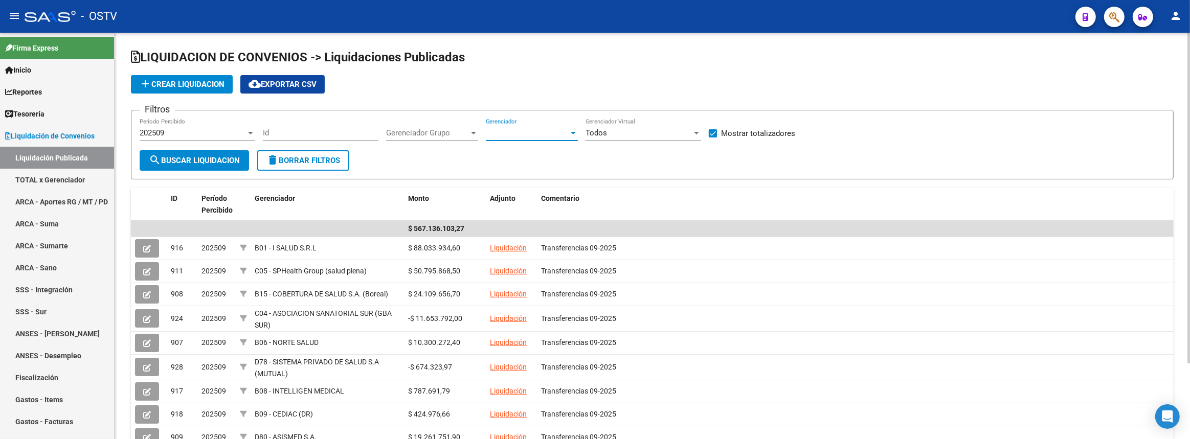
click at [554, 133] on span "Gerenciador" at bounding box center [527, 132] width 83 height 9
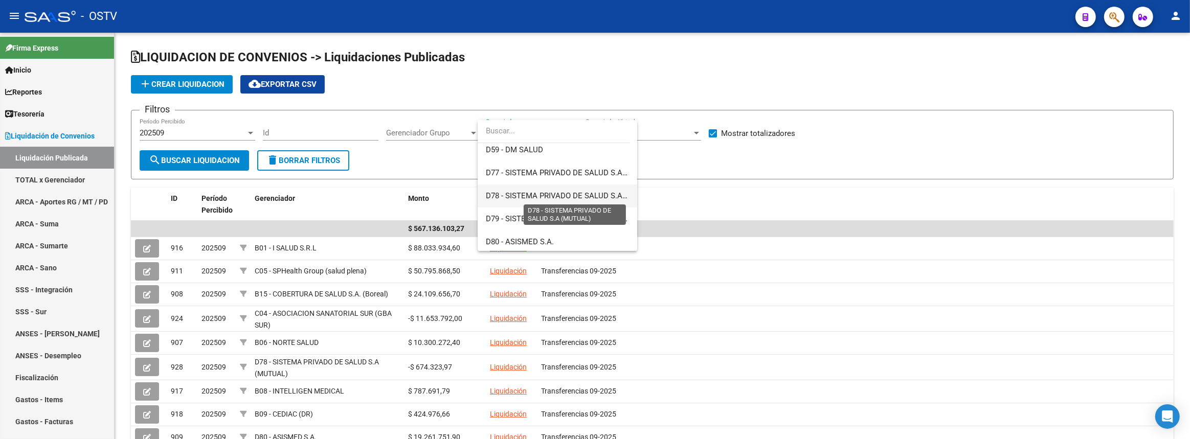
scroll to position [325, 0]
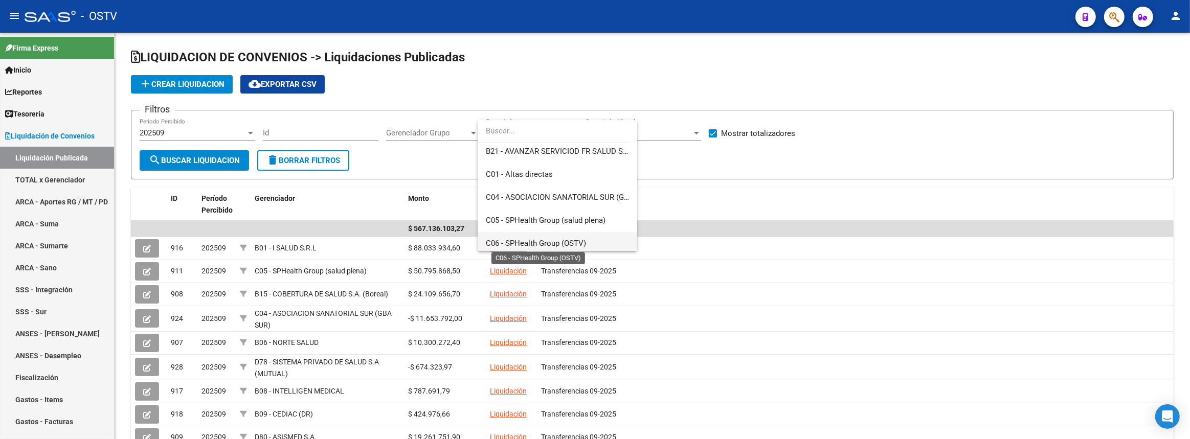
click at [547, 246] on span "C06 - SPHealth Group (OSTV)" at bounding box center [536, 243] width 100 height 9
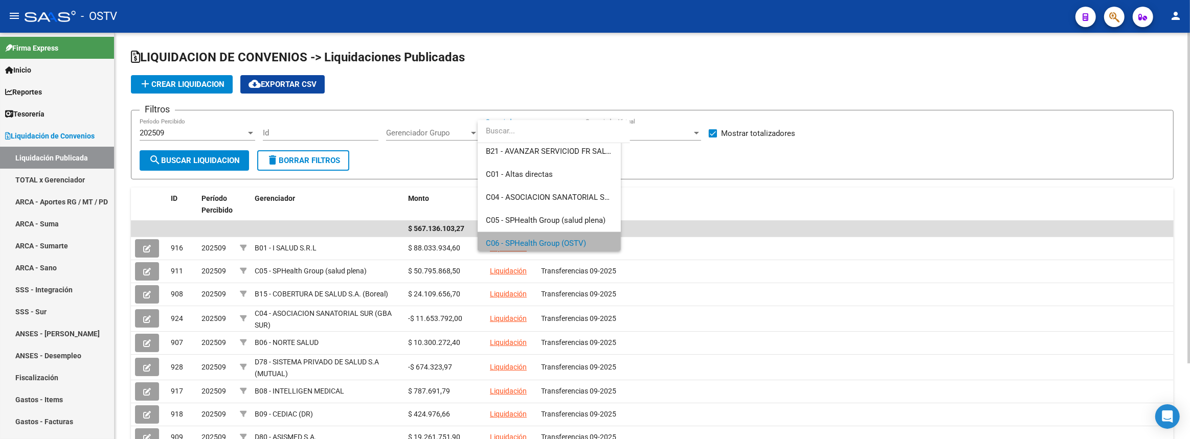
scroll to position [328, 0]
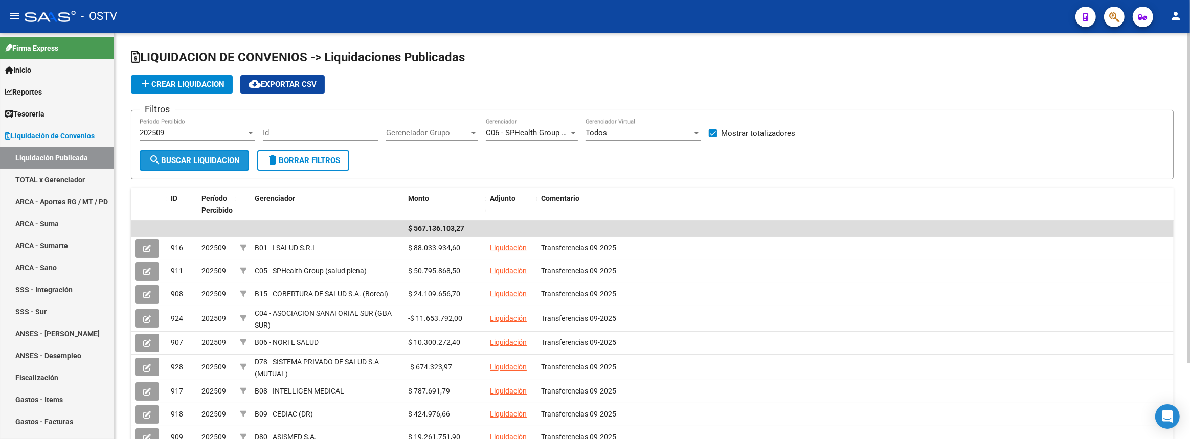
click at [189, 159] on span "search Buscar Liquidacion" at bounding box center [194, 160] width 91 height 9
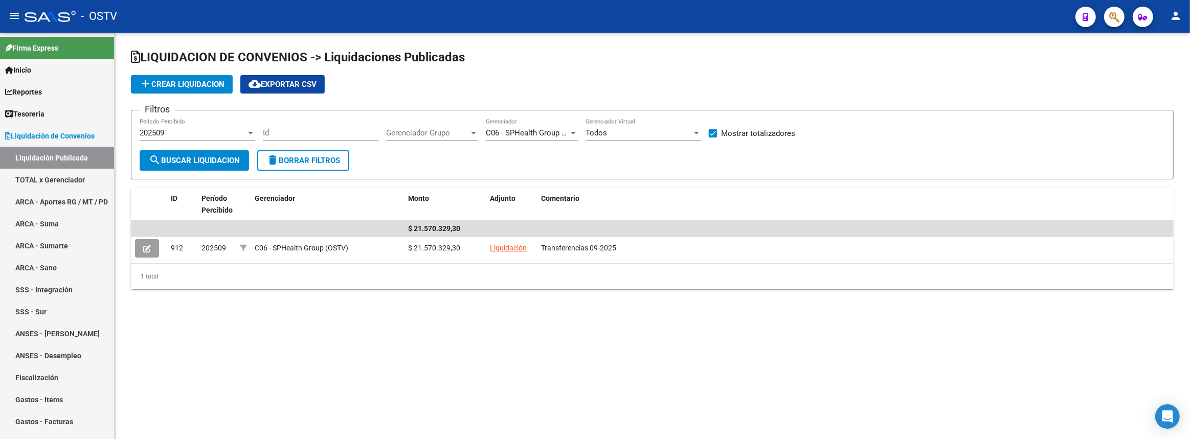
click at [556, 134] on span "C06 - SPHealth Group (OSTV)" at bounding box center [536, 132] width 100 height 9
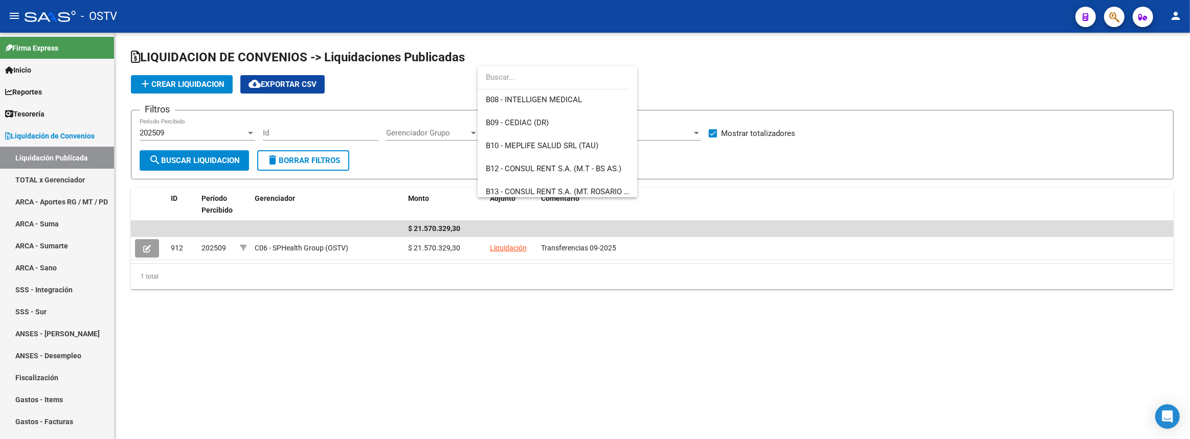
scroll to position [232, 0]
click at [587, 153] on span "B15 - COBERTURA DE SALUD S.A. (Boreal)" at bounding box center [557, 144] width 143 height 23
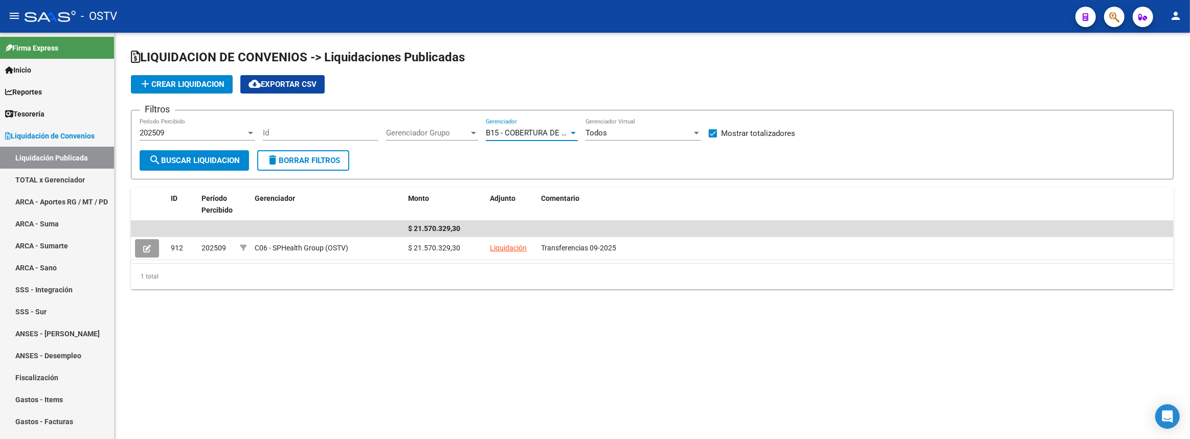
click at [220, 159] on span "search Buscar Liquidacion" at bounding box center [194, 160] width 91 height 9
click at [557, 121] on div "B15 - COBERTURA DE SALUD S.A. (Boreal) Gerenciador" at bounding box center [532, 130] width 92 height 22
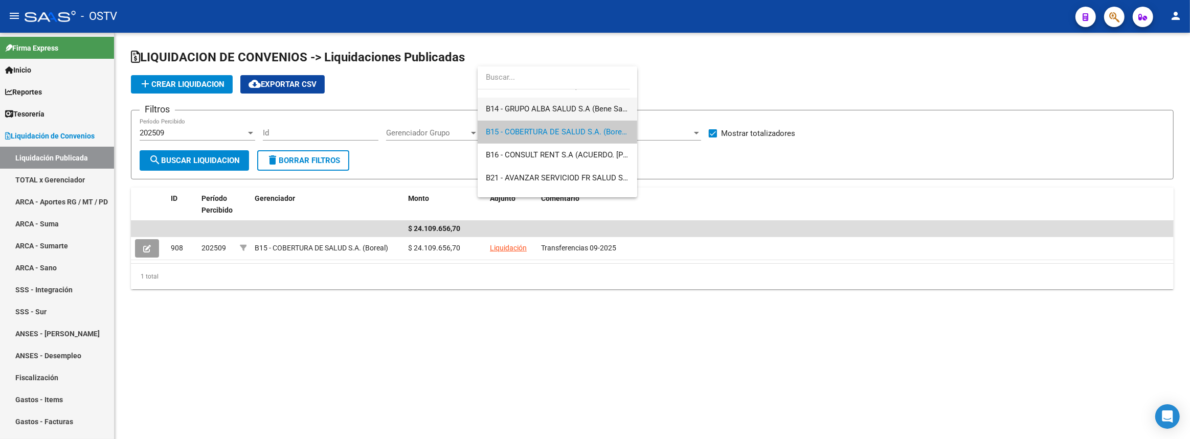
click at [575, 115] on span "B14 - GRUPO ALBA SALUD S.A (Bene Salud)" at bounding box center [557, 109] width 143 height 23
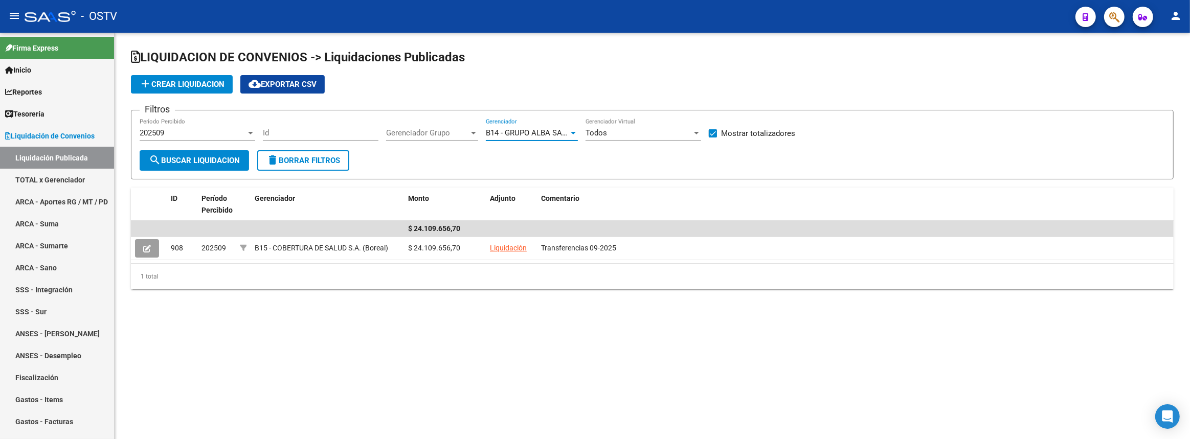
click at [195, 158] on span "search Buscar Liquidacion" at bounding box center [194, 160] width 91 height 9
click at [533, 128] on span "B14 - GRUPO ALBA SALUD S.A (Bene Salud)" at bounding box center [560, 132] width 149 height 9
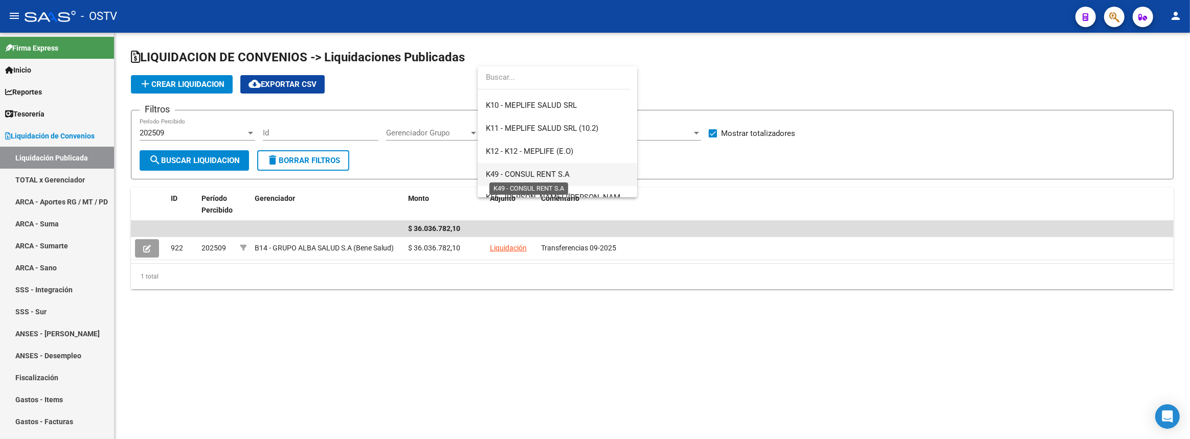
scroll to position [640, 0]
click at [538, 172] on span "K89 - MGN SALUD - (RG - A.A.)" at bounding box center [538, 173] width 104 height 9
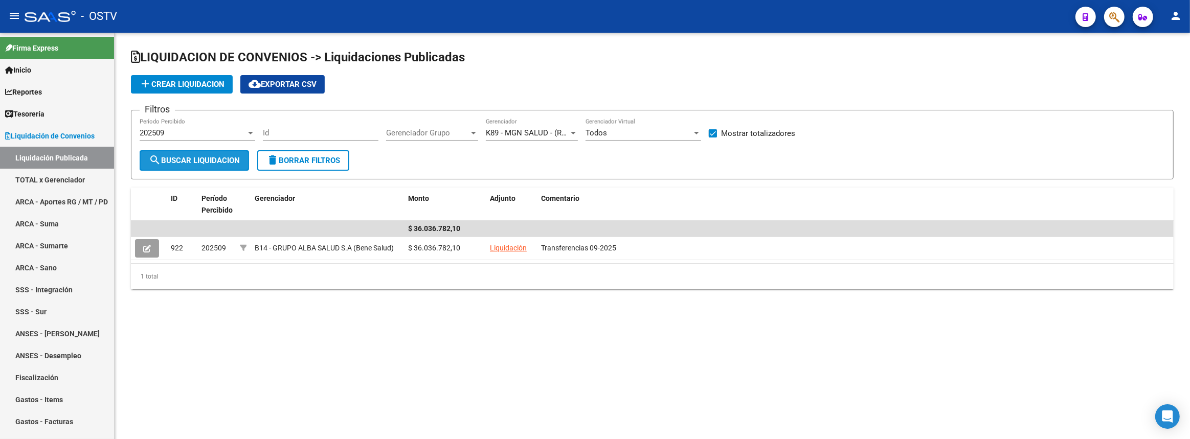
click at [190, 156] on span "search Buscar Liquidacion" at bounding box center [194, 160] width 91 height 9
click at [512, 131] on span "K89 - MGN SALUD - (RG - A.A.)" at bounding box center [538, 132] width 104 height 9
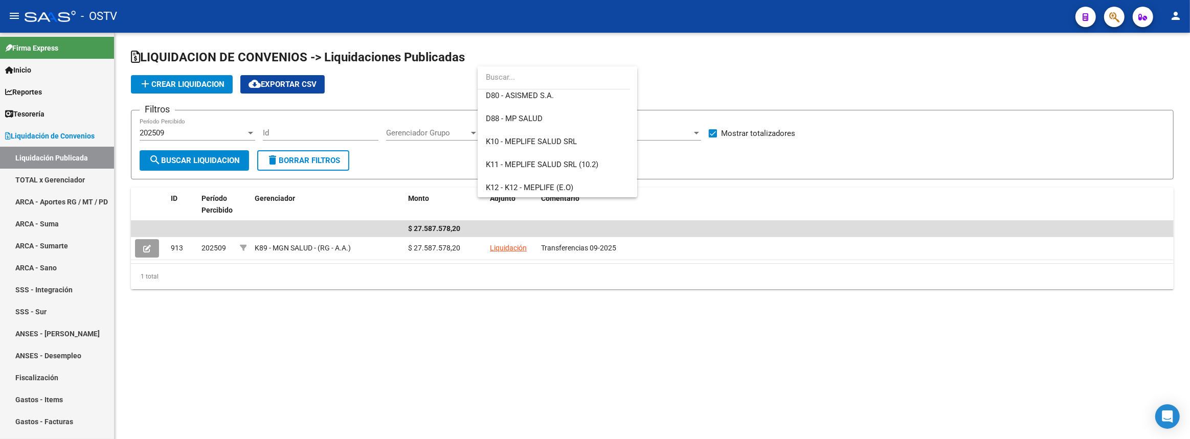
scroll to position [372, 0]
click at [551, 139] on span "C06 - SPHealth Group (OSTV)" at bounding box center [536, 143] width 100 height 9
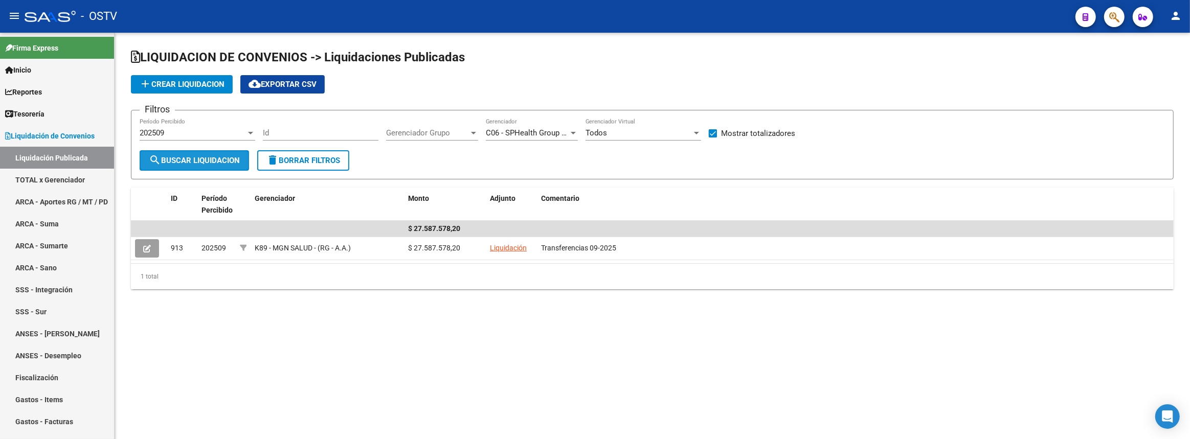
click at [233, 156] on span "search Buscar Liquidacion" at bounding box center [194, 160] width 91 height 9
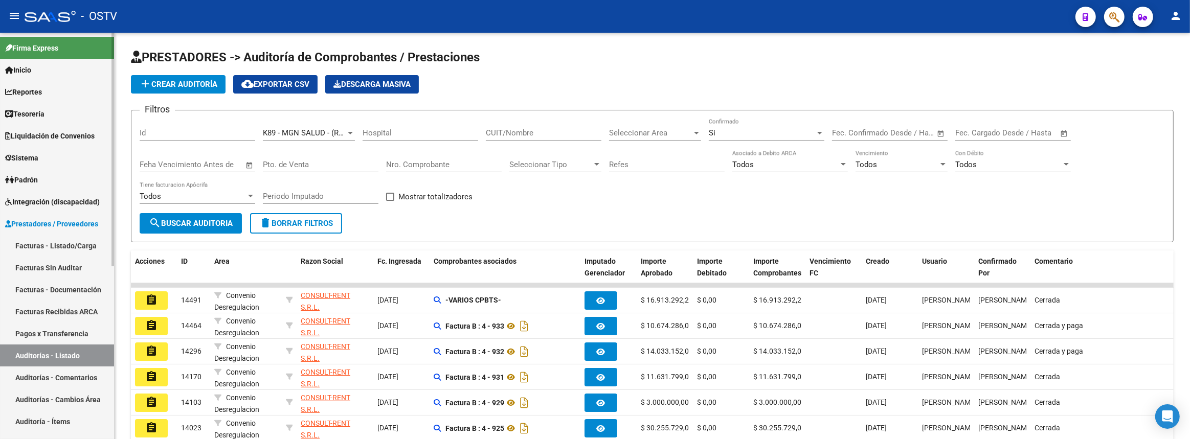
scroll to position [166, 0]
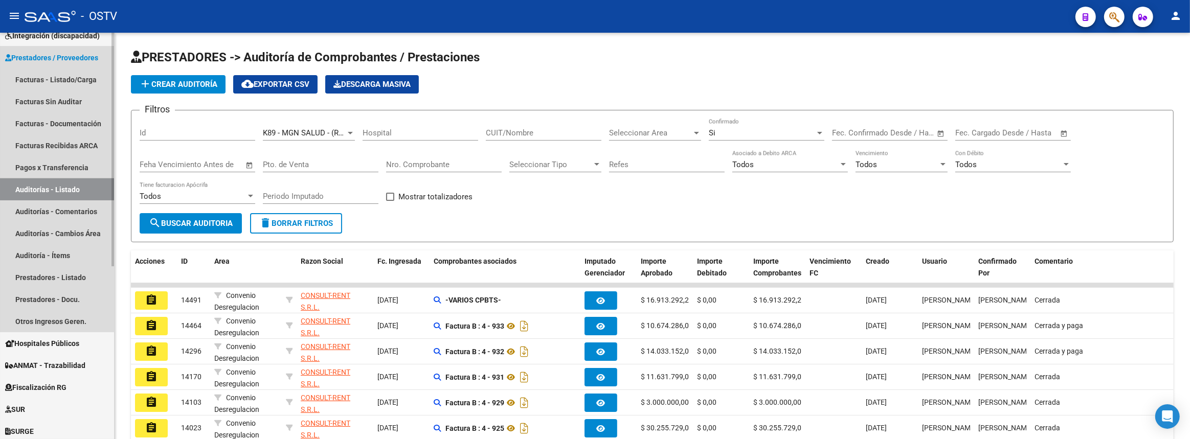
click at [51, 187] on link "Auditorías - Listado" at bounding box center [57, 189] width 114 height 22
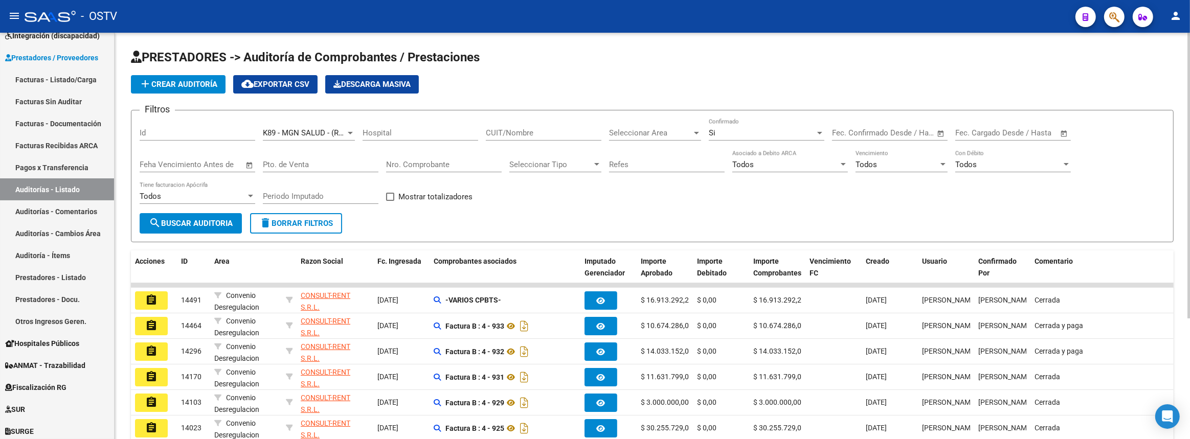
click at [478, 160] on input "Nro. Comprobante" at bounding box center [444, 164] width 116 height 9
type input "9223"
drag, startPoint x: 46, startPoint y: 167, endPoint x: 47, endPoint y: 172, distance: 5.1
click at [47, 167] on link "Pagos x Transferencia" at bounding box center [57, 167] width 114 height 22
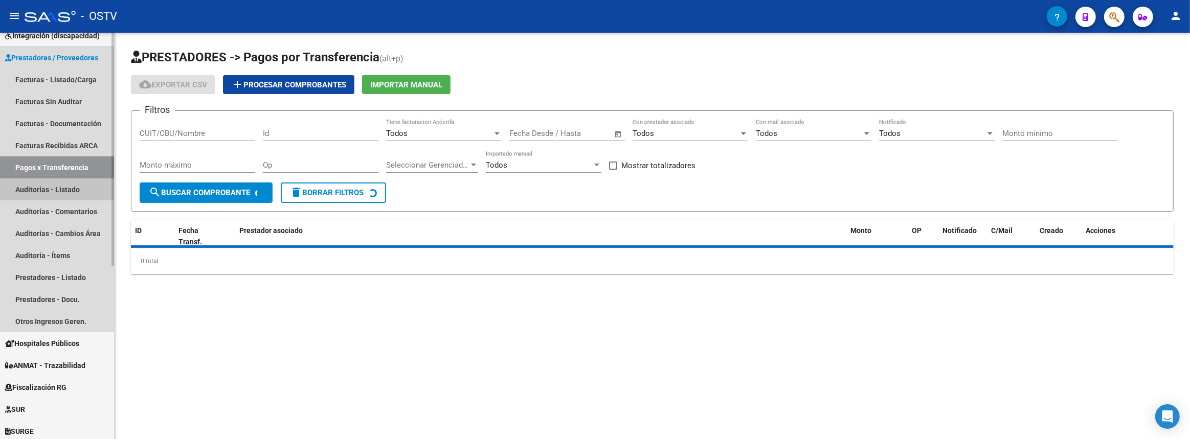
click at [47, 185] on link "Auditorías - Listado" at bounding box center [57, 189] width 114 height 22
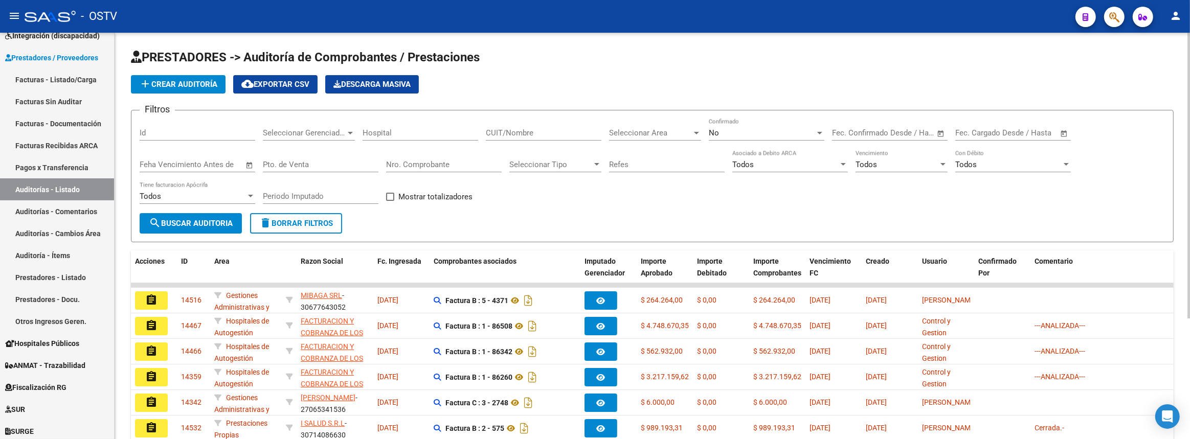
click at [457, 163] on input "Nro. Comprobante" at bounding box center [444, 164] width 116 height 9
type input "3"
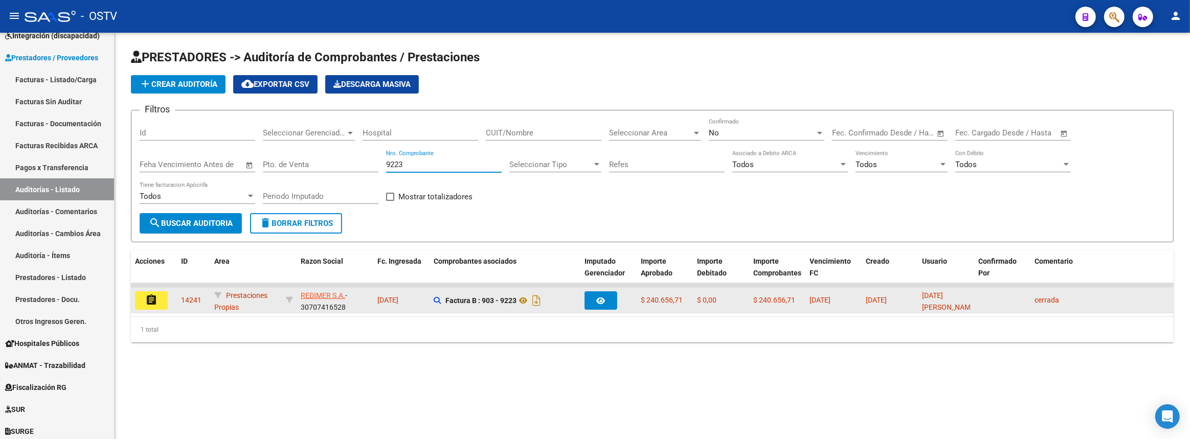
type input "9223"
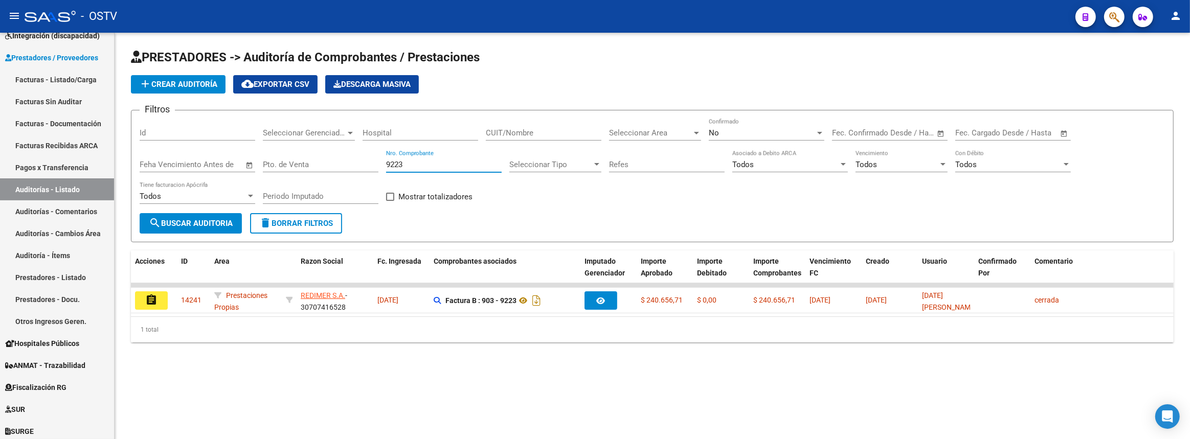
click at [148, 301] on mat-icon "assignment" at bounding box center [151, 300] width 12 height 12
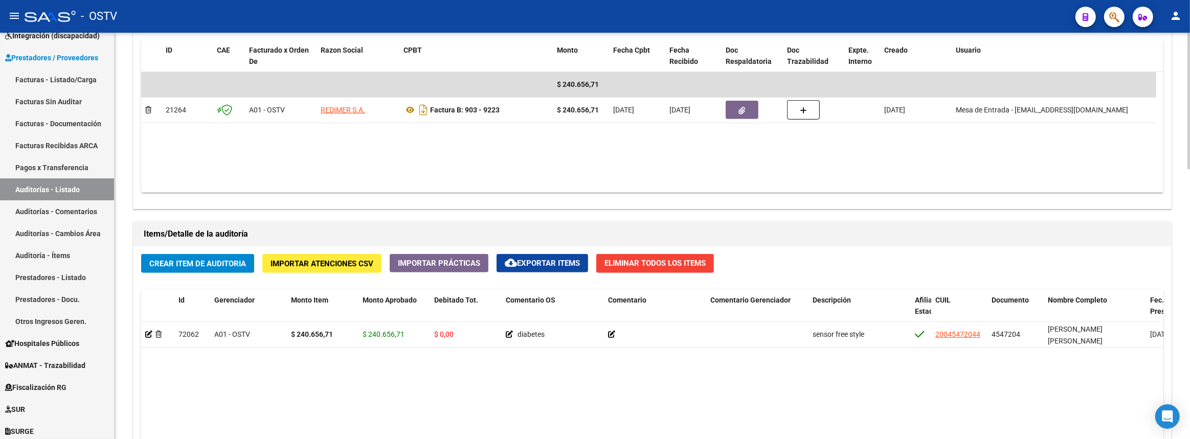
scroll to position [802, 0]
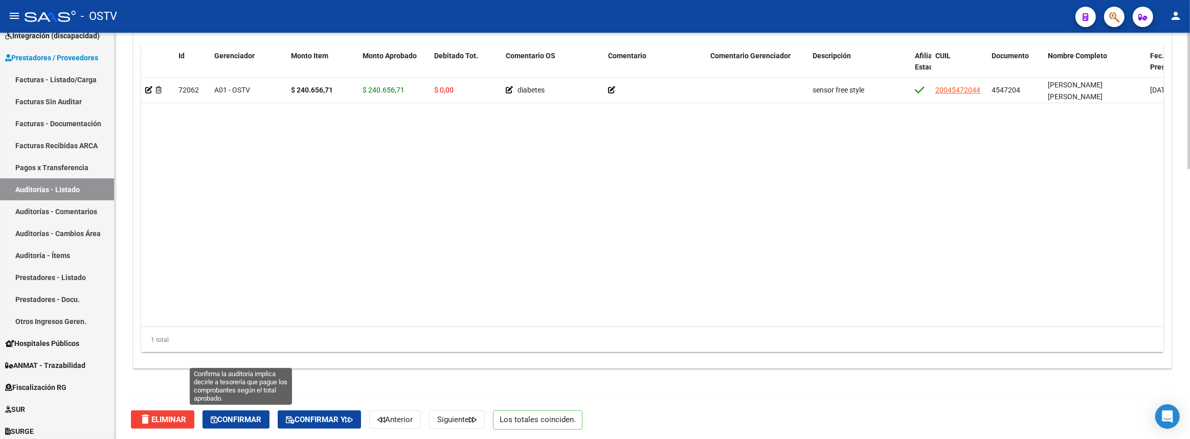
click at [245, 416] on span "Confirmar" at bounding box center [236, 419] width 51 height 9
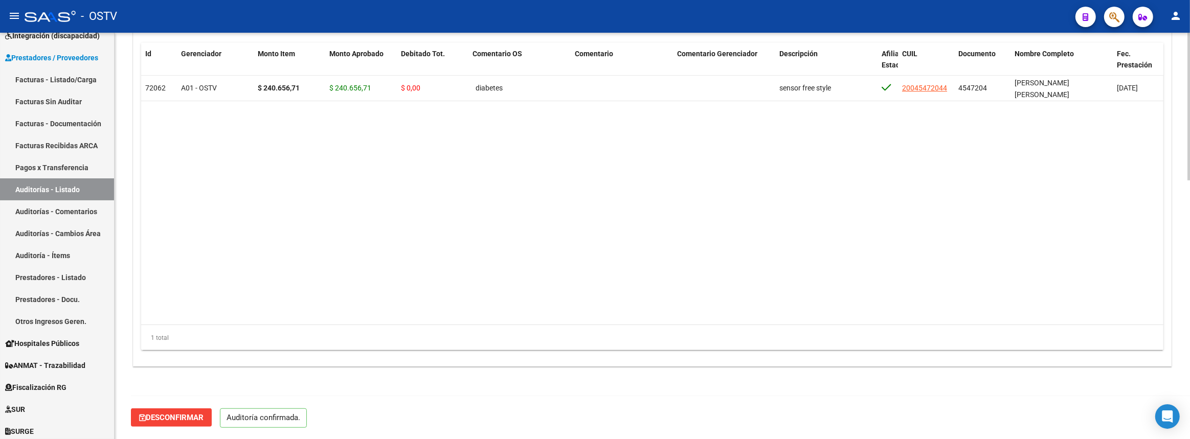
scroll to position [711, 0]
type input "202510"
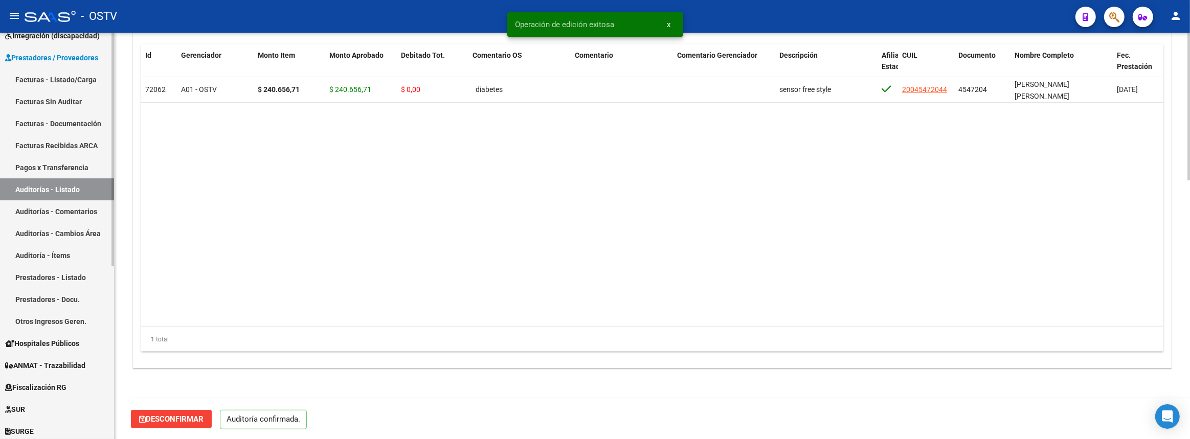
click at [71, 189] on link "Auditorías - Listado" at bounding box center [57, 189] width 114 height 22
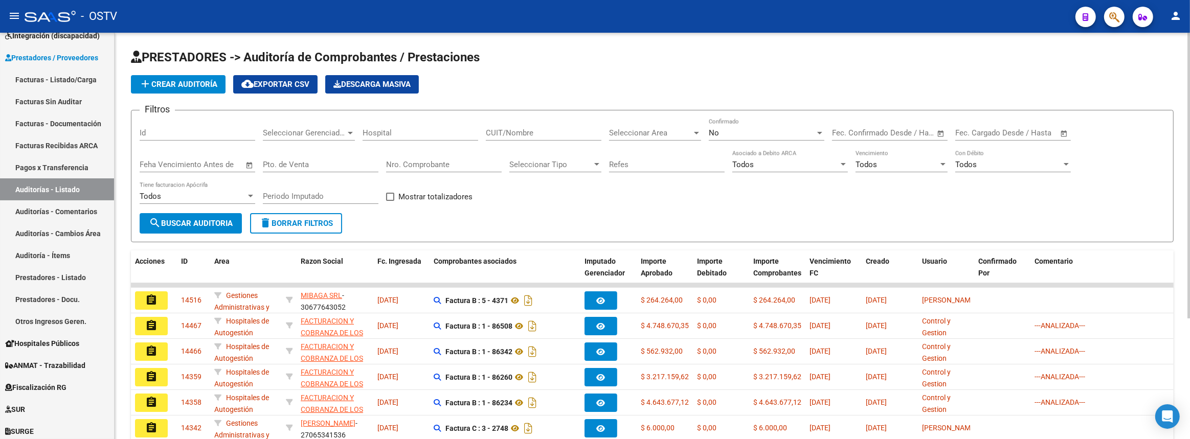
click at [430, 164] on input "Nro. Comprobante" at bounding box center [444, 164] width 116 height 9
click at [324, 135] on span "Seleccionar Gerenciador" at bounding box center [304, 132] width 83 height 9
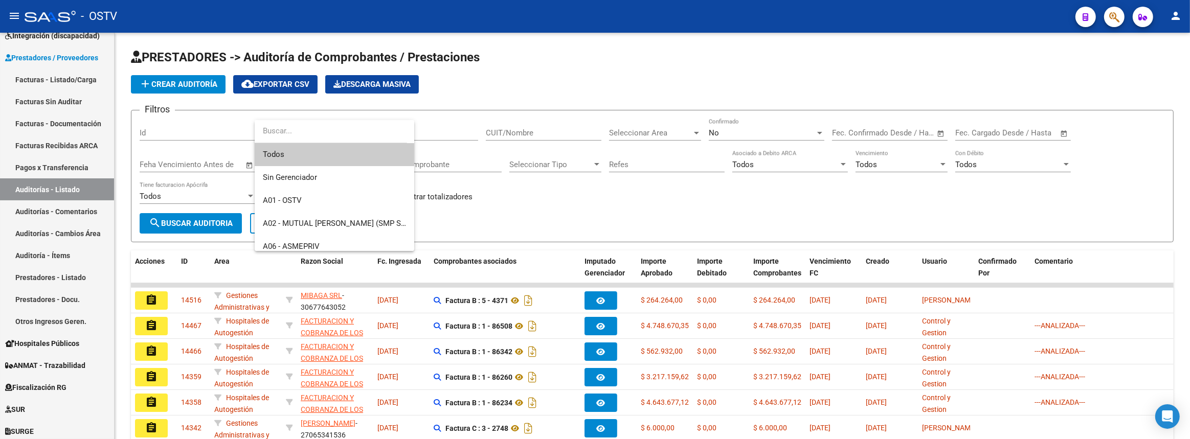
drag, startPoint x: 515, startPoint y: 196, endPoint x: 572, endPoint y: 176, distance: 60.6
click at [515, 196] on div at bounding box center [595, 219] width 1190 height 439
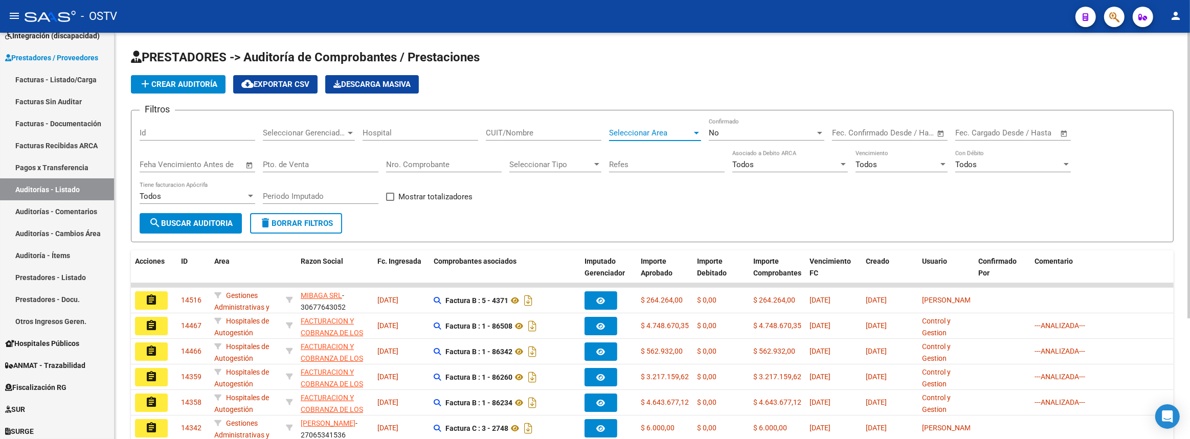
click at [641, 128] on span "Seleccionar Area" at bounding box center [650, 132] width 83 height 9
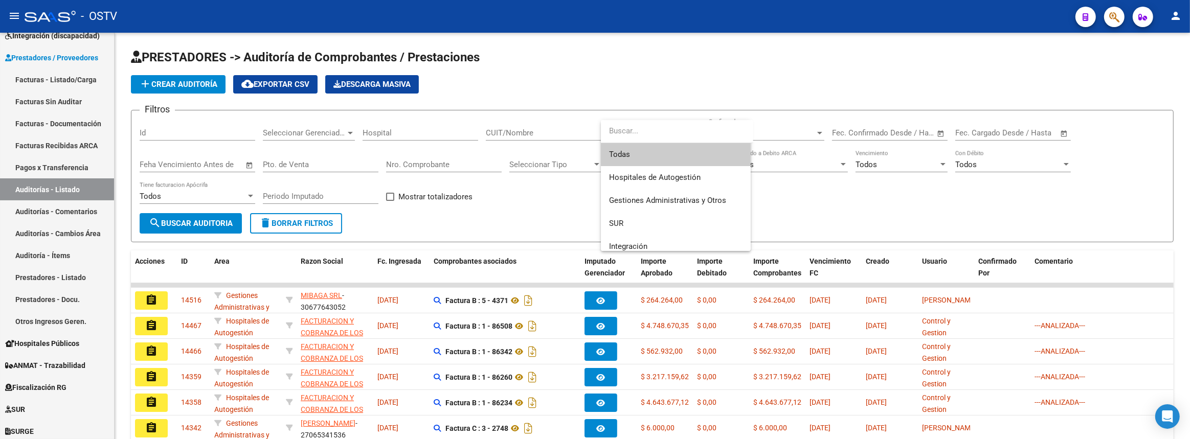
scroll to position [145, 0]
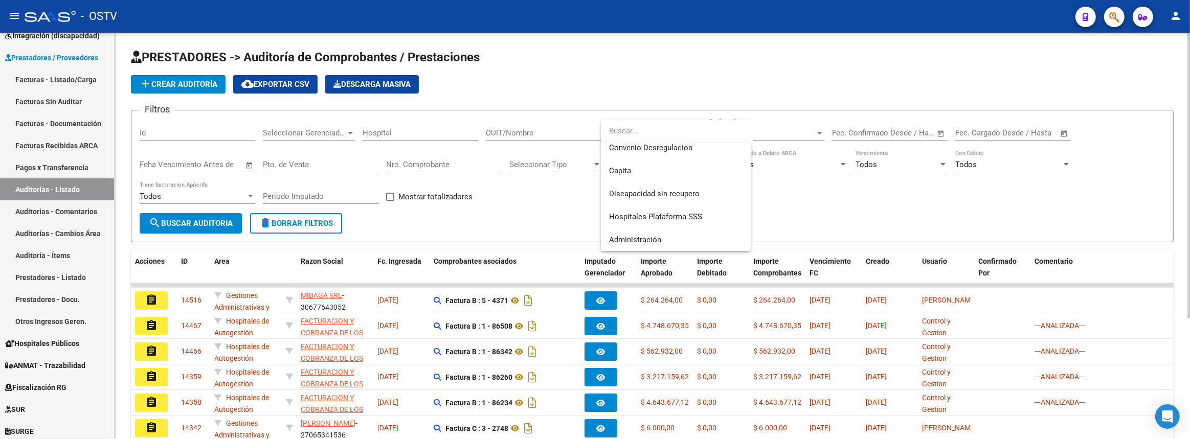
drag, startPoint x: 541, startPoint y: 213, endPoint x: 296, endPoint y: 139, distance: 255.8
click at [540, 212] on div at bounding box center [595, 219] width 1190 height 439
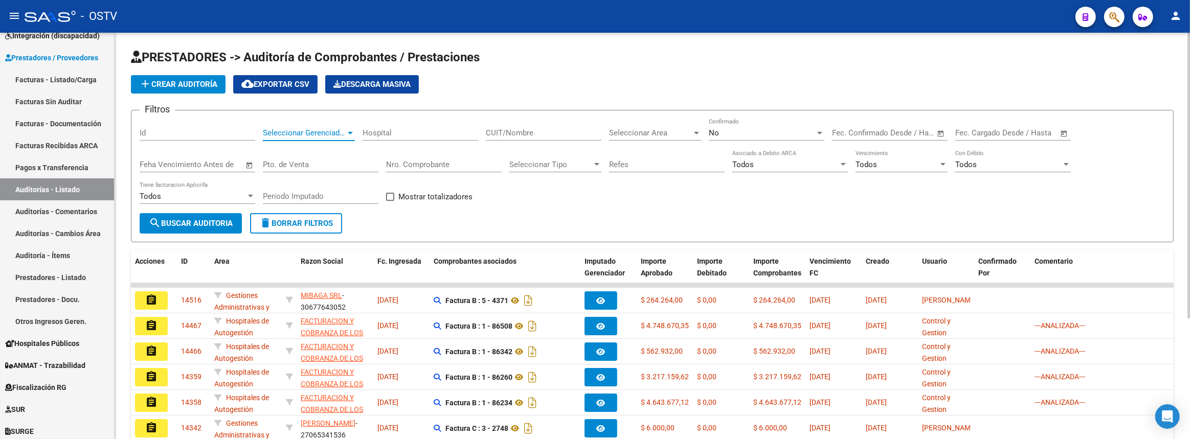
click at [278, 128] on span "Seleccionar Gerenciador" at bounding box center [304, 132] width 83 height 9
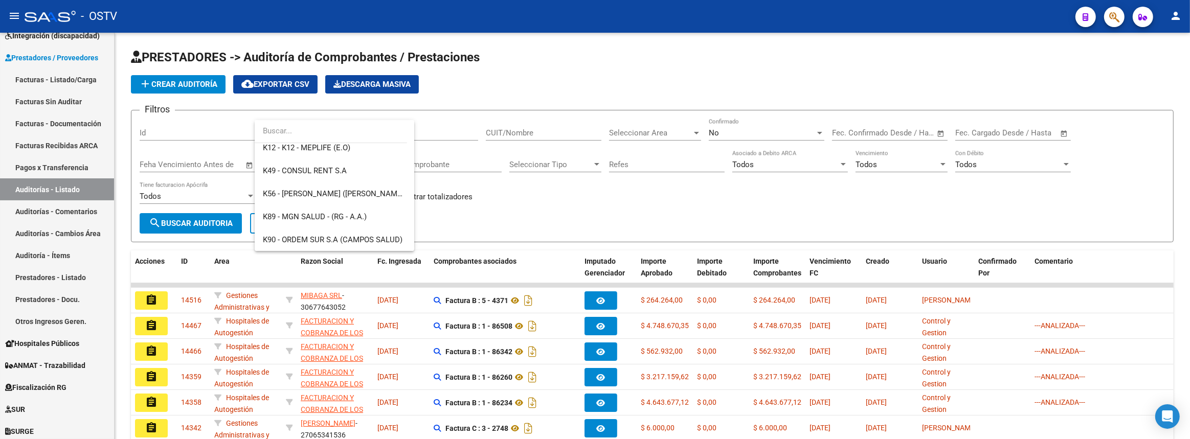
scroll to position [743, 0]
click at [546, 87] on div at bounding box center [595, 219] width 1190 height 439
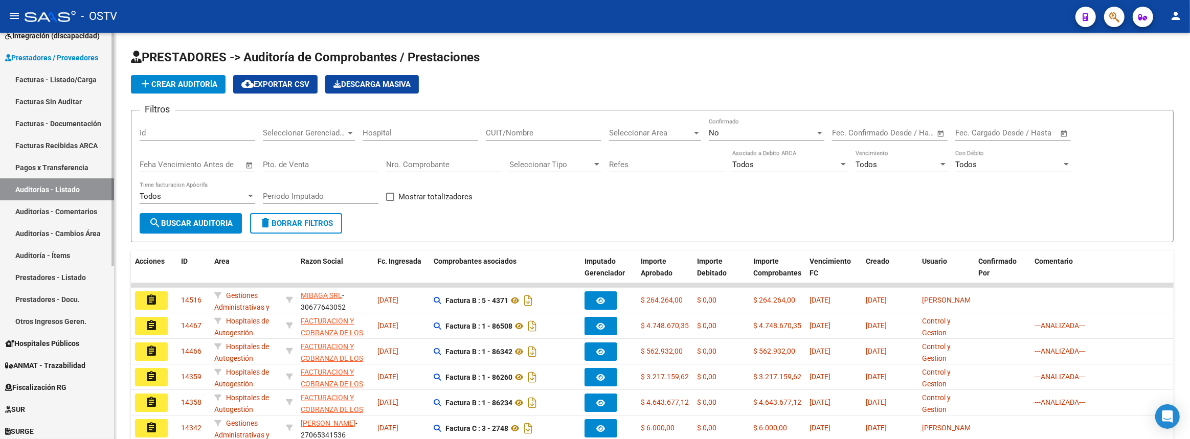
scroll to position [73, 0]
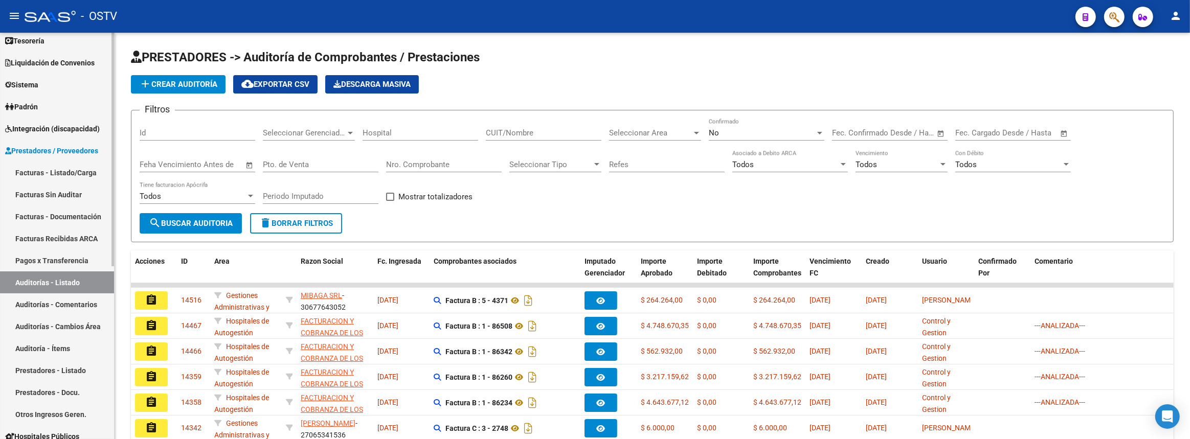
click at [71, 173] on link "Facturas - Listado/Carga" at bounding box center [57, 173] width 114 height 22
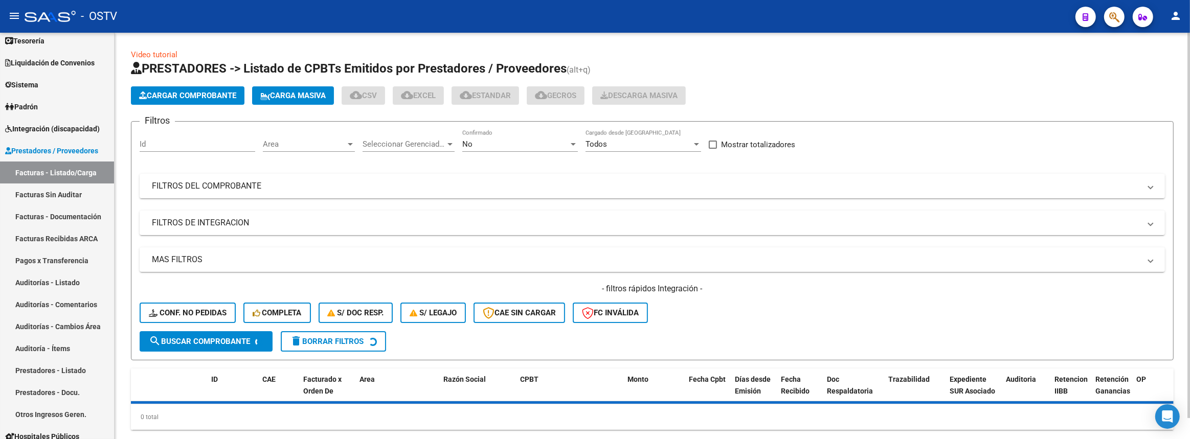
click at [317, 143] on span "Area" at bounding box center [304, 144] width 83 height 9
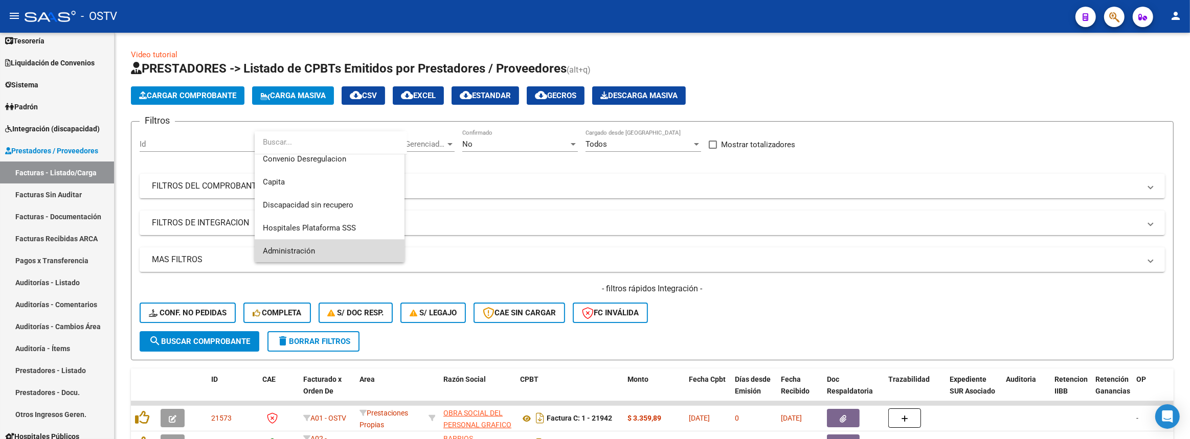
click at [321, 250] on span "Administración" at bounding box center [329, 251] width 133 height 23
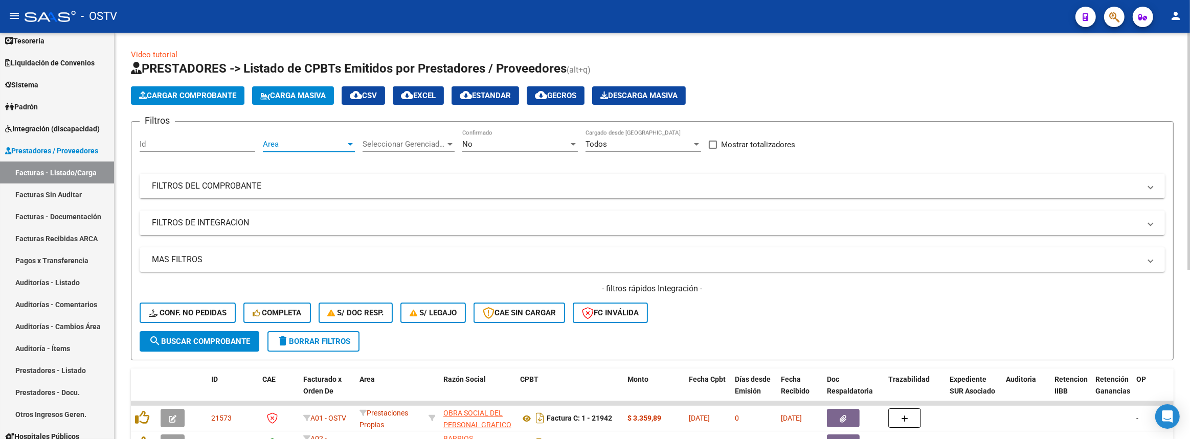
scroll to position [144, 0]
click at [219, 343] on span "search Buscar Comprobante" at bounding box center [199, 341] width 101 height 9
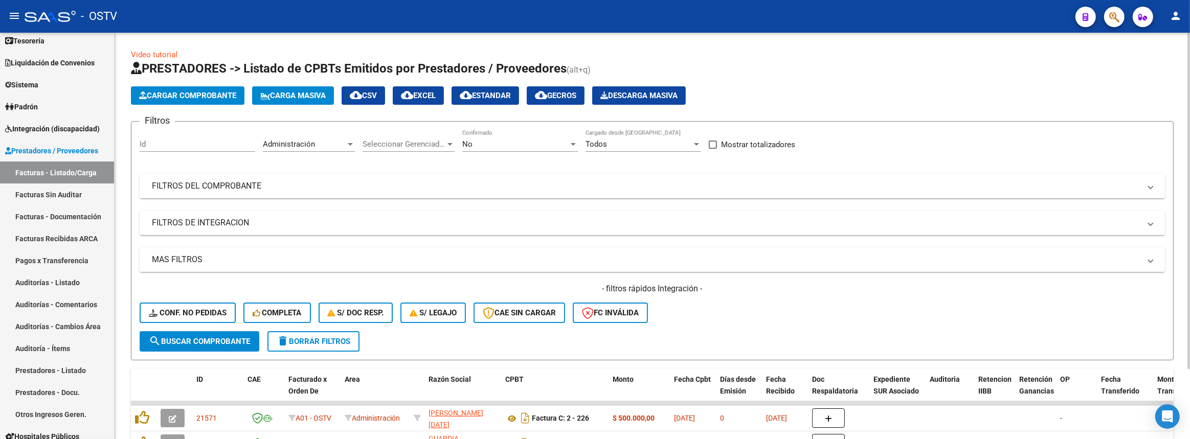
scroll to position [84, 0]
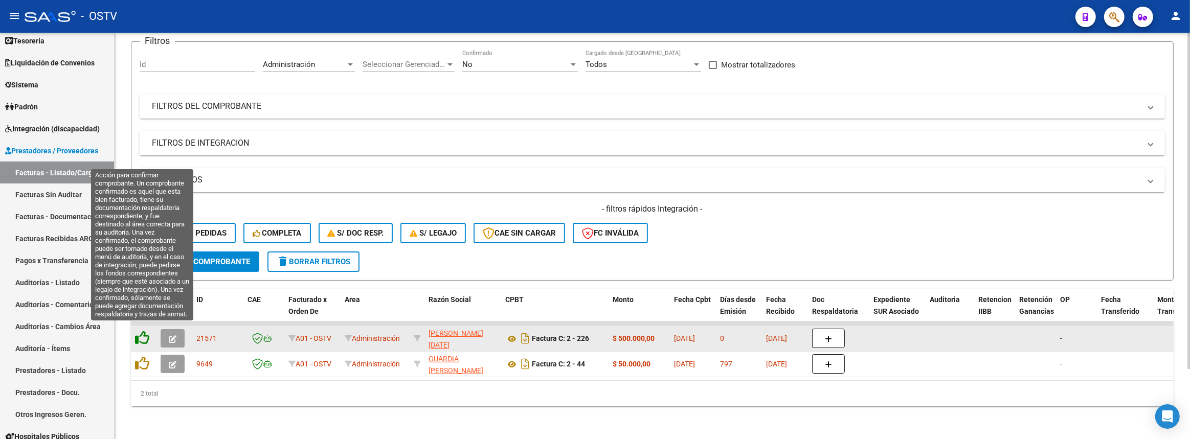
click at [140, 331] on icon at bounding box center [142, 338] width 14 height 14
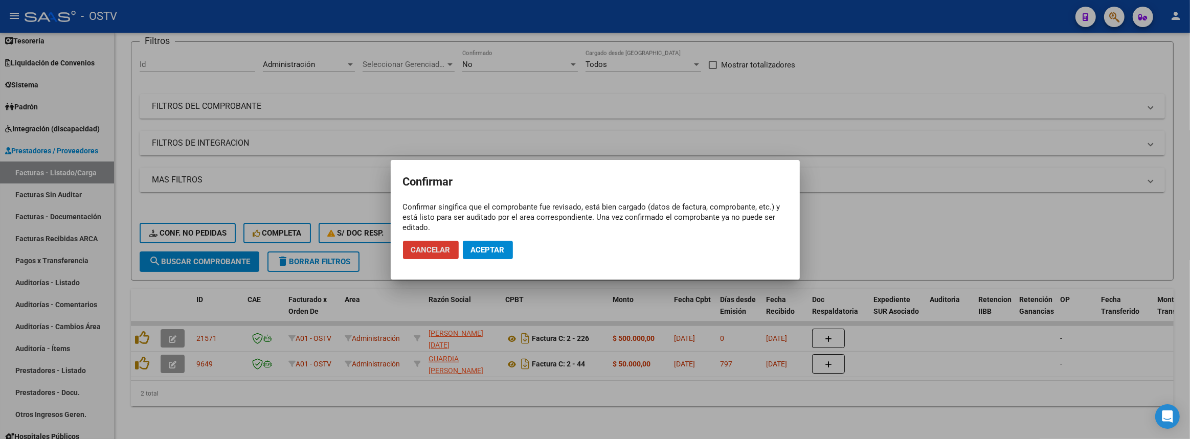
click at [493, 249] on span "Aceptar" at bounding box center [488, 249] width 34 height 9
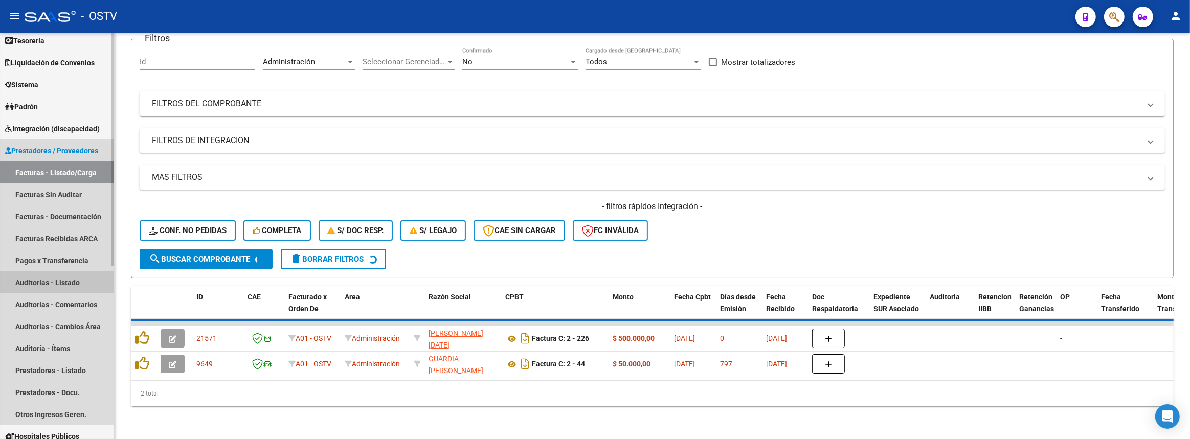
click at [63, 279] on link "Auditorías - Listado" at bounding box center [57, 282] width 114 height 22
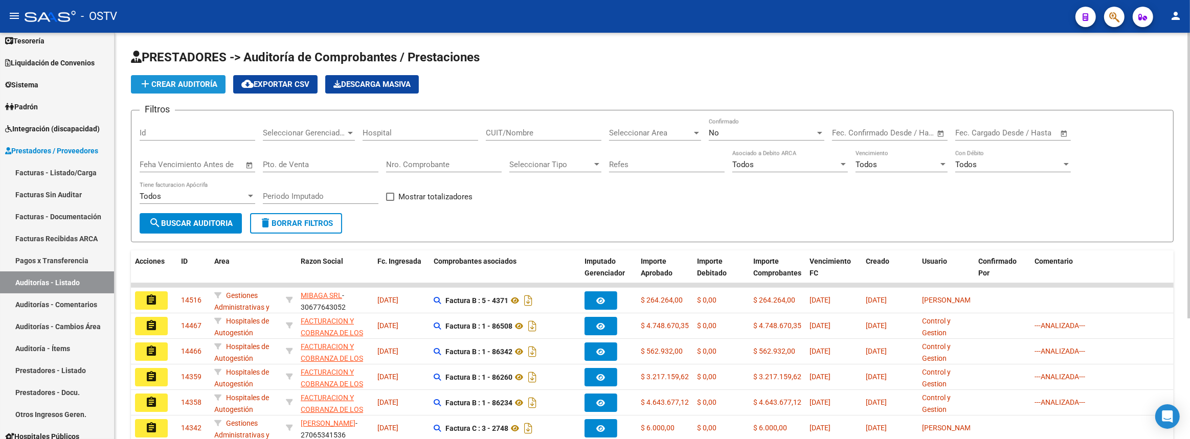
click at [184, 82] on span "add Crear Auditoría" at bounding box center [178, 84] width 78 height 9
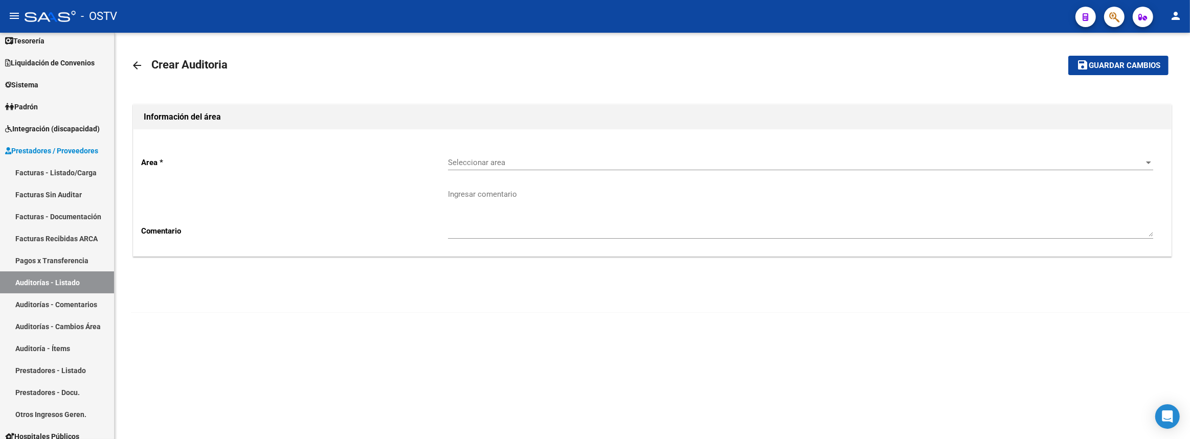
click at [512, 161] on span "Seleccionar area" at bounding box center [796, 162] width 696 height 9
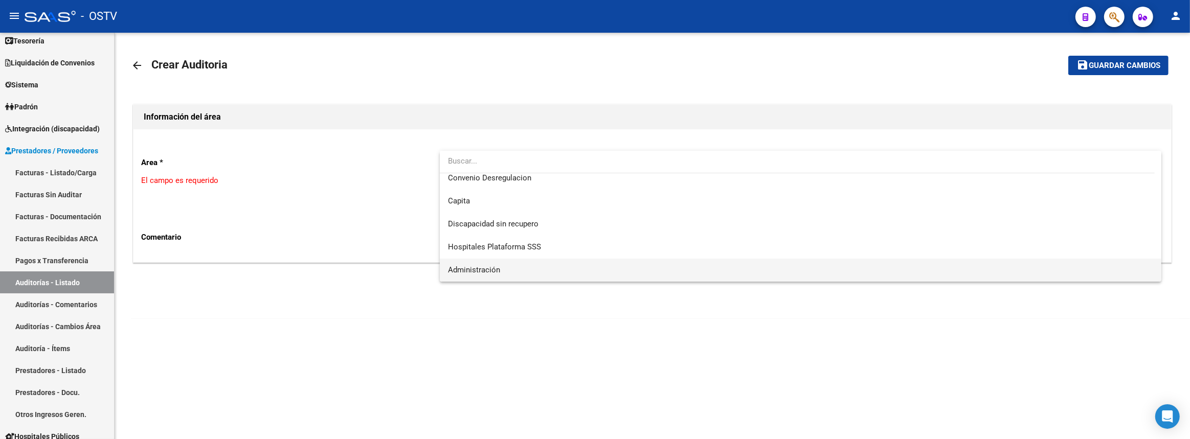
click at [500, 263] on span "Administración" at bounding box center [800, 270] width 705 height 23
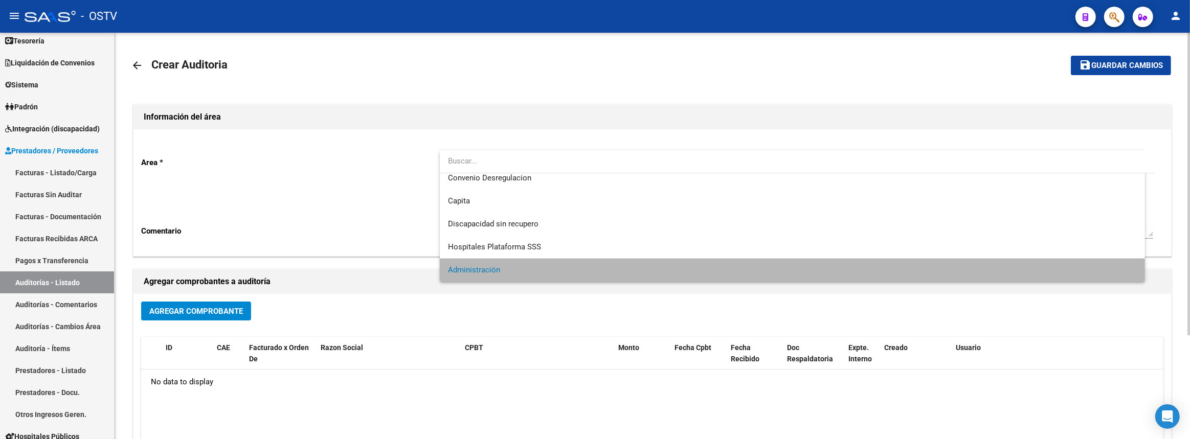
scroll to position [122, 0]
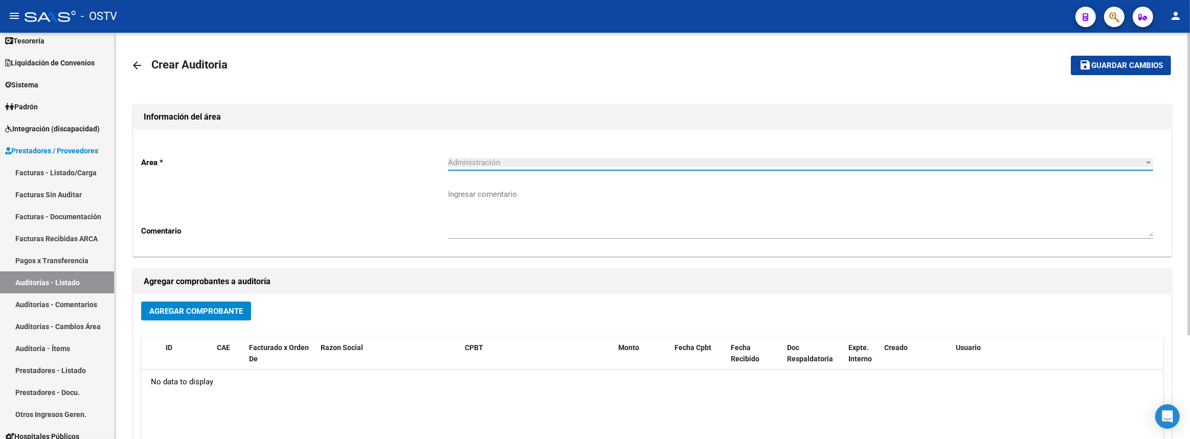
click at [196, 318] on button "Agregar Comprobante" at bounding box center [196, 311] width 110 height 19
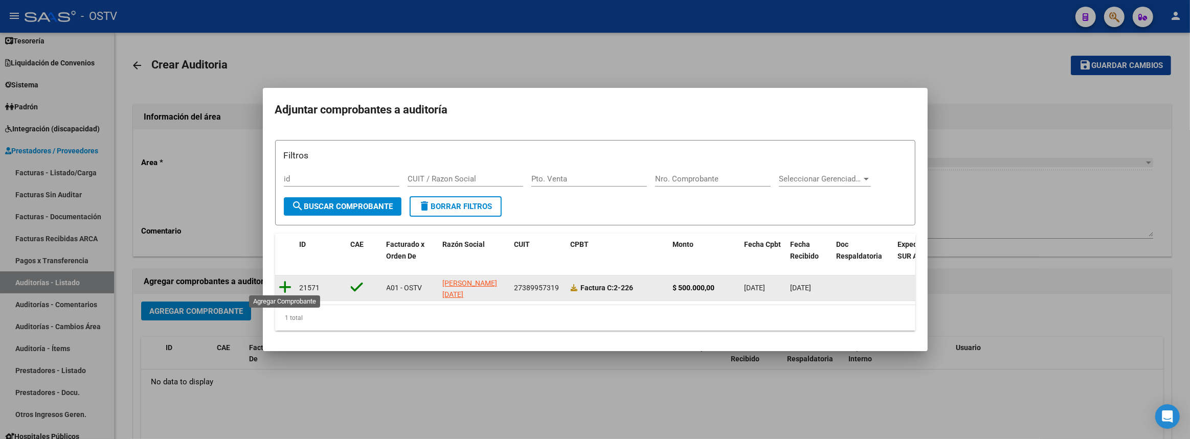
click at [283, 284] on icon at bounding box center [285, 287] width 13 height 14
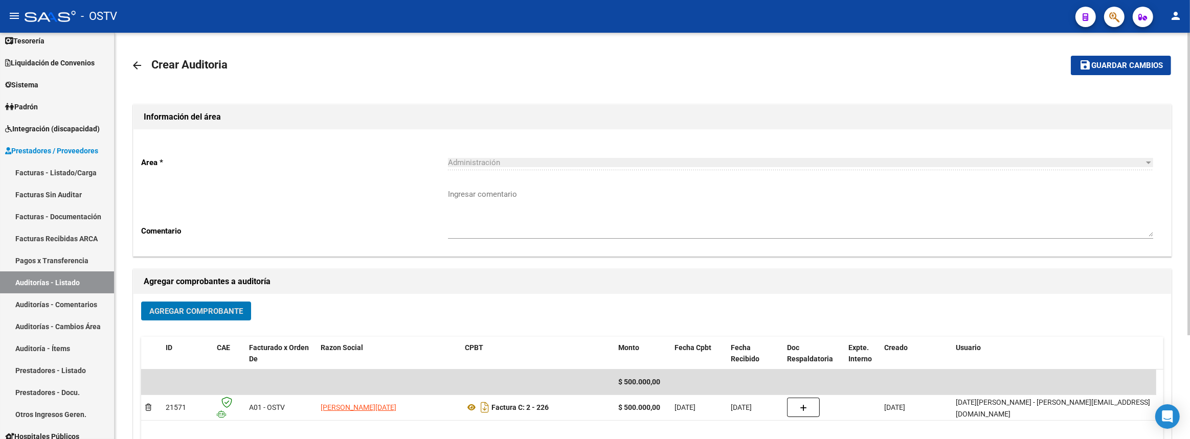
click at [1091, 63] on span "Guardar cambios" at bounding box center [1127, 65] width 72 height 9
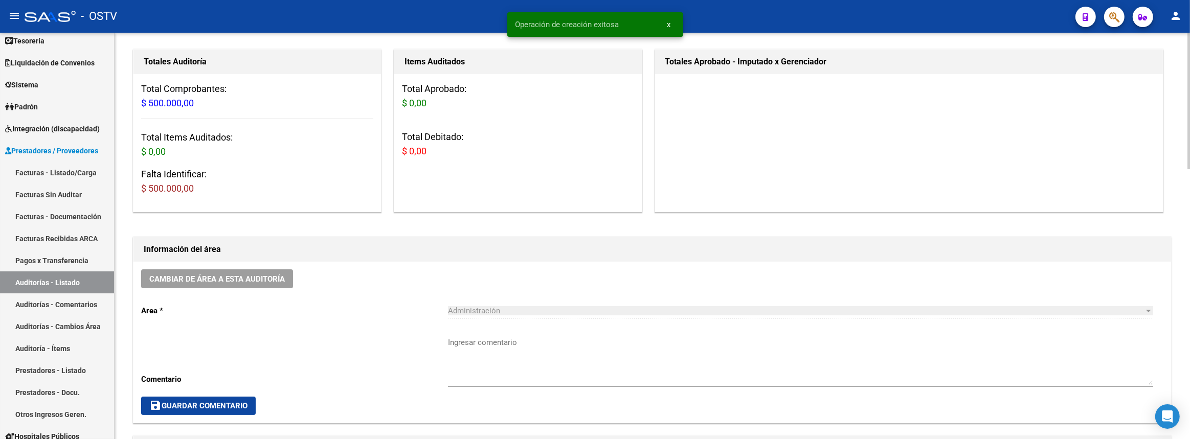
scroll to position [186, 0]
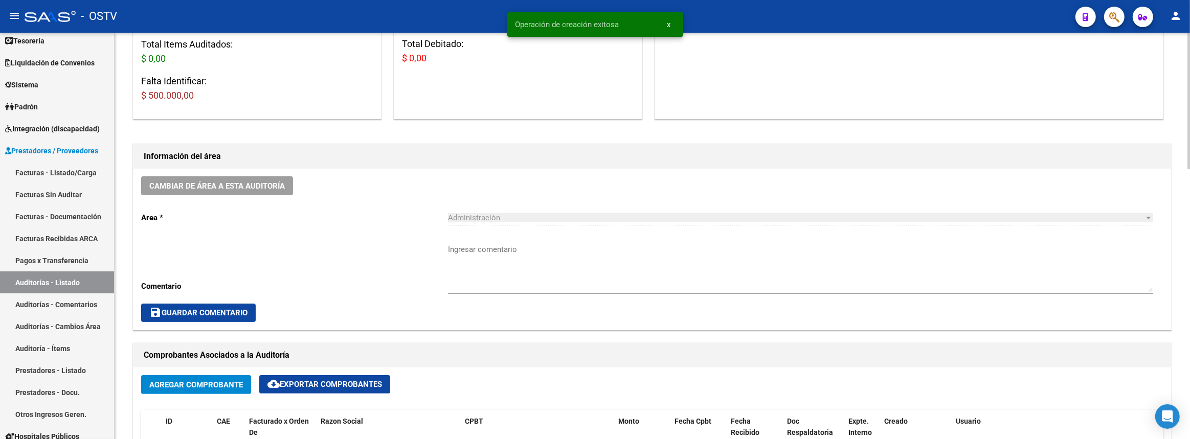
click at [515, 265] on textarea "Ingresar comentario" at bounding box center [800, 268] width 705 height 48
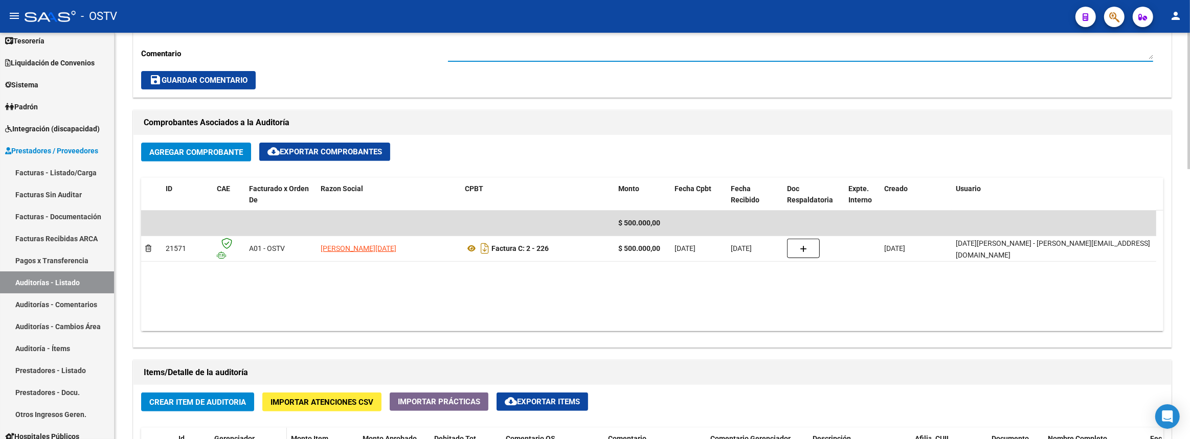
scroll to position [604, 0]
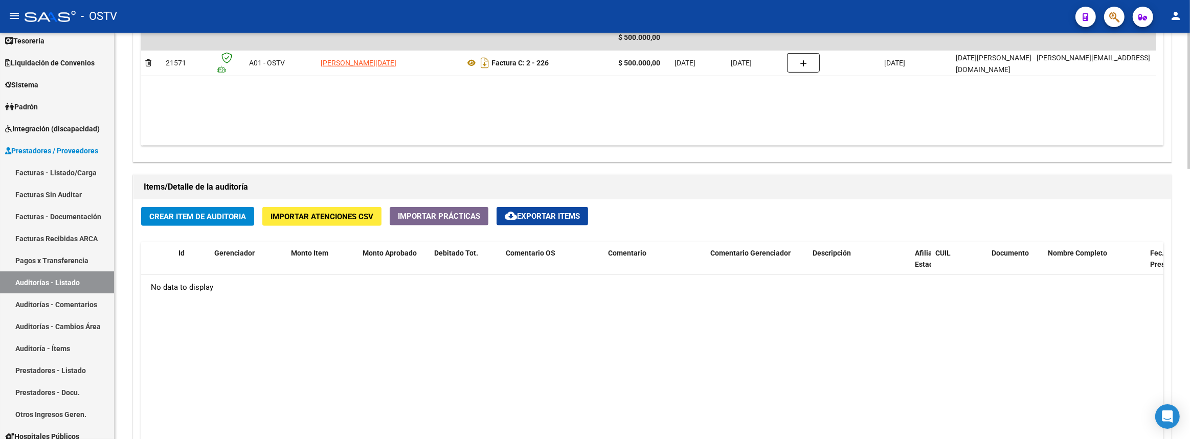
type textarea "Cerrada"
click at [229, 219] on button "Crear Item de Auditoria" at bounding box center [197, 216] width 113 height 19
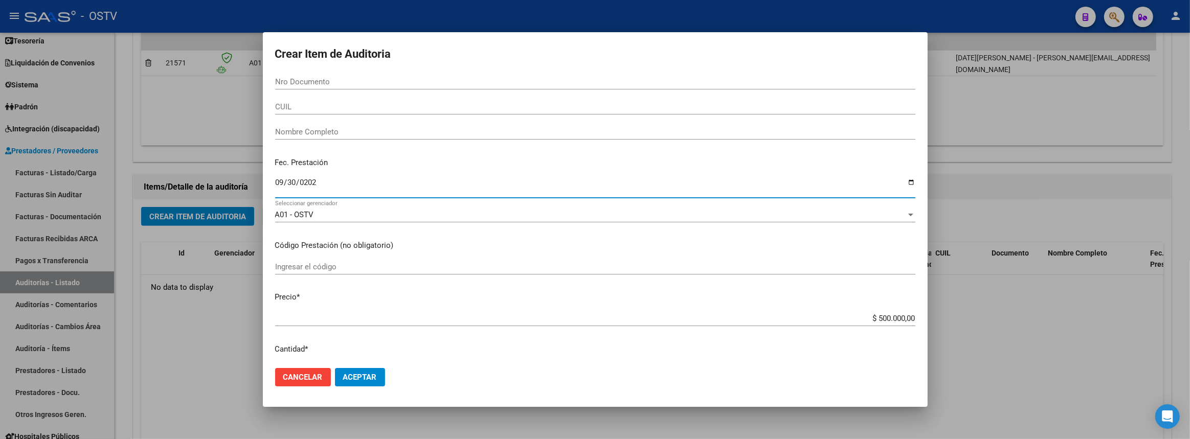
type input "[DATE]"
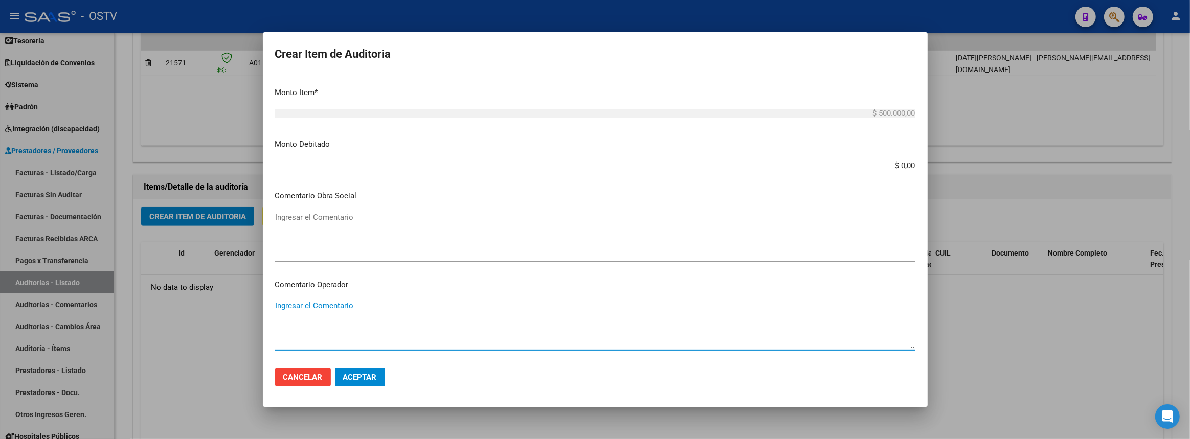
scroll to position [574, 0]
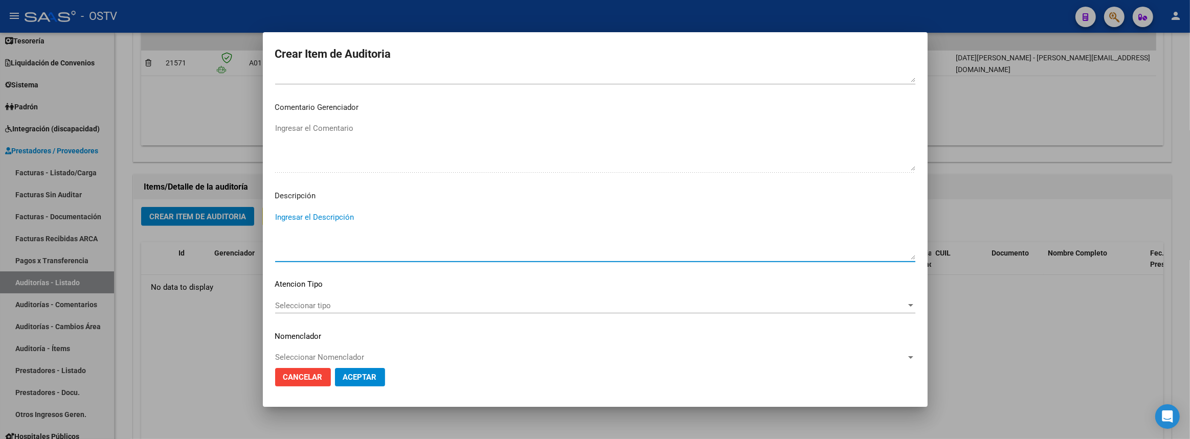
paste textarea "Gestion de SUR e Integracion OSTV y prestadores (2/2)"
click at [465, 215] on textarea "Gestion de SUR e Integracion OSTV y prestadores (2/2)" at bounding box center [595, 236] width 640 height 48
type textarea "Gestion de SUR e Integracion OSTV y prestadores (1/2)"
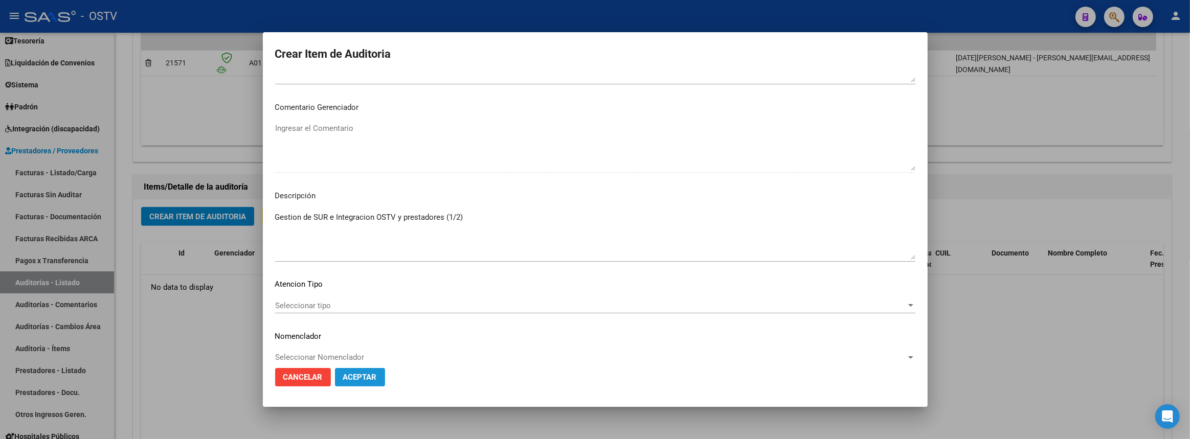
click at [371, 380] on span "Aceptar" at bounding box center [360, 377] width 34 height 9
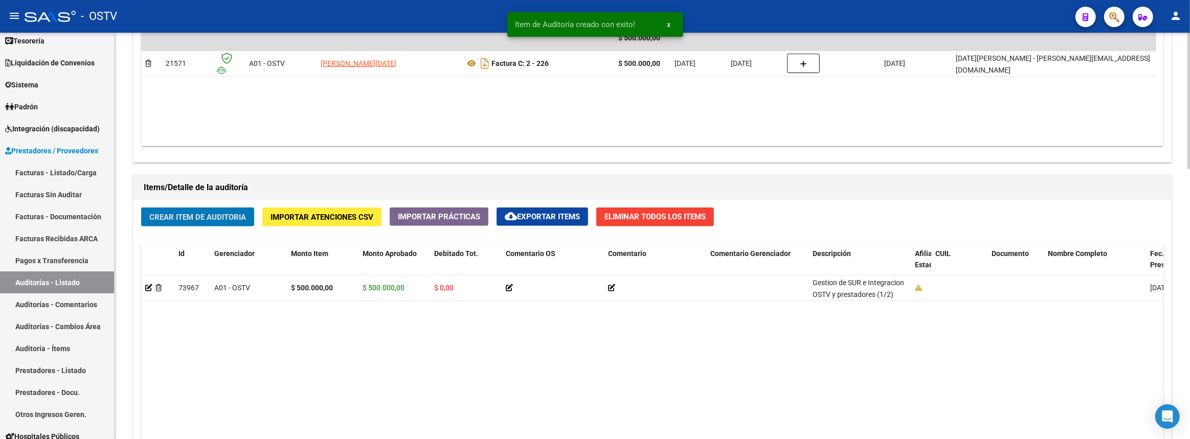
scroll to position [802, 0]
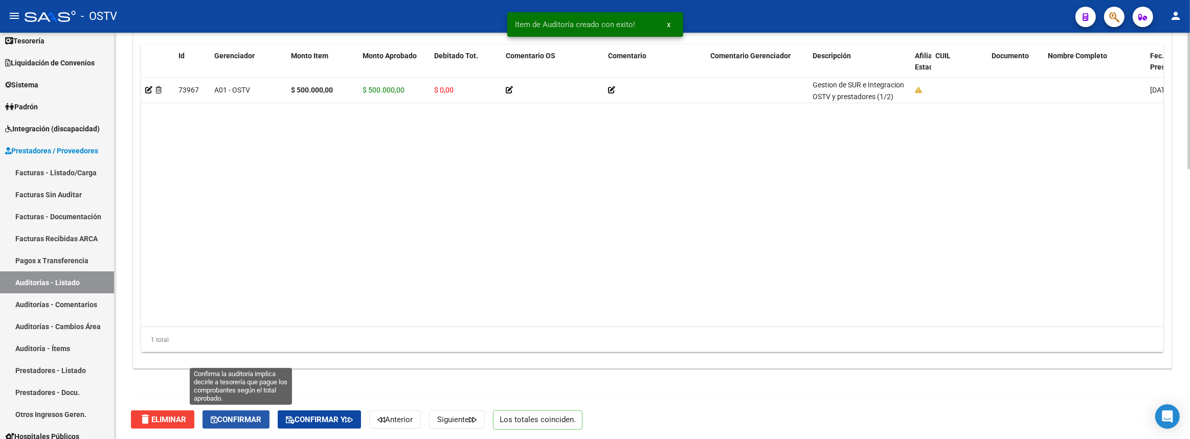
click at [245, 415] on span "Confirmar" at bounding box center [236, 419] width 51 height 9
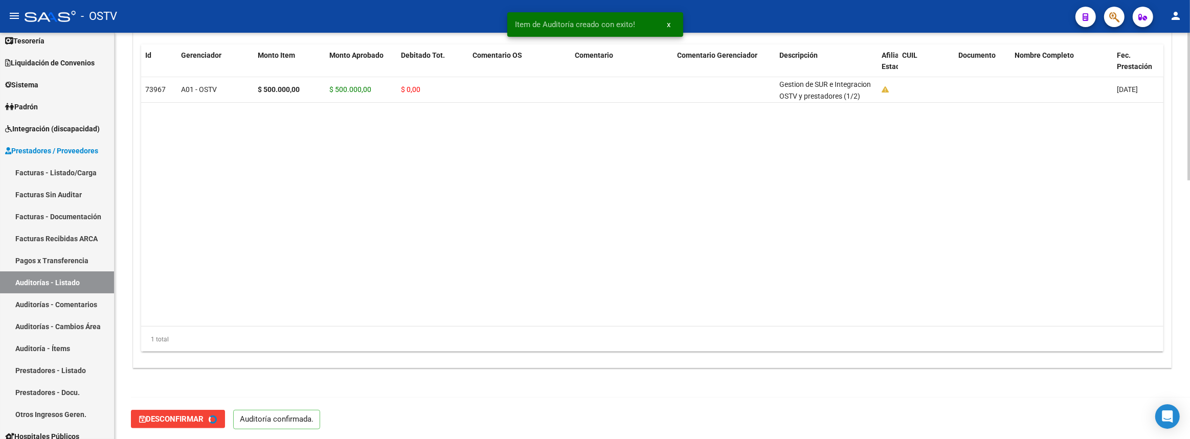
type input "202510"
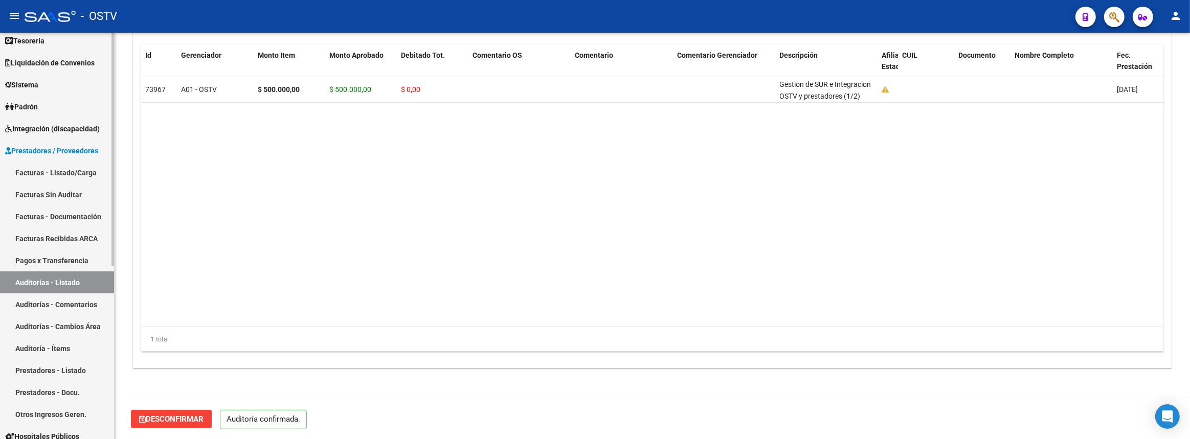
drag, startPoint x: 55, startPoint y: 162, endPoint x: 62, endPoint y: 162, distance: 7.2
click at [55, 162] on link "Facturas - Listado/Carga" at bounding box center [57, 173] width 114 height 22
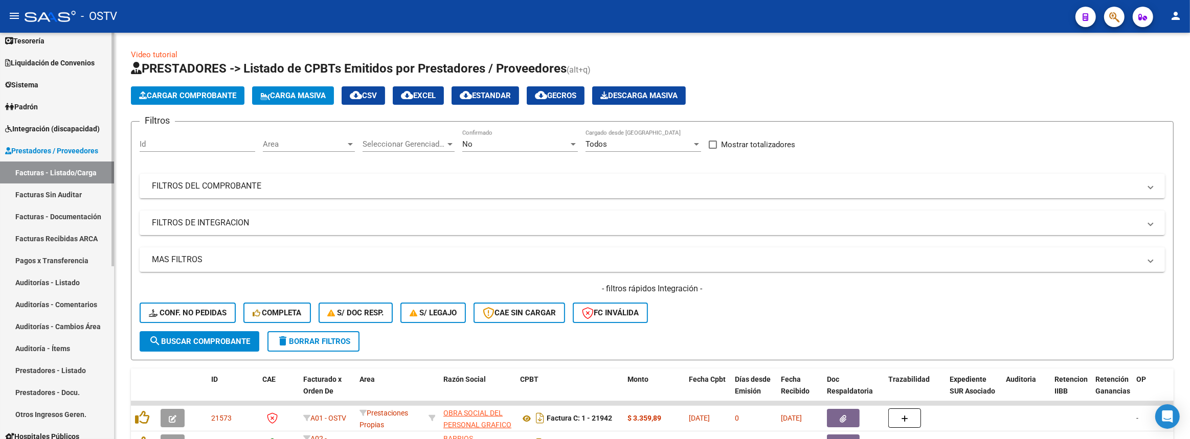
click at [50, 152] on span "Prestadores / Proveedores" at bounding box center [51, 150] width 93 height 11
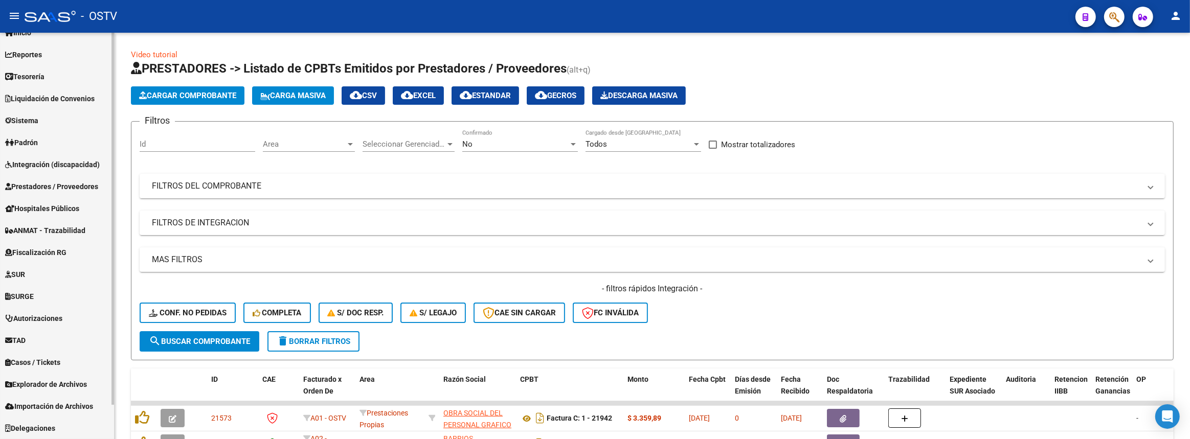
scroll to position [37, 0]
